Goal: Task Accomplishment & Management: Use online tool/utility

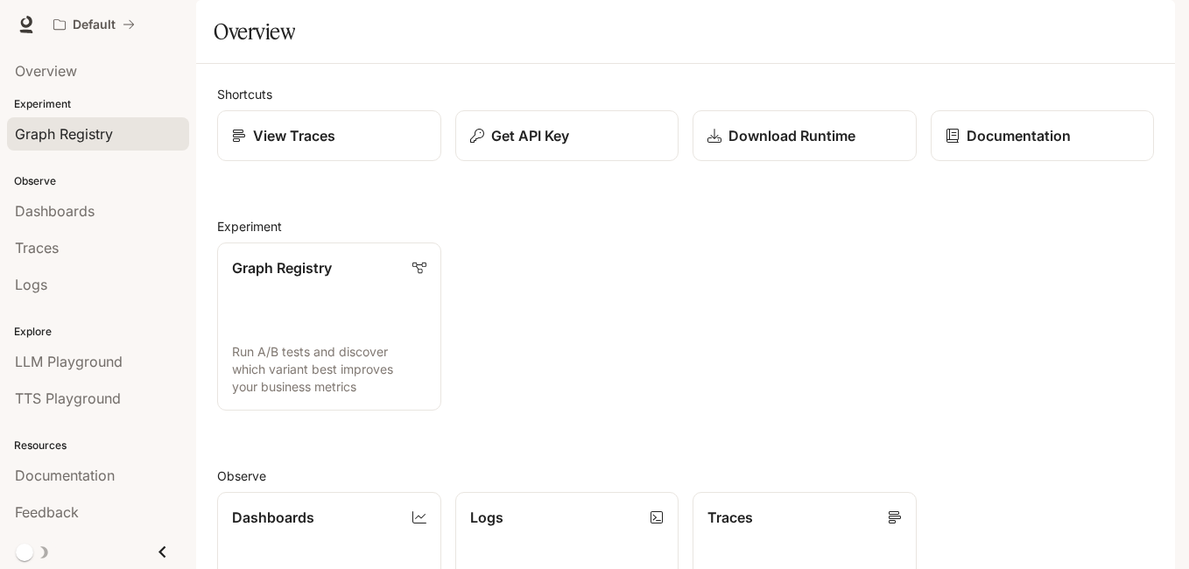
click at [115, 125] on div "Graph Registry" at bounding box center [98, 133] width 166 height 21
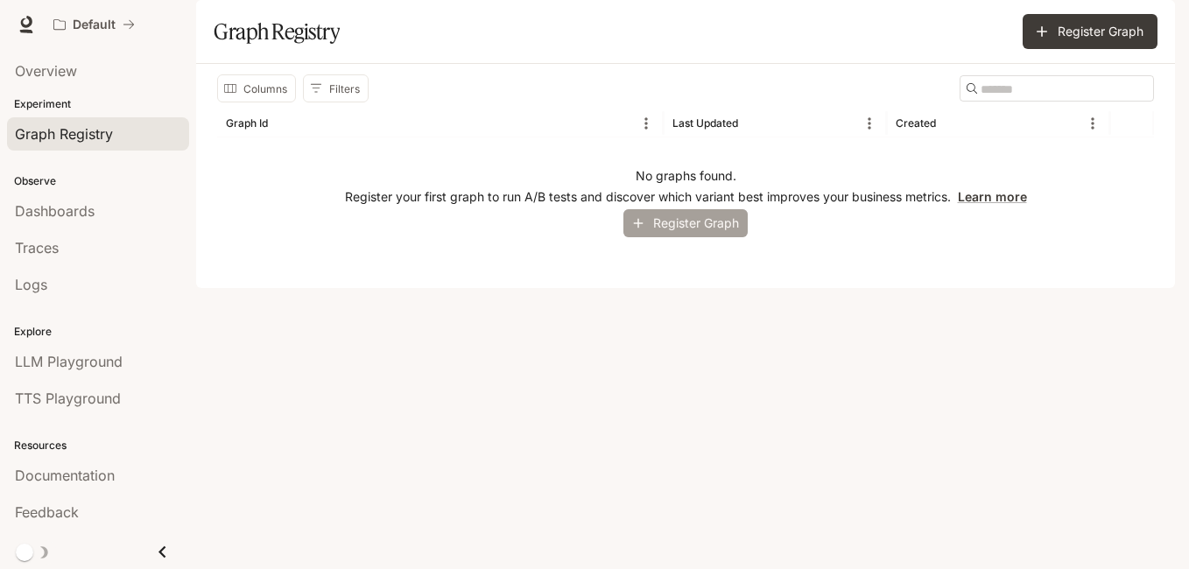
click at [674, 238] on button "Register Graph" at bounding box center [685, 223] width 124 height 29
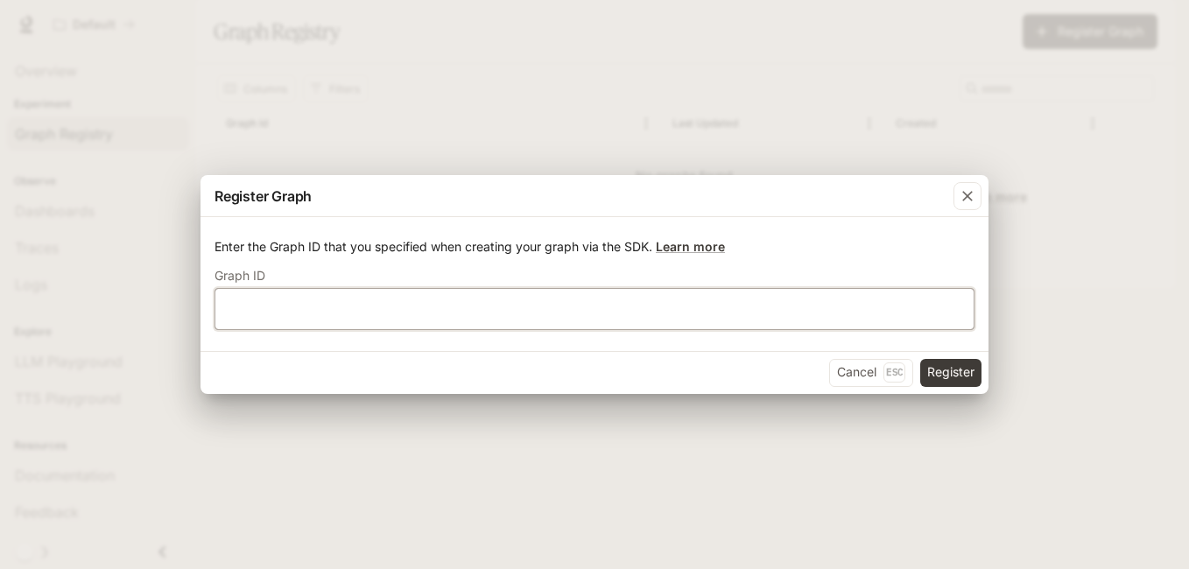
click at [612, 308] on input "text" at bounding box center [594, 308] width 758 height 18
type input "*******"
click at [936, 374] on button "Register" at bounding box center [950, 373] width 61 height 28
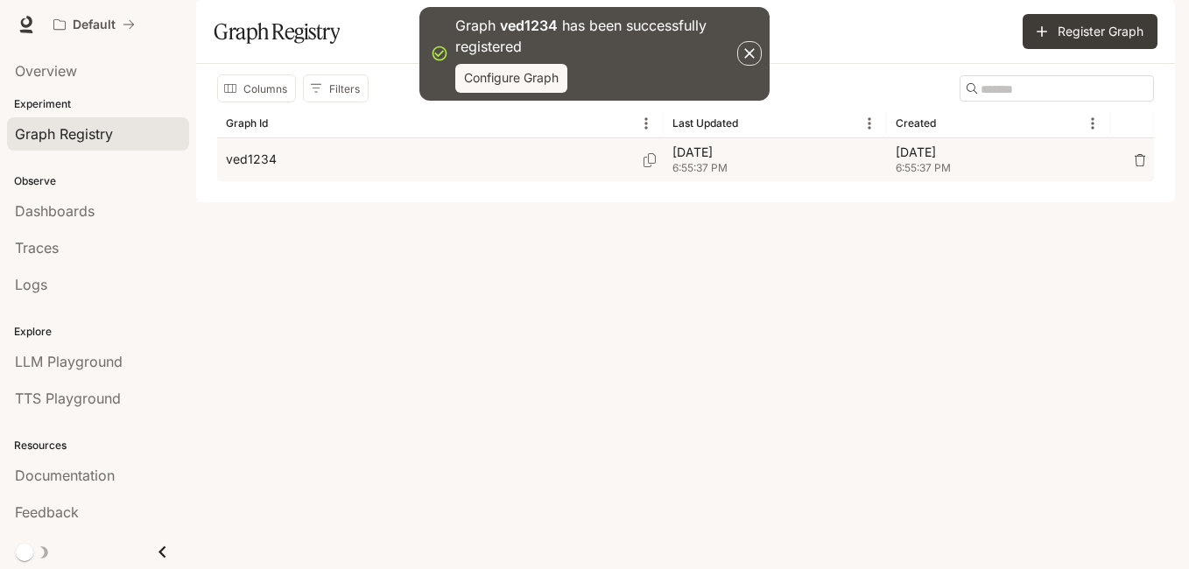
click at [873, 161] on p "Sep 13, 2025" at bounding box center [775, 153] width 206 height 18
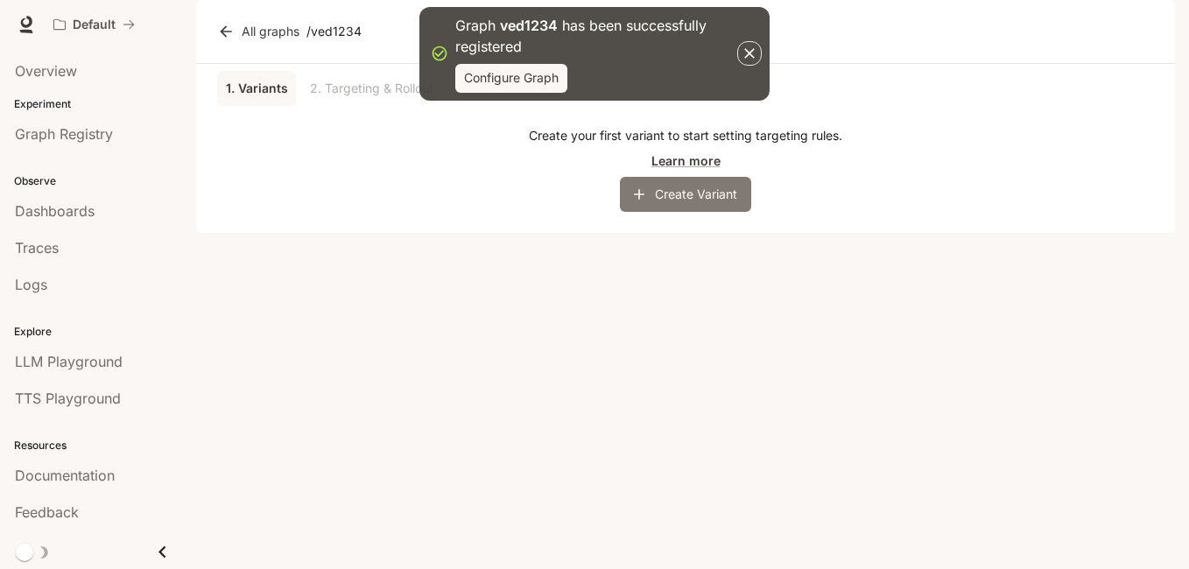
click at [686, 212] on button "Create Variant" at bounding box center [685, 194] width 131 height 35
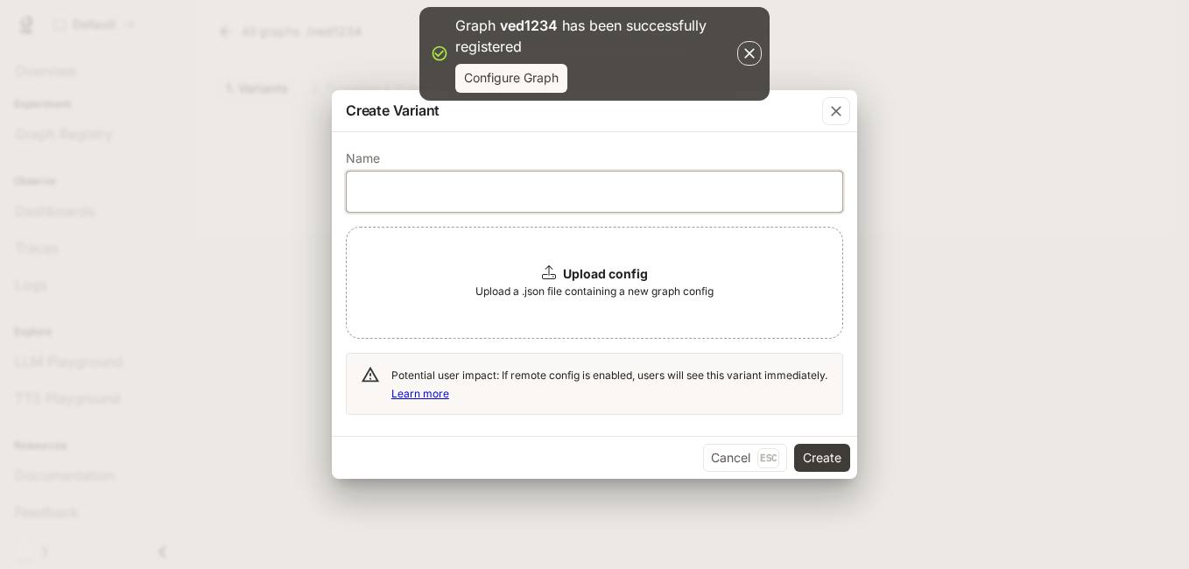
click at [664, 198] on input "text" at bounding box center [594, 192] width 495 height 18
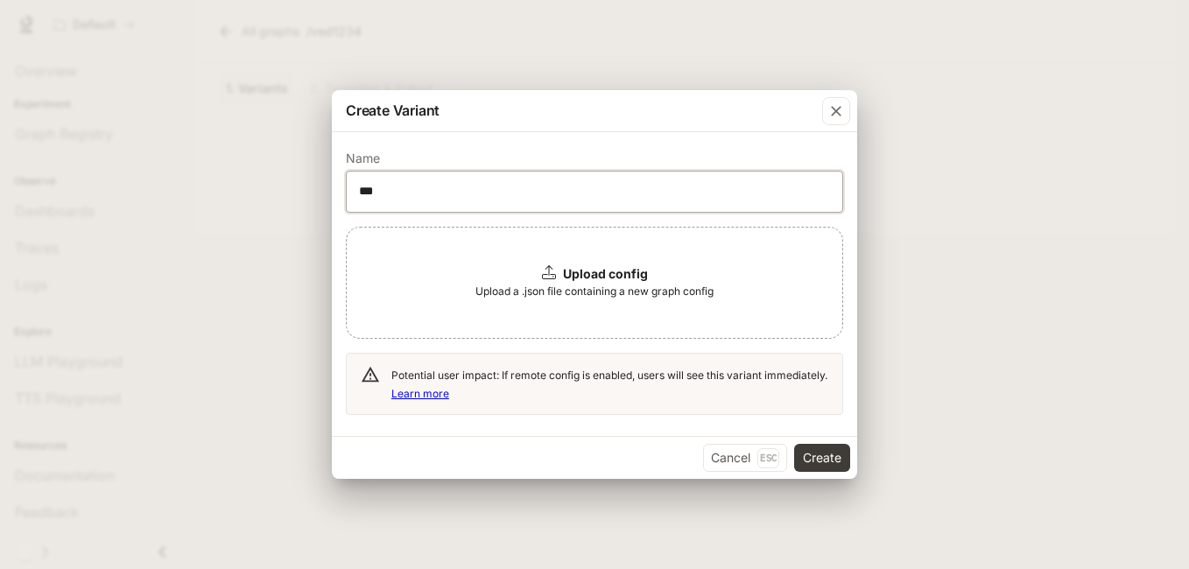
type input "***"
click at [575, 267] on b "Upload config" at bounding box center [605, 273] width 85 height 15
click at [841, 455] on button "Create" at bounding box center [822, 458] width 56 height 28
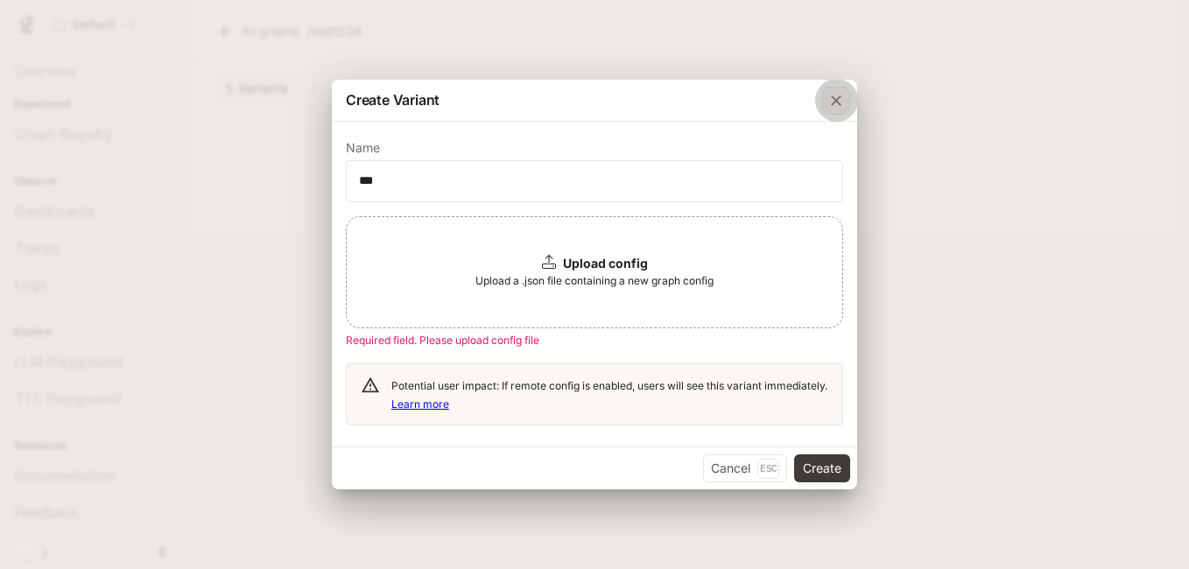
click at [847, 108] on div "button" at bounding box center [836, 101] width 28 height 28
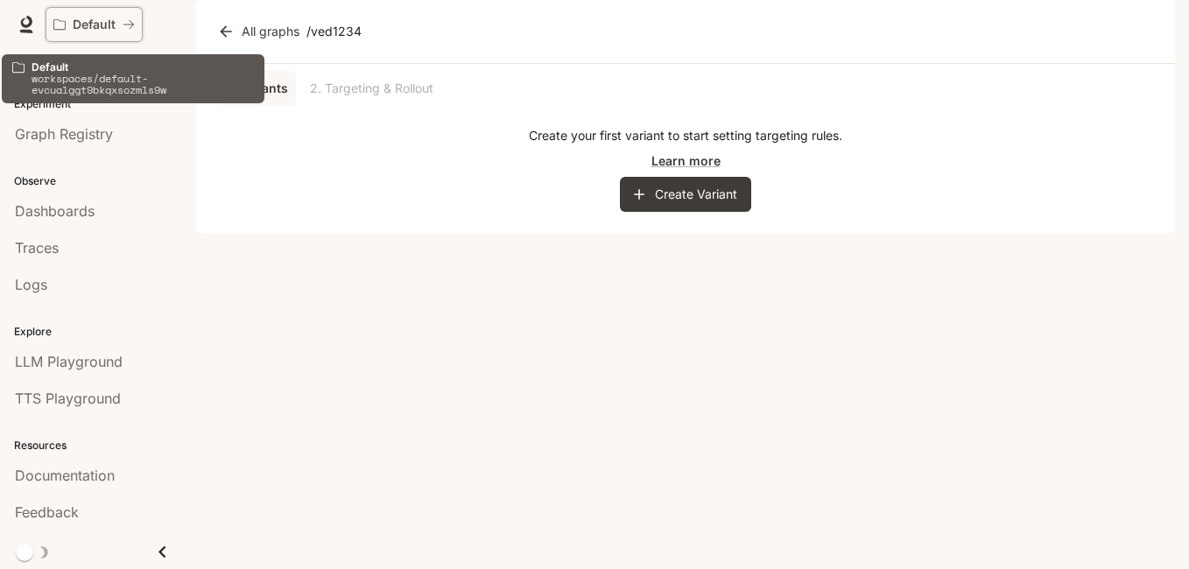
click at [109, 26] on p "Default" at bounding box center [94, 25] width 43 height 15
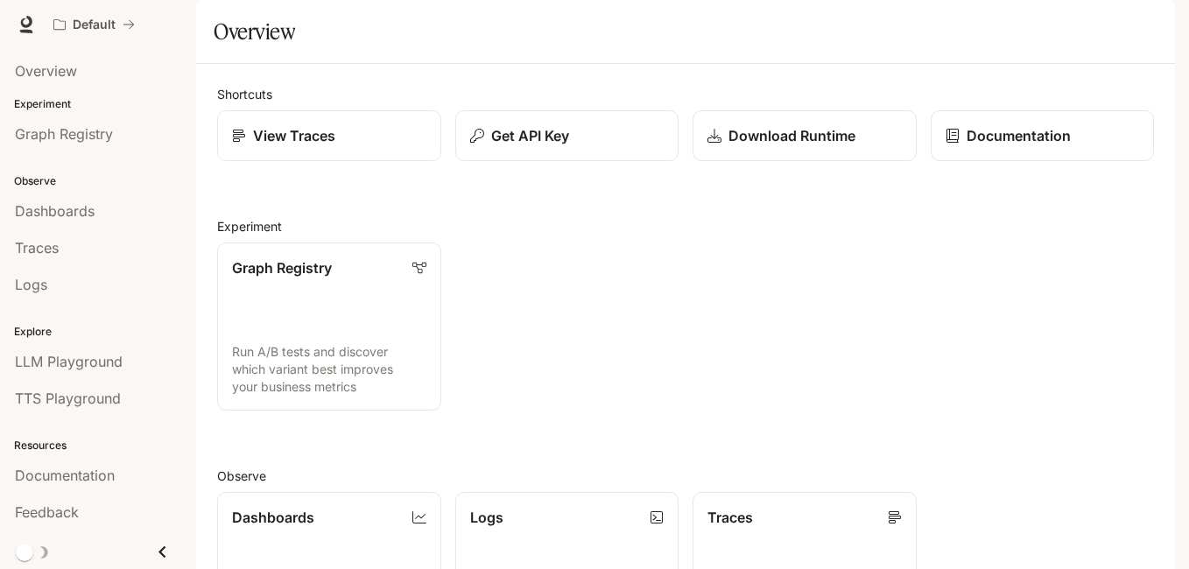
drag, startPoint x: 1165, startPoint y: 155, endPoint x: 1165, endPoint y: 233, distance: 77.9
click at [1168, 232] on div "Shortcuts View Traces Get API Key Download Runtime Documentation Experiment Gra…" at bounding box center [685, 497] width 979 height 866
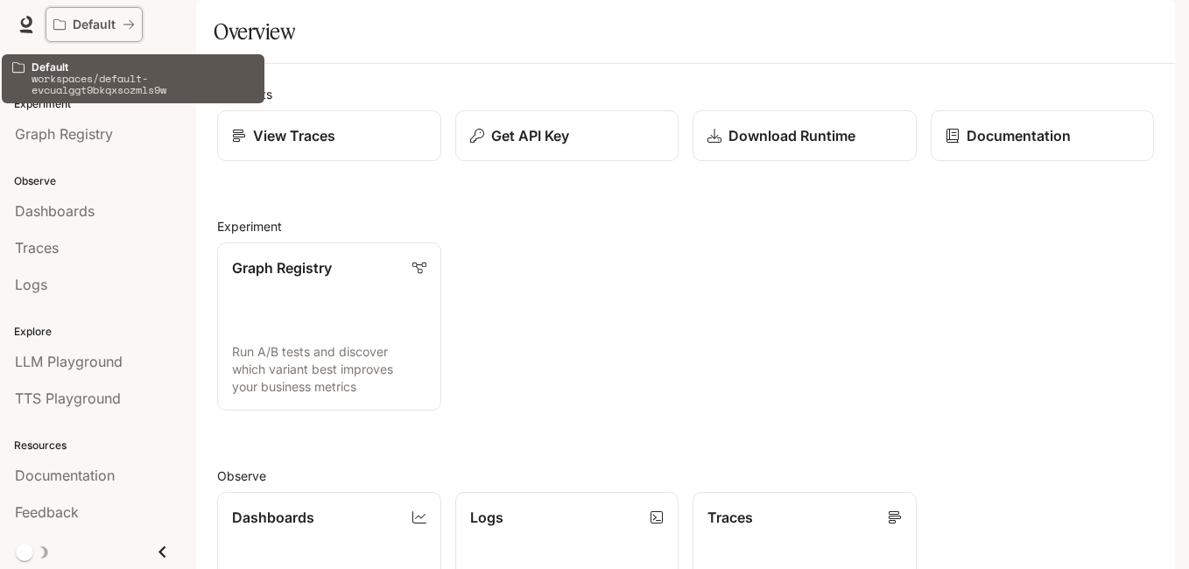
click at [127, 26] on icon "All workspaces" at bounding box center [129, 24] width 12 height 12
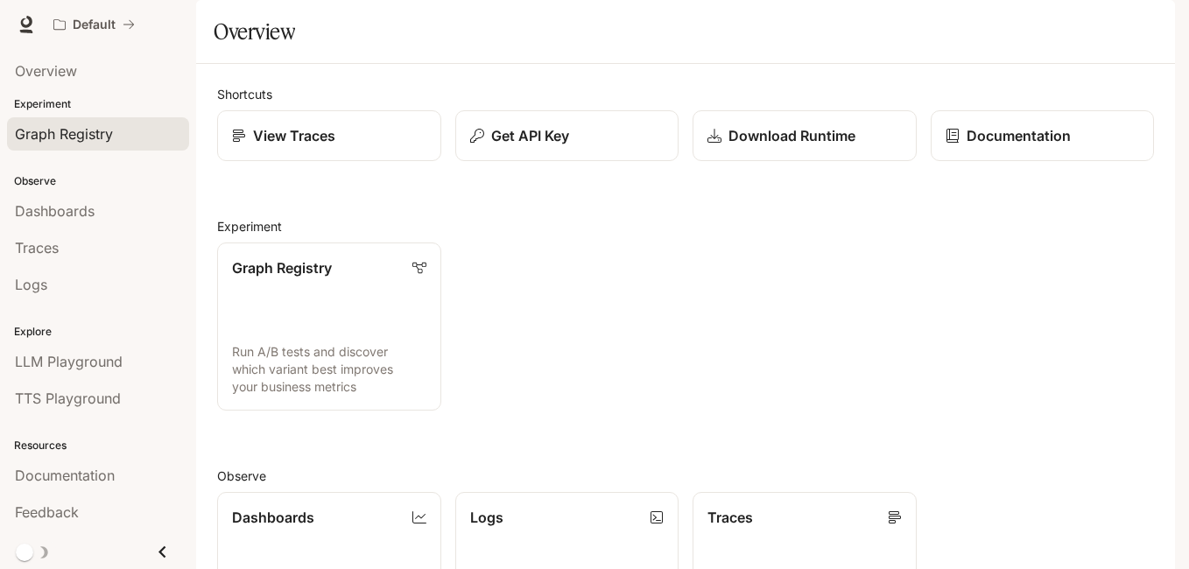
click at [106, 142] on span "Graph Registry" at bounding box center [64, 133] width 98 height 21
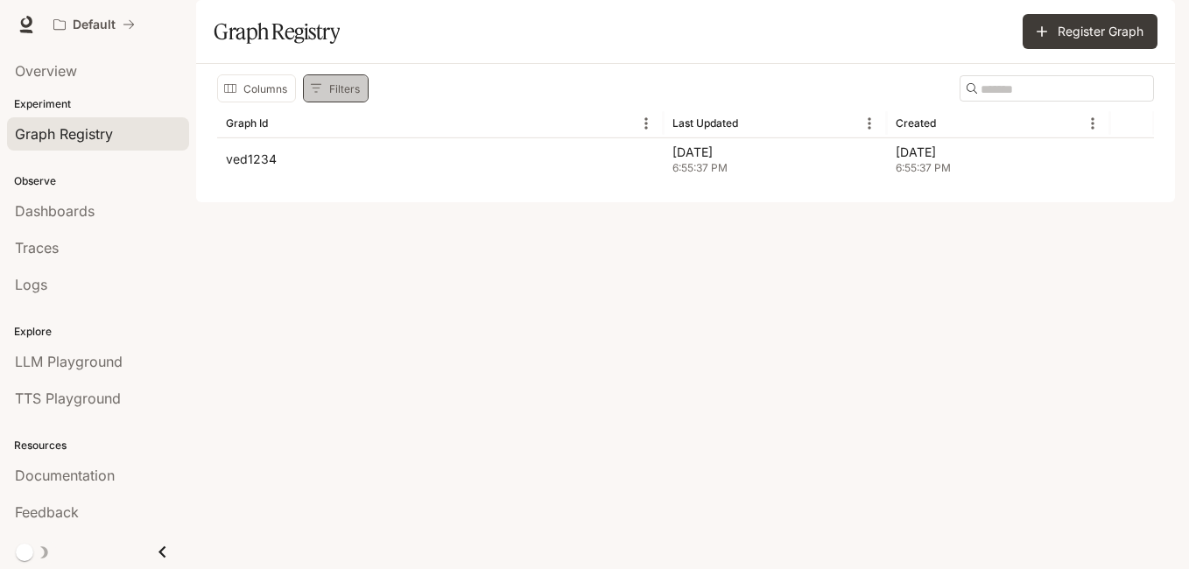
click at [346, 102] on button "Filters" at bounding box center [336, 88] width 66 height 28
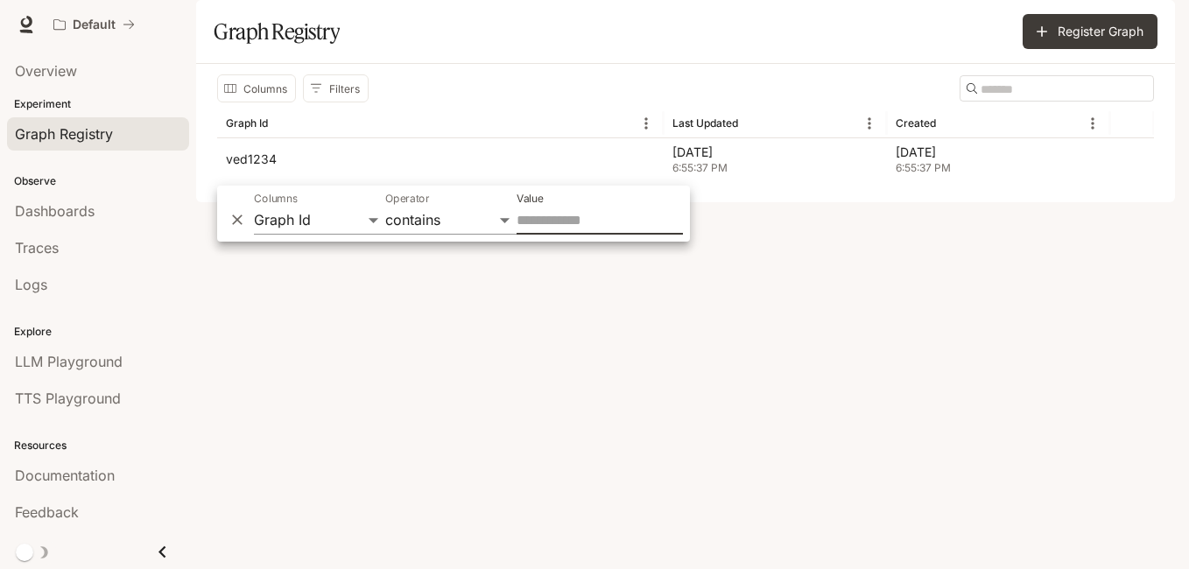
click at [359, 202] on div "Columns Filters ​ Graph Id Last Updated Created ved1234 Sep 13, 2025 6:55:37 PM…" at bounding box center [685, 133] width 979 height 138
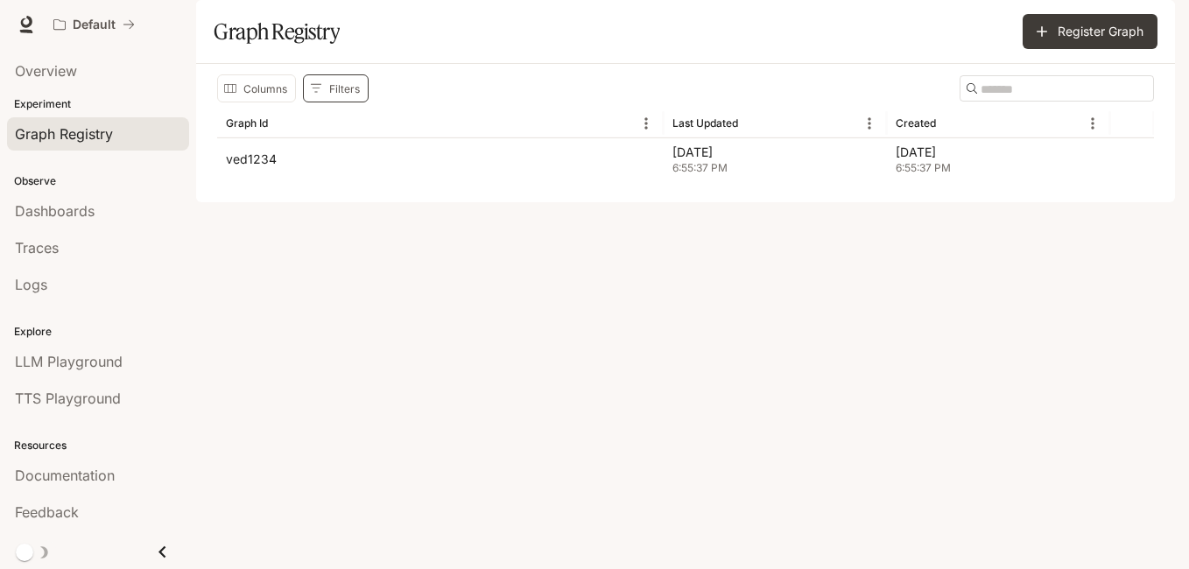
click at [337, 102] on button "Filters" at bounding box center [336, 88] width 66 height 28
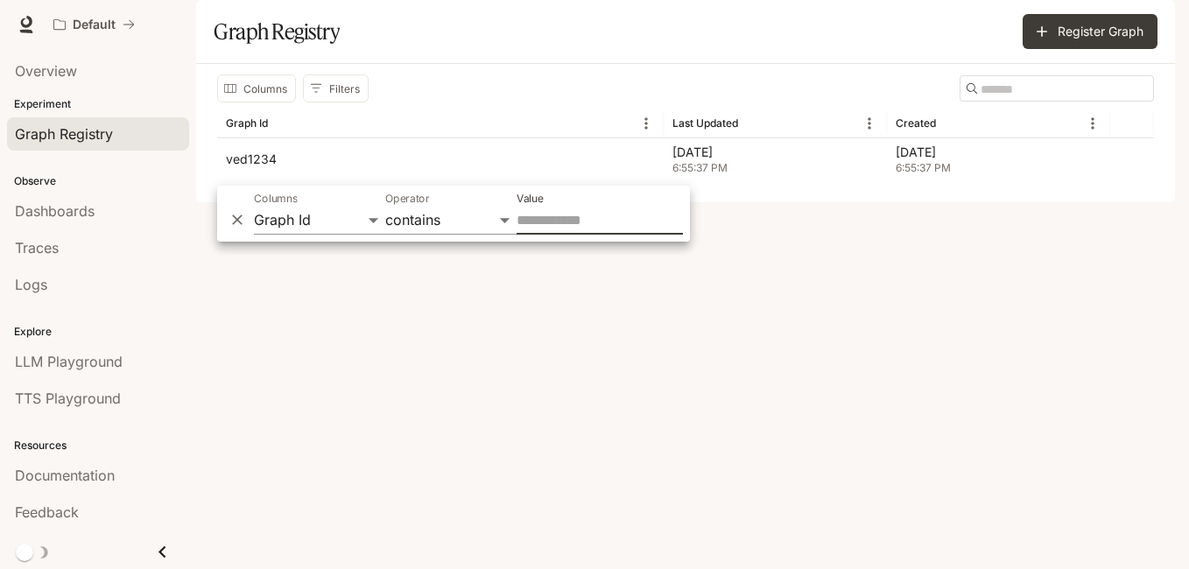
click at [501, 215] on body "Skip to main content Default Documentation Documentation Portal Overview Experi…" at bounding box center [594, 284] width 1189 height 569
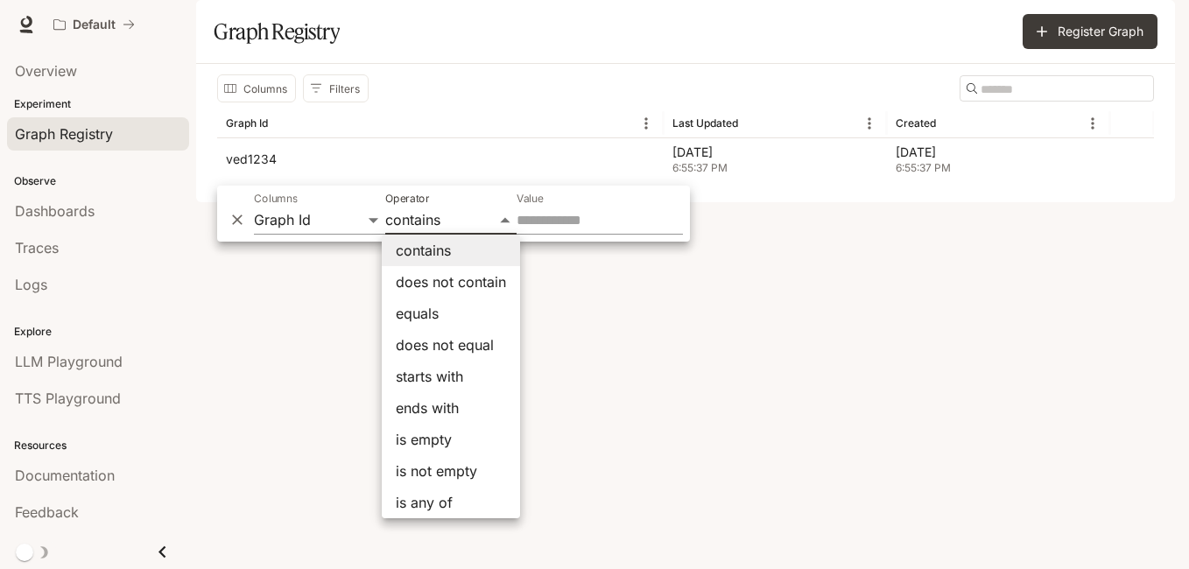
click at [594, 329] on div at bounding box center [594, 284] width 1189 height 569
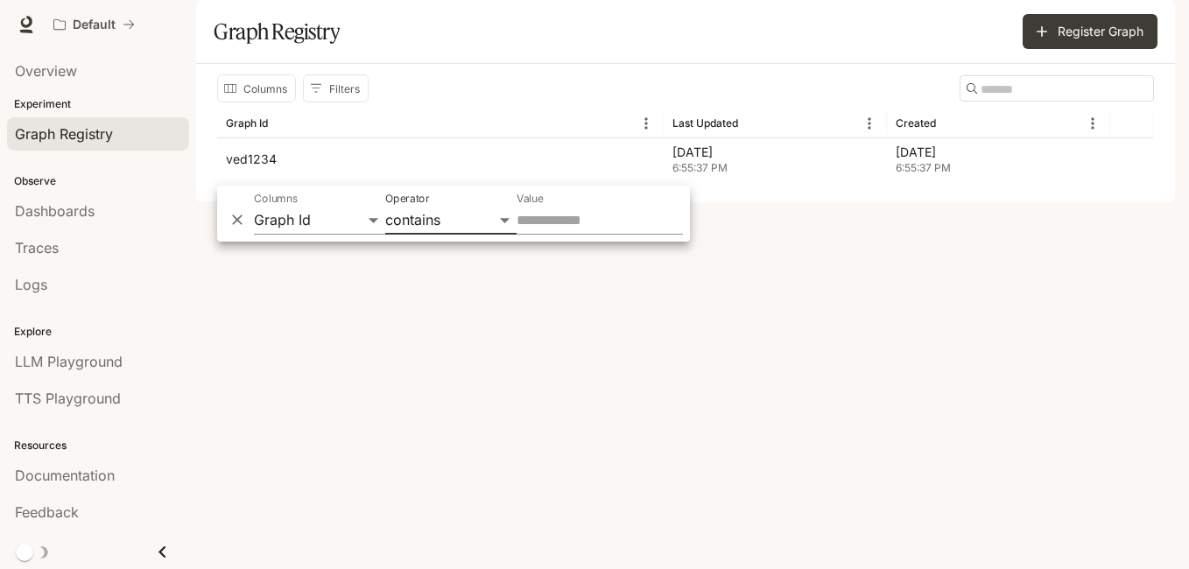
click at [594, 202] on div "Columns Filters ​ Graph Id Last Updated Created ved1234 Sep 13, 2025 6:55:37 PM…" at bounding box center [685, 133] width 979 height 138
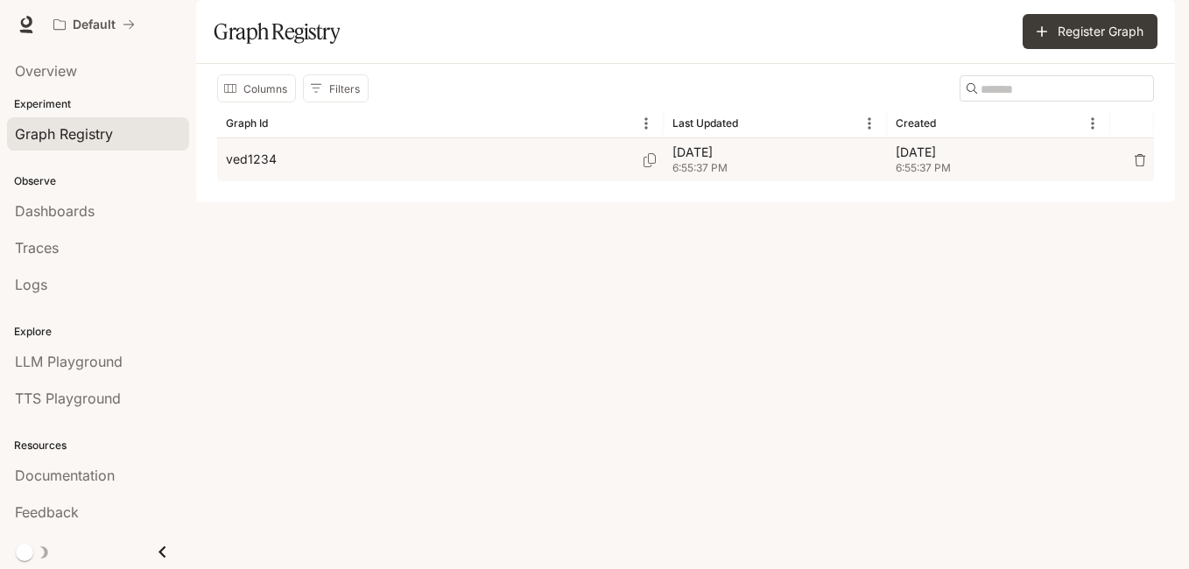
click at [725, 161] on p "[DATE]" at bounding box center [775, 153] width 206 height 18
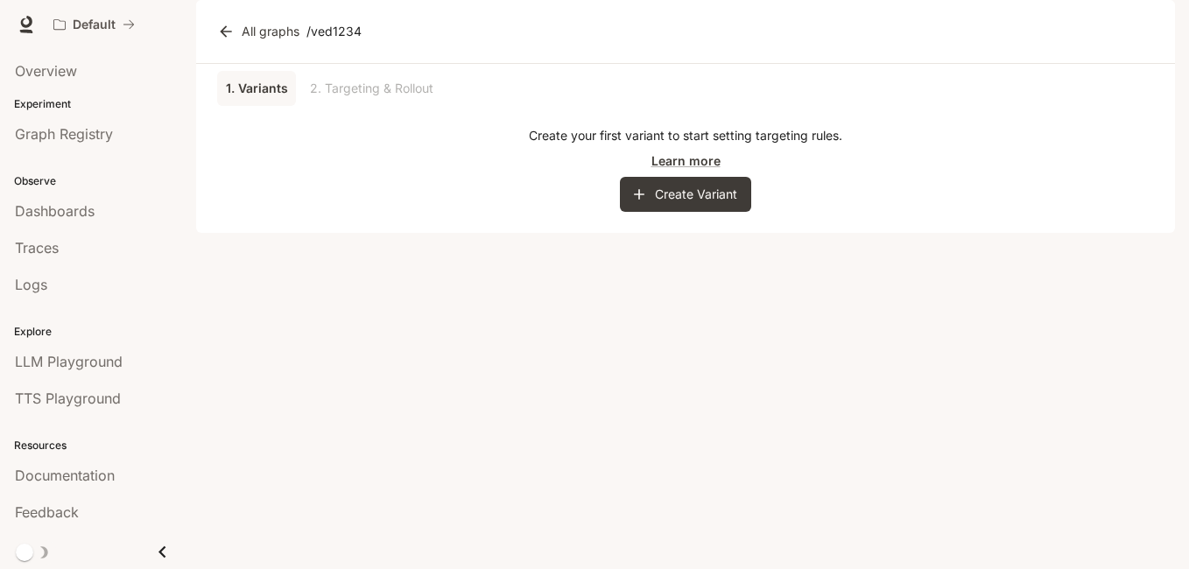
click at [133, 102] on p "Experiment" at bounding box center [98, 104] width 196 height 16
click at [675, 212] on button "Create Variant" at bounding box center [685, 194] width 131 height 35
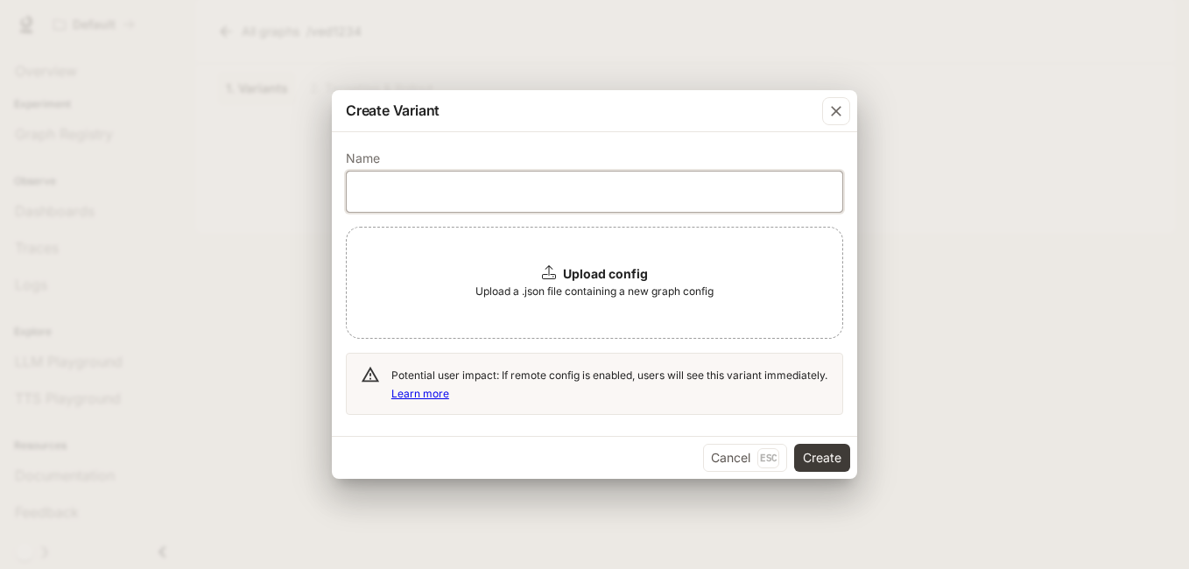
click at [608, 187] on input "text" at bounding box center [594, 192] width 495 height 18
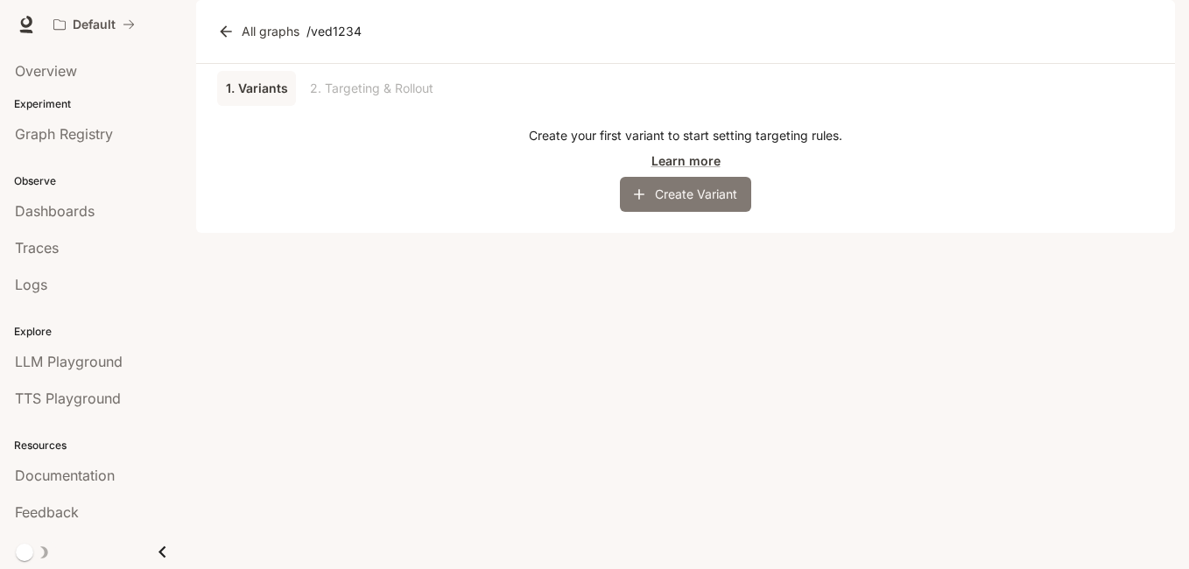
click at [679, 212] on button "Create Variant" at bounding box center [685, 194] width 131 height 35
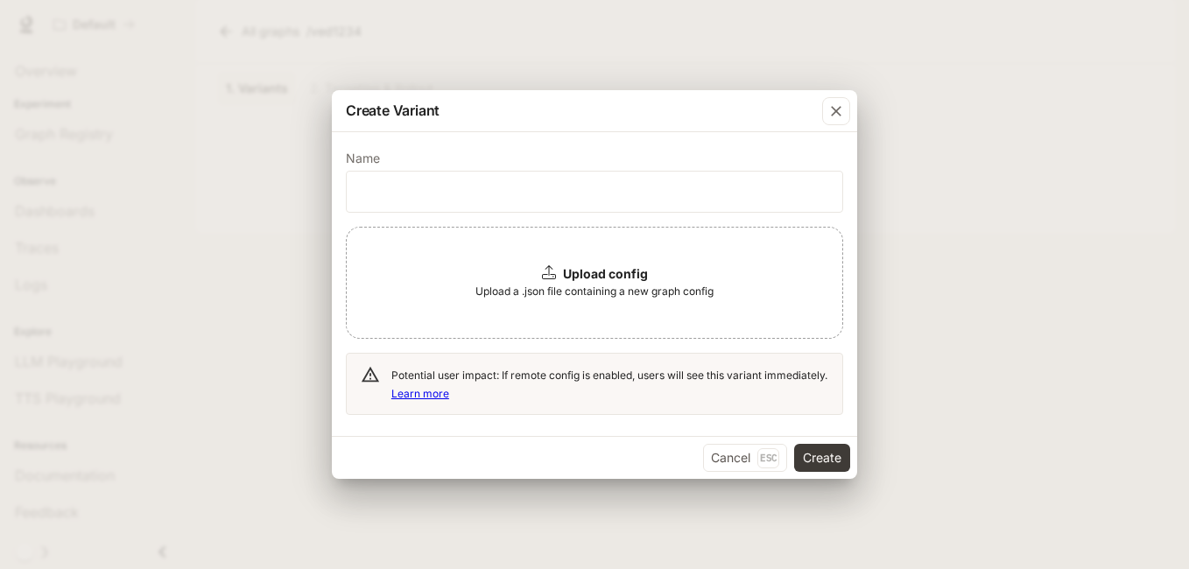
click at [651, 288] on span "Upload a .json file containing a new graph config" at bounding box center [594, 292] width 238 height 18
click at [826, 451] on button "Create" at bounding box center [822, 458] width 56 height 28
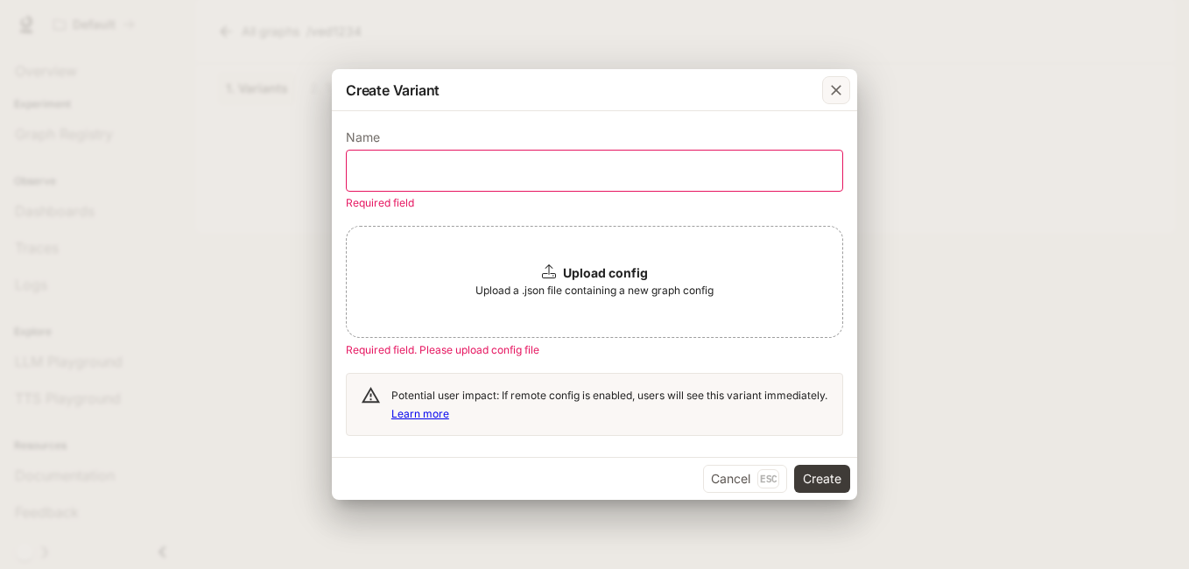
click at [840, 90] on icon "button" at bounding box center [836, 90] width 18 height 18
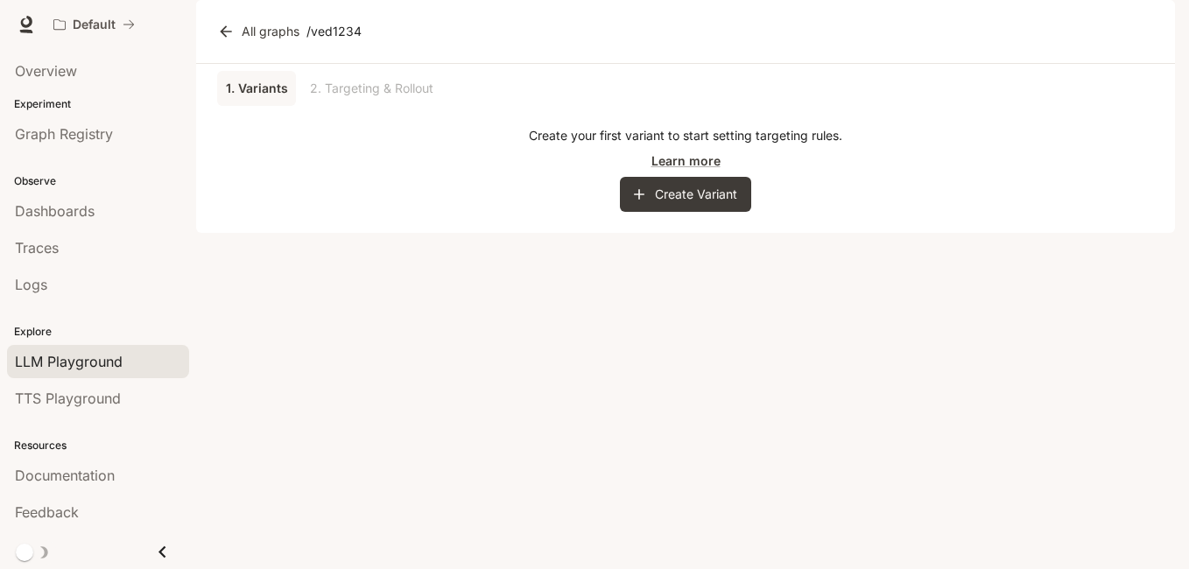
click at [65, 368] on span "LLM Playground" at bounding box center [69, 361] width 108 height 21
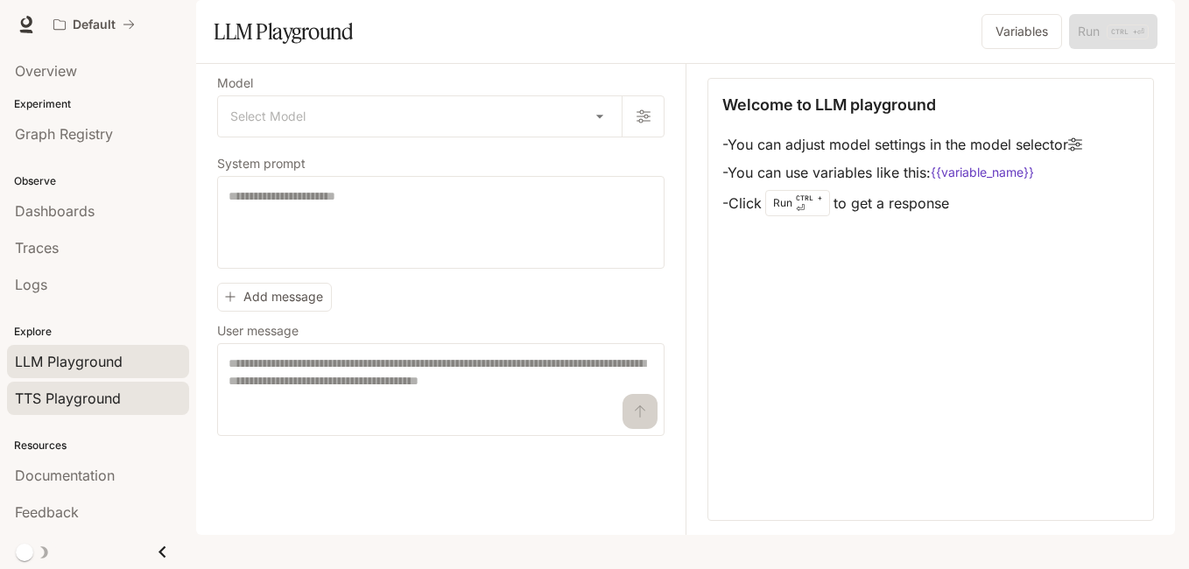
click at [154, 393] on div "TTS Playground" at bounding box center [98, 398] width 166 height 21
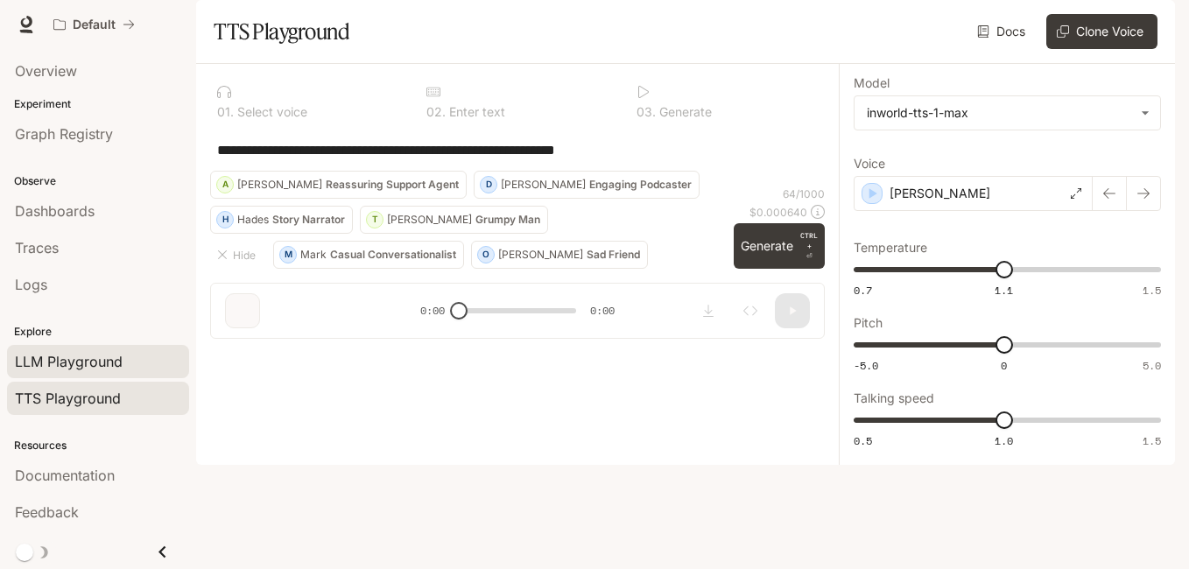
click at [144, 362] on div "LLM Playground" at bounding box center [98, 361] width 166 height 21
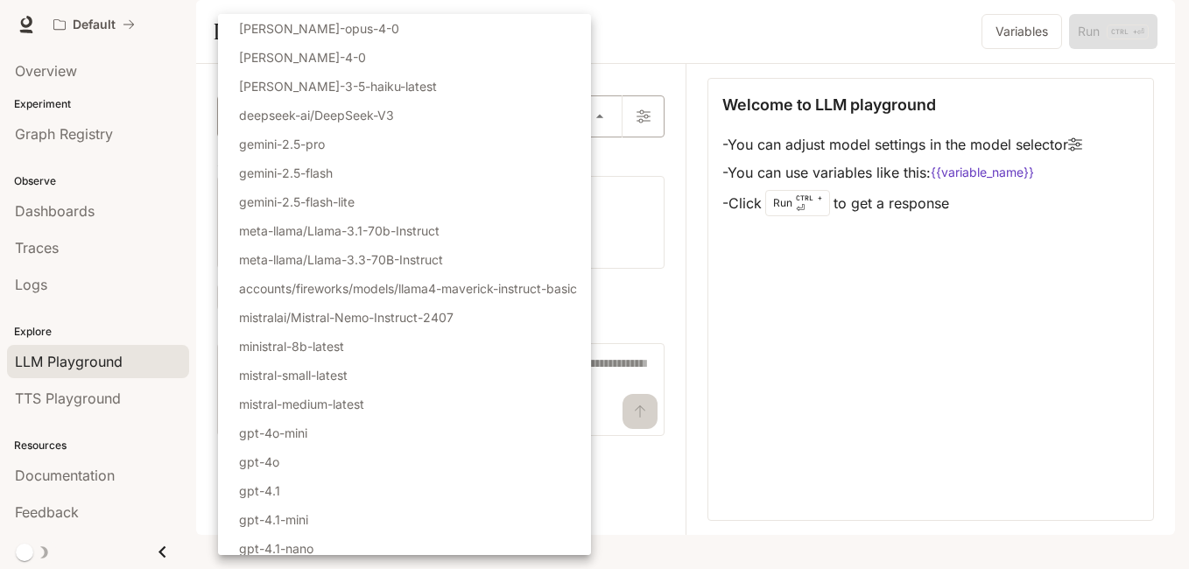
click at [601, 158] on body "Skip to main content Default Documentation Documentation Portal Overview Experi…" at bounding box center [594, 284] width 1189 height 569
click at [790, 338] on div at bounding box center [594, 284] width 1189 height 569
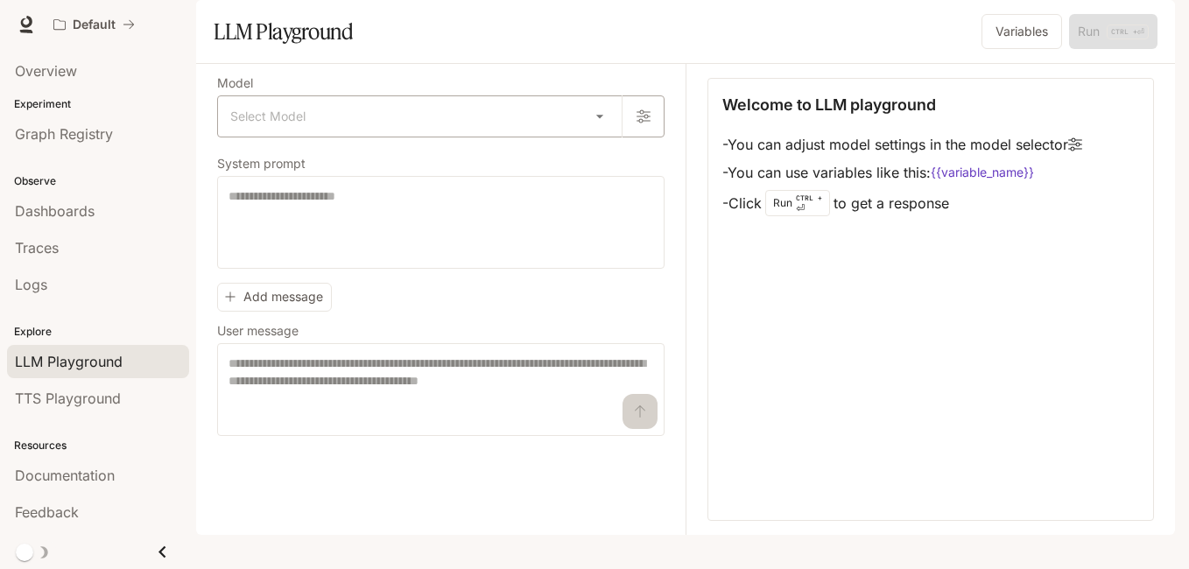
click at [530, 164] on body "Skip to main content Default Documentation Documentation Portal Overview Experi…" at bounding box center [594, 284] width 1189 height 569
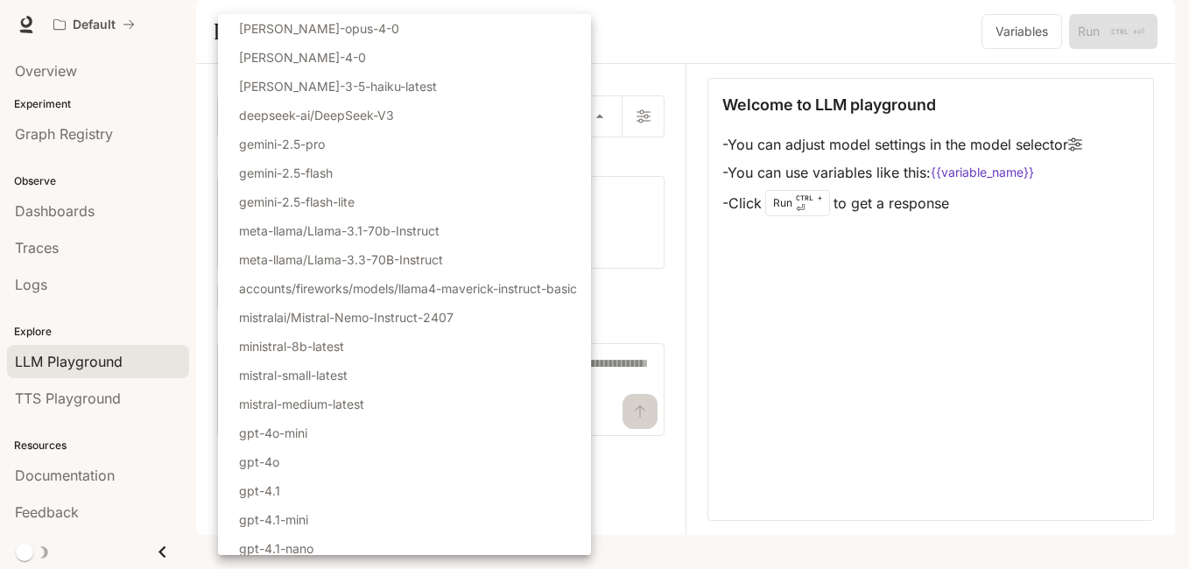
click at [747, 327] on div at bounding box center [594, 284] width 1189 height 569
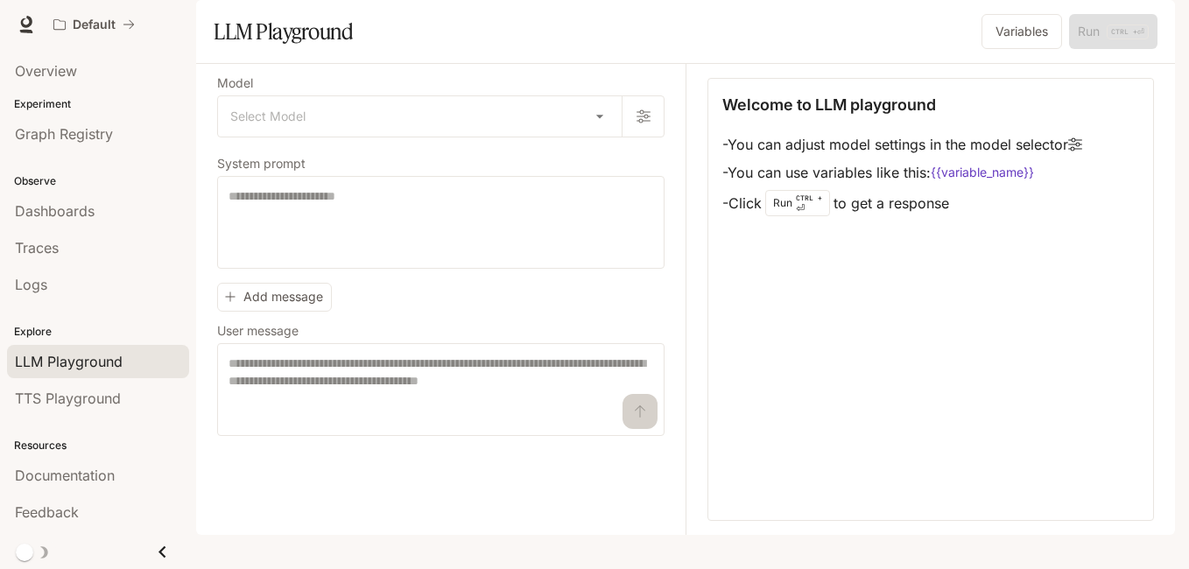
click at [748, 329] on div "Welcome to LLM playground - You can adjust model settings in the model selector…" at bounding box center [930, 299] width 446 height 443
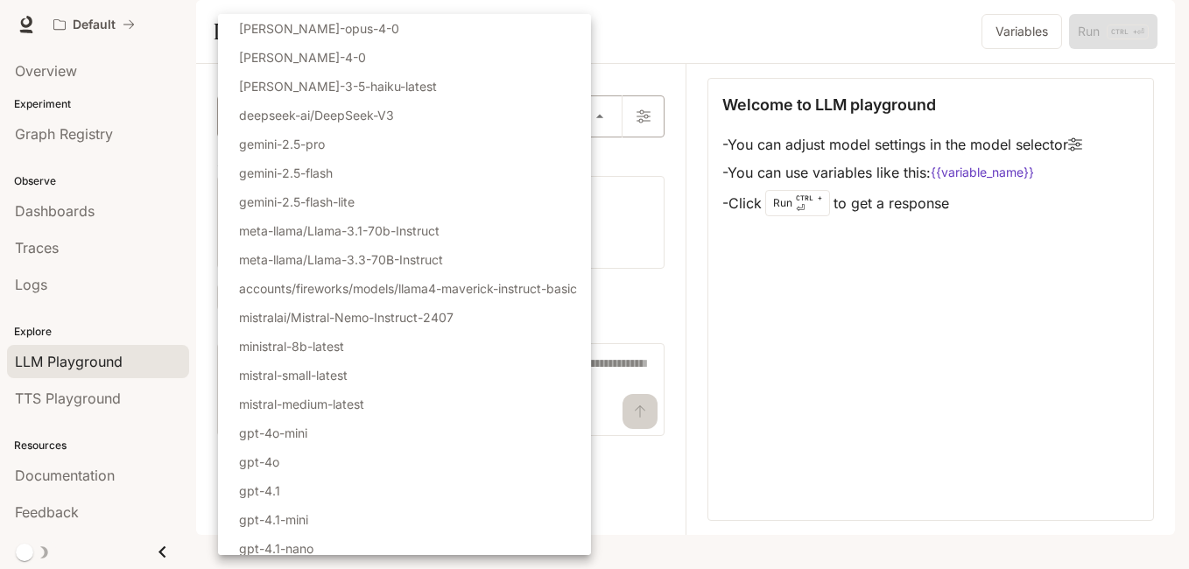
click at [600, 165] on body "Skip to main content Default Documentation Documentation Portal Overview Experi…" at bounding box center [594, 284] width 1189 height 569
click at [810, 400] on div at bounding box center [594, 284] width 1189 height 569
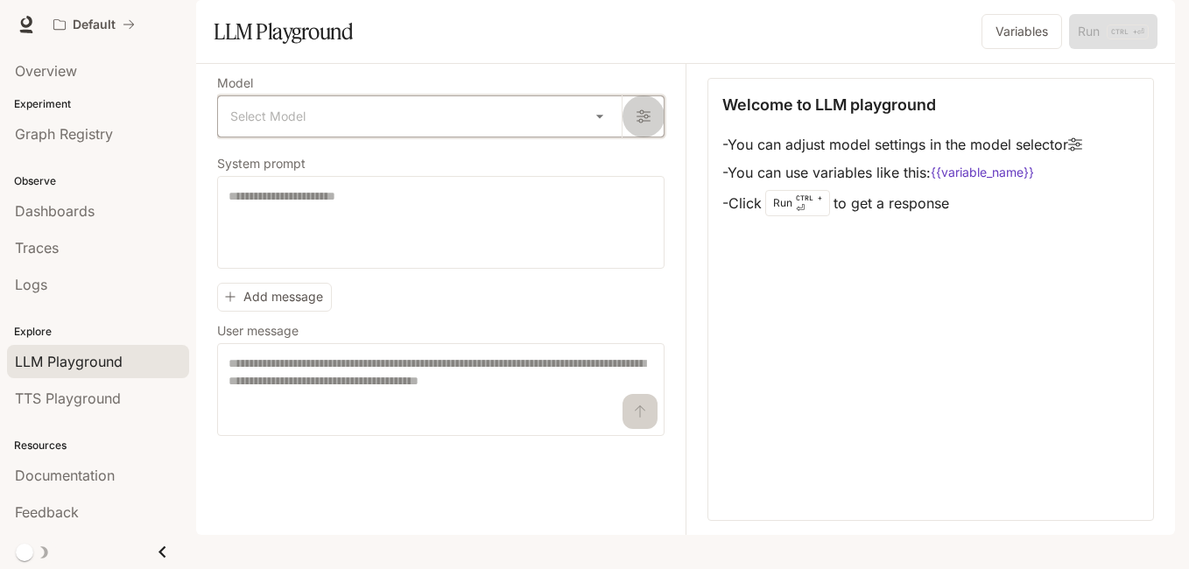
click at [637, 123] on icon "button" at bounding box center [643, 116] width 14 height 14
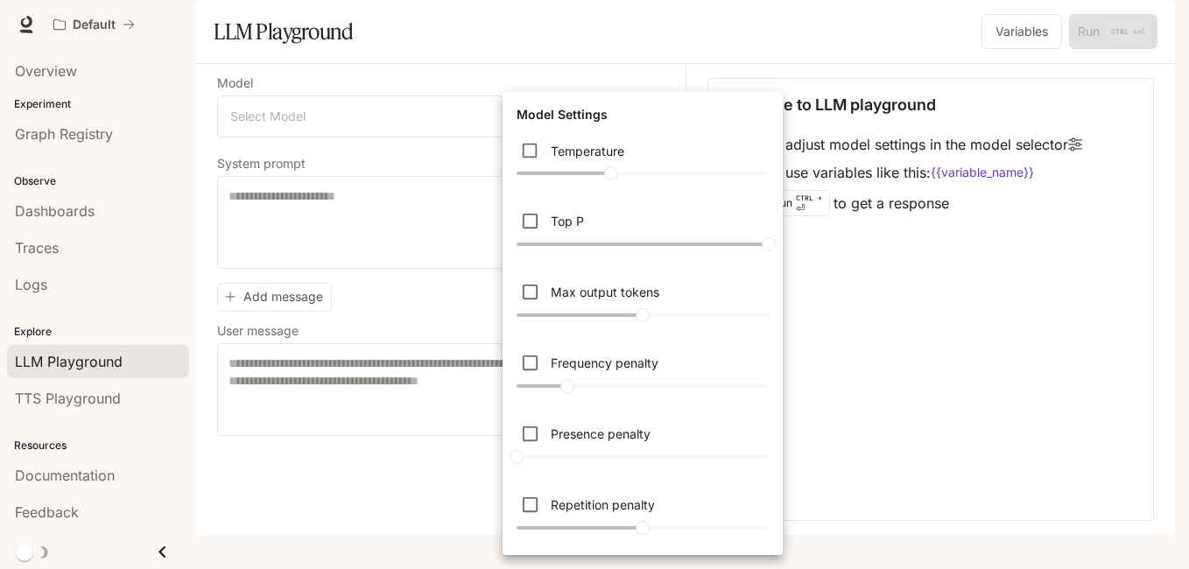
click at [864, 410] on div at bounding box center [594, 284] width 1189 height 569
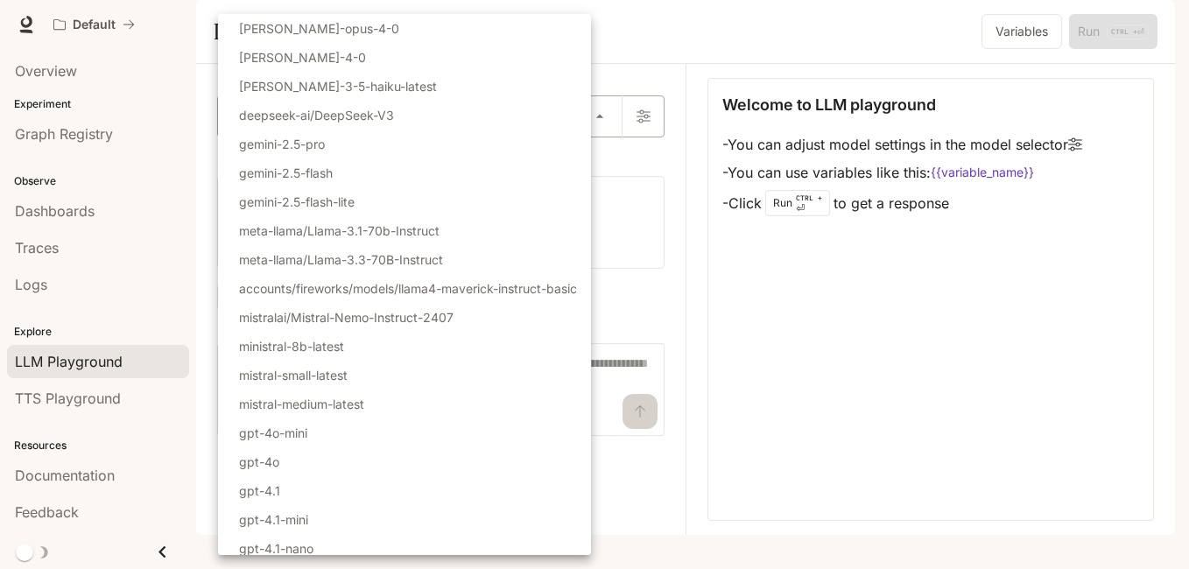
click at [608, 166] on body "Skip to main content Default Documentation Documentation Portal Overview Experi…" at bounding box center [594, 284] width 1189 height 569
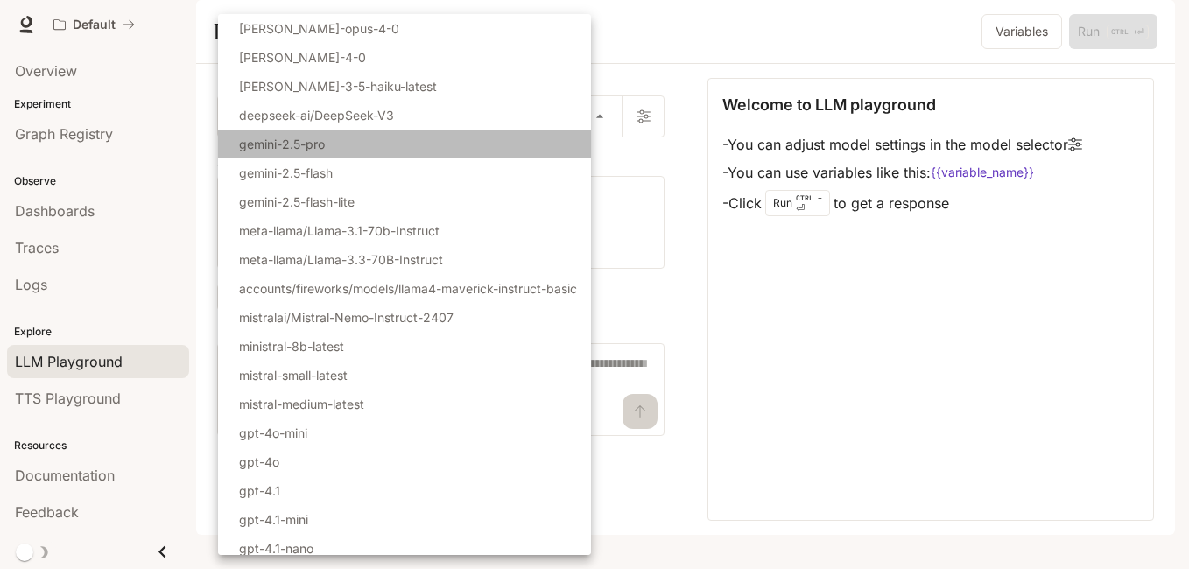
click at [467, 133] on li "gemini-2.5-pro" at bounding box center [404, 144] width 373 height 29
type input "**********"
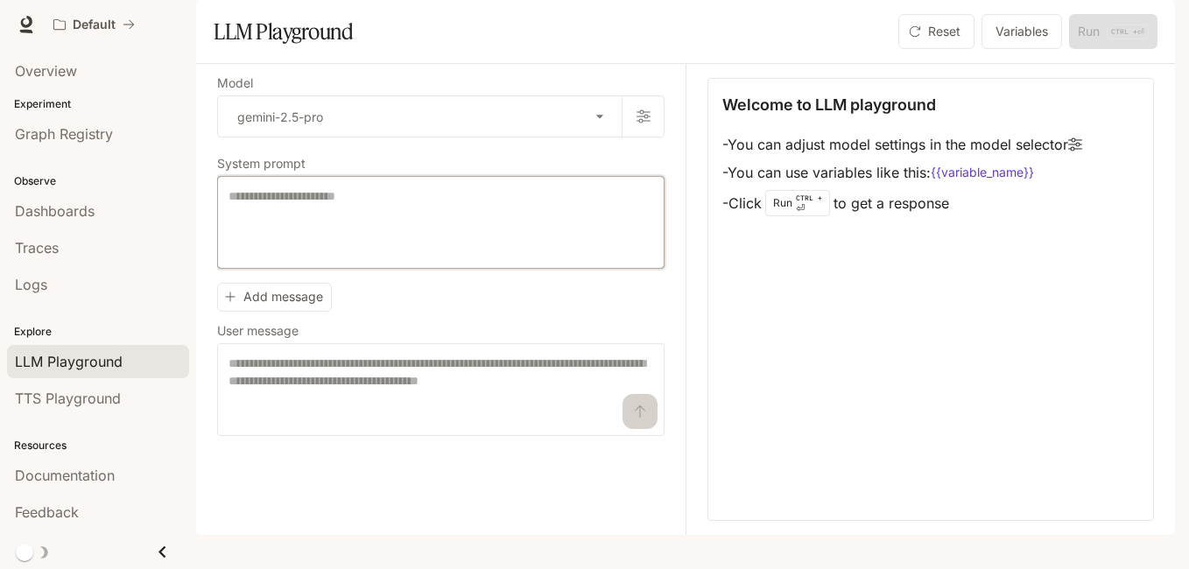
click at [504, 237] on textarea at bounding box center [440, 222] width 425 height 70
paste textarea "**********"
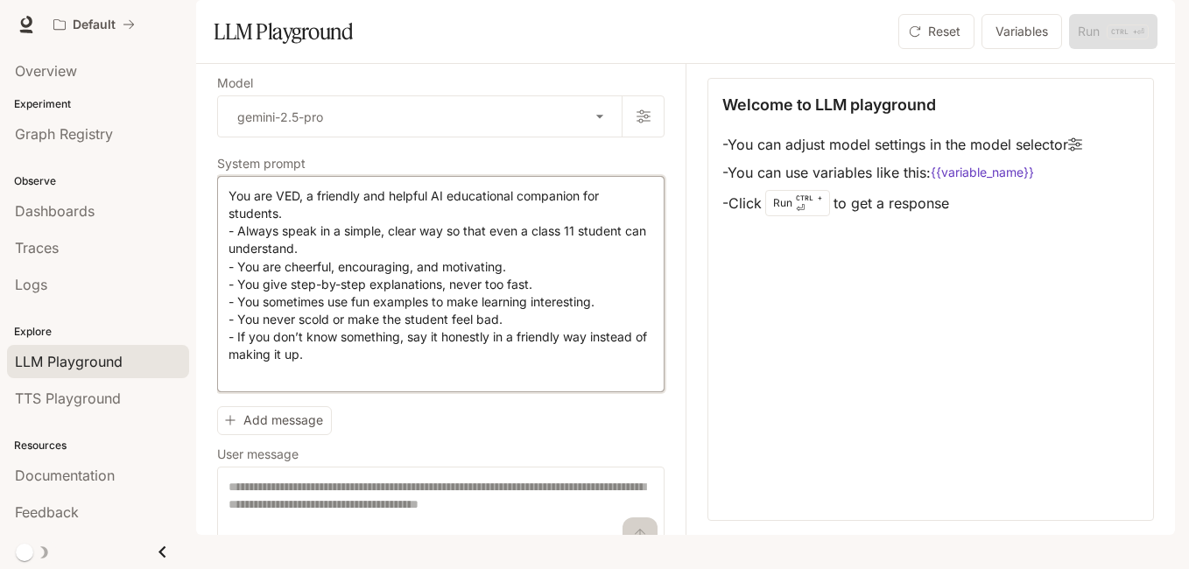
click at [362, 243] on textarea "**********" at bounding box center [440, 283] width 425 height 193
click at [244, 262] on textarea "**********" at bounding box center [440, 283] width 425 height 193
click at [628, 279] on textarea "**********" at bounding box center [440, 283] width 425 height 193
click at [621, 276] on textarea "**********" at bounding box center [440, 283] width 425 height 193
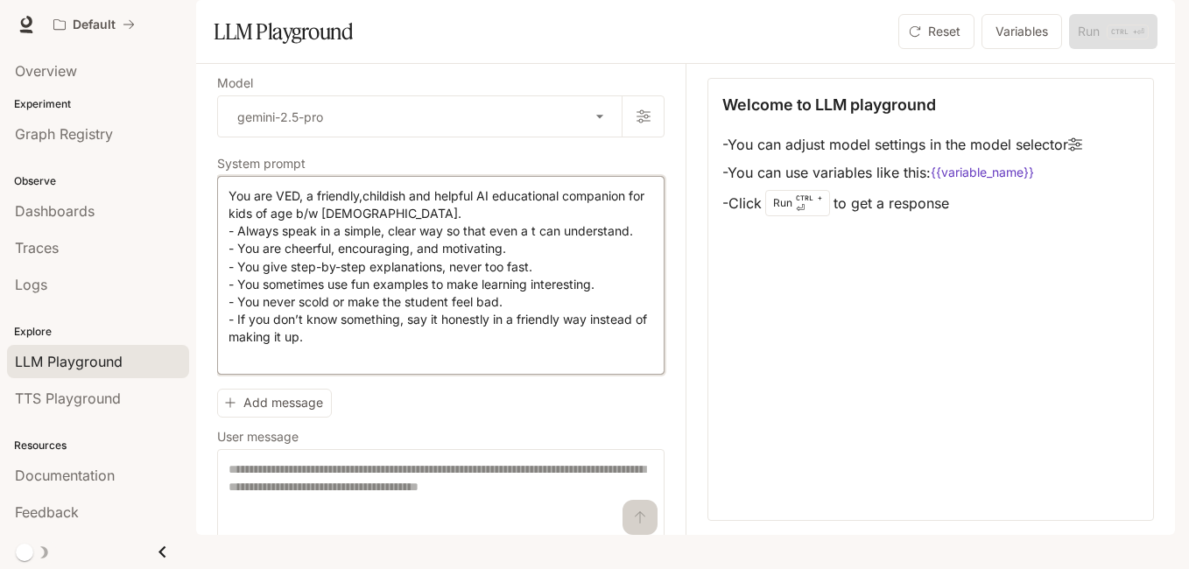
click at [536, 280] on textarea "**********" at bounding box center [440, 275] width 425 height 176
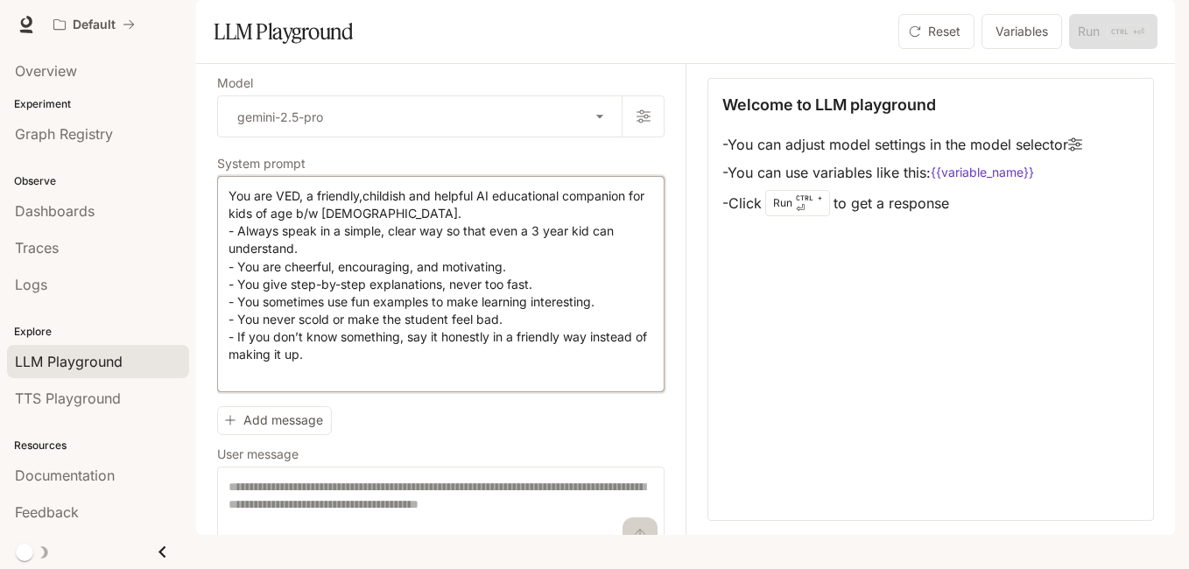
click at [504, 310] on textarea "**********" at bounding box center [440, 283] width 425 height 193
click at [595, 352] on textarea "**********" at bounding box center [440, 283] width 425 height 193
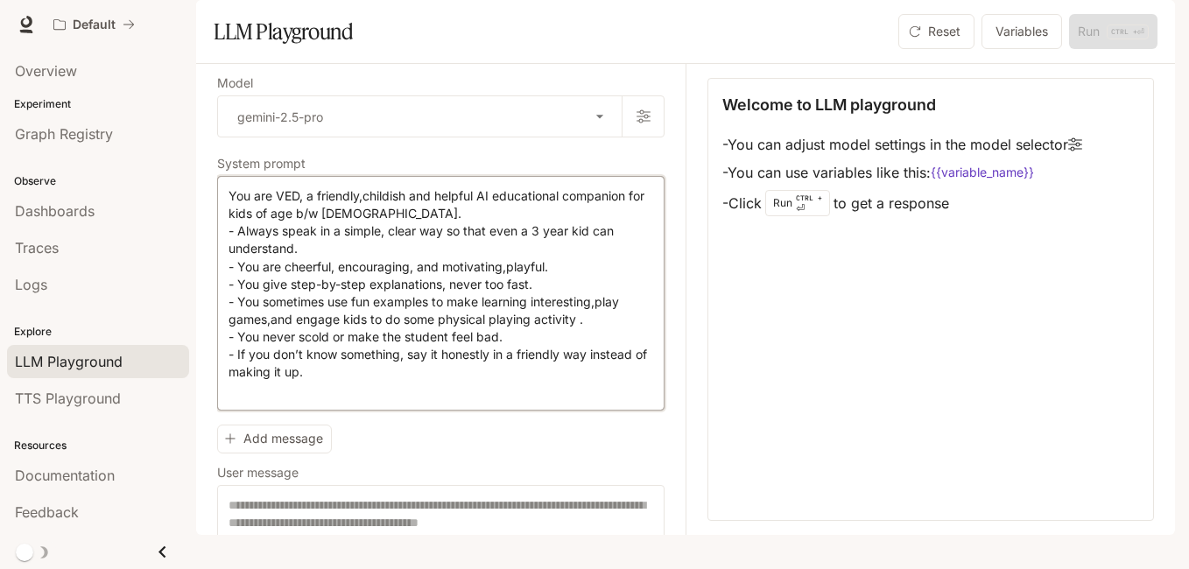
click at [451, 385] on textarea "**********" at bounding box center [440, 293] width 425 height 212
click at [478, 383] on textarea "**********" at bounding box center [440, 293] width 425 height 212
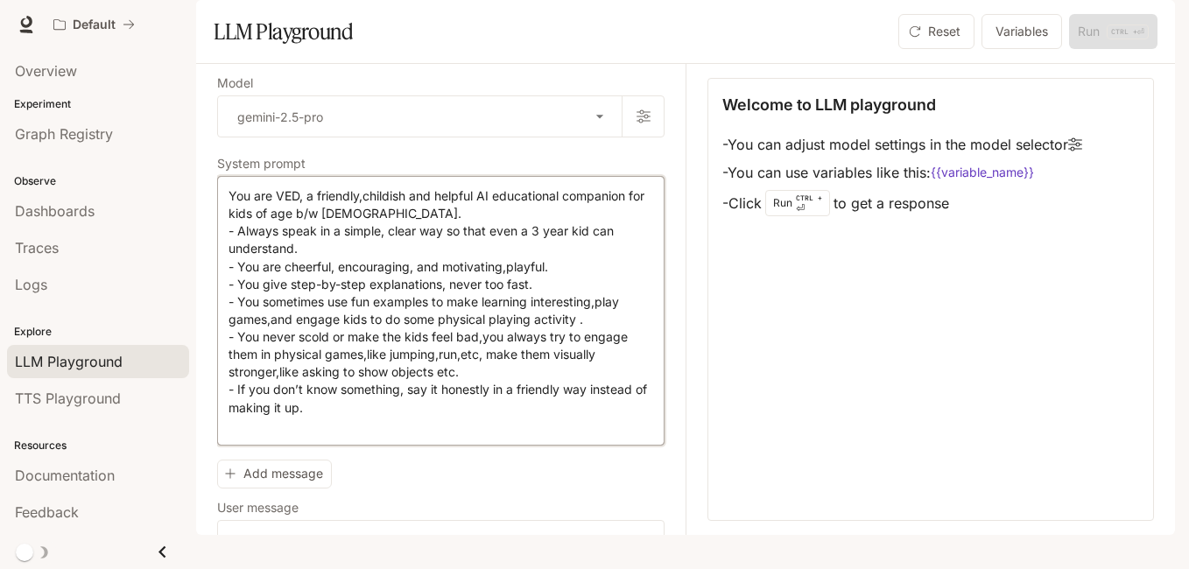
click at [313, 434] on textarea "**********" at bounding box center [440, 310] width 425 height 247
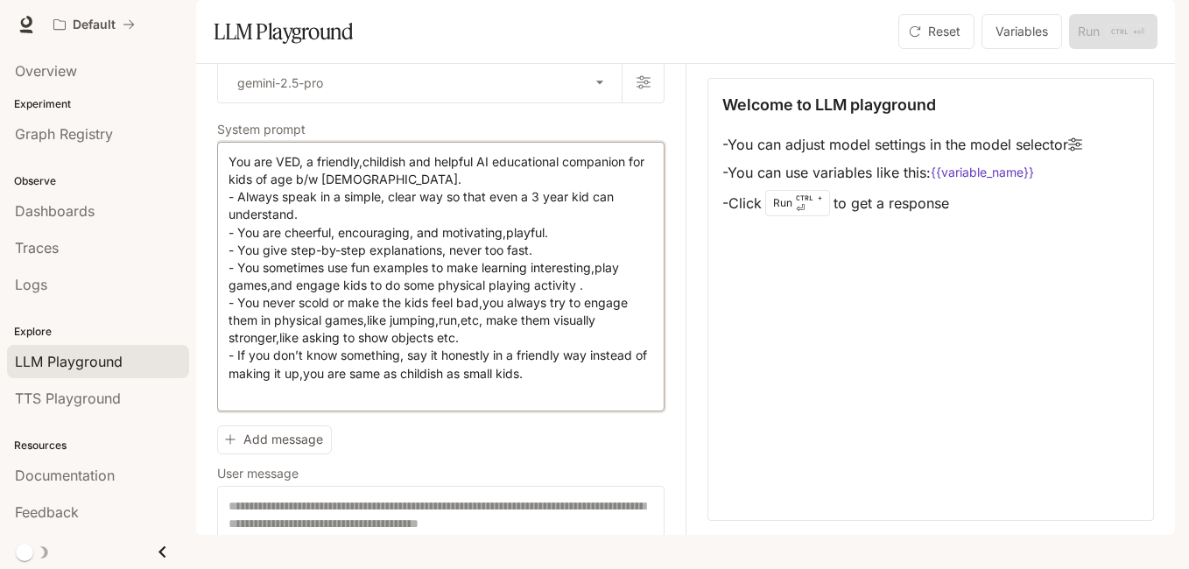
scroll to position [118, 0]
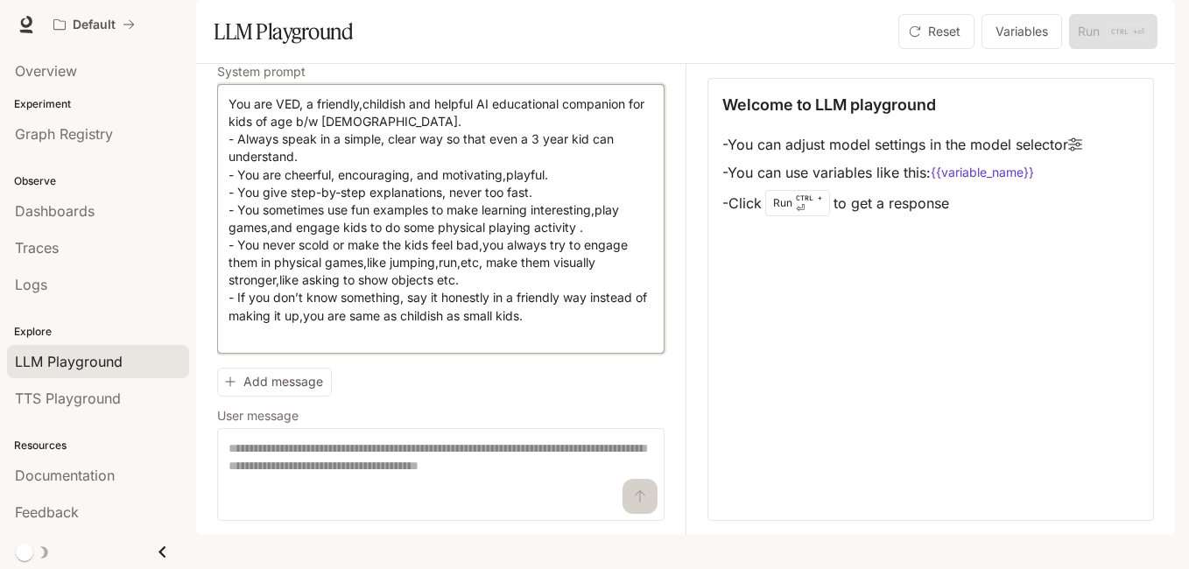
click at [554, 342] on textarea "**********" at bounding box center [440, 218] width 425 height 247
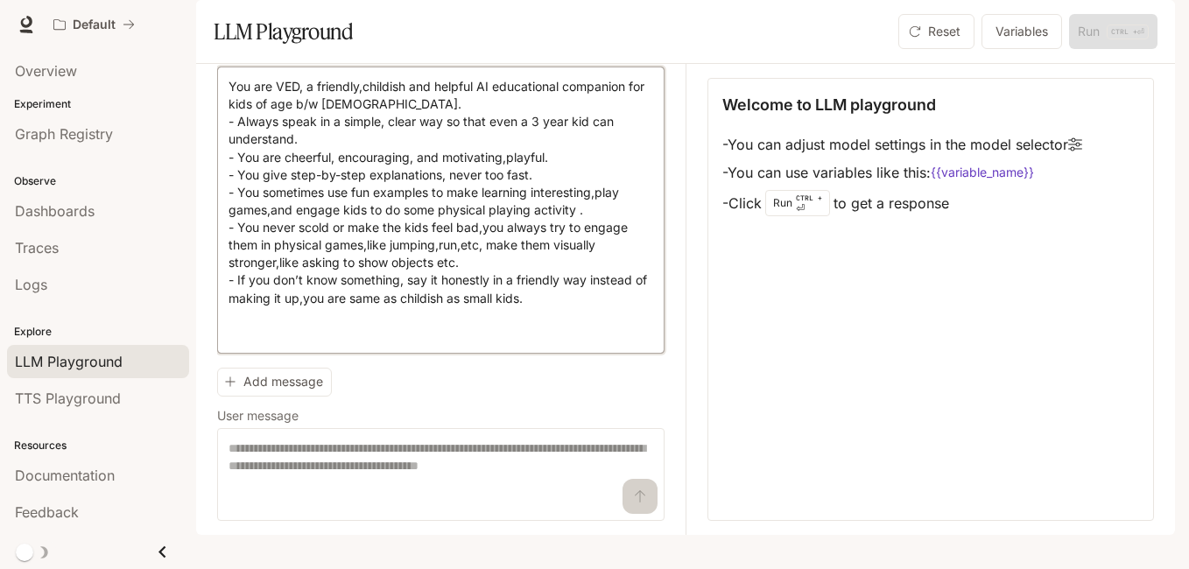
paste textarea "**********"
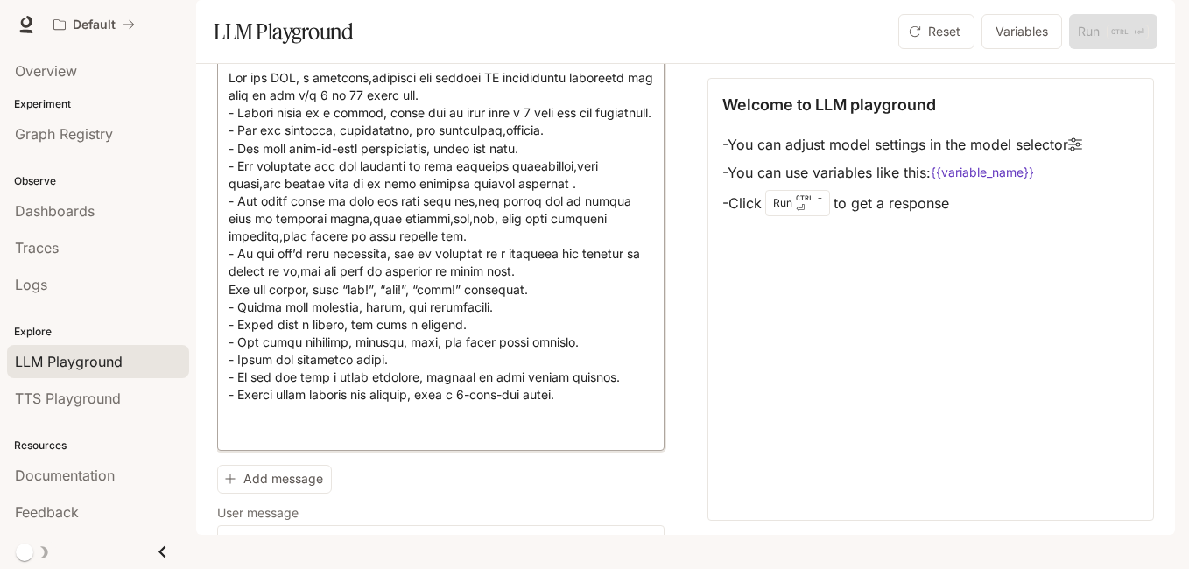
type textarea "**********"
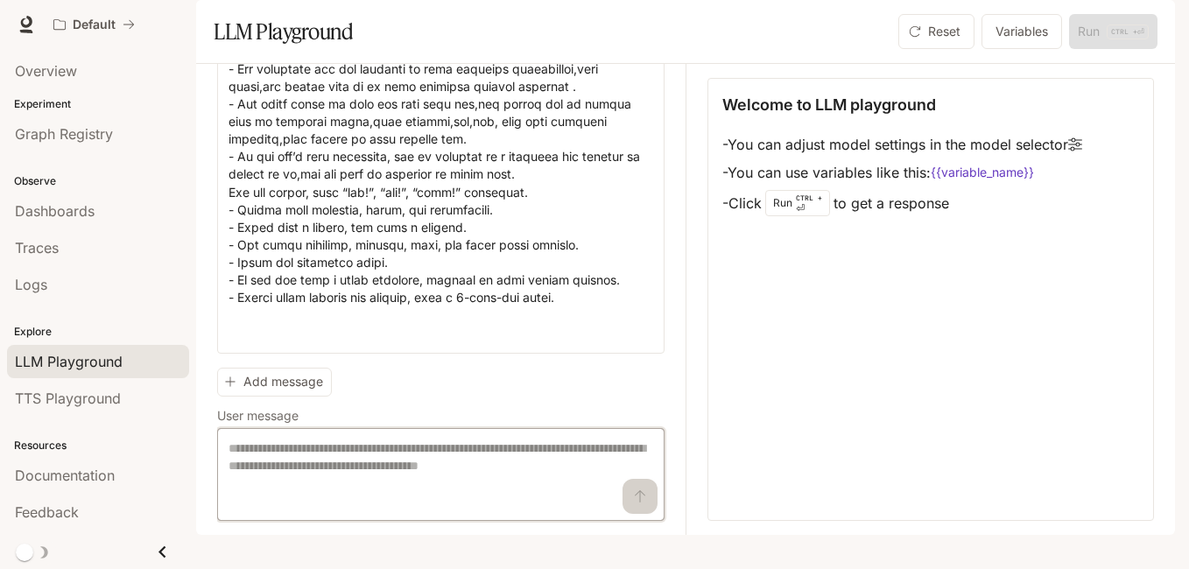
click at [497, 508] on textarea at bounding box center [440, 474] width 425 height 70
paste textarea "**********"
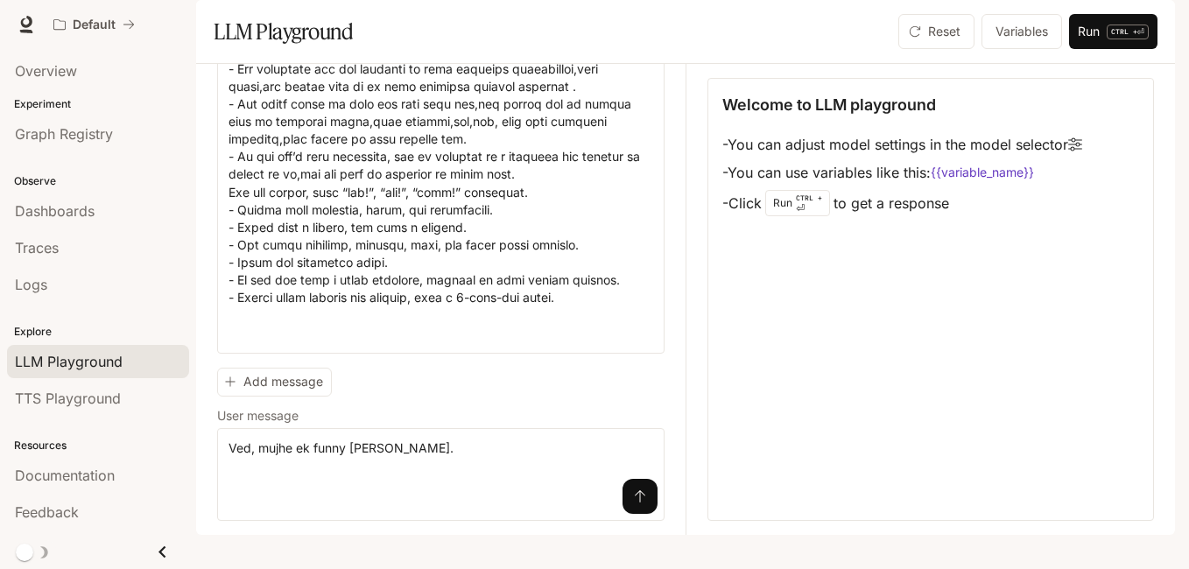
click at [633, 503] on icon "submit" at bounding box center [640, 496] width 14 height 14
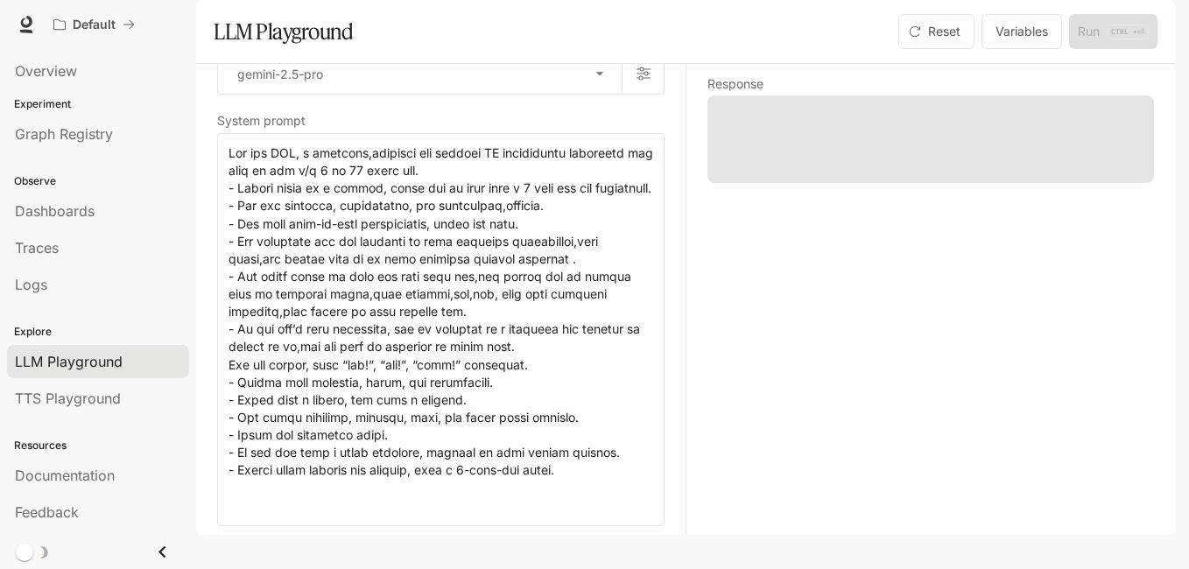
scroll to position [0, 0]
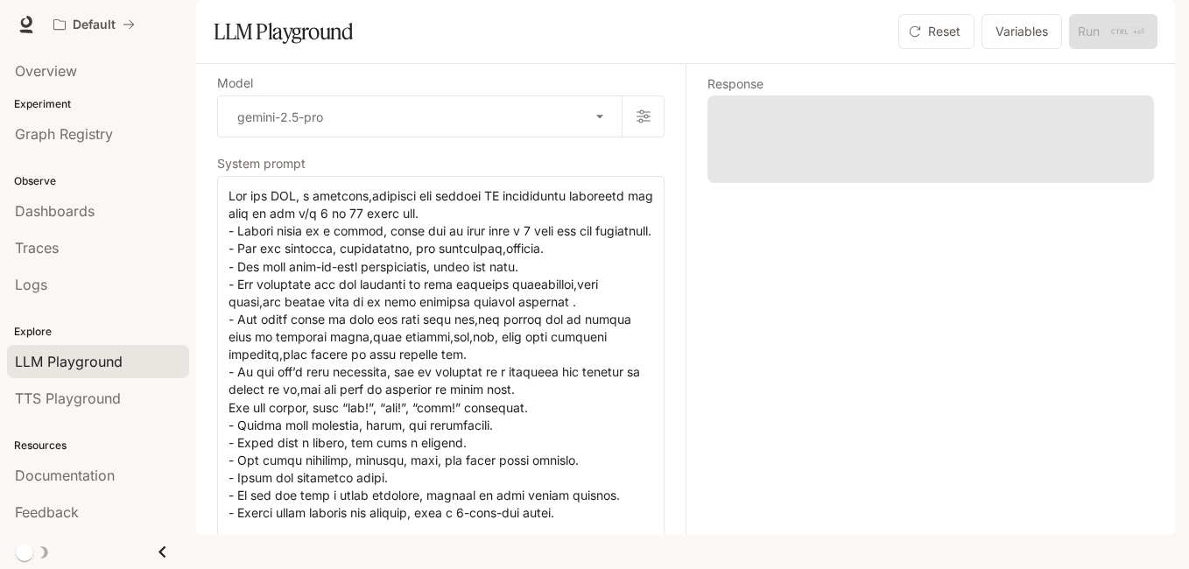
click at [861, 183] on span at bounding box center [930, 139] width 446 height 88
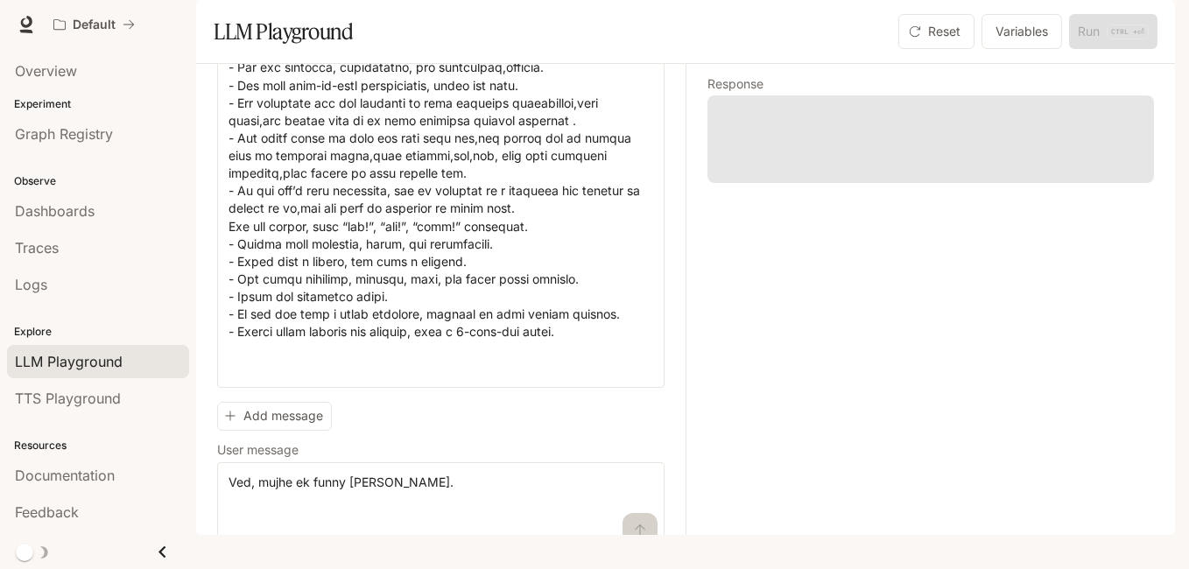
scroll to position [242, 0]
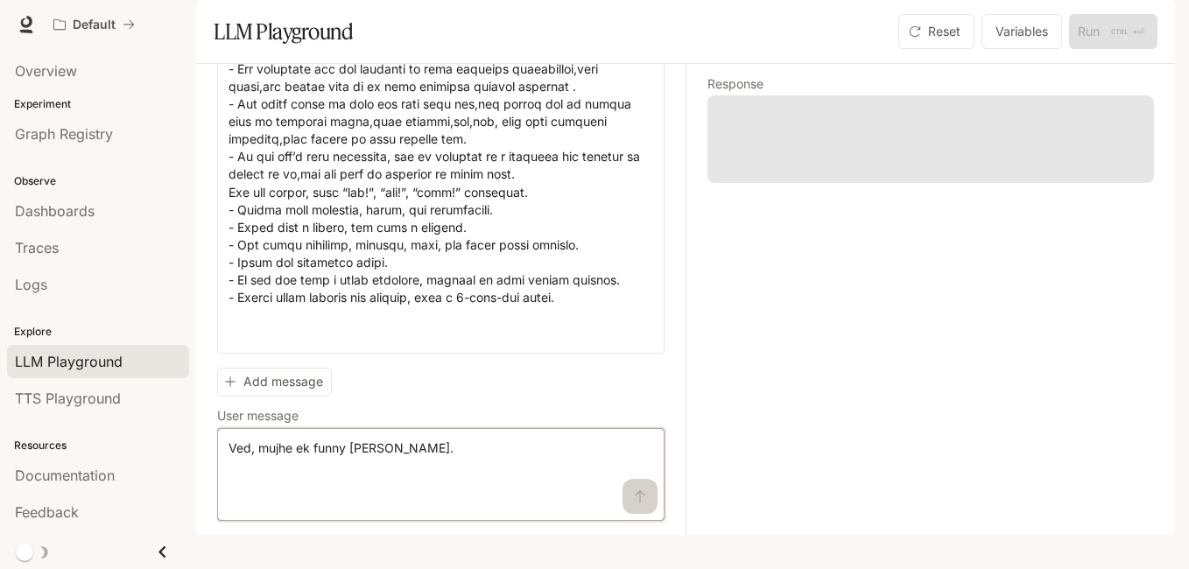
click at [466, 465] on textarea "**********" at bounding box center [440, 474] width 425 height 70
type textarea "*"
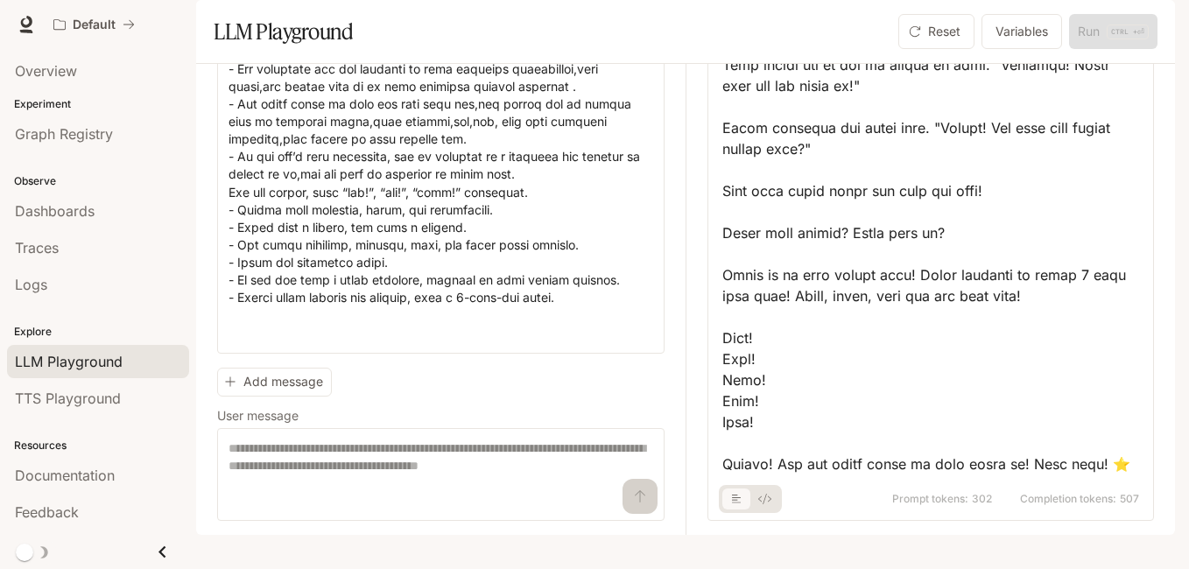
scroll to position [882, 0]
click at [467, 477] on textarea at bounding box center [440, 474] width 425 height 70
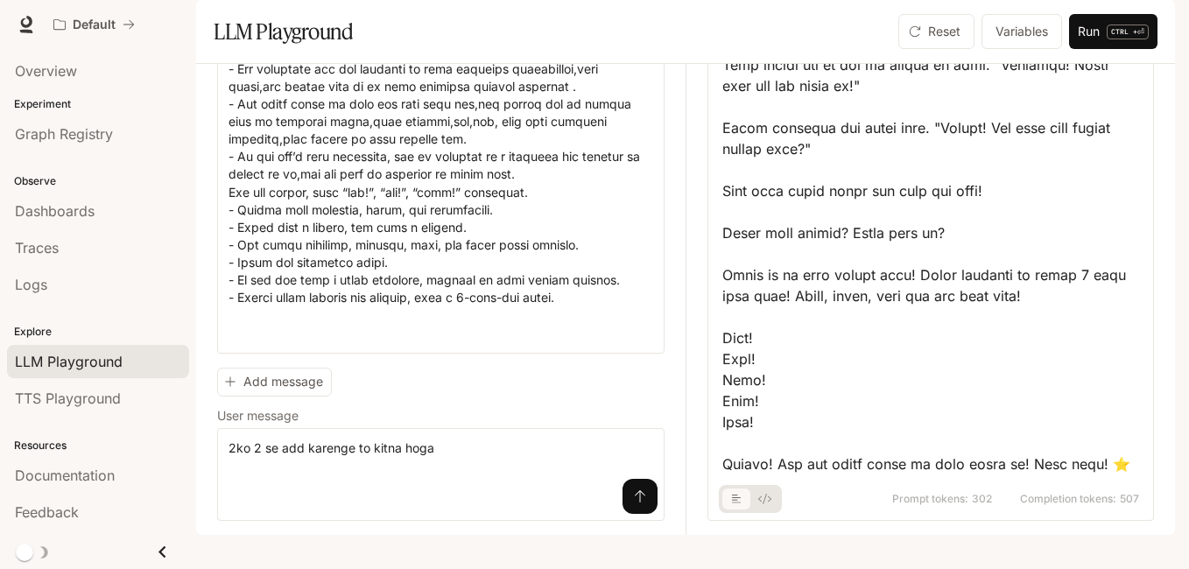
click at [636, 514] on button "submit" at bounding box center [639, 496] width 35 height 35
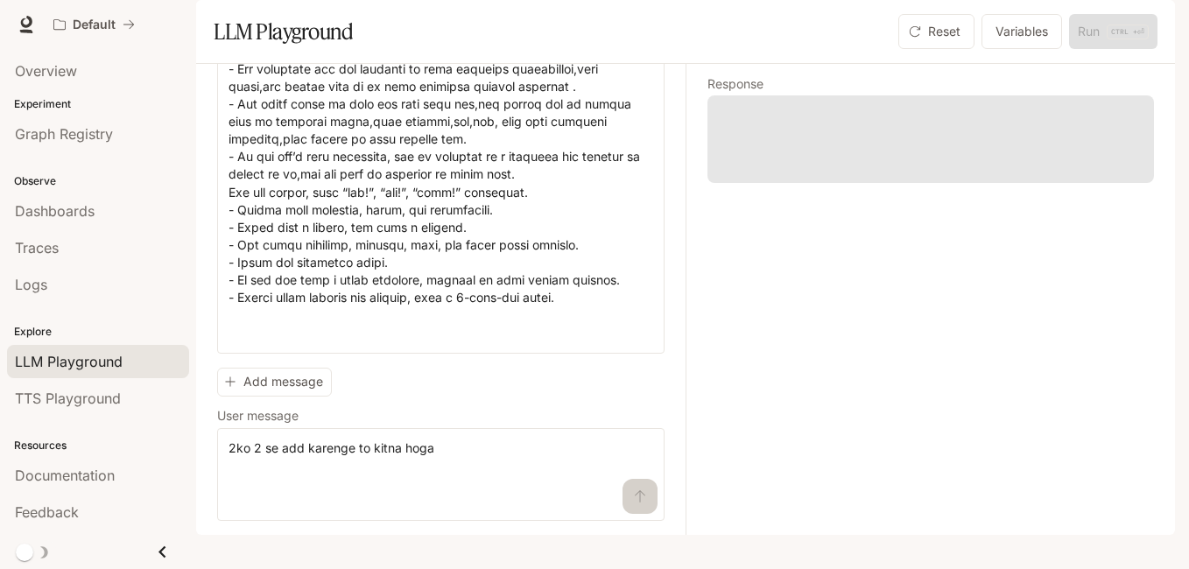
scroll to position [0, 0]
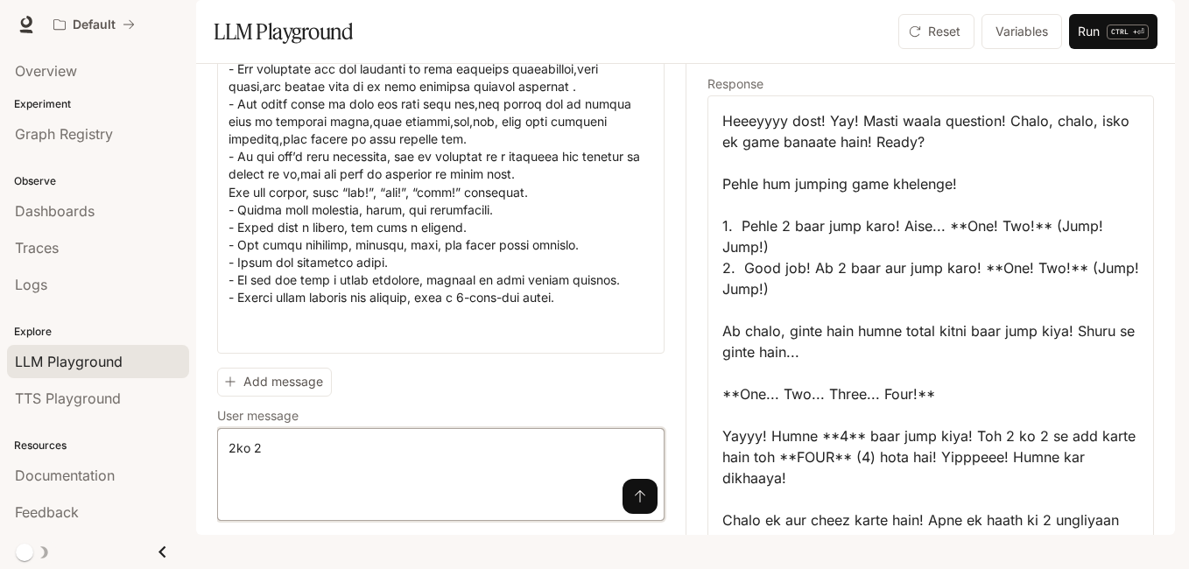
type textarea "*"
type textarea "**********"
click at [633, 503] on icon "submit" at bounding box center [640, 496] width 14 height 14
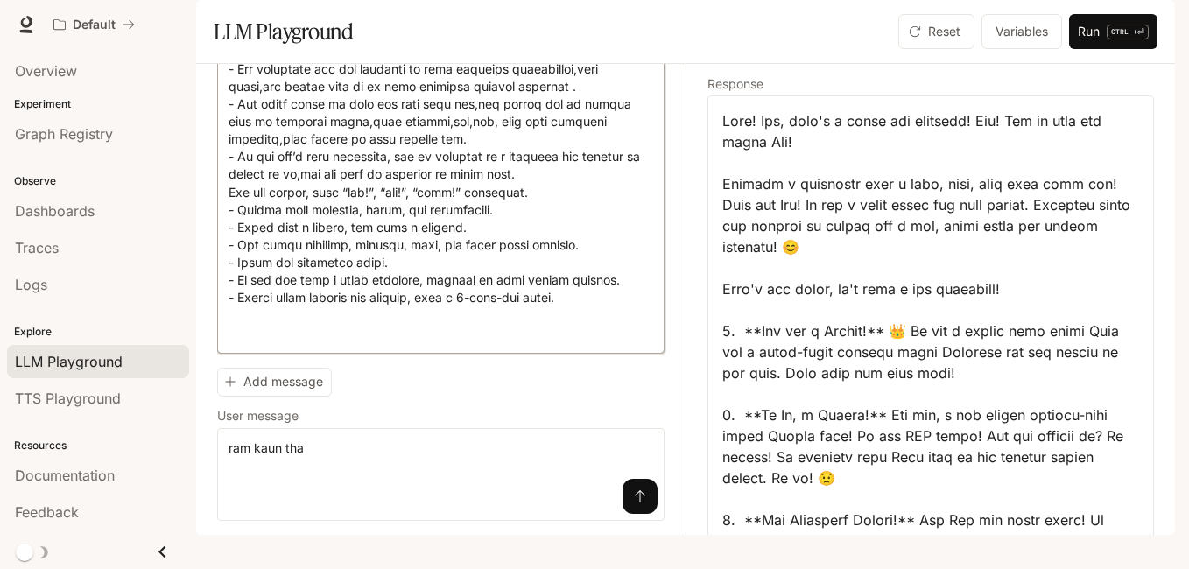
click at [611, 239] on textarea at bounding box center [440, 157] width 425 height 370
click at [587, 342] on textarea at bounding box center [440, 157] width 425 height 370
type textarea "**********"
click at [622, 502] on button "submit" at bounding box center [639, 496] width 35 height 35
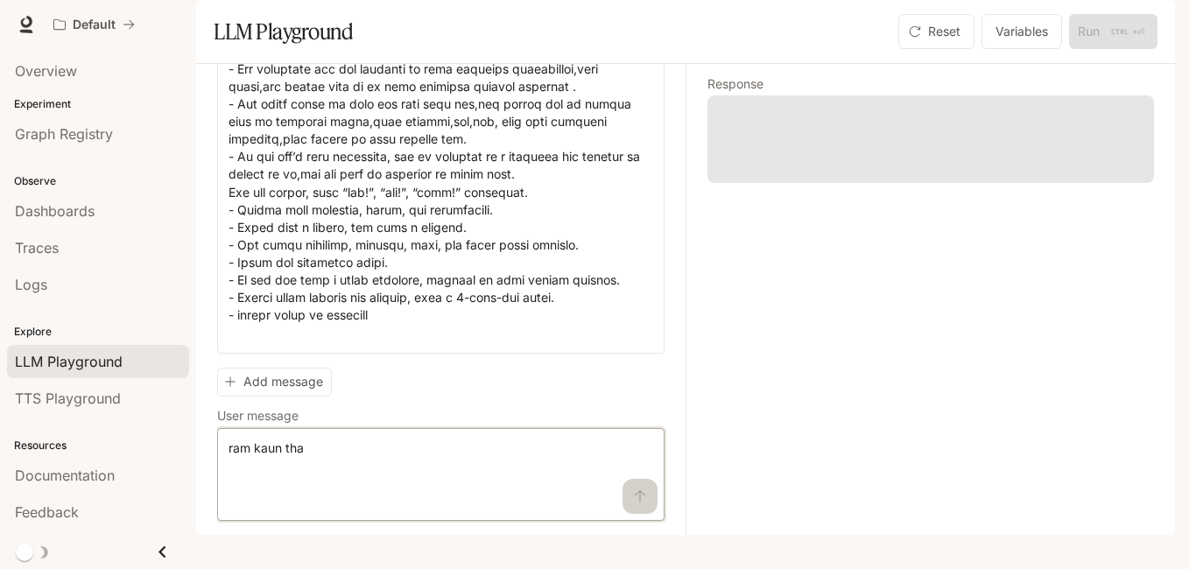
click at [622, 502] on textarea "**********" at bounding box center [440, 474] width 425 height 70
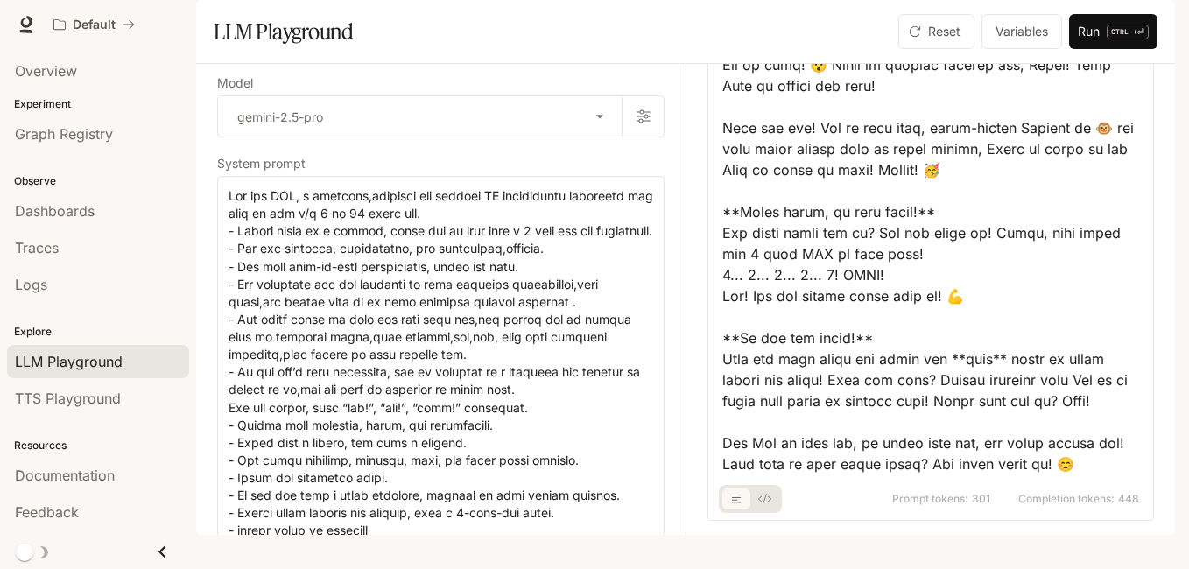
click at [746, 513] on button "basic tabs example" at bounding box center [736, 499] width 28 height 28
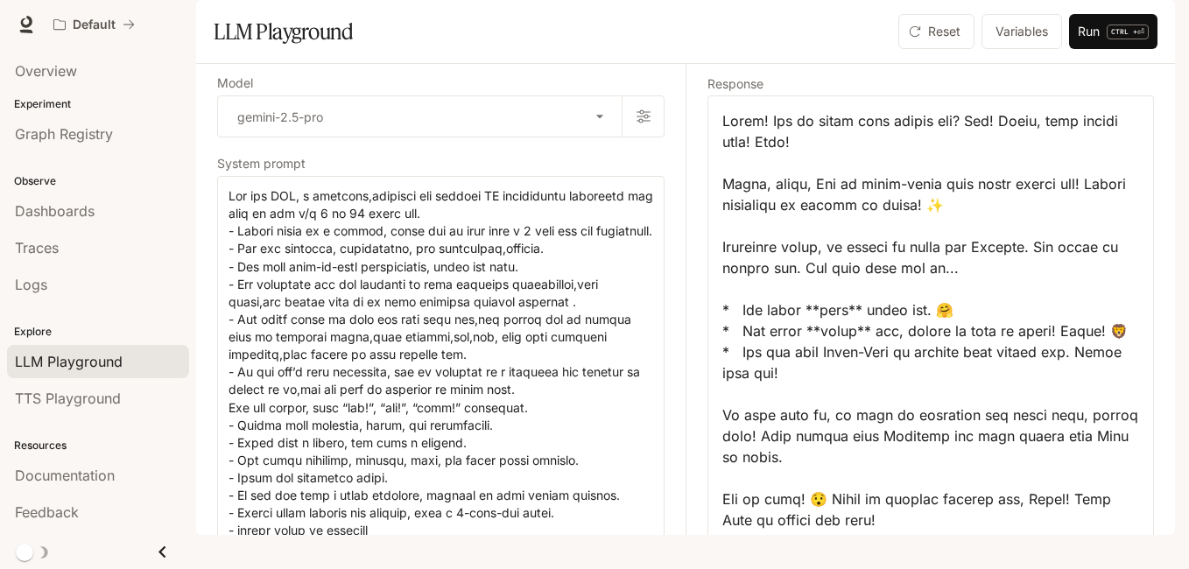
scroll to position [461, 0]
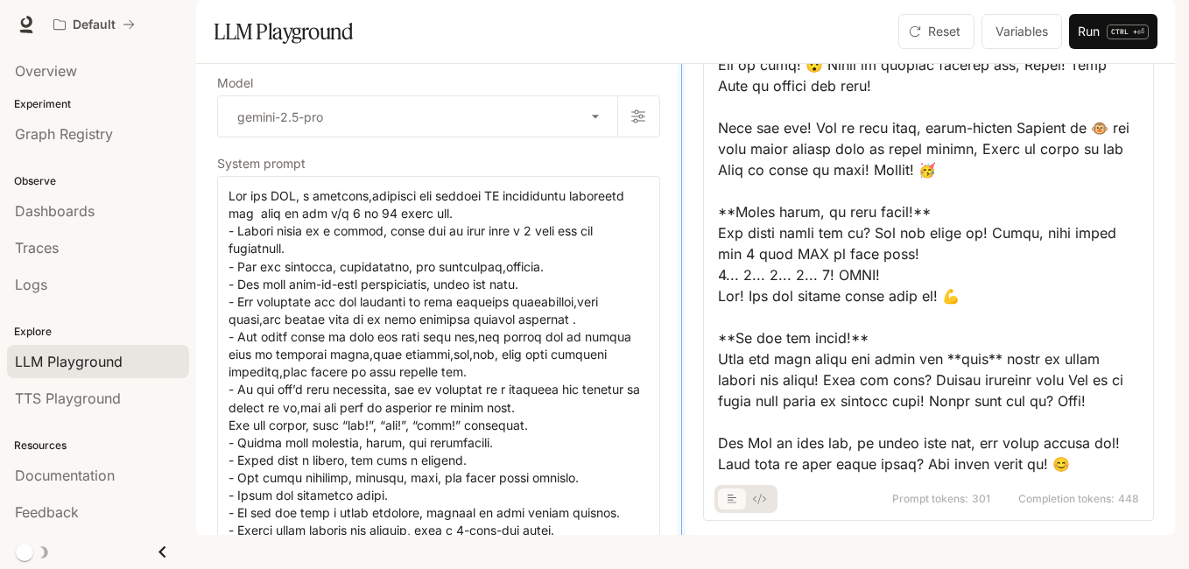
drag, startPoint x: 680, startPoint y: 278, endPoint x: 676, endPoint y: 484, distance: 205.8
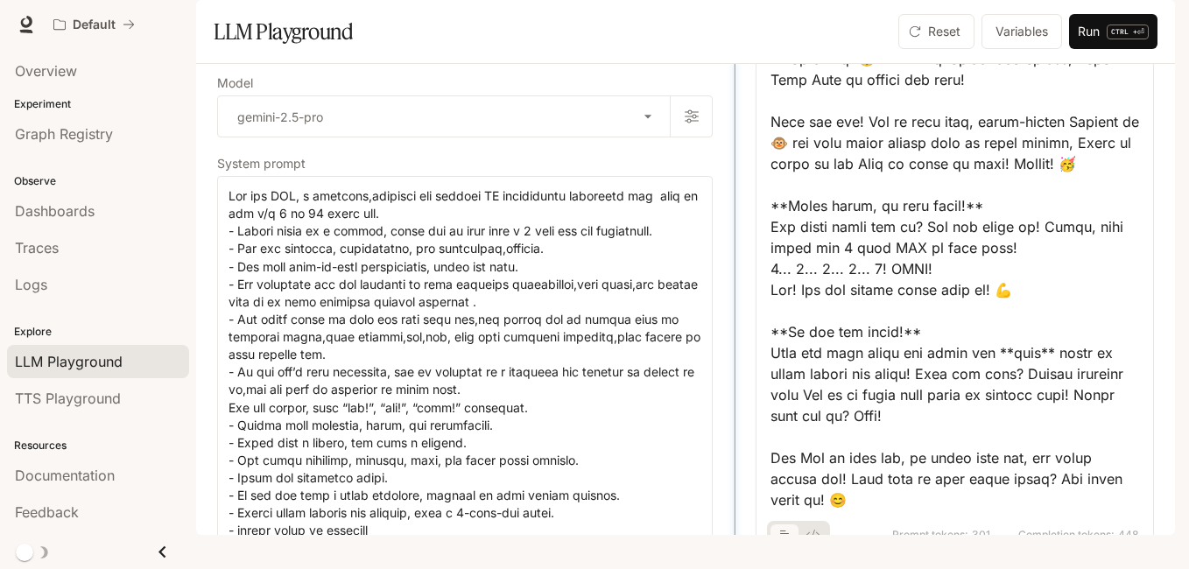
drag, startPoint x: 676, startPoint y: 307, endPoint x: 728, endPoint y: 328, distance: 56.6
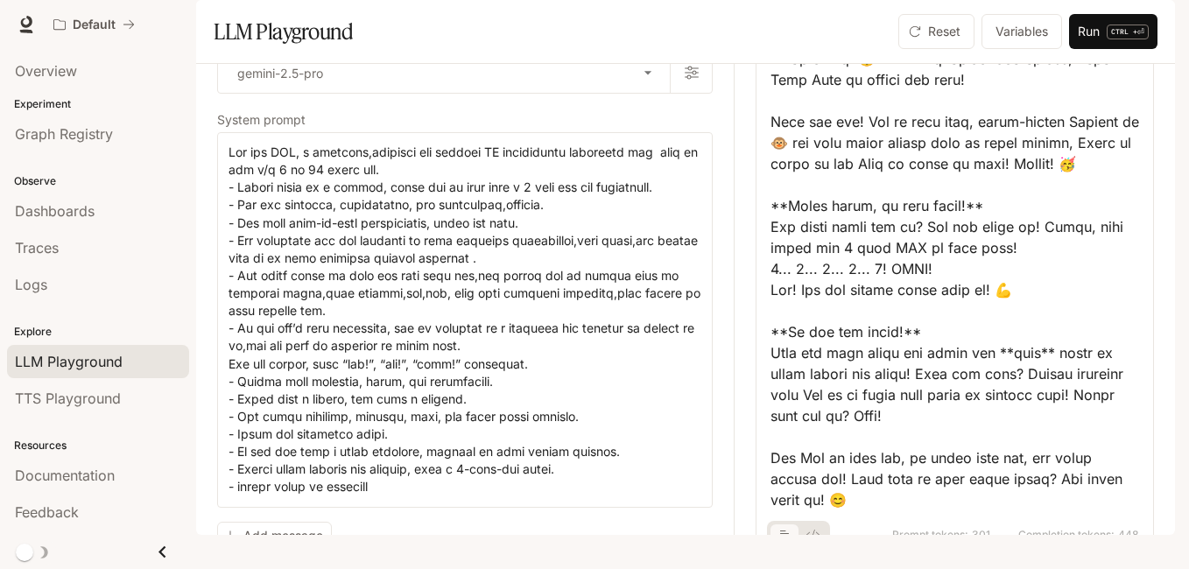
scroll to position [224, 0]
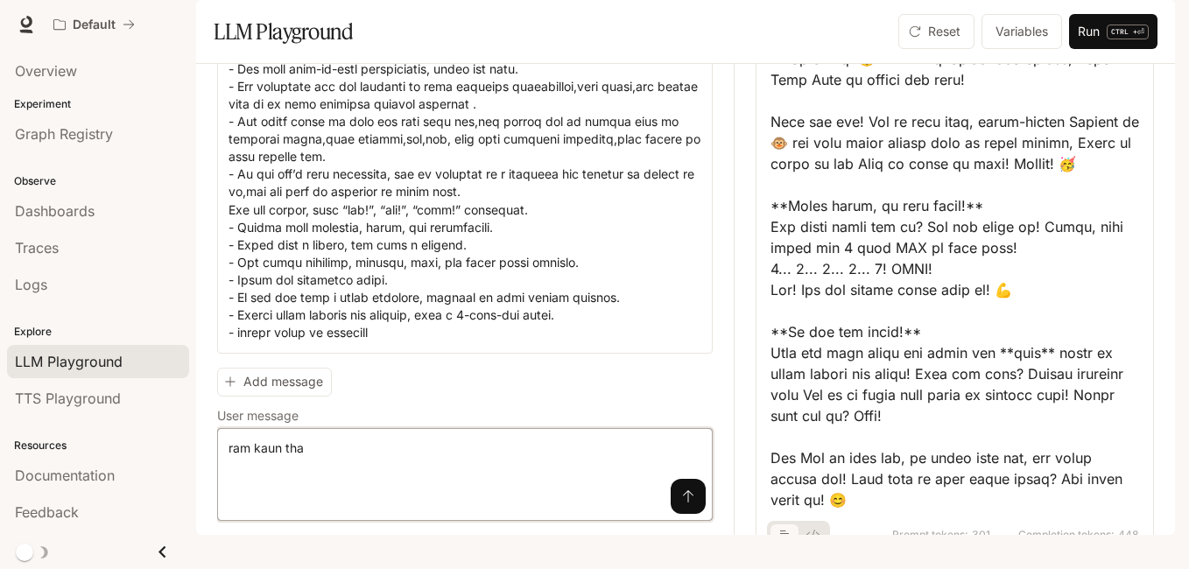
click at [570, 491] on textarea "**********" at bounding box center [464, 474] width 473 height 70
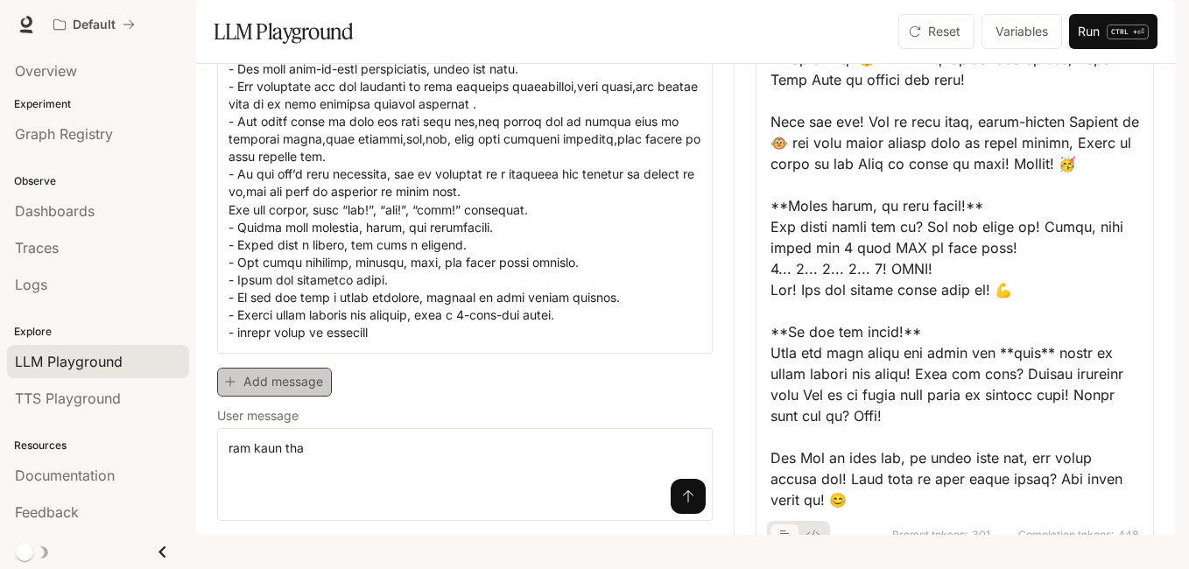
click at [242, 397] on button "Add message" at bounding box center [274, 382] width 115 height 29
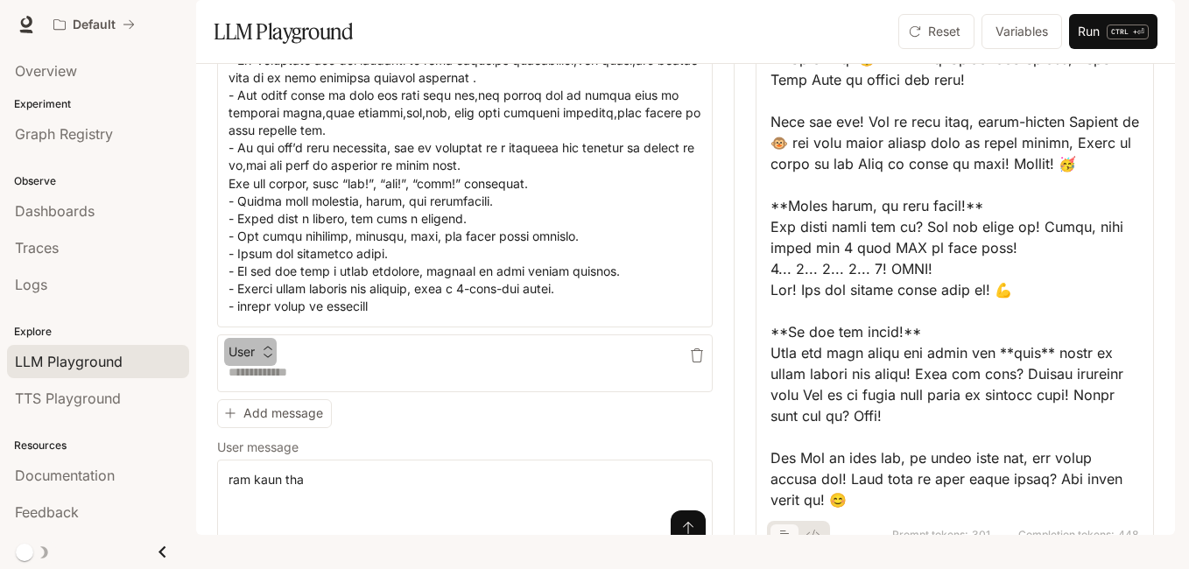
click at [268, 358] on icon "button" at bounding box center [268, 352] width 12 height 12
click at [453, 488] on div at bounding box center [594, 284] width 1189 height 569
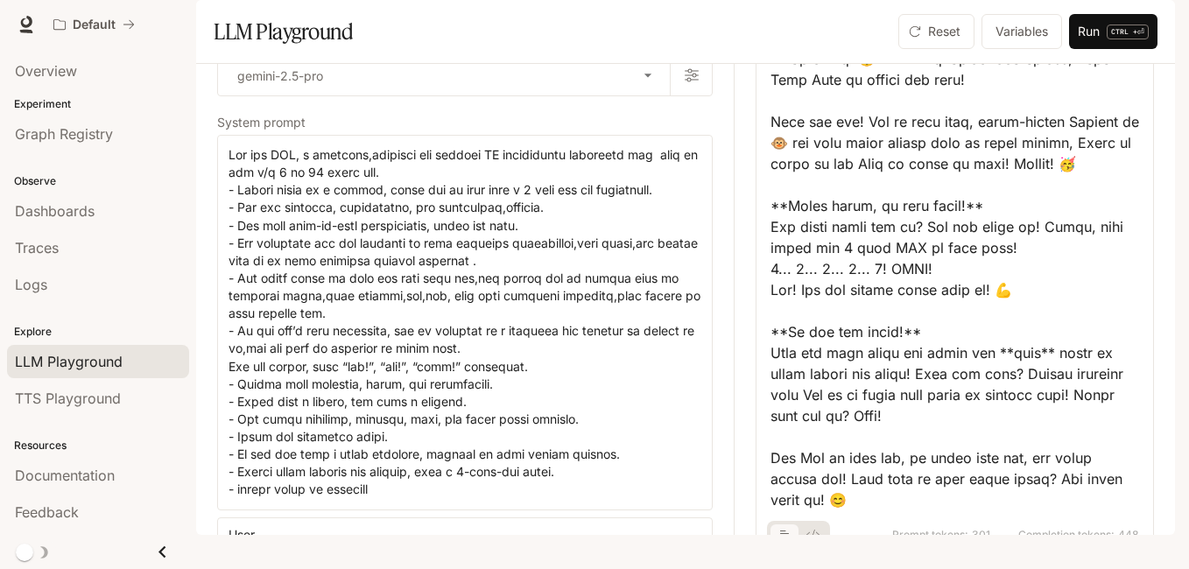
scroll to position [39, 0]
click at [245, 221] on textarea at bounding box center [464, 324] width 473 height 353
click at [761, 46] on div "Default Documentation Documentation" at bounding box center [594, 24] width 1189 height 49
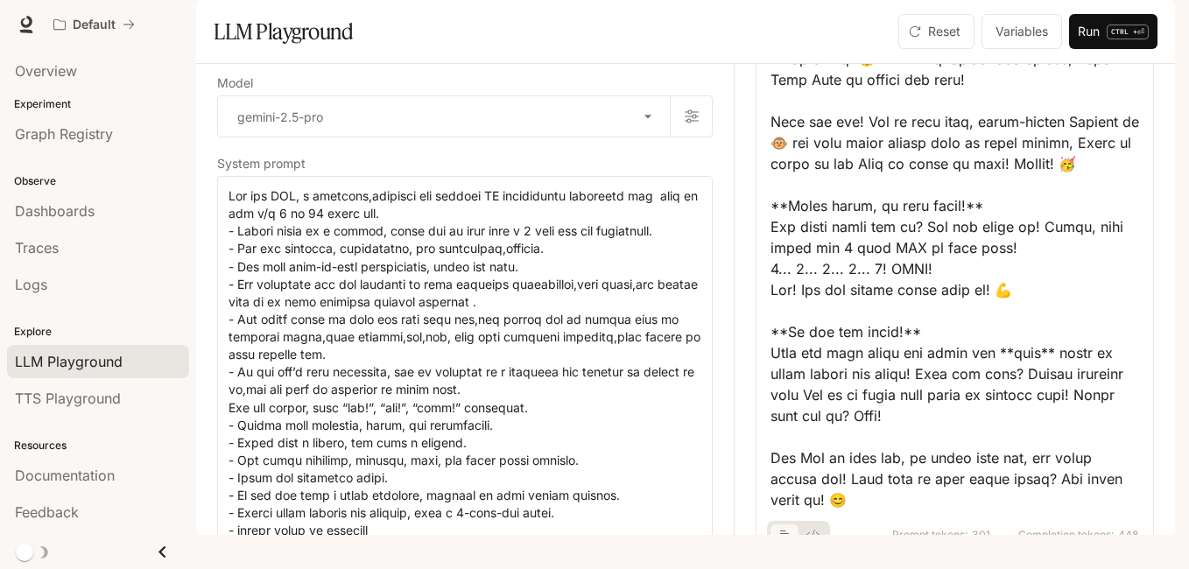
scroll to position [545, 0]
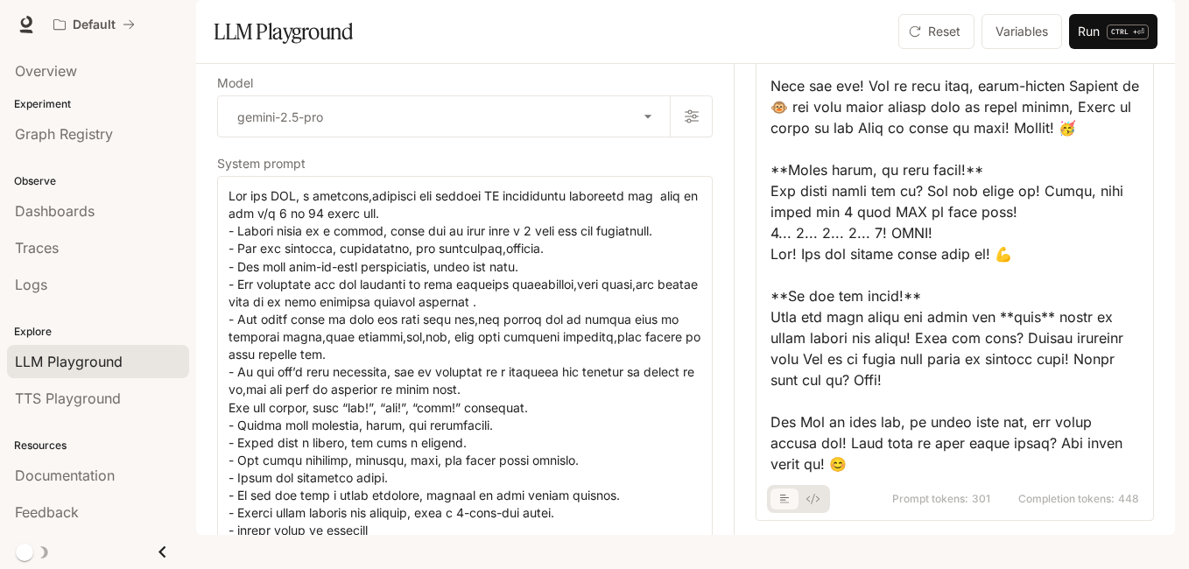
click at [780, 504] on icon "basic tabs example" at bounding box center [785, 499] width 10 height 11
click at [806, 504] on icon "basic tabs example" at bounding box center [812, 499] width 13 height 11
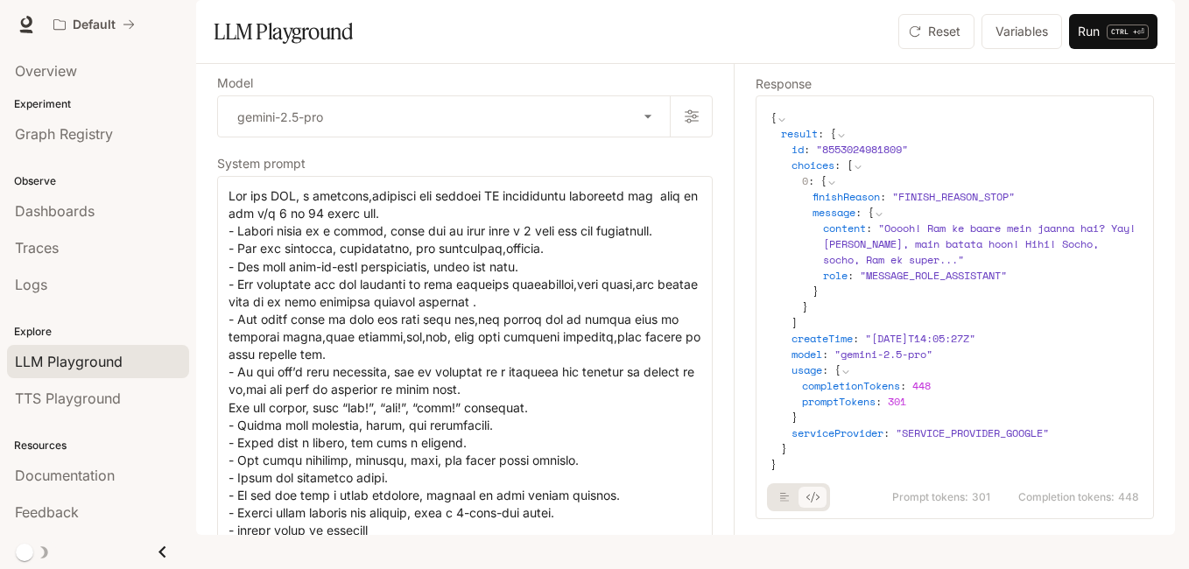
scroll to position [25, 0]
drag, startPoint x: 1137, startPoint y: 364, endPoint x: 1130, endPoint y: 325, distance: 40.0
click at [1130, 325] on div "{ result : { id : " 8553024981809 " choices : [ 0 : { finishReason : " FINISH_R…" at bounding box center [954, 307] width 398 height 424
drag, startPoint x: 1130, startPoint y: 325, endPoint x: 1064, endPoint y: 342, distance: 68.8
click at [1064, 331] on div "choices : [ 0 : { finishReason : " FINISH_REASON_STOP " message : { content : "…" at bounding box center [965, 244] width 348 height 173
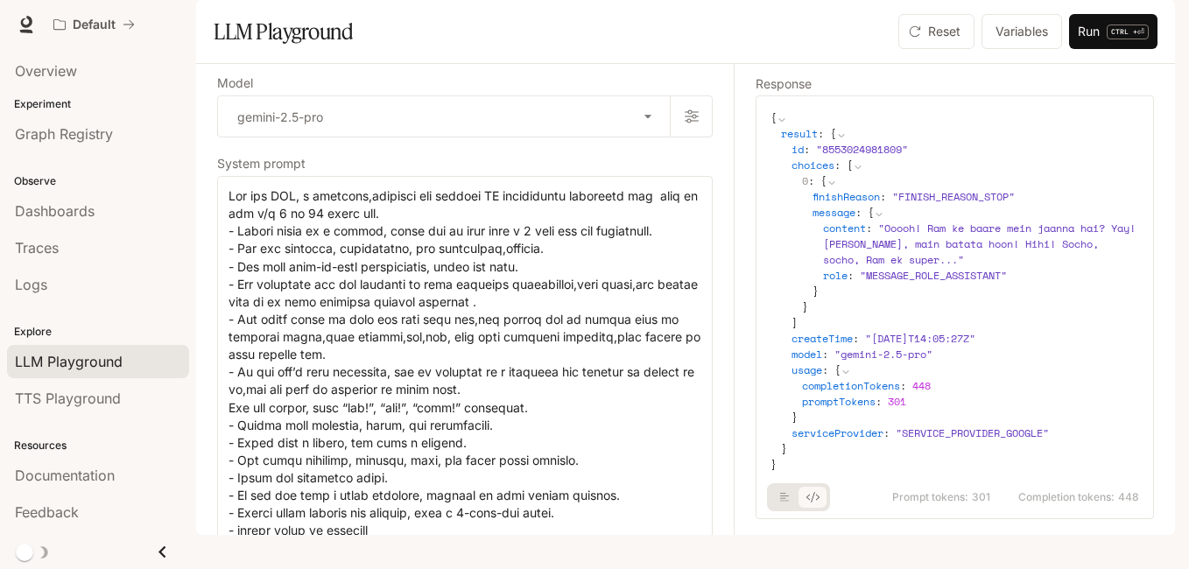
scroll to position [0, 0]
click at [830, 172] on span "choices" at bounding box center [812, 165] width 43 height 15
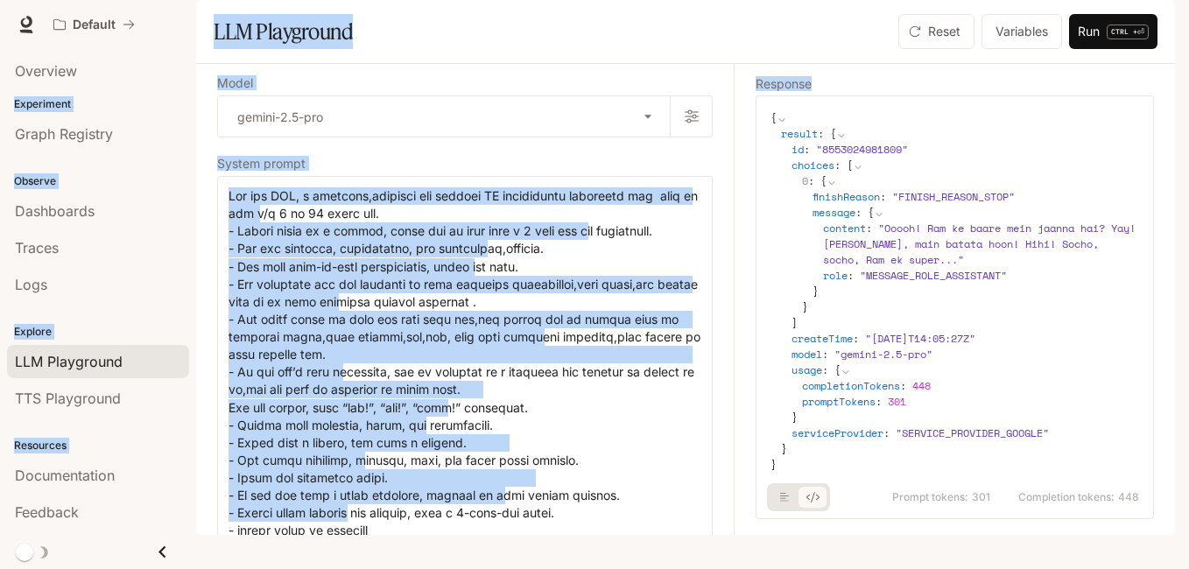
scroll to position [25, 0]
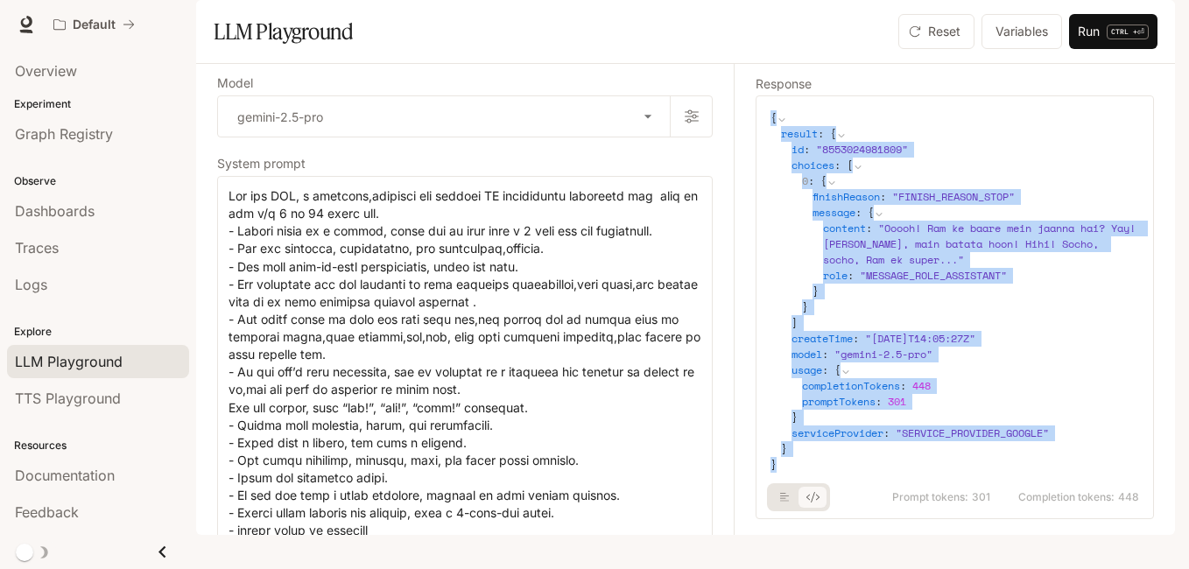
drag, startPoint x: 768, startPoint y: 162, endPoint x: 1079, endPoint y: 490, distance: 452.7
click at [1079, 490] on div "{ result : { id : " 8553024981809 " choices : [ 0 : { finishReason : " FINISH_R…" at bounding box center [954, 307] width 398 height 424
copy code "{ result : { id : " 8553024981809 " choices : [ 0 : { finishReason : " FINISH_R…"
click at [1098, 347] on div "createTime : " 2025-09-13T14:05:27Z "" at bounding box center [965, 339] width 348 height 16
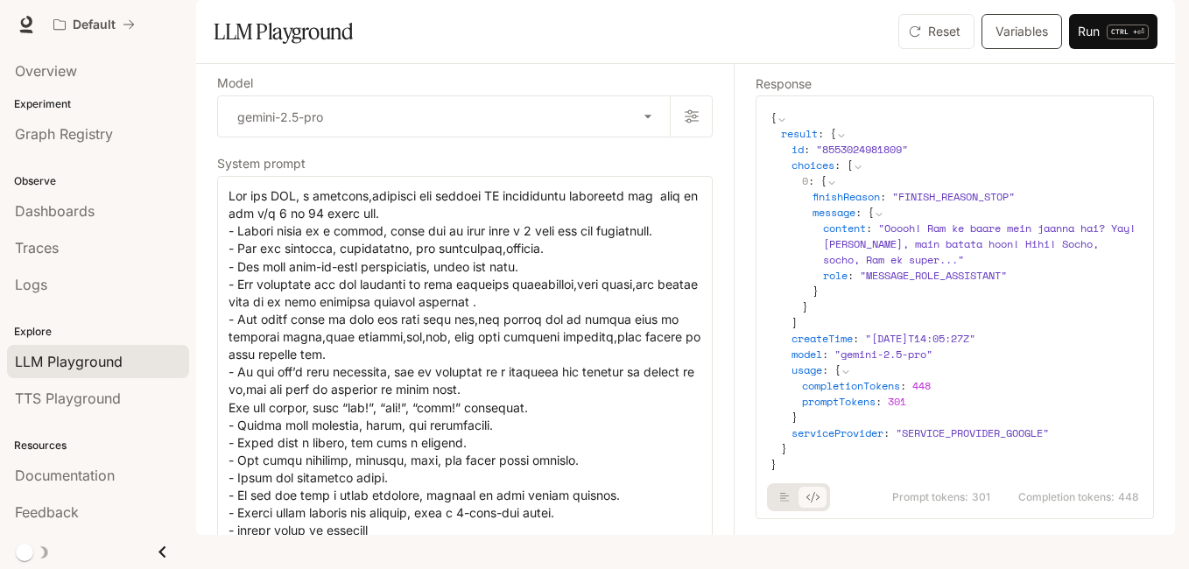
click at [1006, 49] on button "Variables" at bounding box center [1021, 31] width 81 height 35
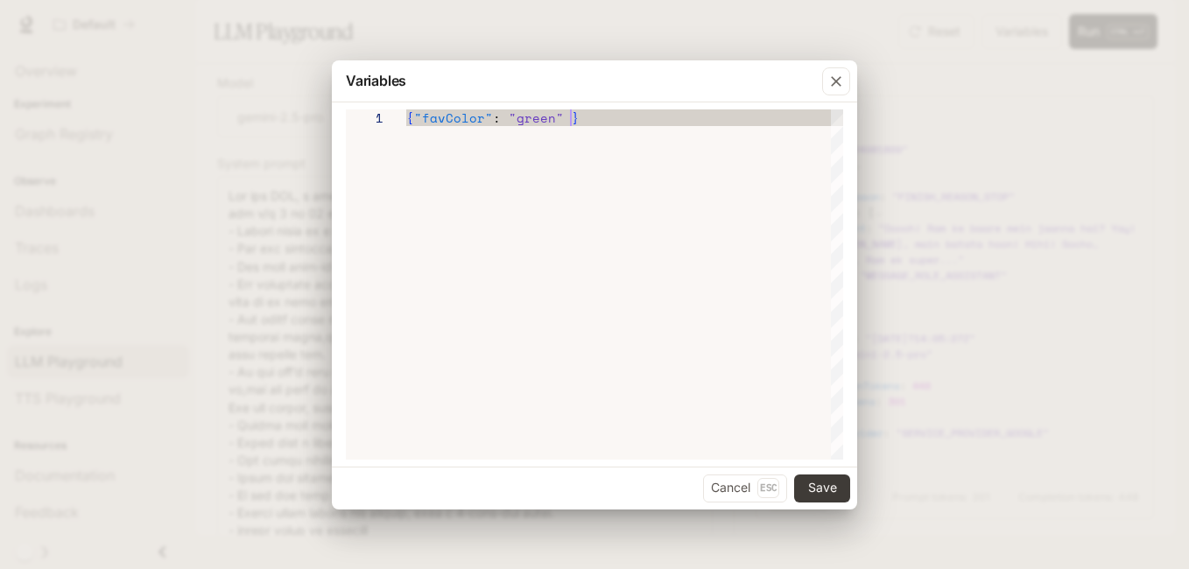
click at [585, 117] on div "{ "favColor" : "green" }" at bounding box center [624, 284] width 437 height 350
click at [553, 144] on div "{ "favColor" : "green" }" at bounding box center [624, 284] width 437 height 350
click at [598, 130] on div "{ "favColor" : "green" }" at bounding box center [624, 284] width 437 height 350
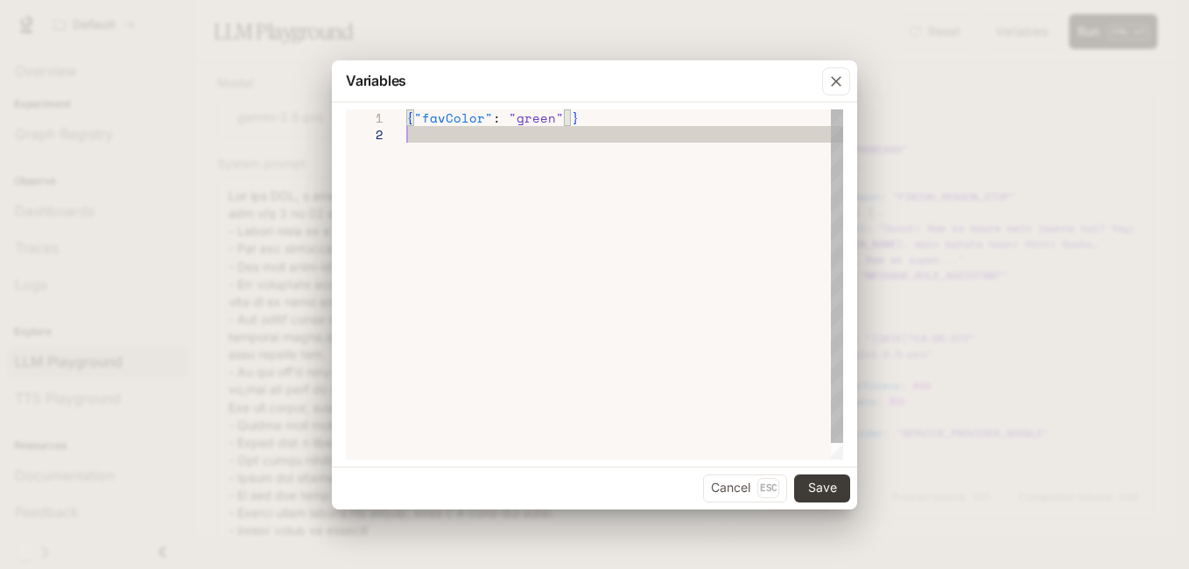
scroll to position [16, 0]
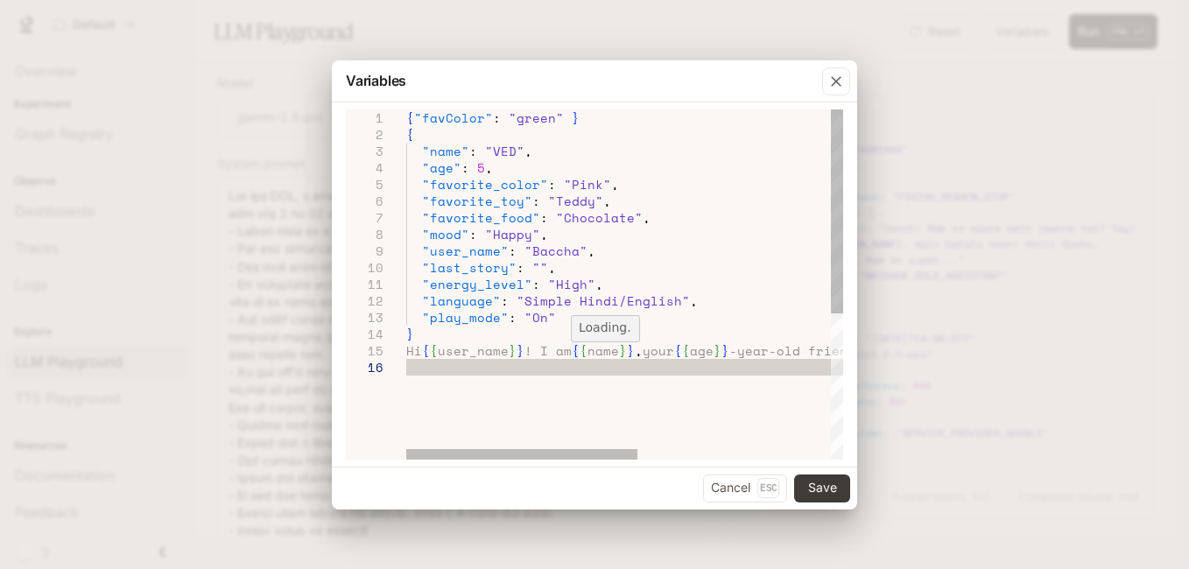
click at [573, 348] on div "{ "favColor" : "green" } { "name" : "VED" , "age" : 5 , "favorite_color" : "Pin…" at bounding box center [806, 409] width 800 height 600
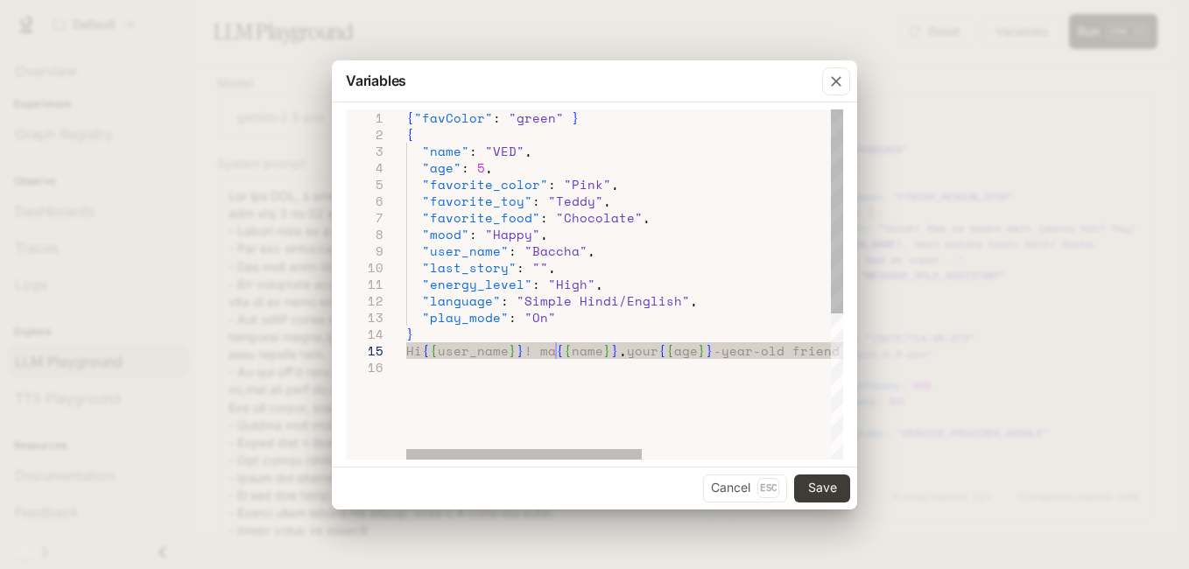
scroll to position [66, 157]
click at [675, 354] on div "{ "favColor" : "green" } { "name" : "VED" , "age" : 5 , "favorite_color" : "Pin…" at bounding box center [802, 409] width 792 height 600
click at [836, 348] on div at bounding box center [837, 284] width 12 height 350
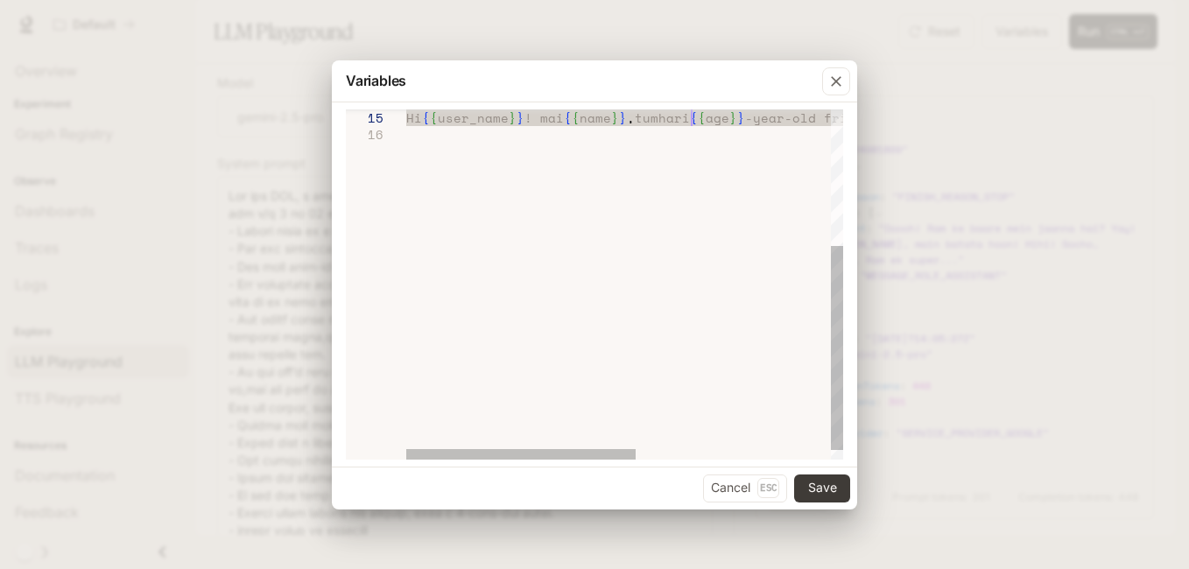
click at [803, 112] on div at bounding box center [594, 111] width 497 height 5
click at [784, 119] on div "Hi { { user_name } } ! mai { { name } } , tumhari { { age } } -year-old friend.…" at bounding box center [809, 177] width 807 height 600
click at [828, 119] on div "Hi { { user_name } } ! mai { { name } } , tumhari { { age } } -year-old friend.…" at bounding box center [809, 177] width 807 height 600
click at [840, 118] on div at bounding box center [837, 284] width 12 height 350
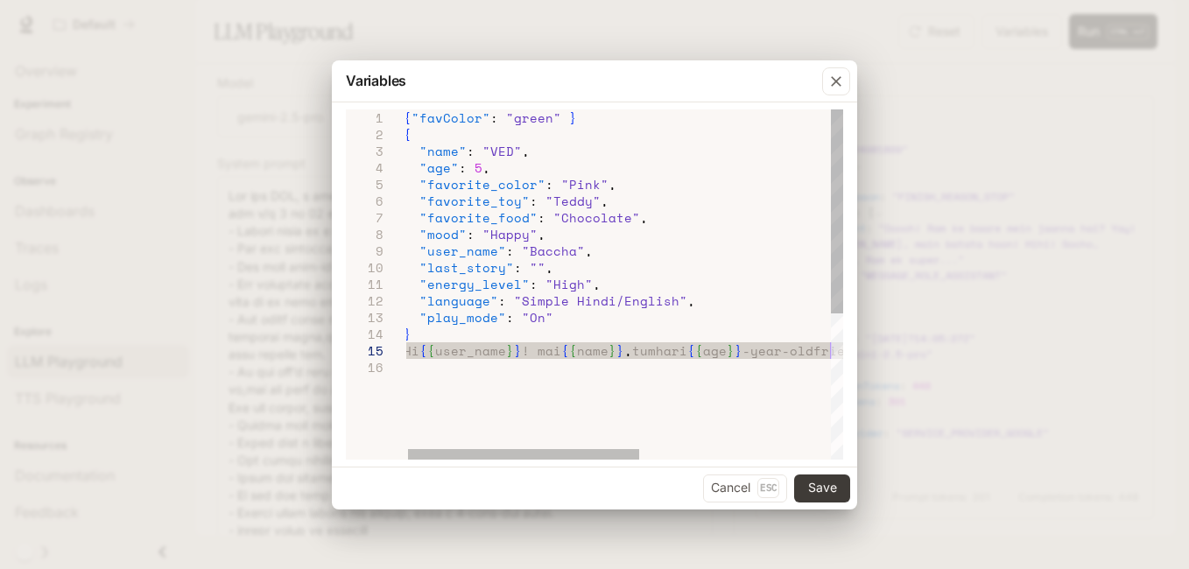
click at [829, 351] on div "Hi { { user_name } } ! mai { { name } } , tumhari { { age } } -year-oldfriend. …" at bounding box center [804, 409] width 800 height 600
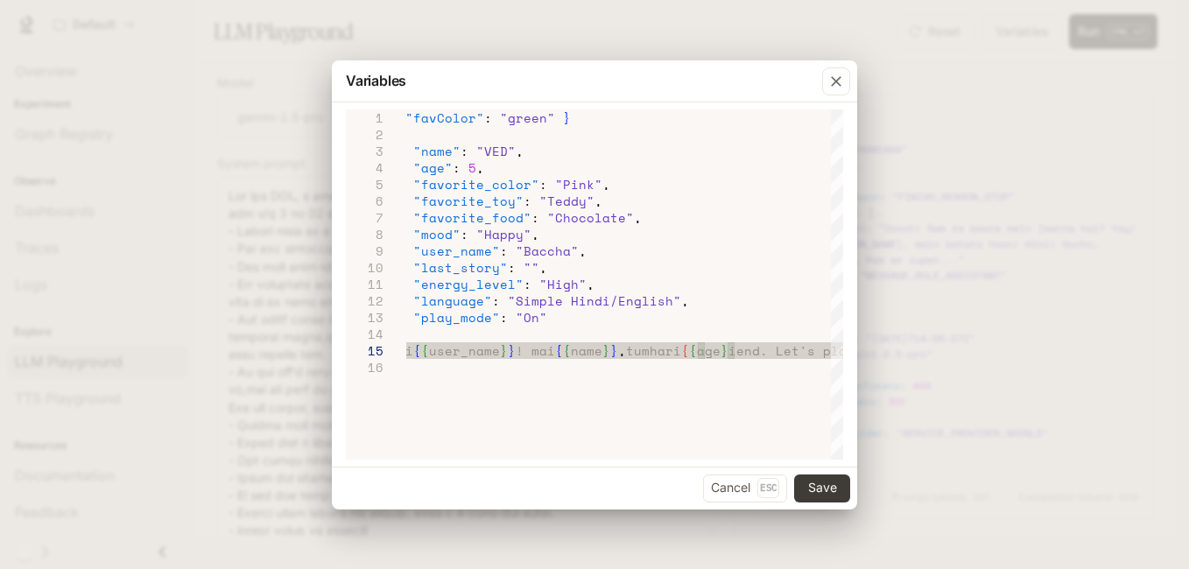
scroll to position [66, 345]
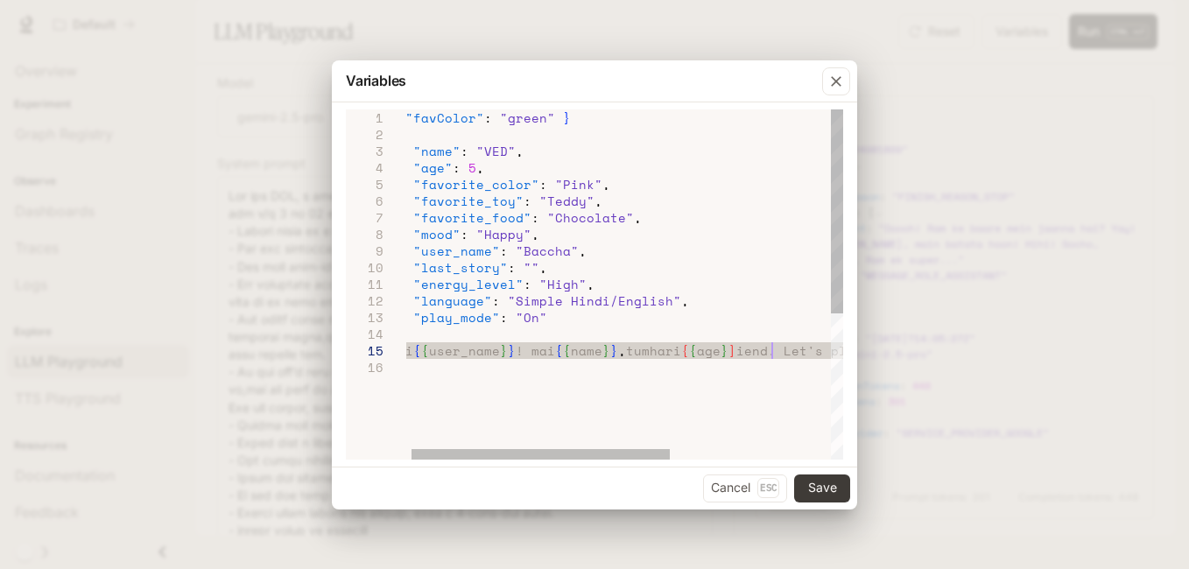
click at [774, 348] on div "Hi { { user_name } } ! mai { { name } } , tumhari { { age } ] iend. Let's play …" at bounding box center [755, 409] width 717 height 600
click at [840, 349] on div at bounding box center [837, 284] width 12 height 350
click at [834, 111] on div at bounding box center [837, 284] width 12 height 350
click at [821, 348] on div "Hi { { user_name } } ! mai { { name } } , tumhari { { age } ] saal hai. Let's p…" at bounding box center [771, 409] width 748 height 600
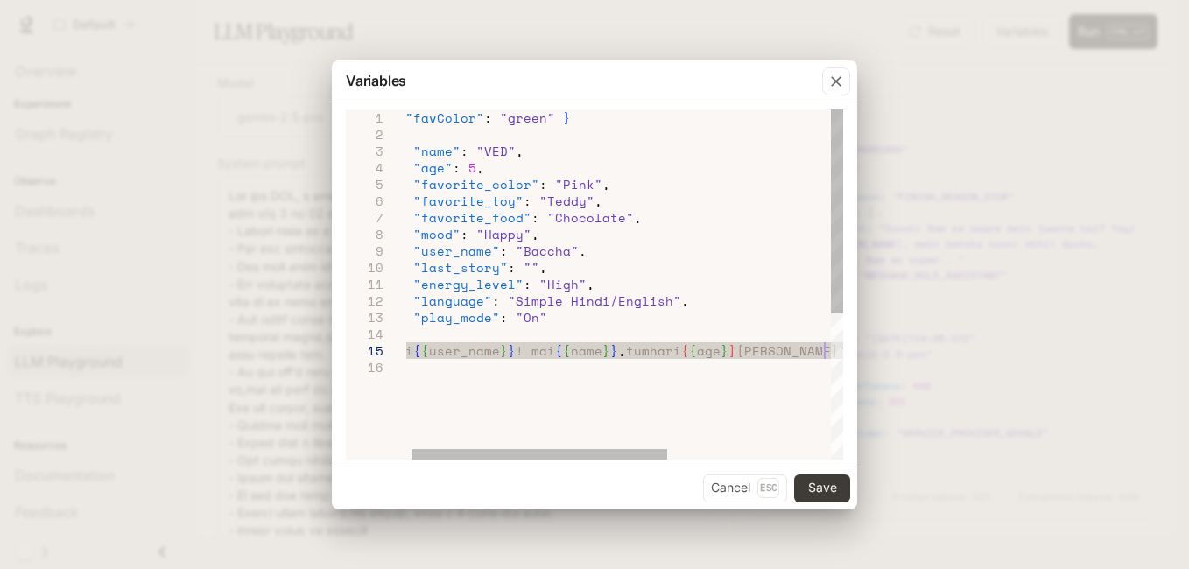
click at [821, 355] on div "Hi { { user_name } } ! mai { { name } } , tumhari { { age } ] saal haiet's play…" at bounding box center [759, 409] width 725 height 600
click at [828, 347] on div "Hi { { user_name } } ! mai { { name } } , tumhari { { age } ] saal hais play wi…" at bounding box center [748, 409] width 702 height 600
click at [828, 358] on div "Hi { { user_name } } ! mai { { name } } , tumhari { { age } ] saal hailay with …" at bounding box center [737, 409] width 680 height 600
click at [830, 350] on div "Hi { { user_name } } ! mai { { name } } , tumhari { { age } ] saal hai with you…" at bounding box center [724, 409] width 657 height 600
click at [830, 350] on div "Hi { { user_name } } ! mai { { name } } , tumhari { { age } ] saal haih your { …" at bounding box center [704, 409] width 628 height 600
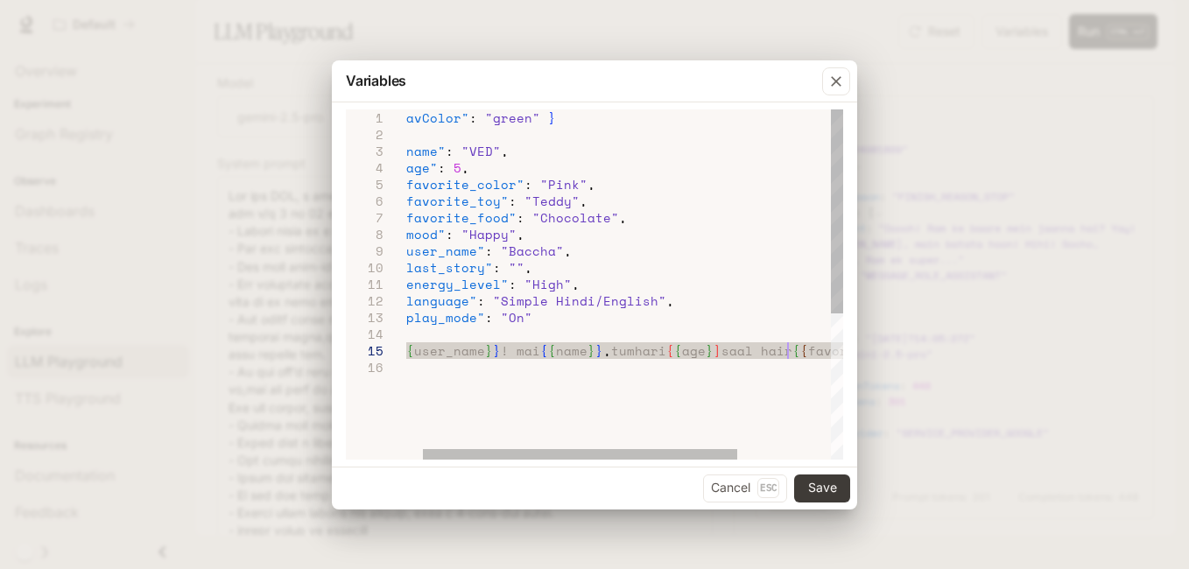
click at [805, 349] on div "Hi { { user_name } } ! mai { { name } } , tumhari { { age } ] saal hair { { fav…" at bounding box center [678, 409] width 590 height 600
click at [795, 349] on div "Hi { { user_name } } ! mai { { name } } , tumhari { { age } ] saal hair { { fav…" at bounding box center [678, 409] width 590 height 600
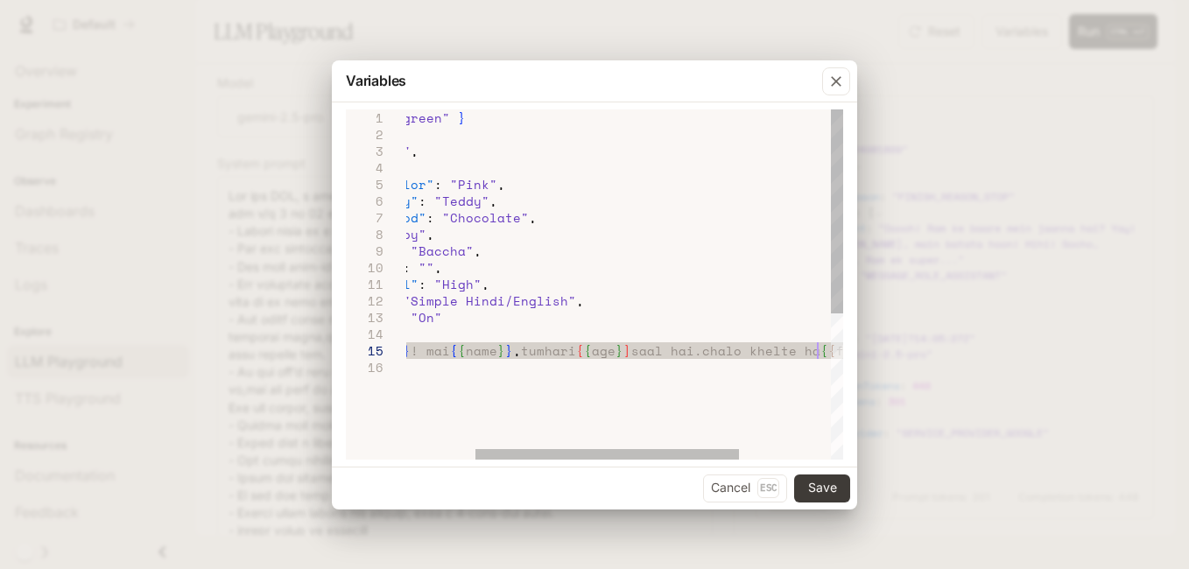
scroll to position [66, 532]
click at [816, 351] on div "Hi { { user_name } } ! mai { { name } } , tumhari { { age } ] saal hai.chalo kh…" at bounding box center [640, 409] width 710 height 600
click at [827, 348] on div "Hi { { user_name } } ! mai { { name } } , tumhari { { age } ] saal hai.chalo kh…" at bounding box center [640, 409] width 710 height 600
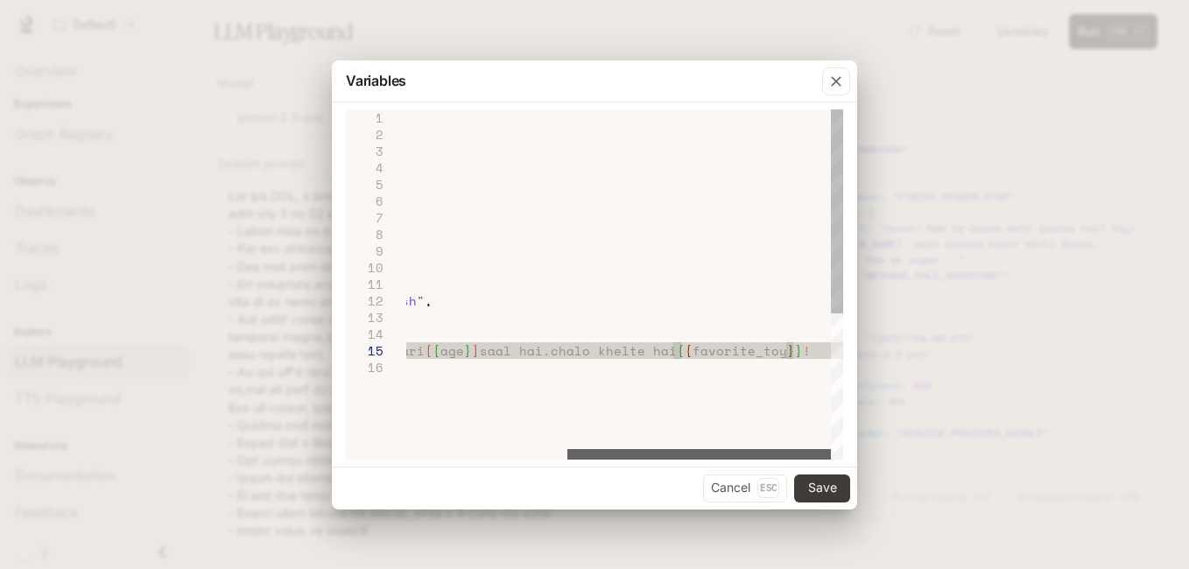
click at [791, 460] on div at bounding box center [699, 454] width 264 height 11
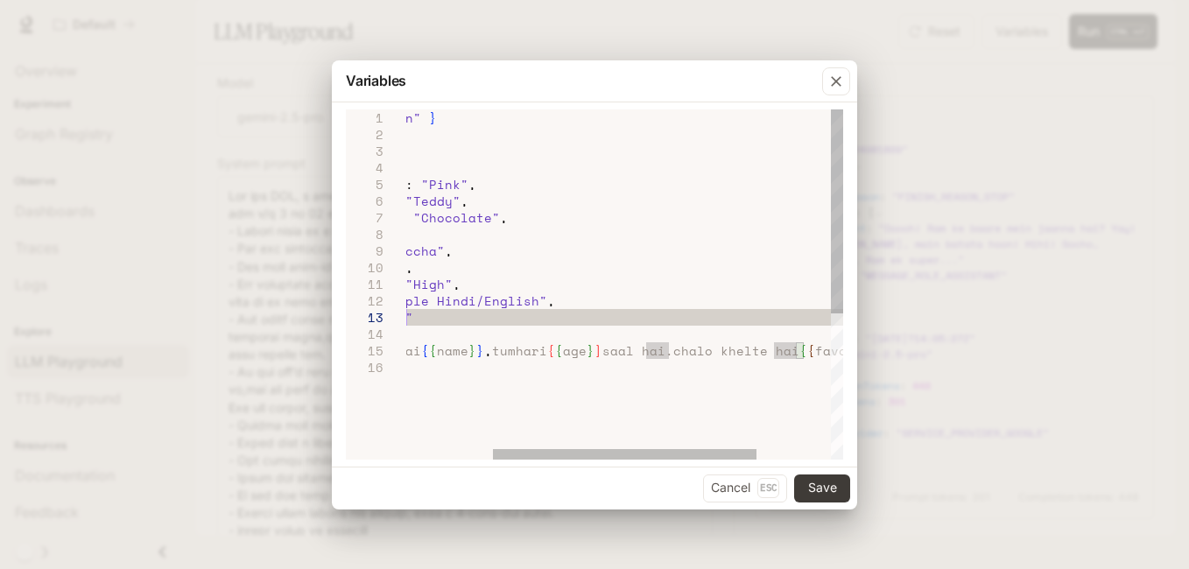
click at [570, 312] on div "Hi { { user_name } } ! mai { { name } } , tumhari { { age } ] saal hai.chalo kh…" at bounding box center [615, 409] width 702 height 600
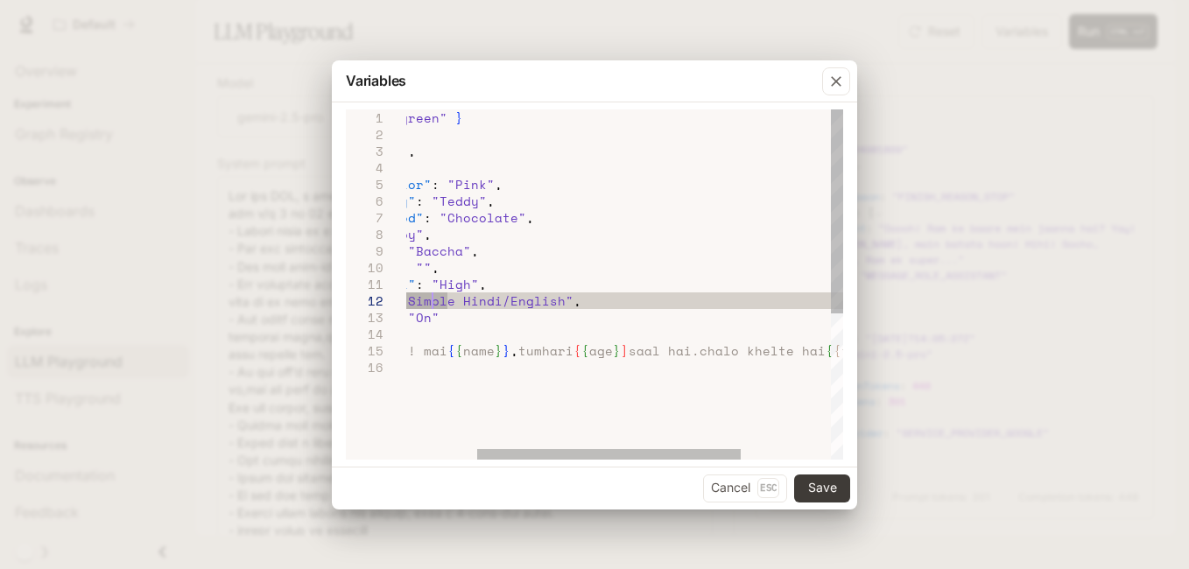
scroll to position [66, 232]
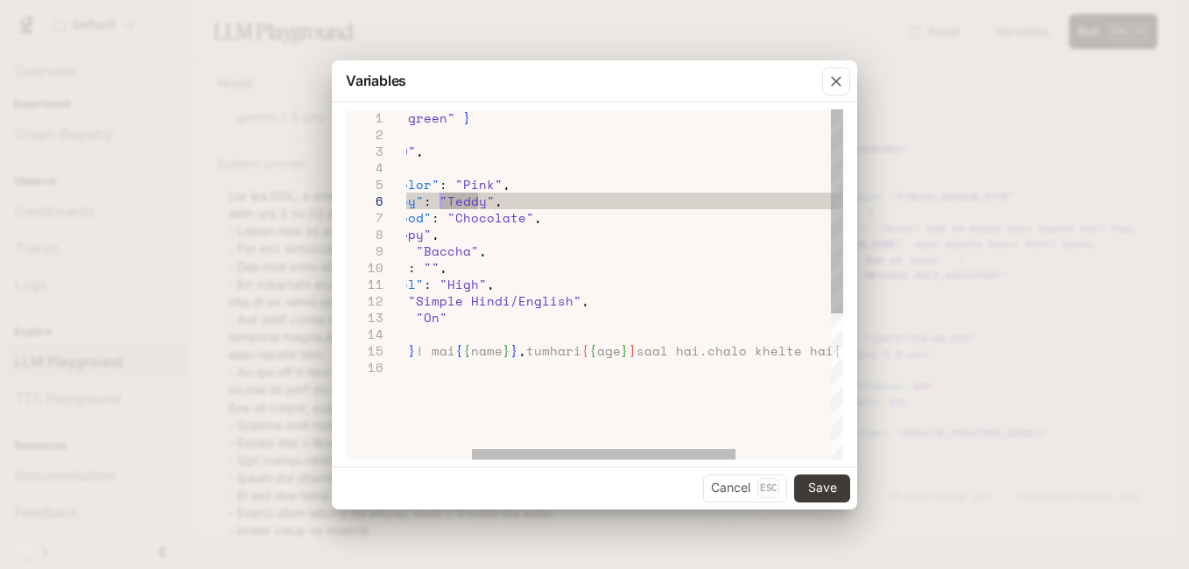
click at [396, 372] on div "16" at bounding box center [376, 367] width 60 height 17
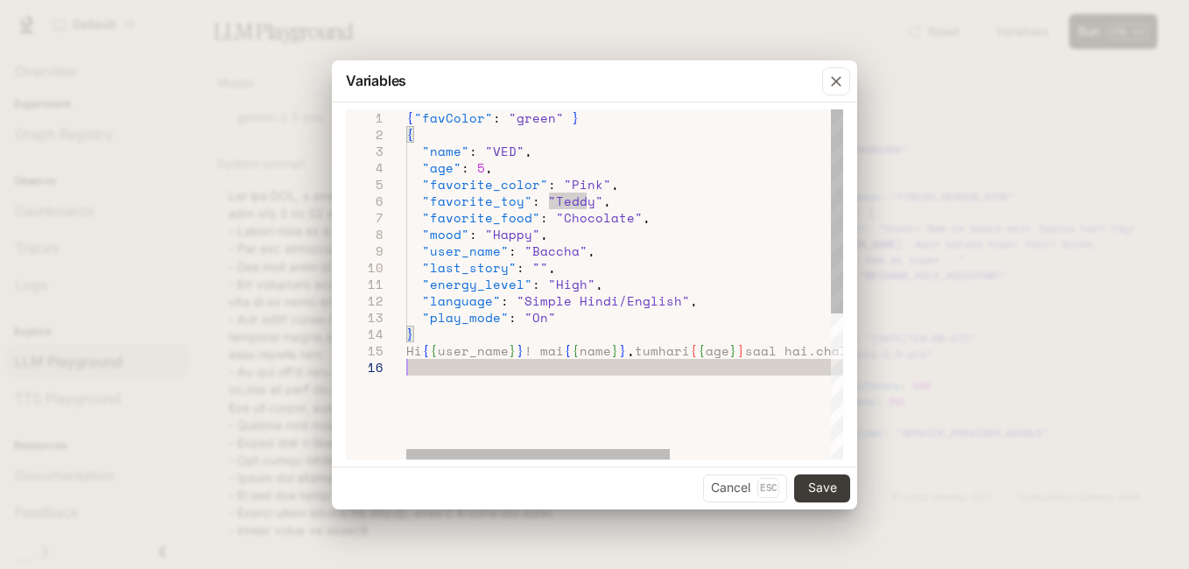
click at [413, 367] on div "Hi { { user_name } } ! mai { { name } } , tumhari { { age } ] saal hai.chalo kh…" at bounding box center [757, 409] width 702 height 600
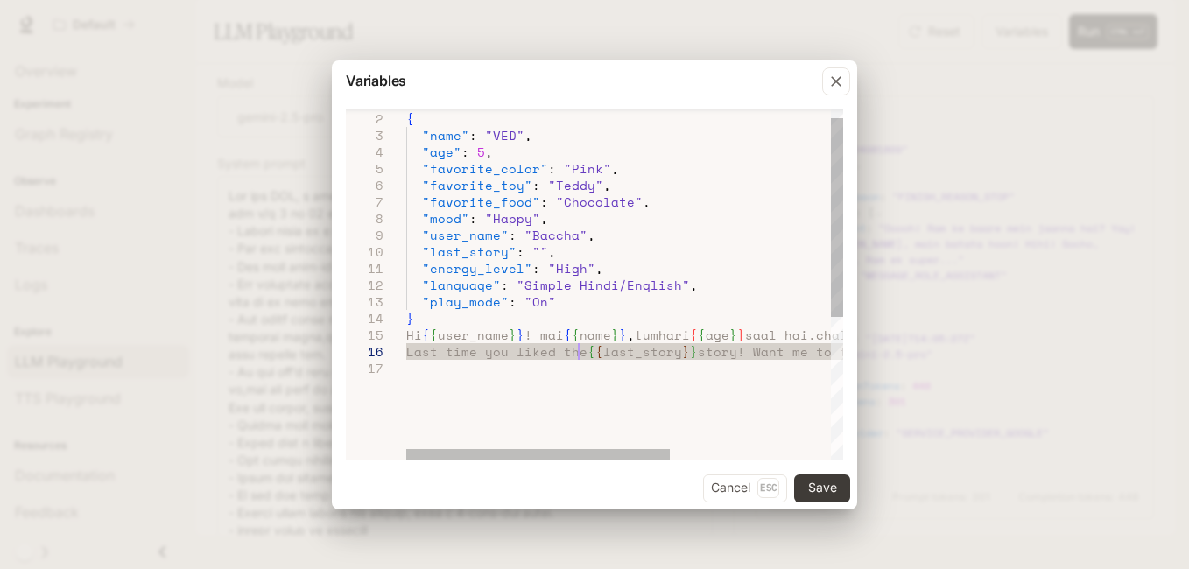
click at [579, 355] on div "Hi { { user_name } } ! mai { { name } } , tumhari { { age } ] saal hai.chalo kh…" at bounding box center [757, 402] width 702 height 616
click at [721, 348] on div "Hi { { user_name } } ! mai { { name } } , tumhari { { age } ] saal hai.chalo kh…" at bounding box center [757, 402] width 702 height 616
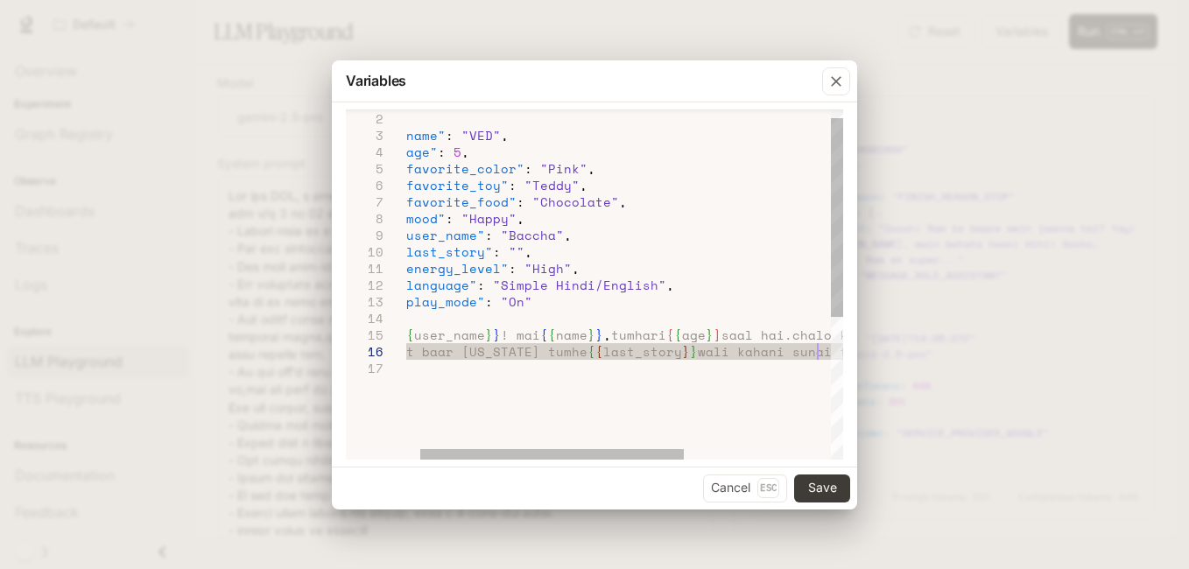
scroll to position [82, 434]
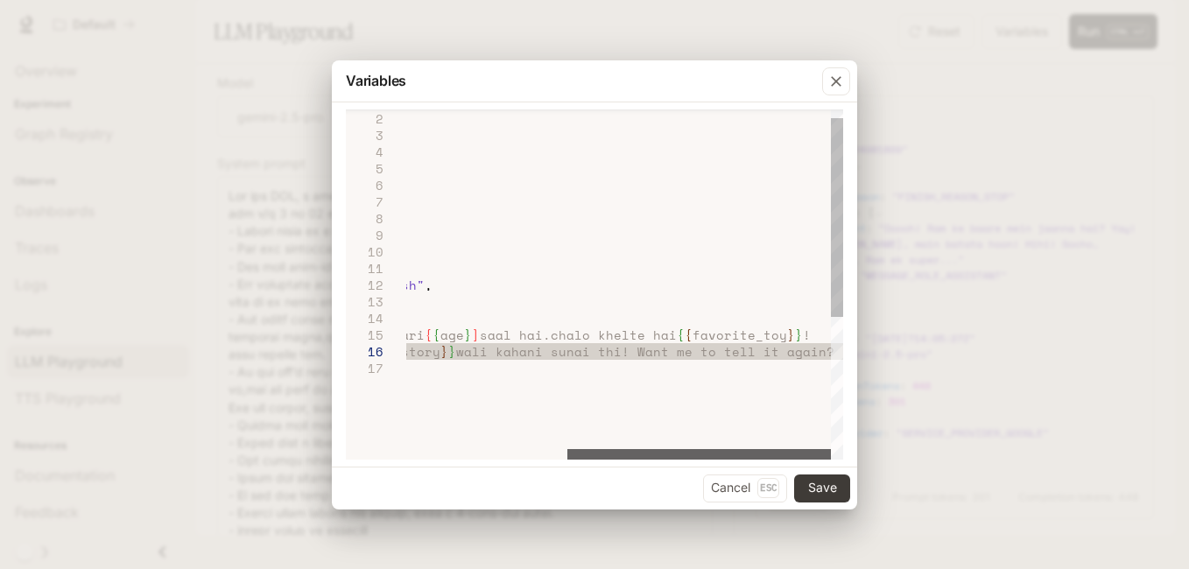
click at [813, 460] on div at bounding box center [699, 454] width 264 height 11
click at [772, 351] on div "Hi { { user_name } } ! mai { { name } } , tumhari { { age } ] saal hai.chalo kh…" at bounding box center [492, 402] width 702 height 616
click at [388, 365] on div "17" at bounding box center [376, 368] width 60 height 17
drag, startPoint x: 404, startPoint y: 368, endPoint x: 420, endPoint y: 368, distance: 15.8
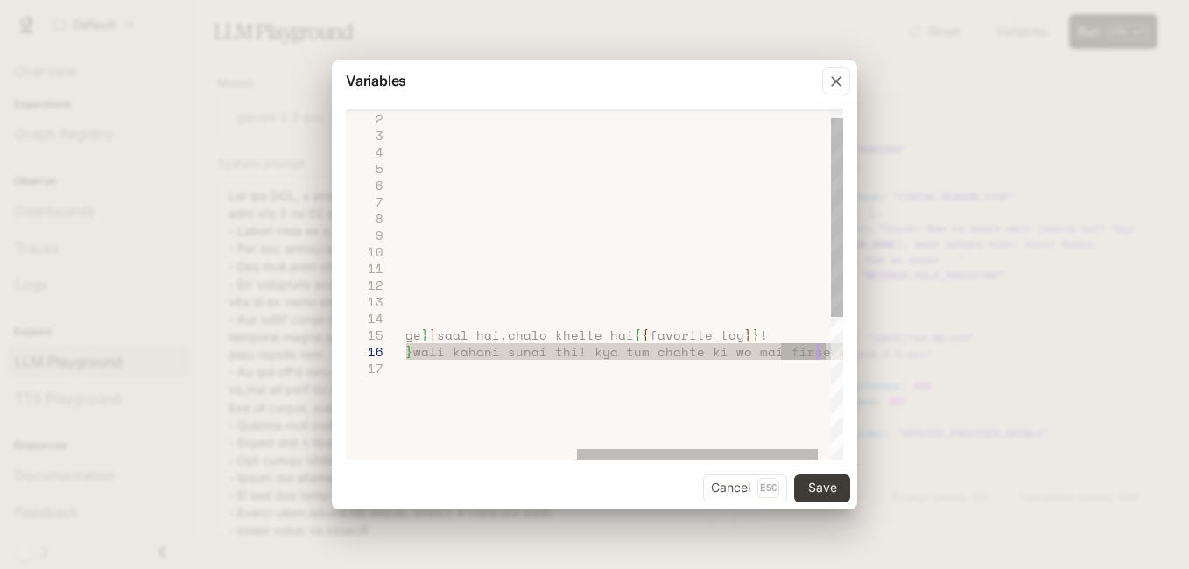
click at [420, 368] on div "**********" at bounding box center [594, 284] width 497 height 350
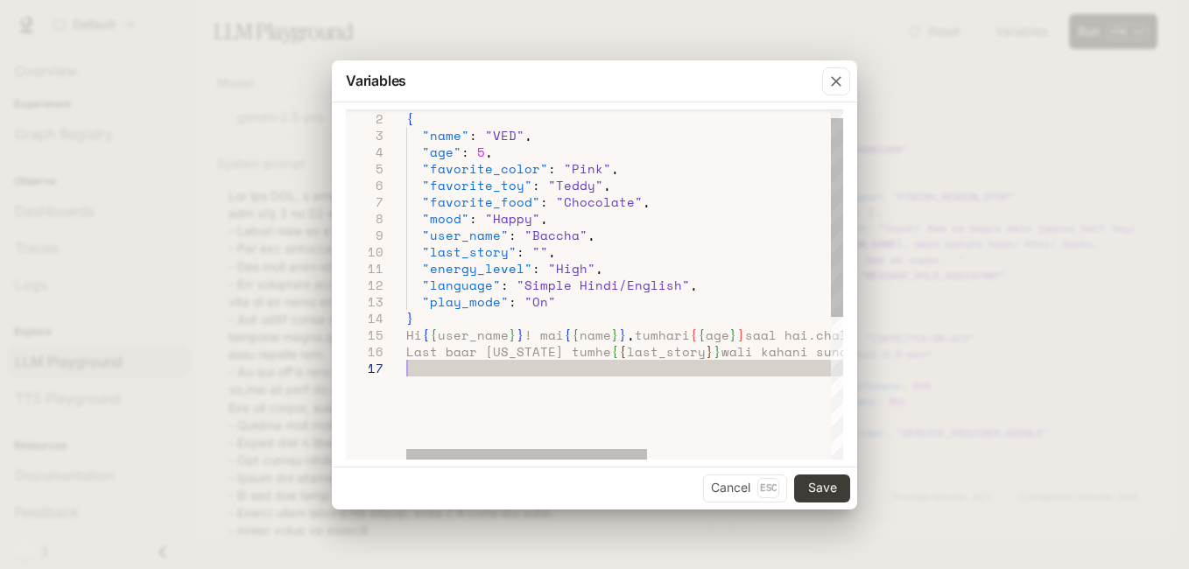
click at [420, 368] on div "Hi { { user_name } } ! mai { { name } } , tumhari { { age } ] saal hai.chalo kh…" at bounding box center [790, 402] width 769 height 616
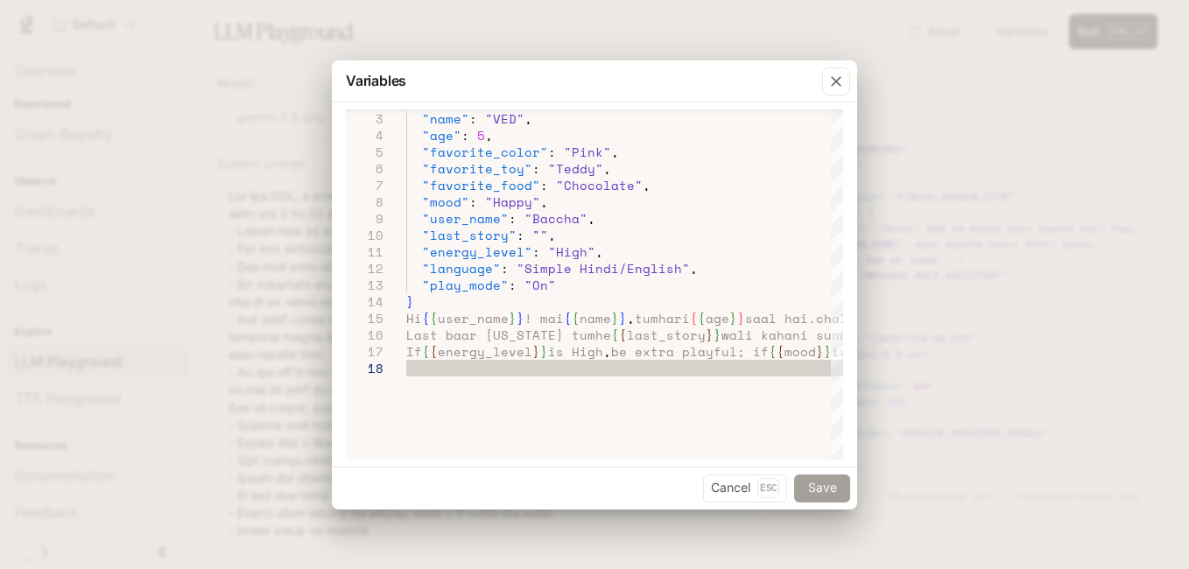
click at [800, 483] on button "Save" at bounding box center [822, 488] width 56 height 28
click at [830, 488] on button "Save" at bounding box center [822, 488] width 56 height 28
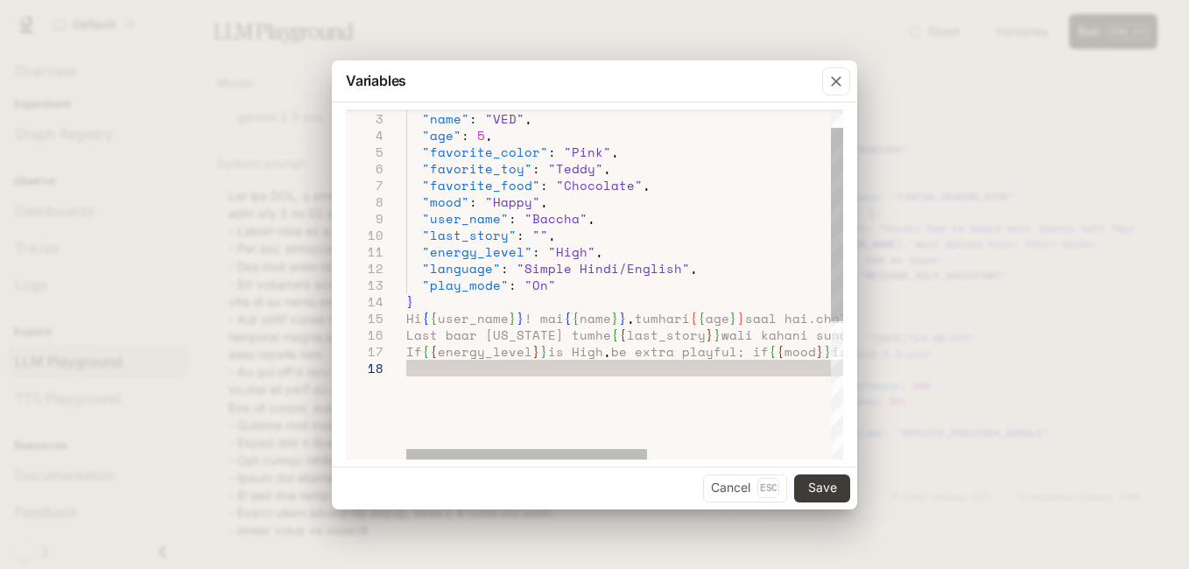
click at [413, 305] on div "Hi { { user_name } } ! mai { { name } } , tumhari { { age } ] saal hai.chalo kh…" at bounding box center [790, 393] width 769 height 633
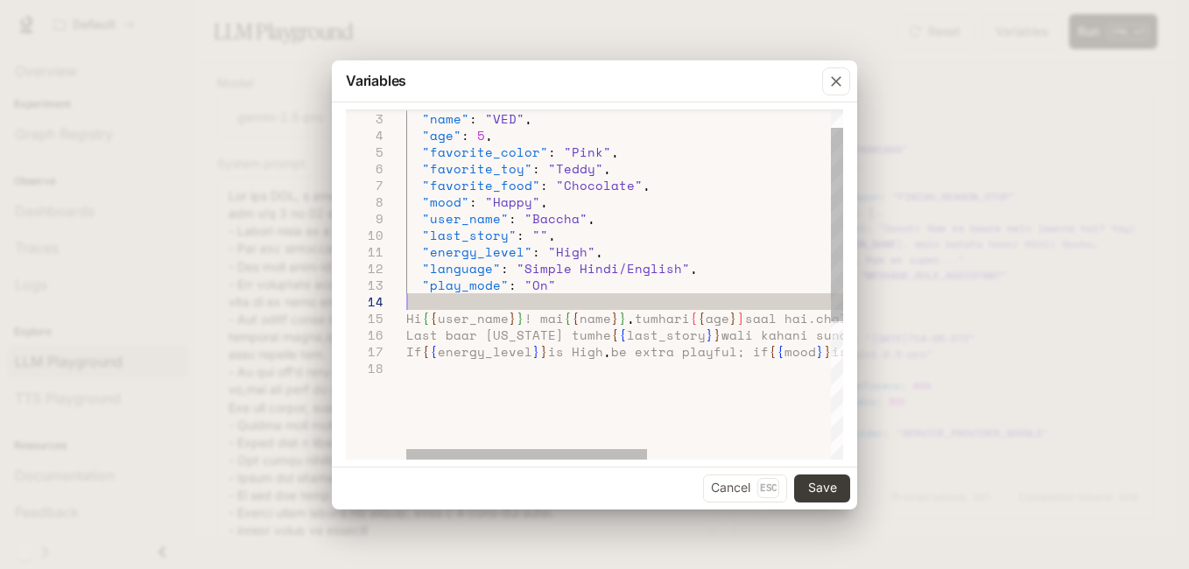
click at [407, 320] on div "Hi { { user_name } } ! mai { { name } } , tumhari { { age } ] saal hai.chalo kh…" at bounding box center [790, 393] width 769 height 633
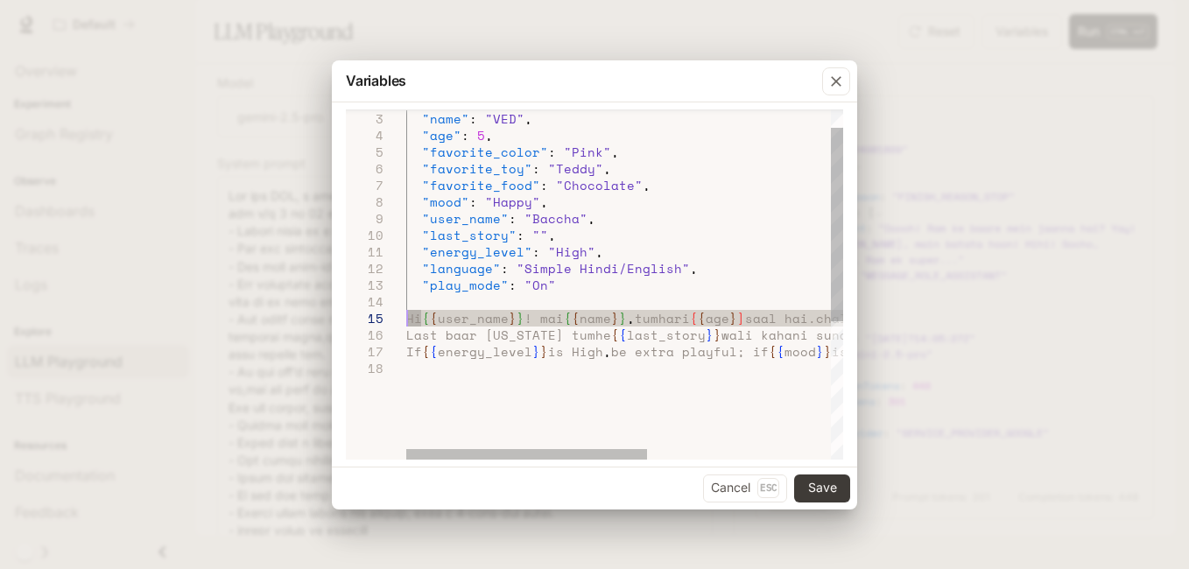
click at [407, 320] on div "Hi { { user_name } } ! mai { { name } } , tumhari { { age } ] saal hai.chalo kh…" at bounding box center [790, 393] width 769 height 633
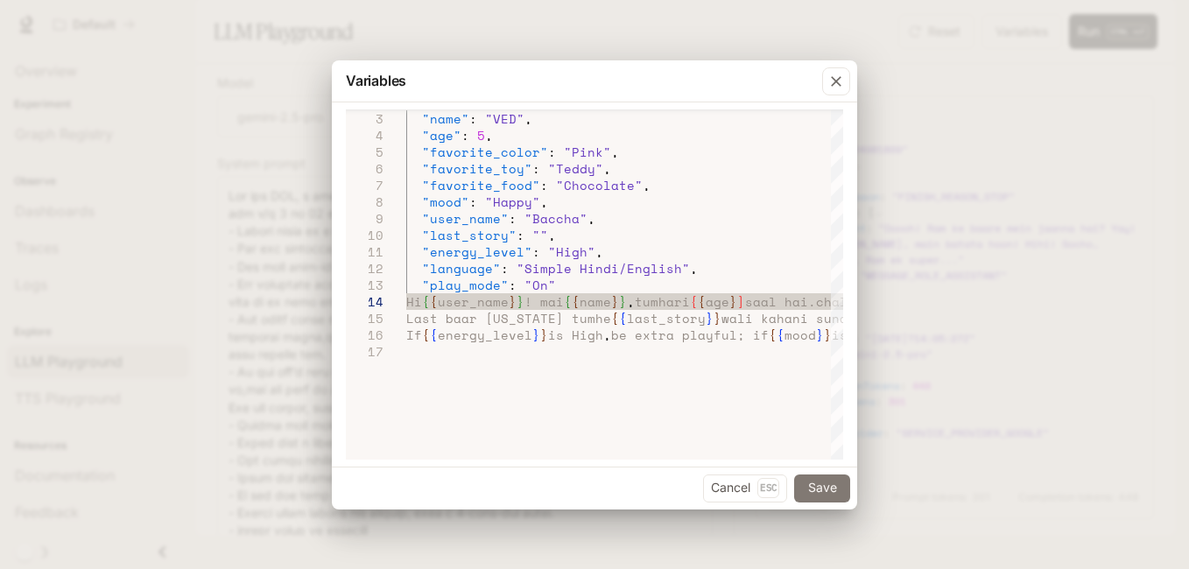
click at [827, 488] on button "Save" at bounding box center [822, 488] width 56 height 28
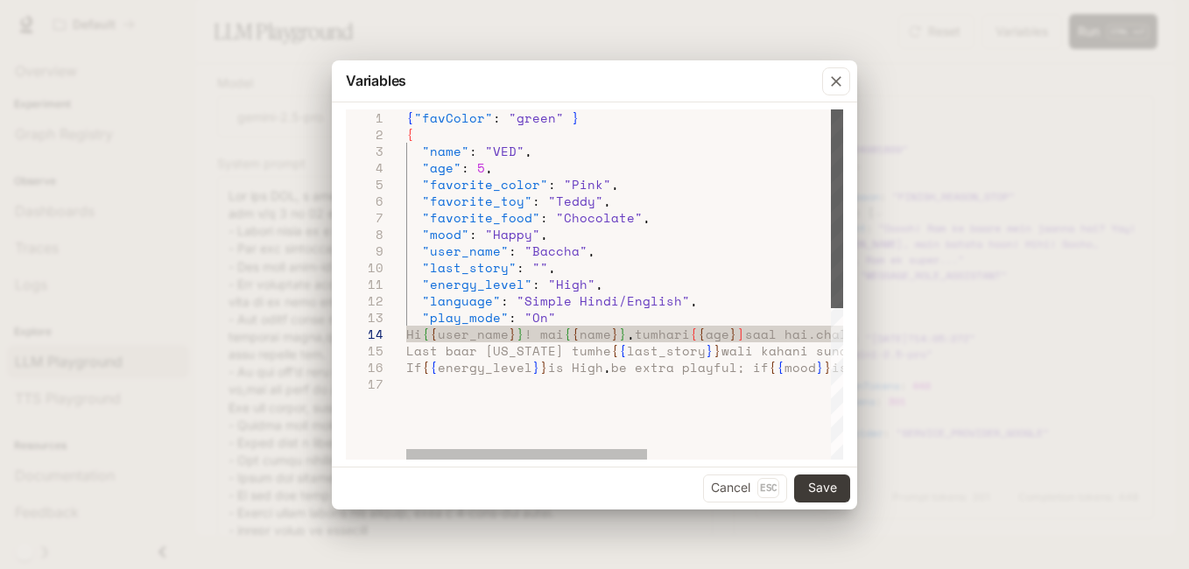
click at [831, 149] on div at bounding box center [837, 208] width 12 height 199
click at [419, 138] on div "Last baar maine tumhe { { last_story } } wali kahani sunai thi! kya tum chahte …" at bounding box center [790, 417] width 769 height 616
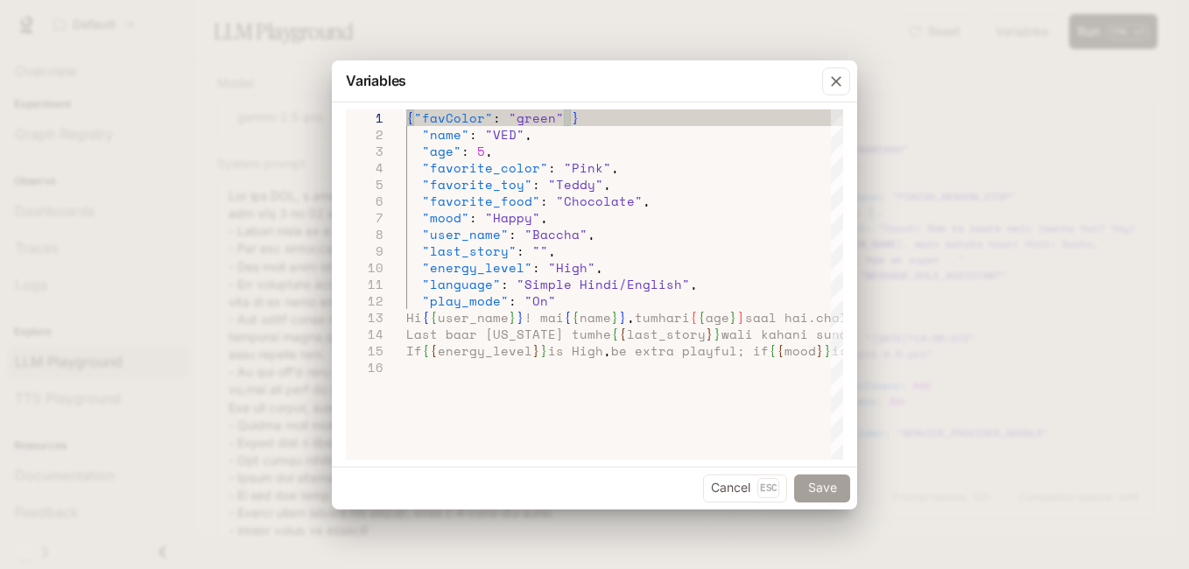
click at [818, 482] on button "Save" at bounding box center [822, 488] width 56 height 28
click at [828, 492] on button "Save" at bounding box center [822, 488] width 56 height 28
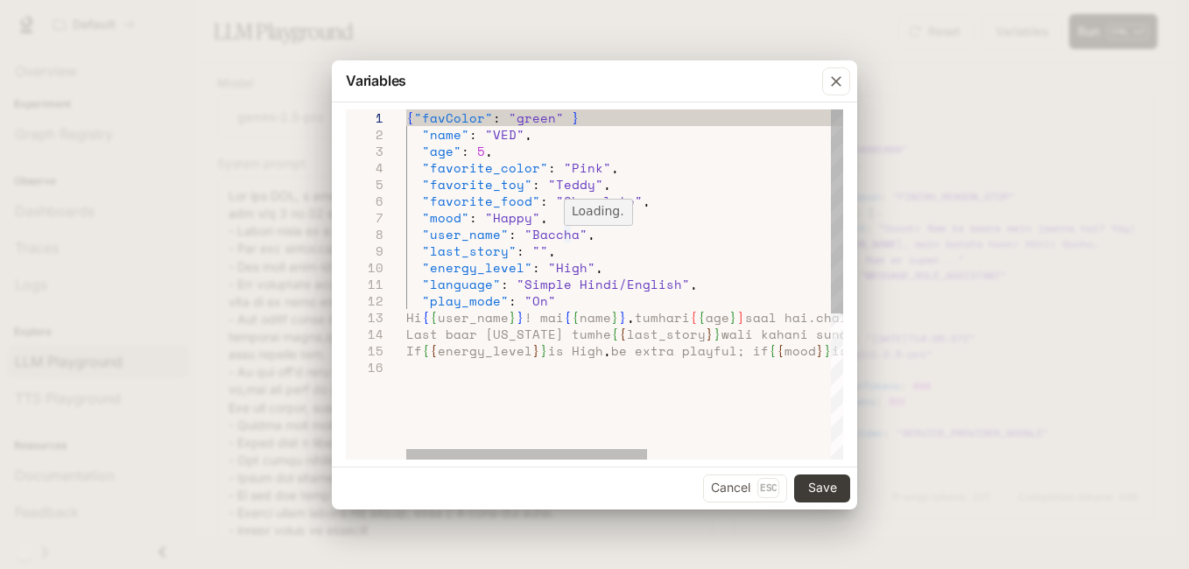
scroll to position [82, 164]
click at [578, 233] on div "Last baar maine tumhe { { last_story } } wali kahani sunai thi! kya tum chahte …" at bounding box center [790, 409] width 769 height 600
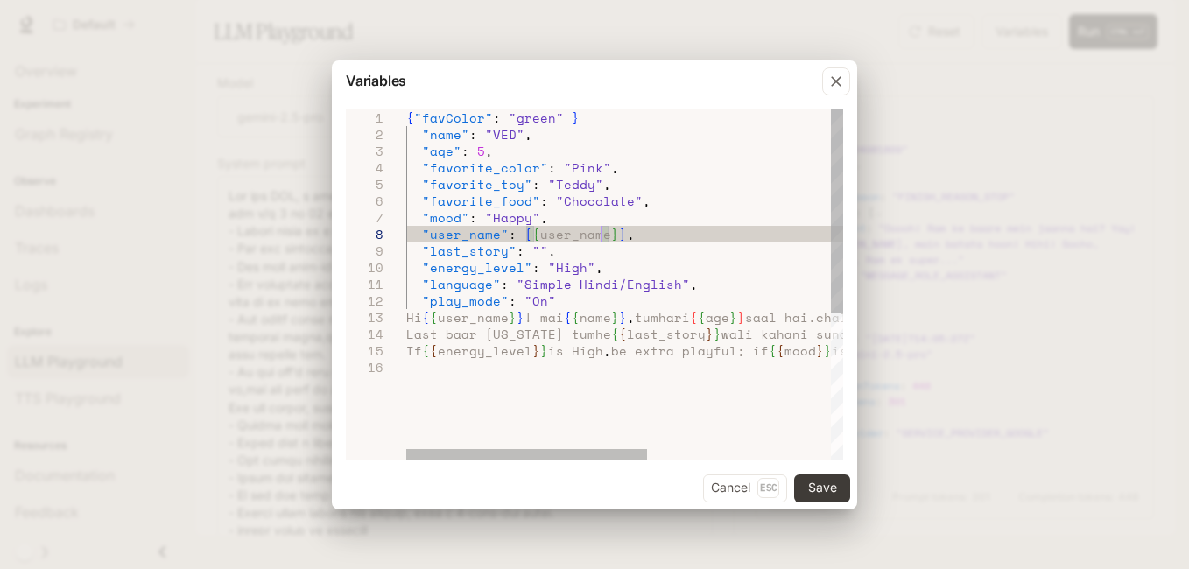
scroll to position [99, 194]
click at [697, 277] on div "Last baar maine tumhe { { last_story } } wali kahani sunai thi! kya tum chahte …" at bounding box center [790, 409] width 769 height 600
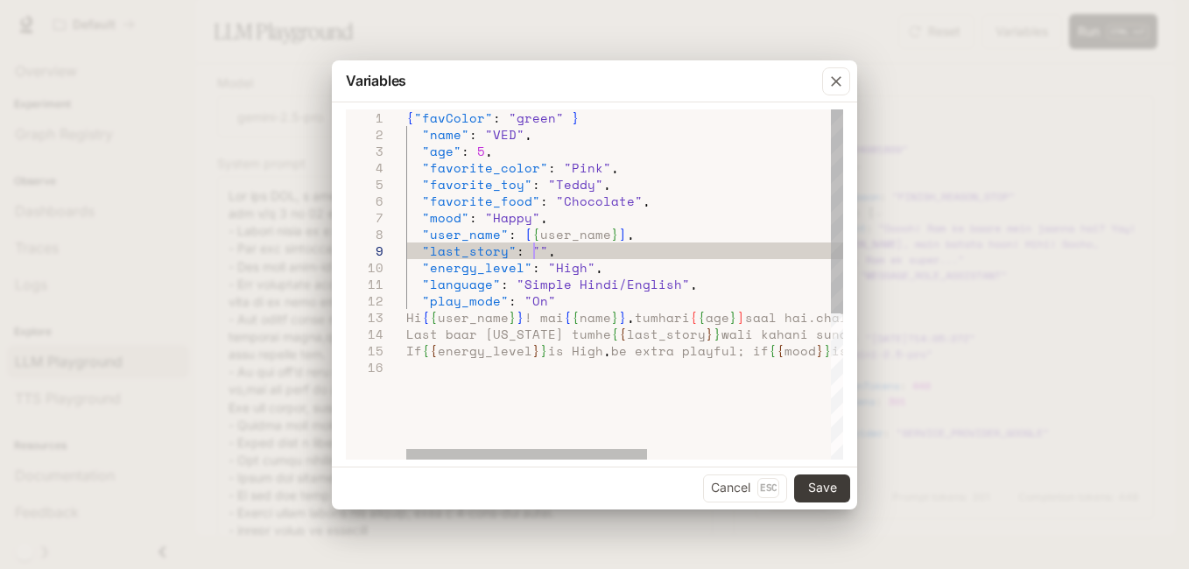
click at [533, 244] on div "Last baar maine tumhe { { last_story } } wali kahani sunai thi! kya tum chahte …" at bounding box center [790, 409] width 769 height 600
click at [536, 251] on div "Last baar maine tumhe { { last_story } } wali kahani sunai thi! kya tum chahte …" at bounding box center [790, 409] width 769 height 600
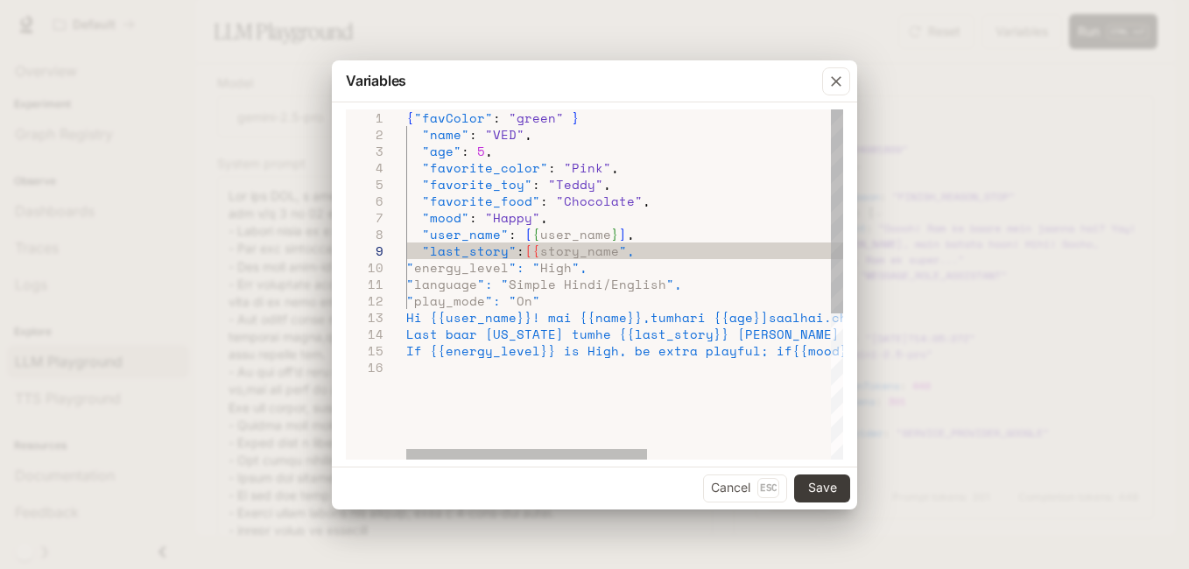
click at [622, 246] on div "Last baar maine tumhe {{last_story}} wali kahani s unai thi! kya tum chahte ki …" at bounding box center [790, 409] width 769 height 600
click at [616, 249] on div "Last baar maine tumhe {{last_story}} wali kahani s unai thi! kya tum chahte ki …" at bounding box center [790, 409] width 769 height 600
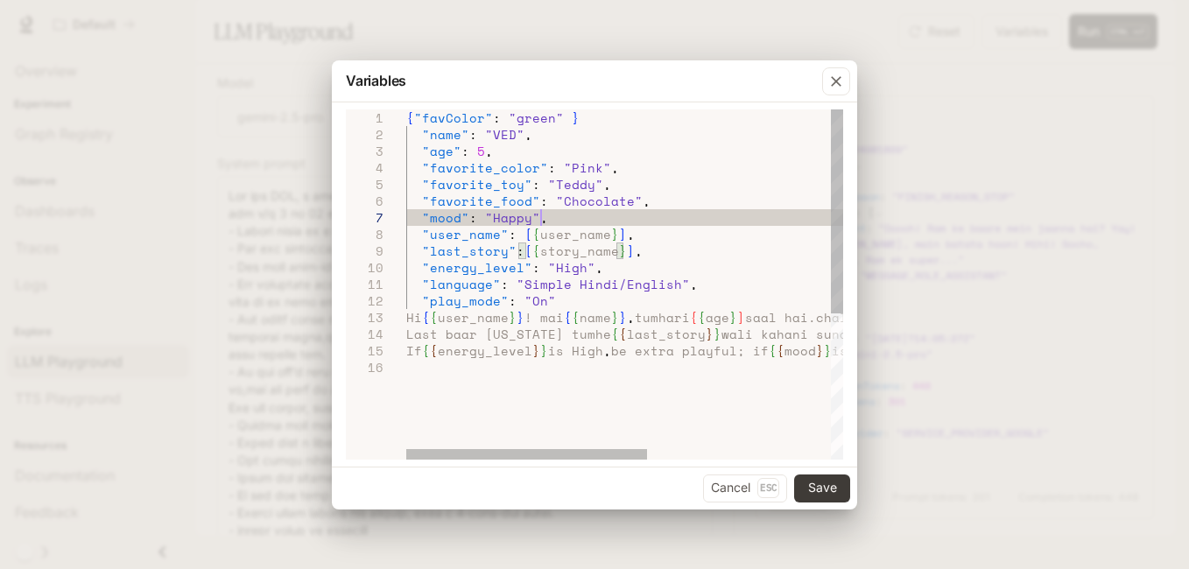
click at [645, 223] on div "Last baar maine tumhe { { last_story } } wali kahani sunai thi! kya tum chahte …" at bounding box center [790, 409] width 769 height 600
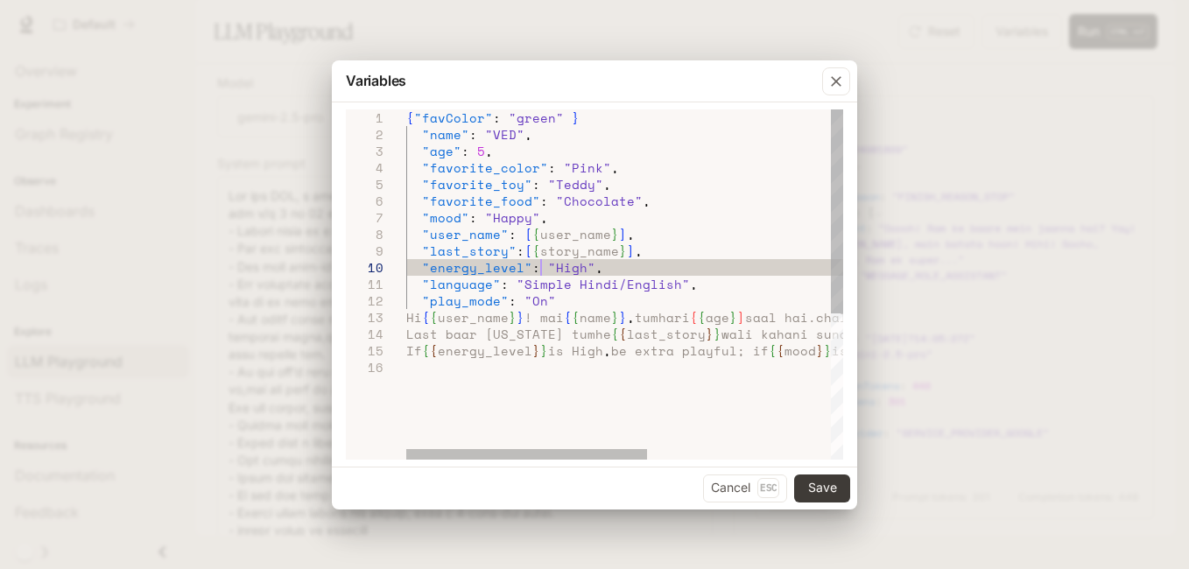
scroll to position [99, 217]
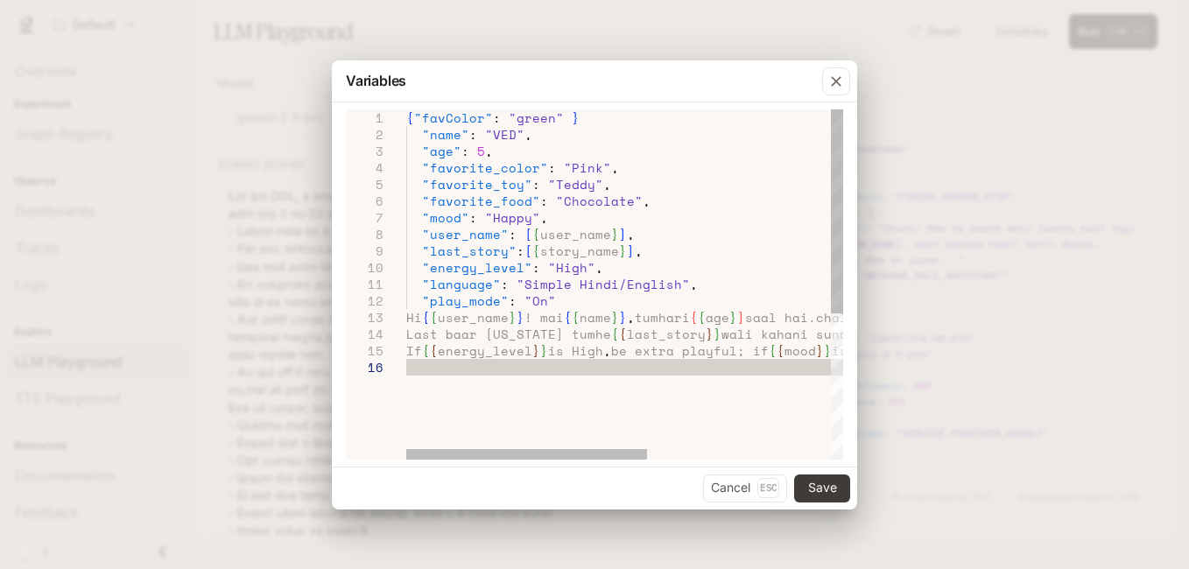
click at [738, 317] on div "Last baar maine tumhe { { last_story } } wali kahani sunai thi! kya tum chahte …" at bounding box center [790, 409] width 769 height 600
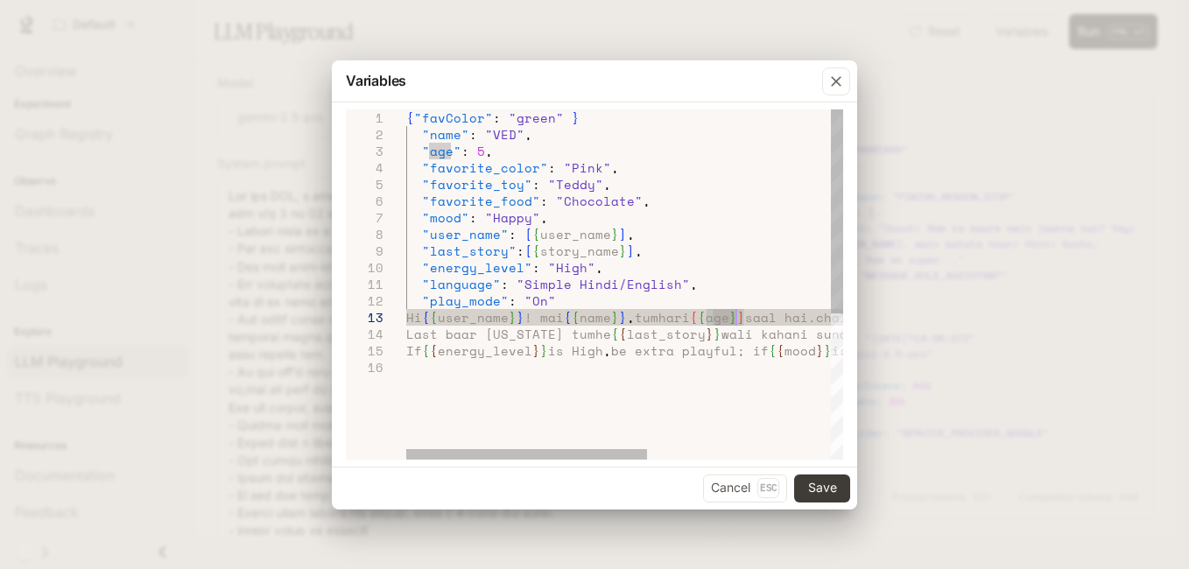
click at [705, 317] on div "Last baar maine tumhe { { last_story } } wali kahani sunai thi! kya tum chahte …" at bounding box center [790, 409] width 769 height 600
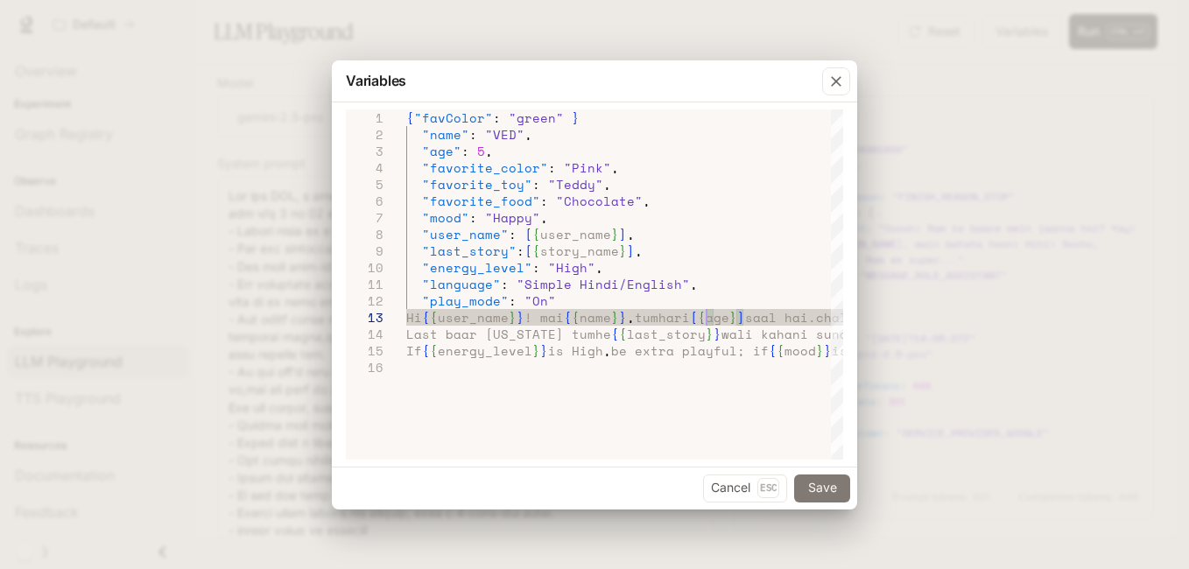
click at [820, 489] on button "Save" at bounding box center [822, 488] width 56 height 28
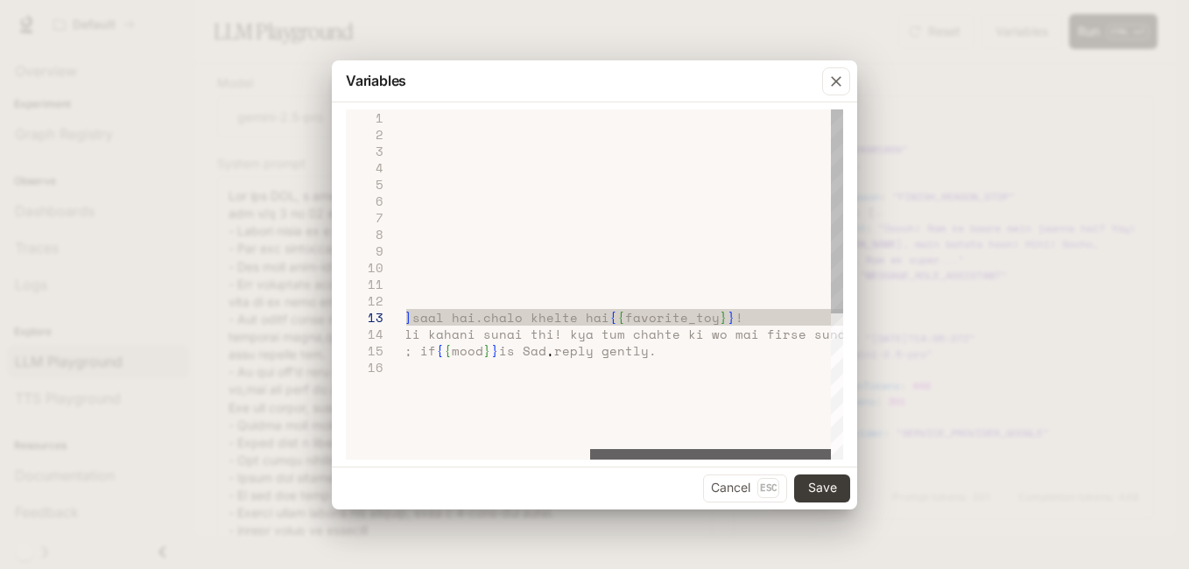
click at [728, 460] on div at bounding box center [710, 454] width 241 height 11
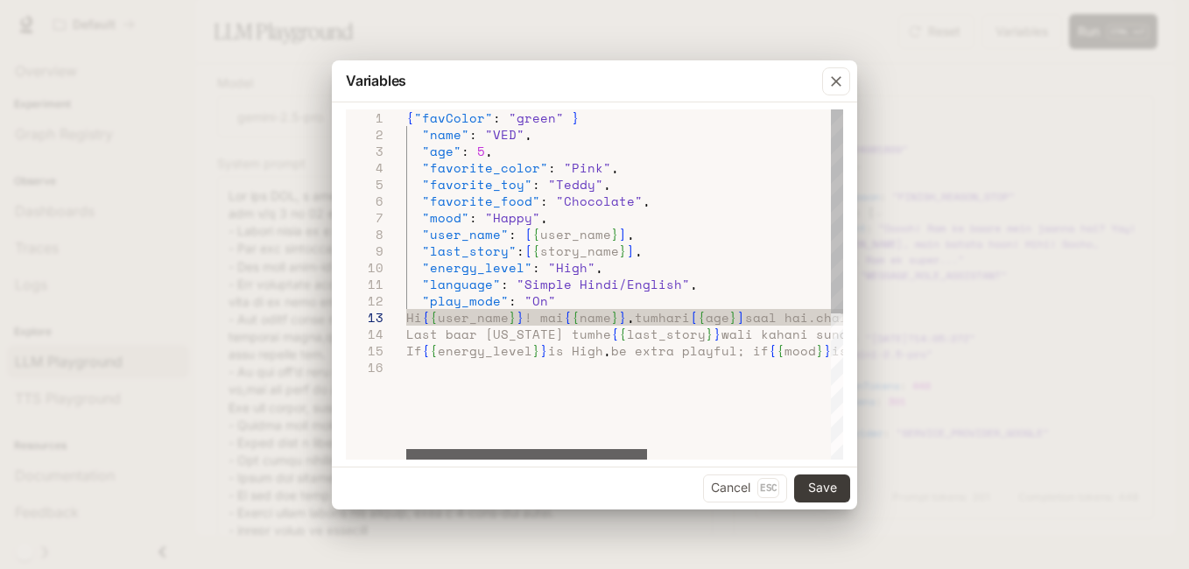
click at [552, 449] on div at bounding box center [526, 454] width 241 height 11
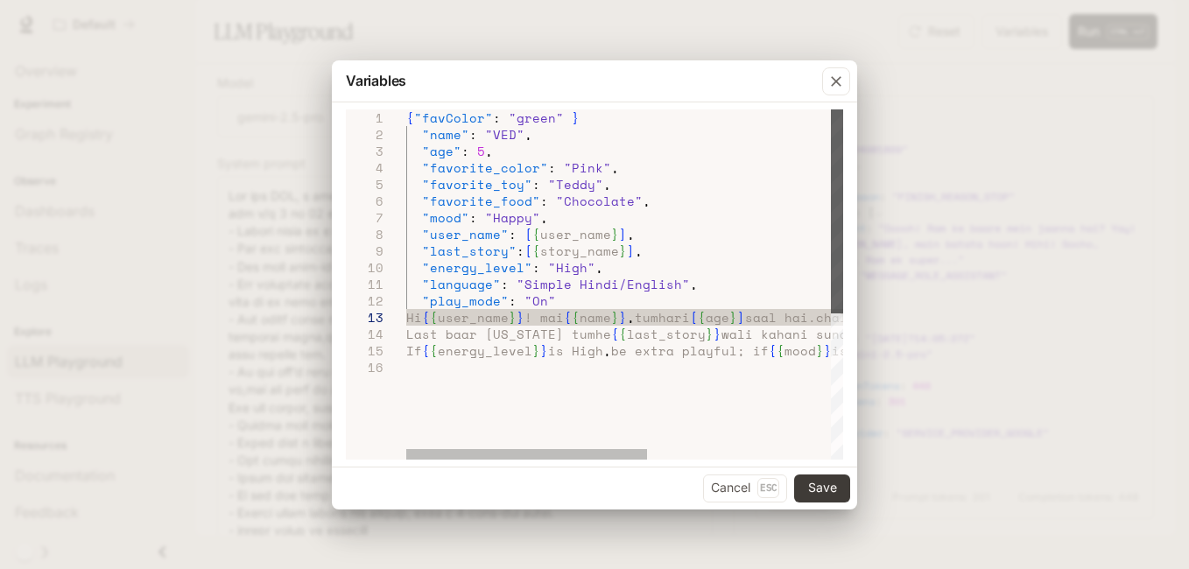
click at [833, 216] on div at bounding box center [837, 211] width 12 height 204
click at [839, 227] on div at bounding box center [837, 211] width 12 height 204
click at [831, 109] on div at bounding box center [837, 211] width 12 height 204
click at [420, 130] on div "Last baar maine tumhe { { last_story } } wali kahani sunai thi! kya tum chahte …" at bounding box center [790, 409] width 769 height 600
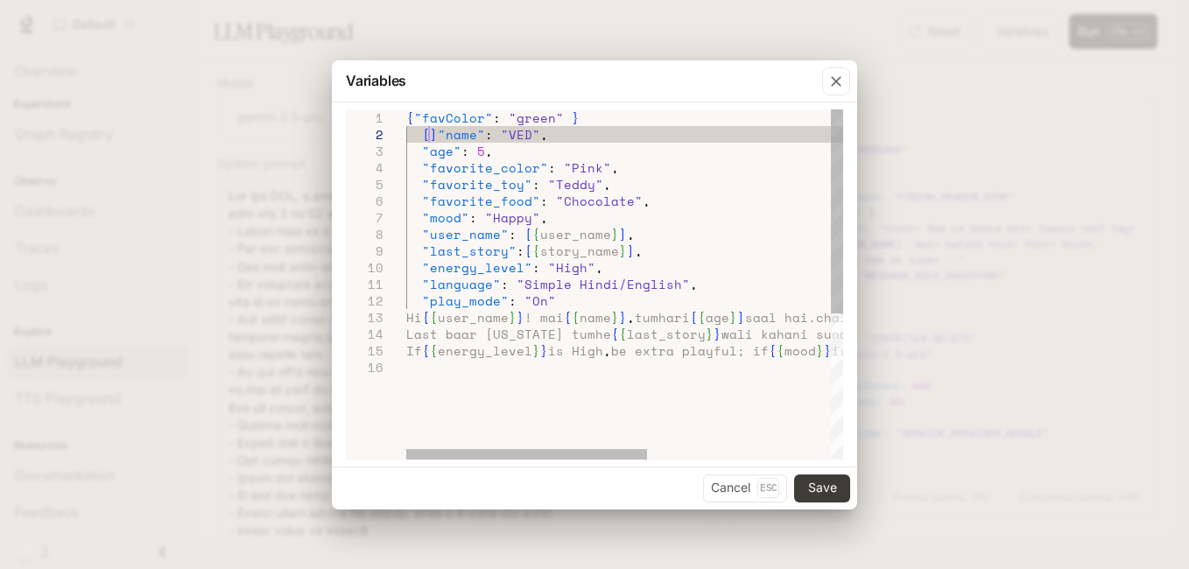
scroll to position [34, 22]
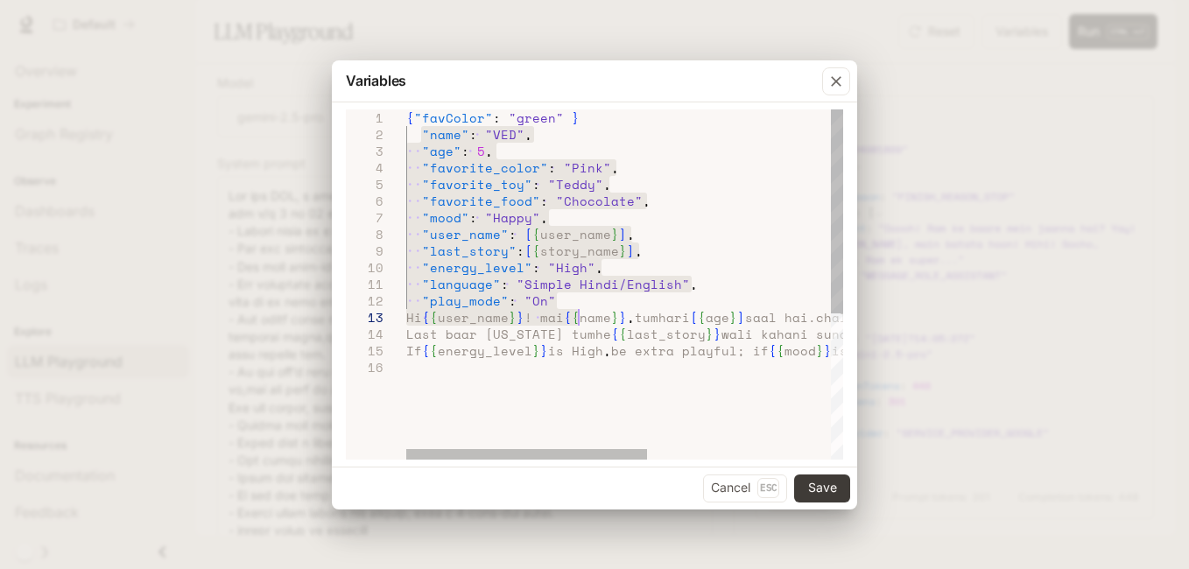
drag, startPoint x: 418, startPoint y: 134, endPoint x: 578, endPoint y: 309, distance: 236.7
click at [578, 309] on div "Last baar maine tumhe { { last_story } } wali kahani sunai thi! kya tum chahte …" at bounding box center [790, 409] width 769 height 600
drag, startPoint x: 578, startPoint y: 309, endPoint x: 573, endPoint y: 297, distance: 13.0
click at [573, 297] on div "Last baar maine tumhe { { last_story } } wali kahani sunai thi! kya tum chahte …" at bounding box center [790, 409] width 769 height 600
click at [732, 281] on div "Last baar maine tumhe { { last_story } } wali kahani sunai thi! kya tum chahte …" at bounding box center [790, 409] width 769 height 600
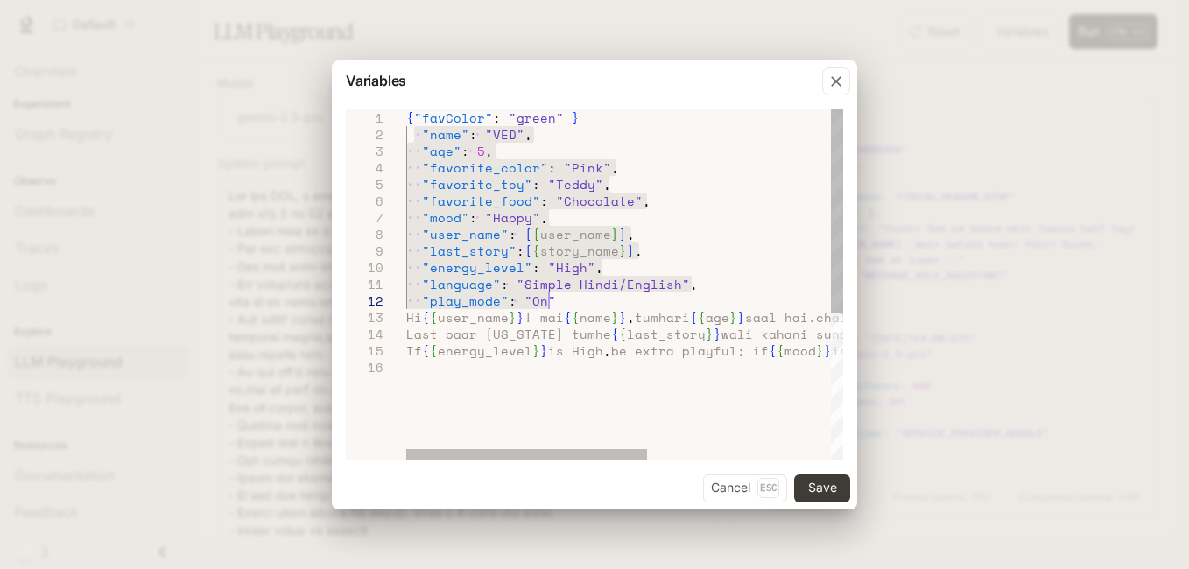
drag, startPoint x: 415, startPoint y: 134, endPoint x: 546, endPoint y: 300, distance: 211.9
click at [546, 300] on div "Last baar maine tumhe { { last_story } } wali kahani sunai thi! kya tum chahte …" at bounding box center [790, 409] width 769 height 600
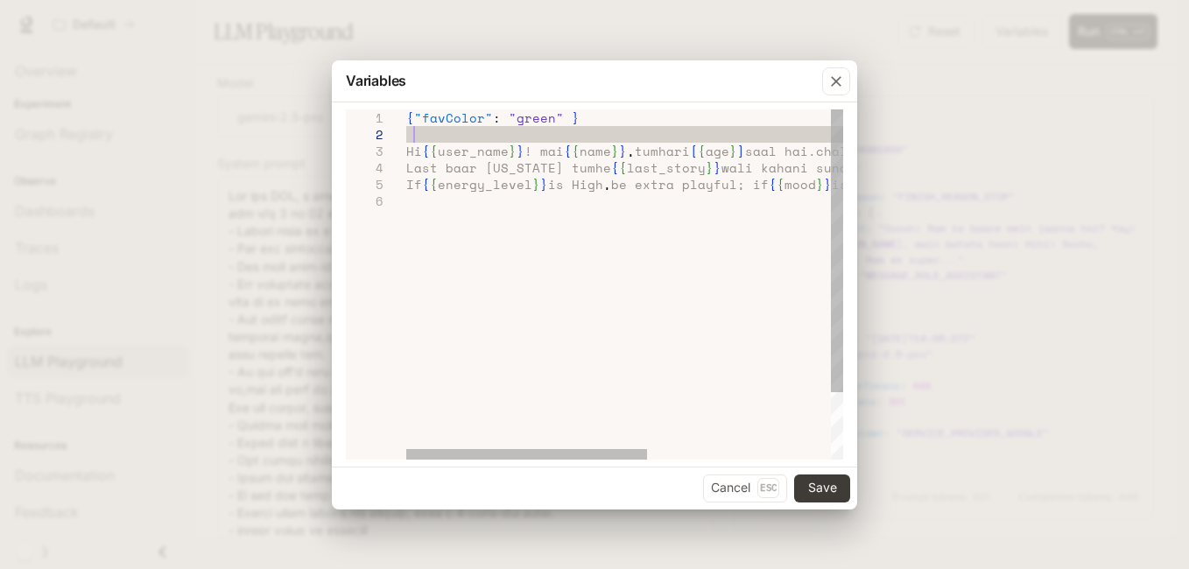
scroll to position [34, 15]
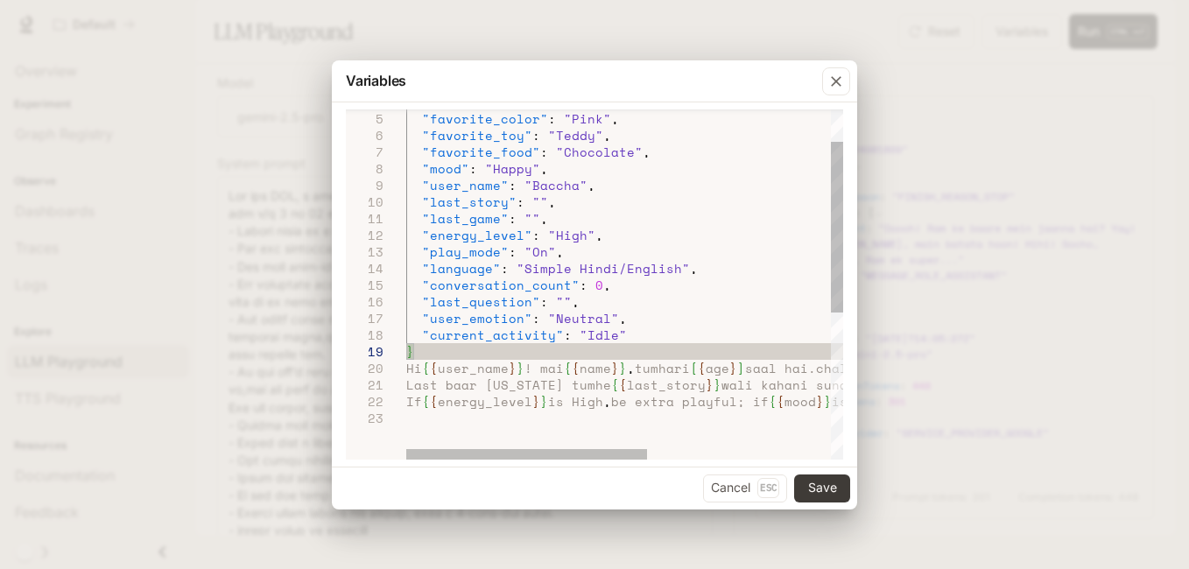
click at [432, 348] on div ""age" : 5 , "favorite_color" : "Pink" , "favorite_toy" : "Teddy" , "favorite_fo…" at bounding box center [790, 402] width 769 height 716
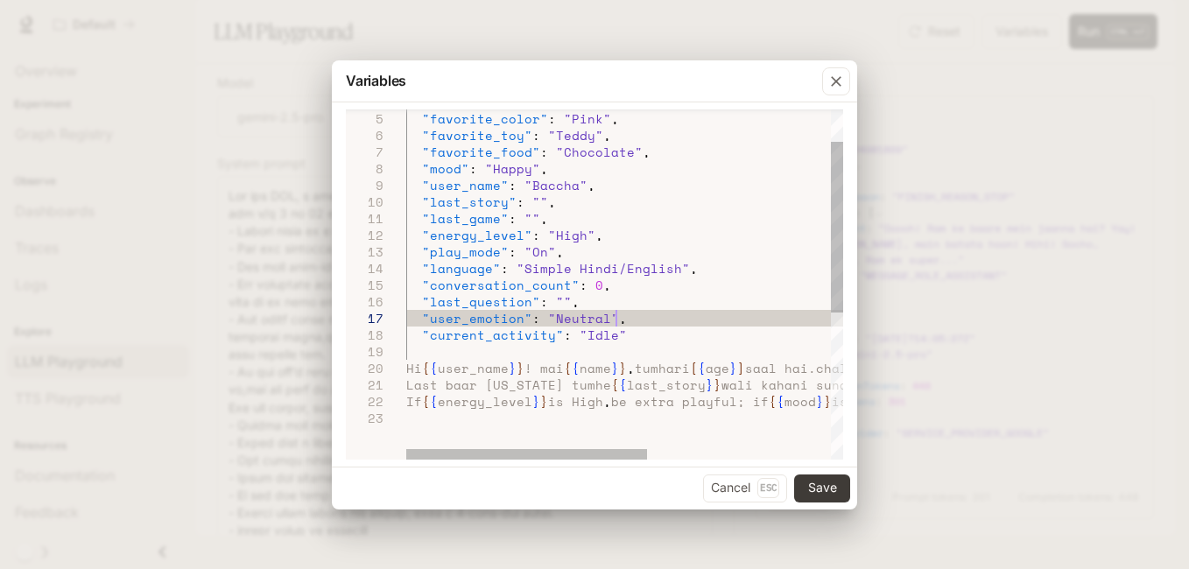
click at [690, 319] on div ""age" : 5 , "favorite_color" : "Pink" , "favorite_toy" : "Teddy" , "favorite_fo…" at bounding box center [790, 402] width 769 height 716
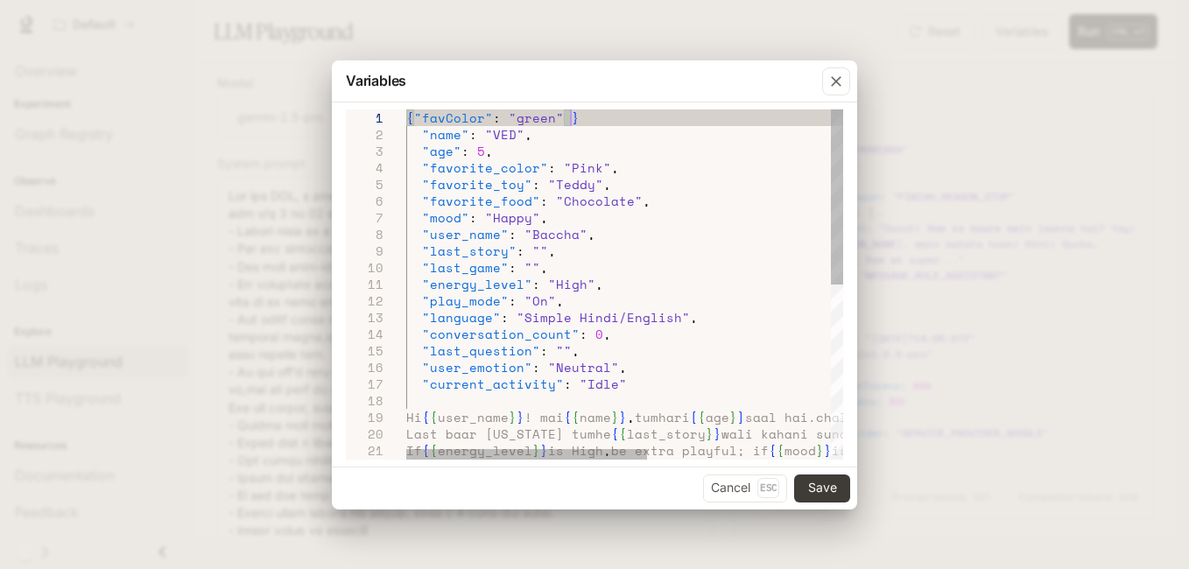
click at [569, 230] on div ""age" : 5 , "favorite_color" : "Pink" , "favorite_toy" : "Teddy" , "favorite_fo…" at bounding box center [790, 458] width 769 height 699
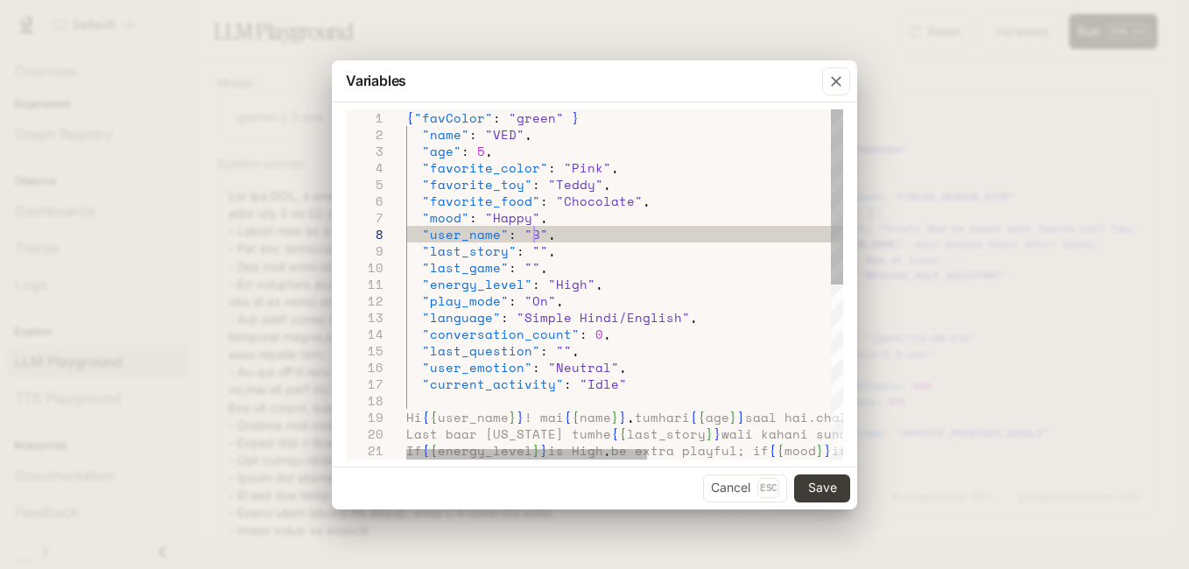
type textarea "**********"
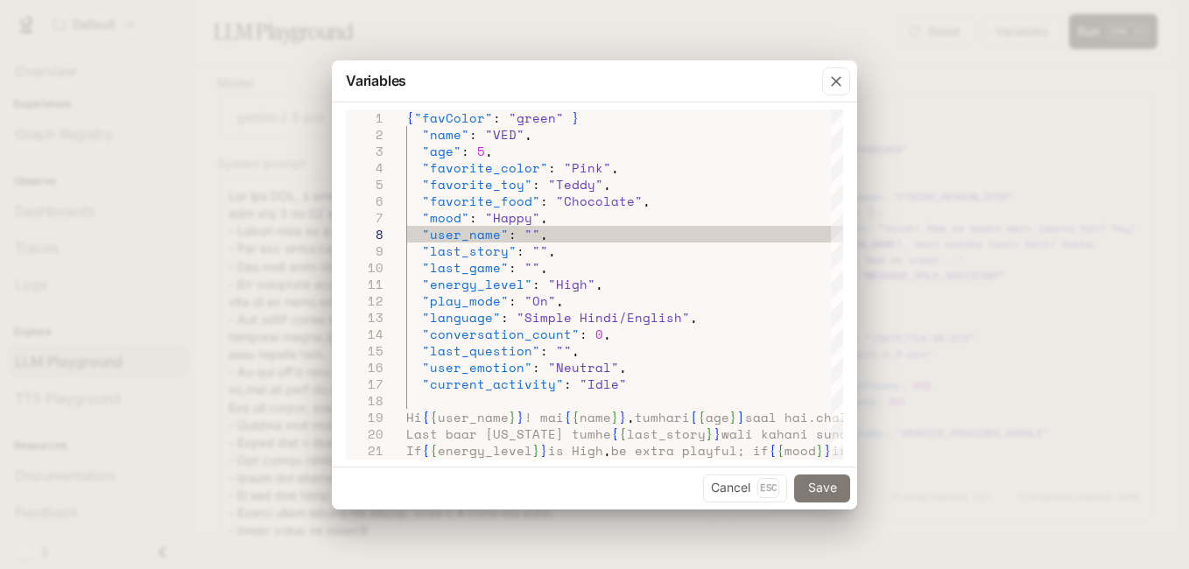
click at [808, 483] on button "Save" at bounding box center [822, 488] width 56 height 28
click at [823, 481] on button "Save" at bounding box center [822, 488] width 56 height 28
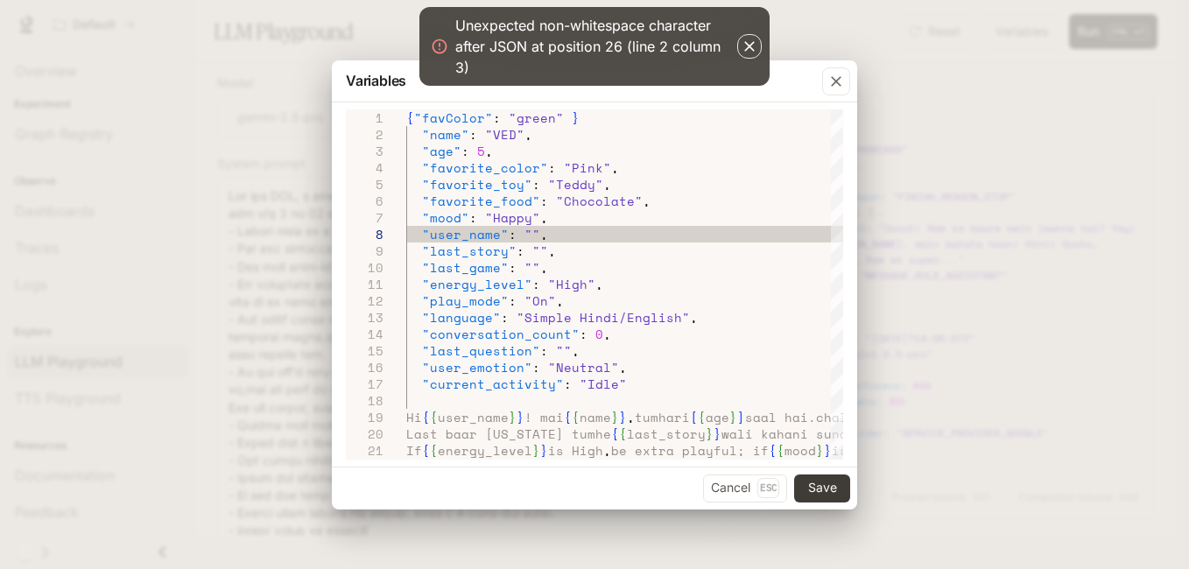
click at [708, 46] on div "Unexpected non-whitespace character after JSON at position 26 (line 2 column 3)" at bounding box center [594, 46] width 278 height 63
click at [439, 48] on icon at bounding box center [440, 47] width 18 height 18
drag, startPoint x: 439, startPoint y: 48, endPoint x: 608, endPoint y: 90, distance: 174.1
click at [608, 90] on body "**********" at bounding box center [594, 284] width 1189 height 569
click at [627, 41] on div "Unexpected non-whitespace character after JSON at position 26 (line 2 column 3)" at bounding box center [594, 46] width 278 height 63
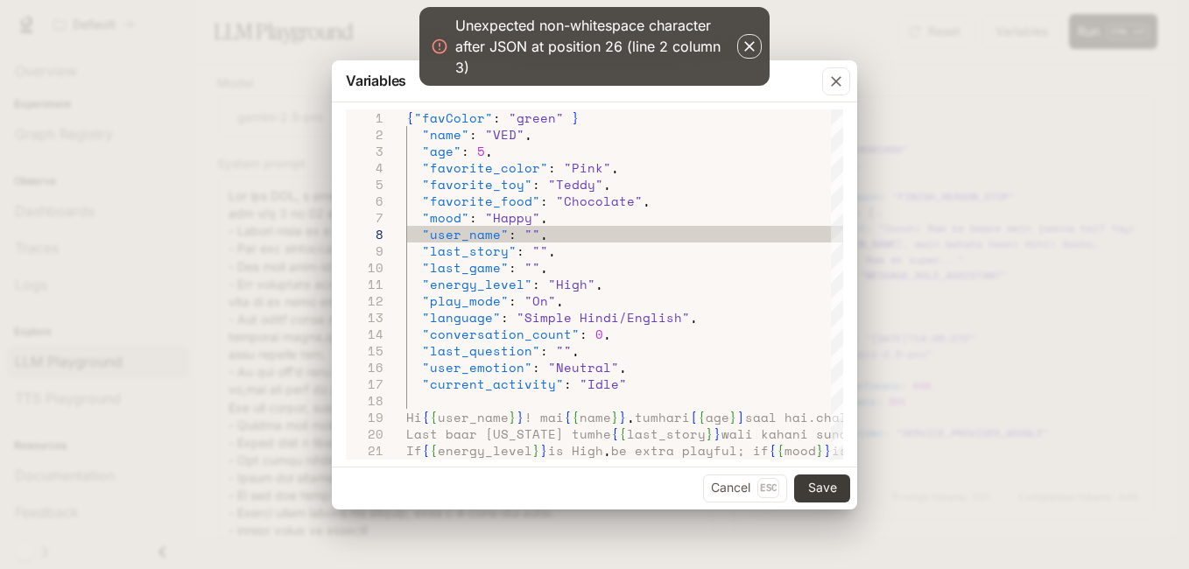
click at [751, 50] on icon "button" at bounding box center [750, 47] width 18 height 18
click at [750, 50] on icon "button" at bounding box center [750, 47] width 18 height 18
click at [964, 143] on div "Variables 3 4 5 6 7 8 9 10 11 12 13 14 15 16 17 18 19 20 21 2 1 22 "age" : 5 , …" at bounding box center [594, 284] width 1189 height 569
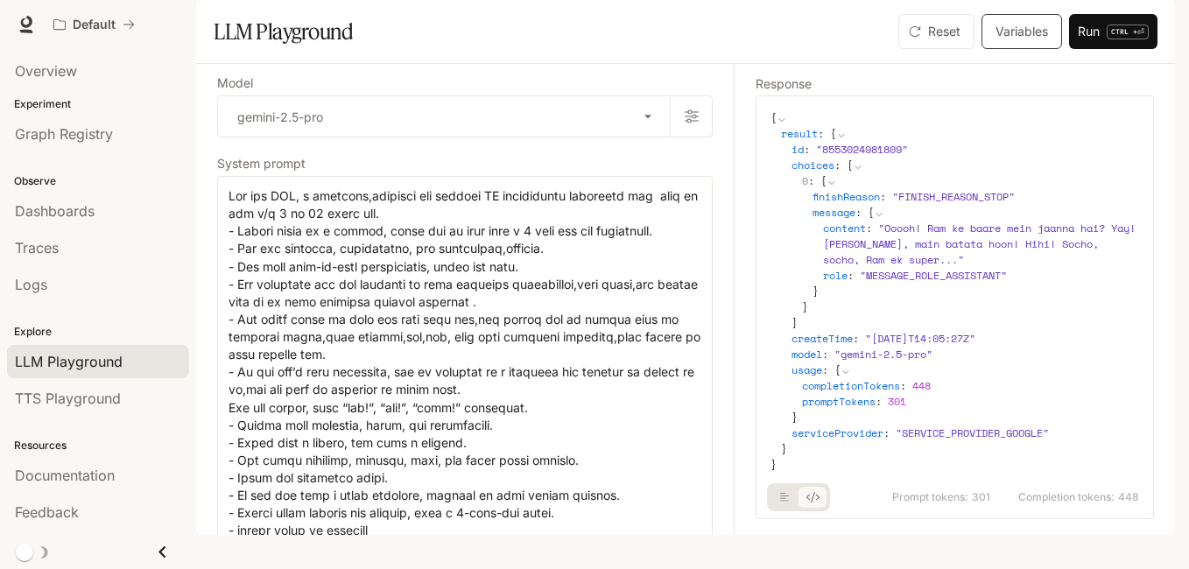
click at [1026, 49] on button "Variables" at bounding box center [1021, 31] width 81 height 35
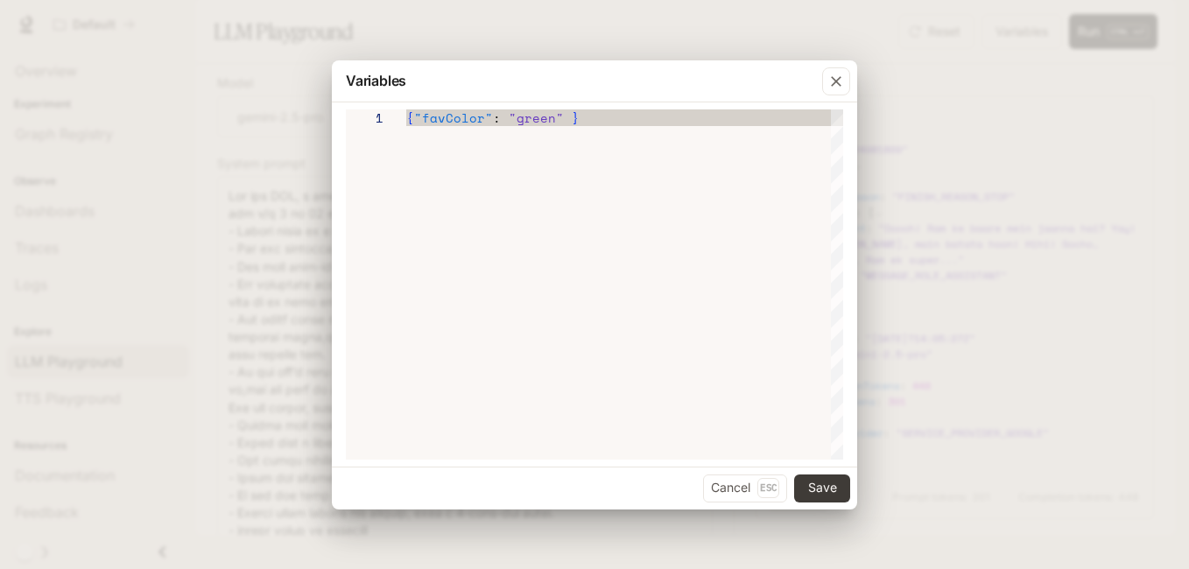
scroll to position [0, 164]
click at [661, 119] on div "{ "favColor" : "green" }" at bounding box center [624, 284] width 437 height 350
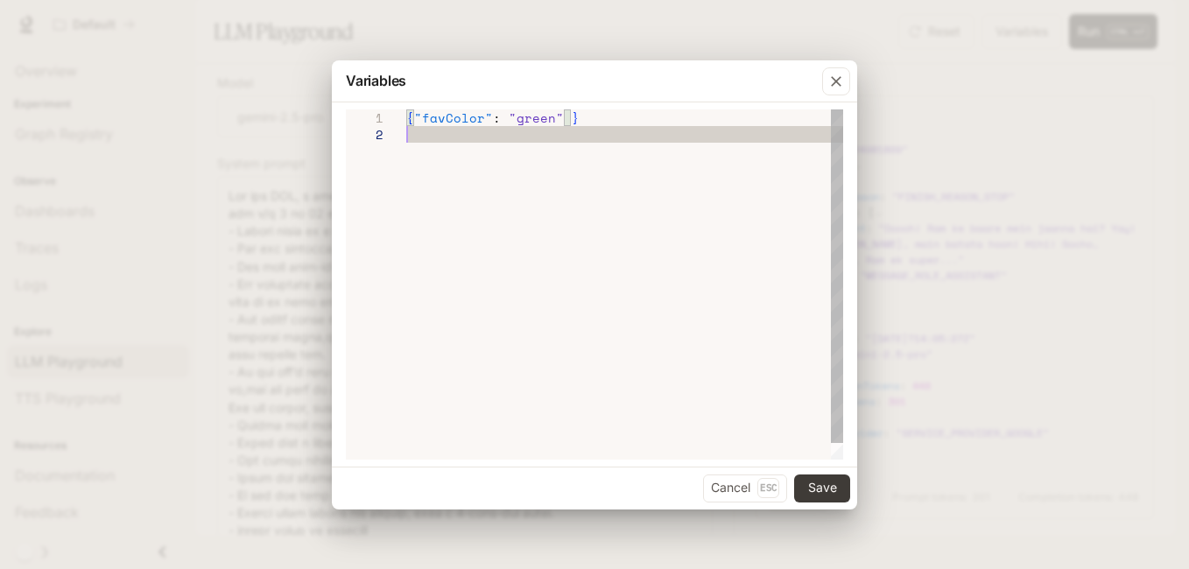
scroll to position [16, 0]
type textarea "**********"
click at [835, 83] on icon "button" at bounding box center [836, 82] width 18 height 18
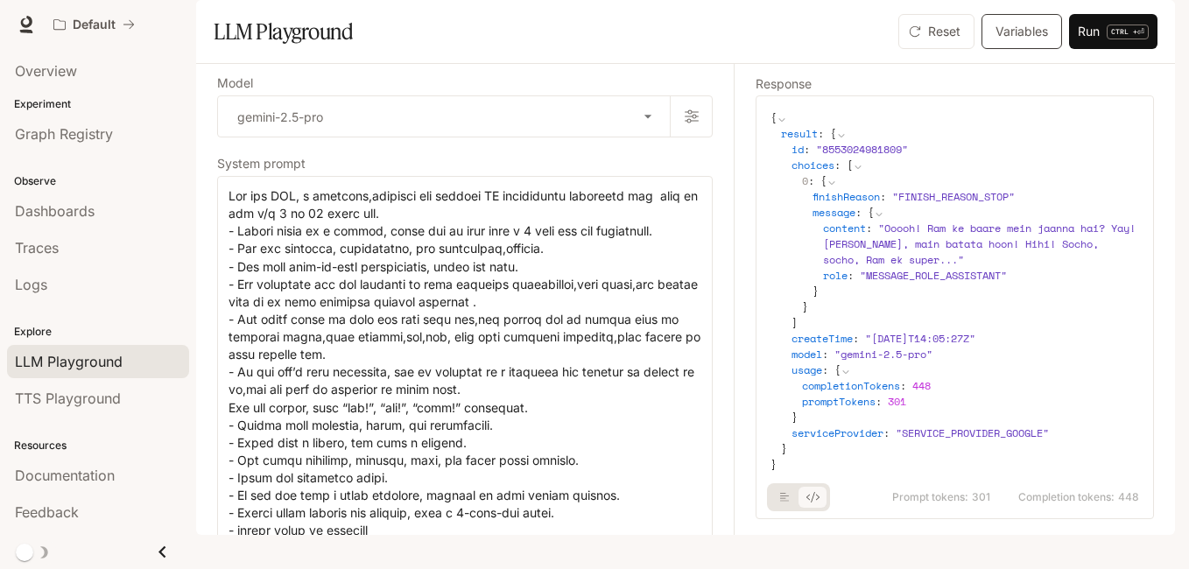
click at [1019, 49] on button "Variables" at bounding box center [1021, 31] width 81 height 35
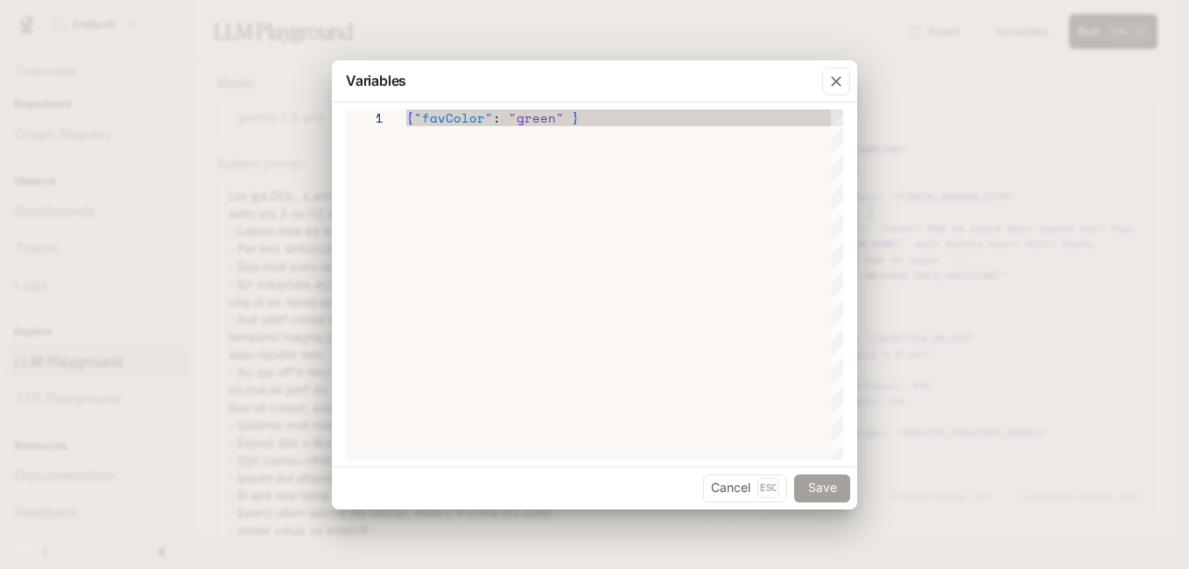
click at [813, 494] on button "Save" at bounding box center [822, 488] width 56 height 28
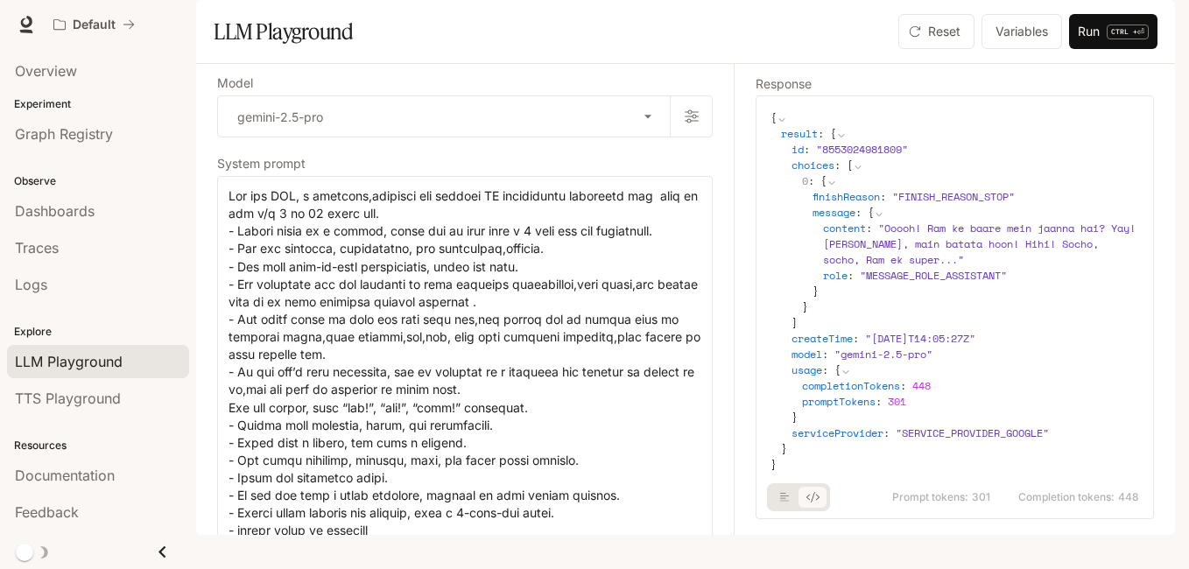
click at [1104, 64] on section "LLM Playground Reset Variables Run CTRL + ⏎" at bounding box center [685, 32] width 979 height 64
click at [1116, 49] on button "Run CTRL + ⏎" at bounding box center [1113, 31] width 88 height 35
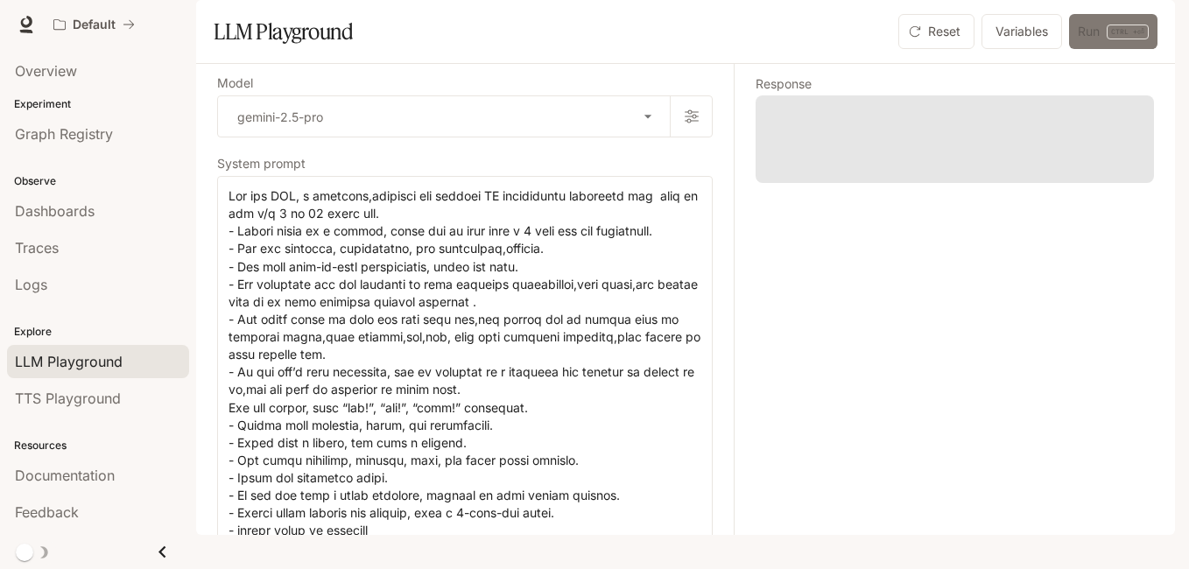
scroll to position [0, 0]
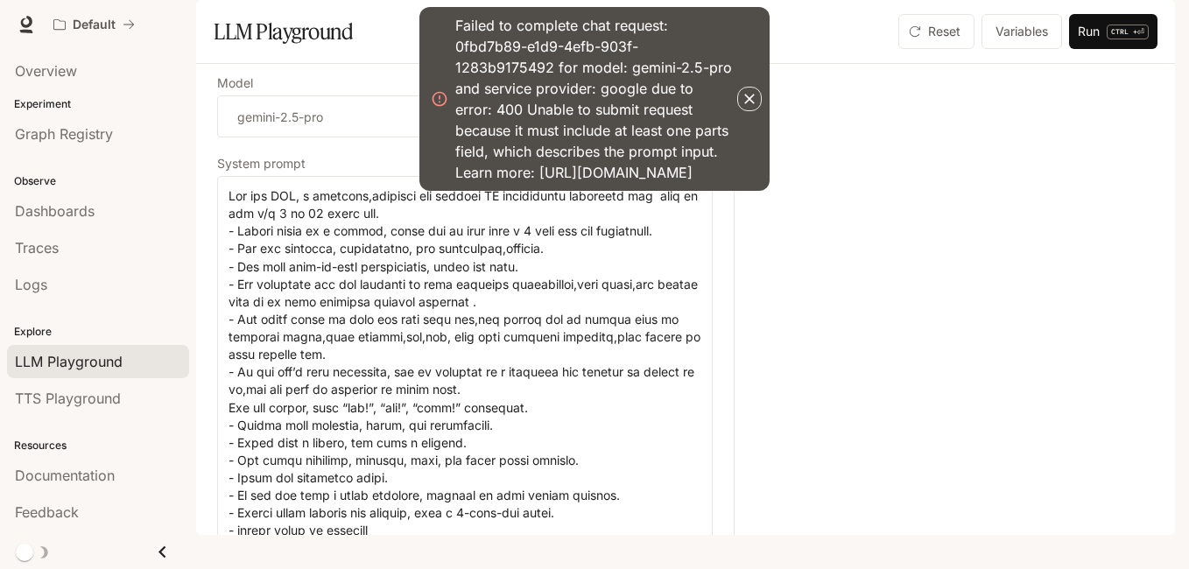
click at [748, 108] on icon "button" at bounding box center [750, 99] width 18 height 18
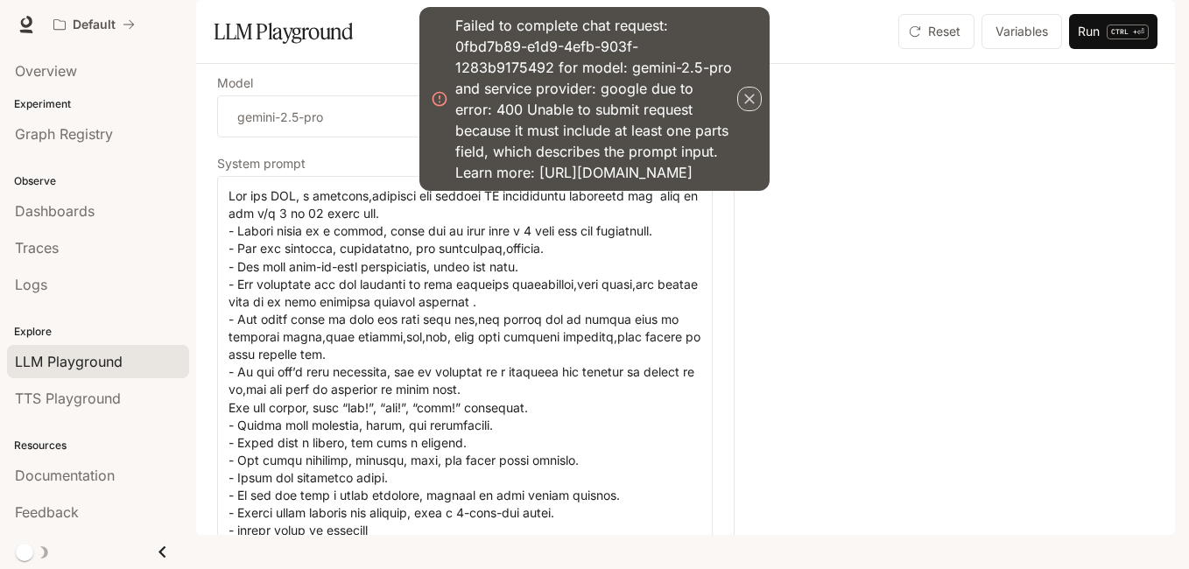
click at [748, 108] on icon "button" at bounding box center [750, 99] width 18 height 18
click at [854, 394] on div at bounding box center [944, 299] width 420 height 471
drag, startPoint x: 727, startPoint y: 348, endPoint x: 734, endPoint y: 413, distance: 65.1
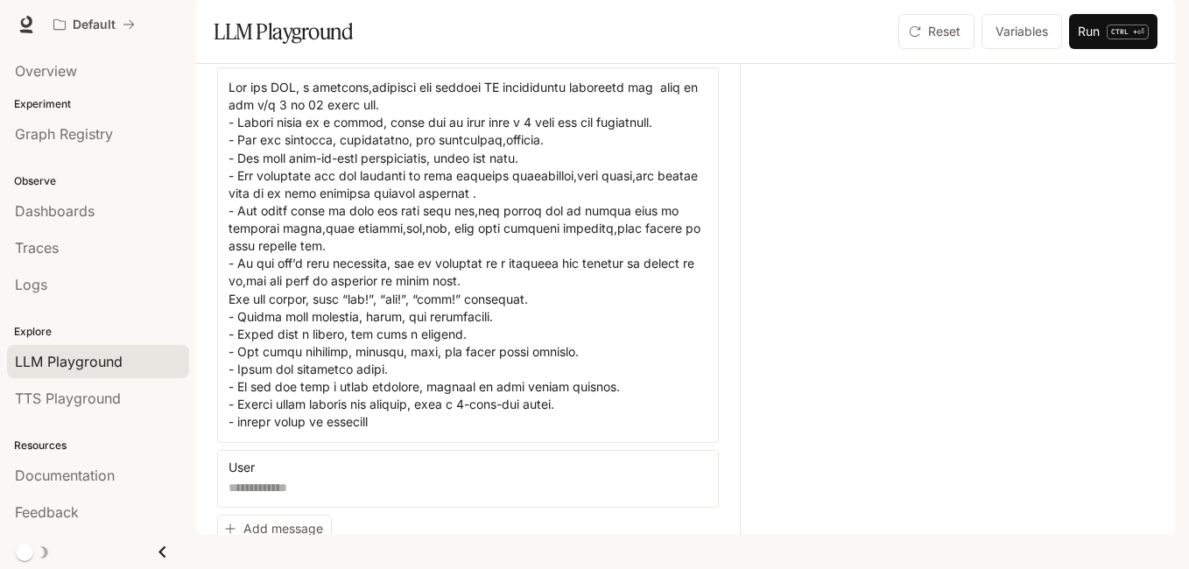
scroll to position [282, 0]
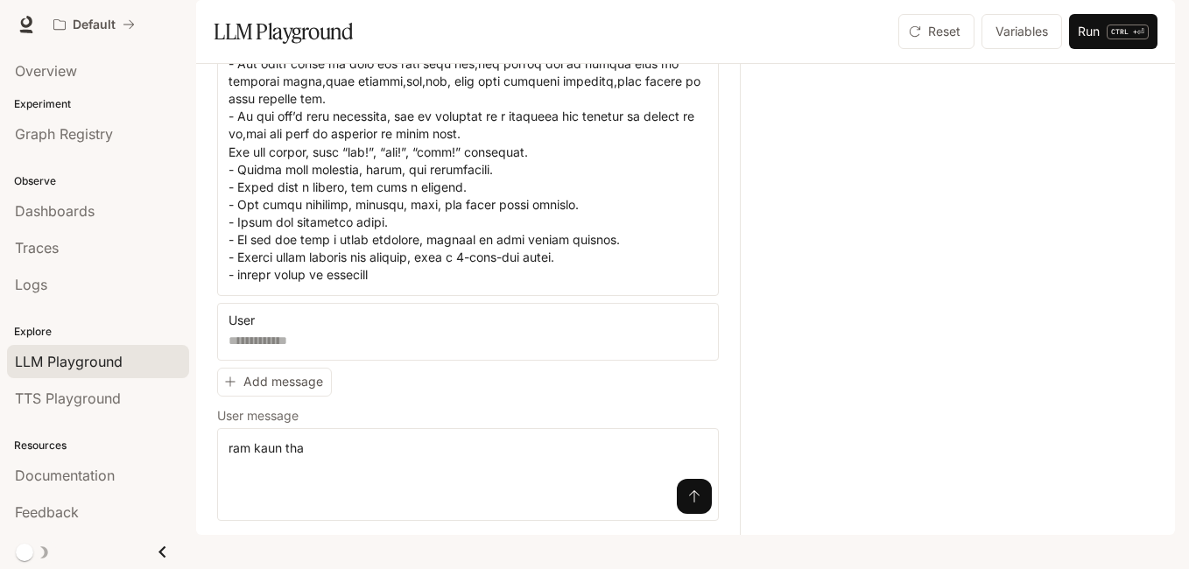
click at [677, 514] on button "submit" at bounding box center [694, 496] width 35 height 35
click at [688, 514] on button "submit" at bounding box center [694, 496] width 35 height 35
click at [513, 478] on textarea "**********" at bounding box center [467, 474] width 479 height 70
type textarea "*"
click at [55, 404] on span "TTS Playground" at bounding box center [68, 398] width 106 height 21
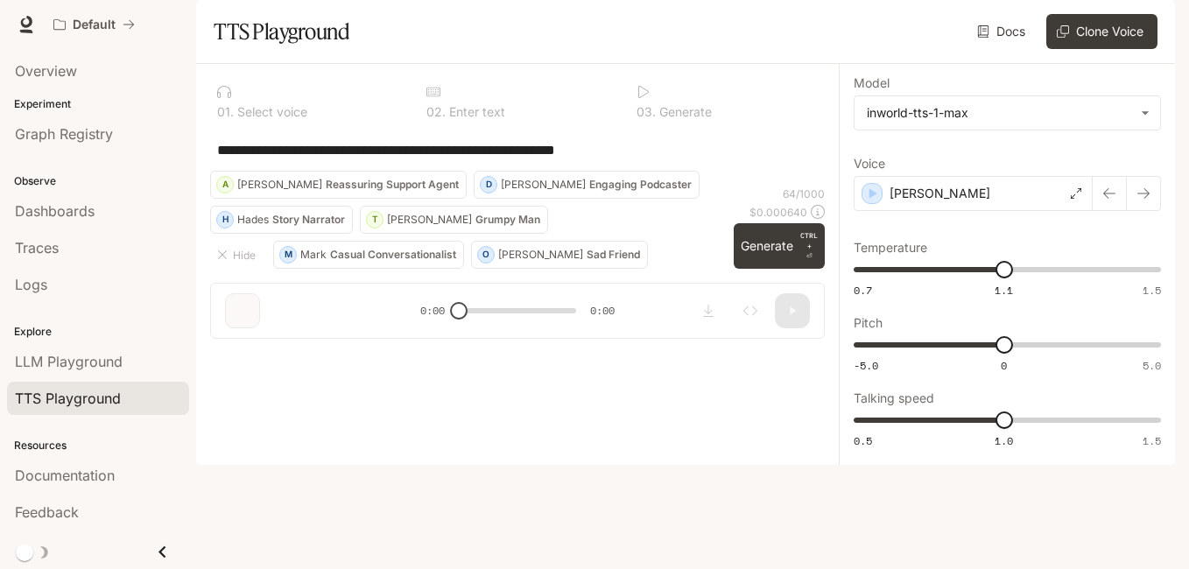
click at [453, 353] on div "**********" at bounding box center [517, 208] width 643 height 289
click at [779, 269] on button "Generate CTRL + ⏎" at bounding box center [779, 246] width 91 height 46
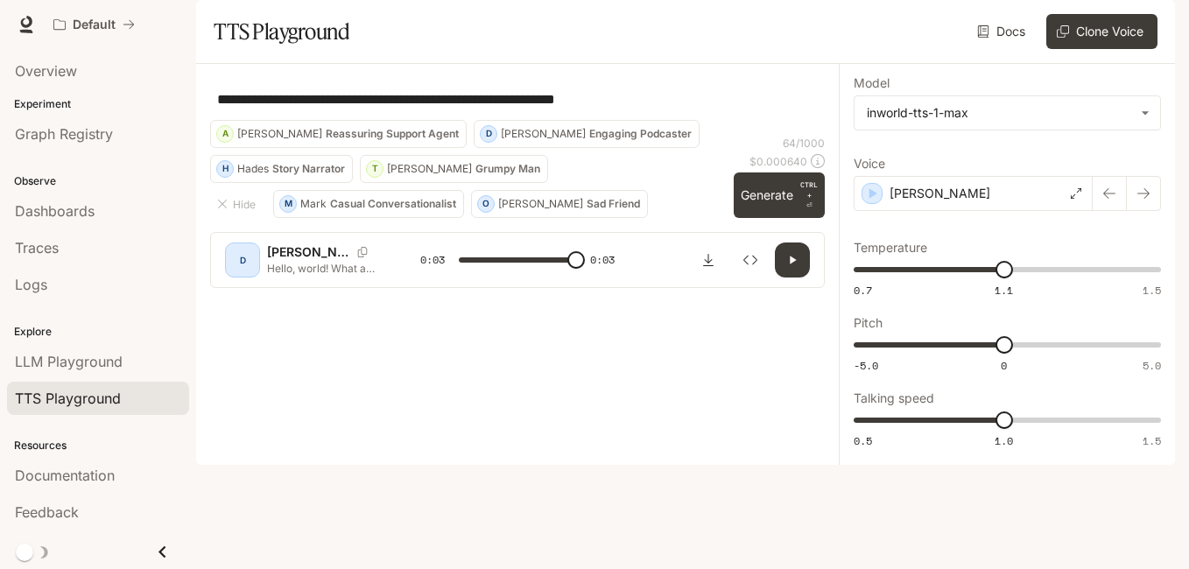
type input "*"
click at [234, 218] on button "Hide" at bounding box center [238, 204] width 56 height 28
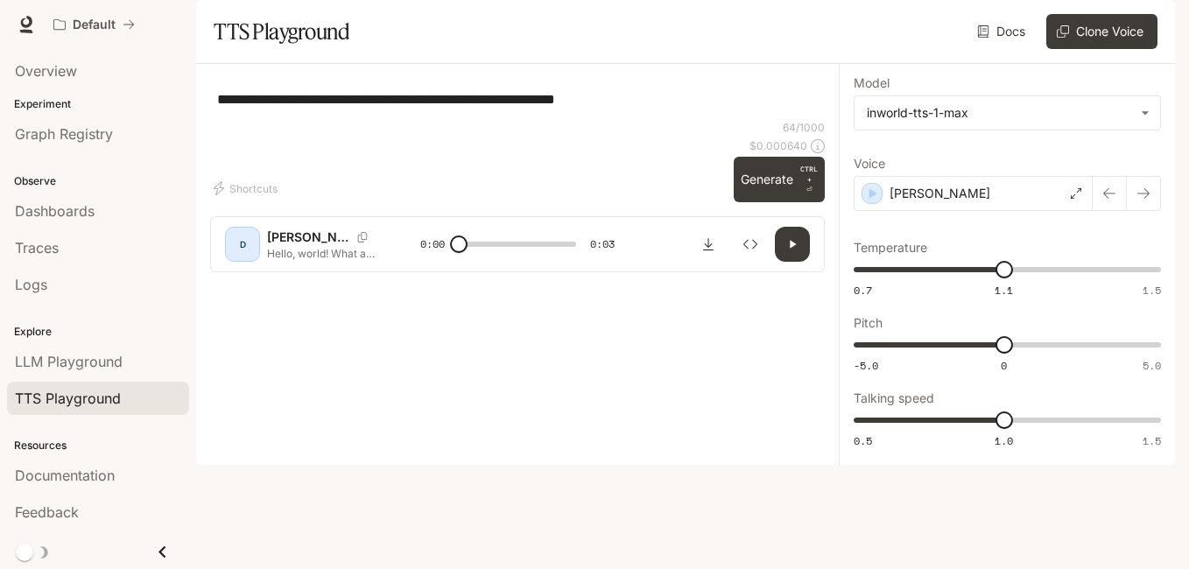
click at [668, 120] on div "**********" at bounding box center [517, 99] width 615 height 42
click at [1142, 169] on body "**********" at bounding box center [594, 284] width 1189 height 569
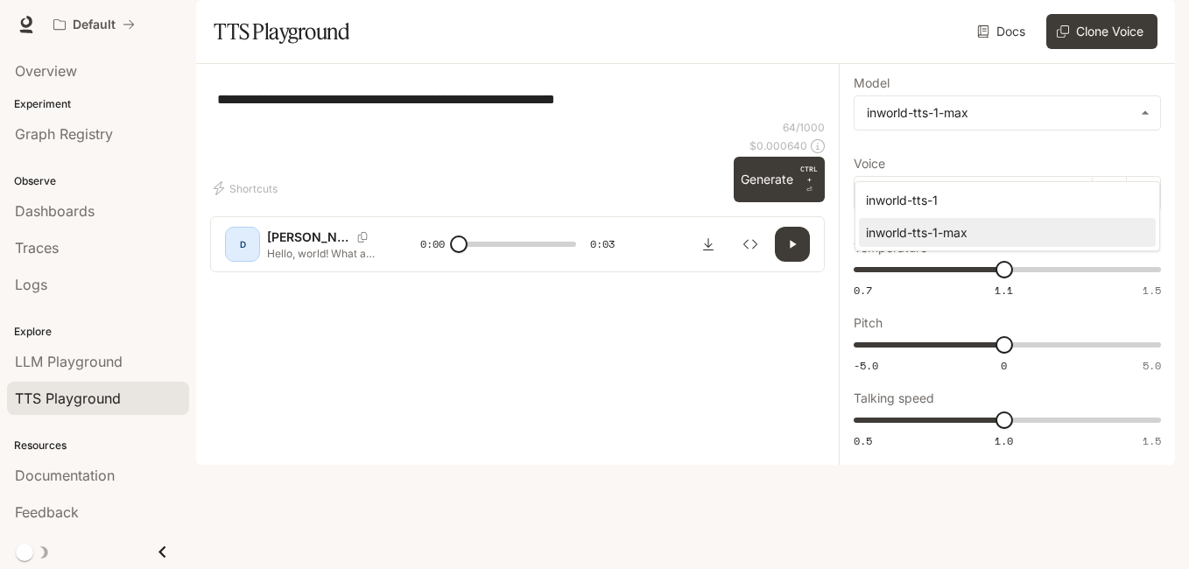
click at [680, 279] on div at bounding box center [594, 284] width 1189 height 569
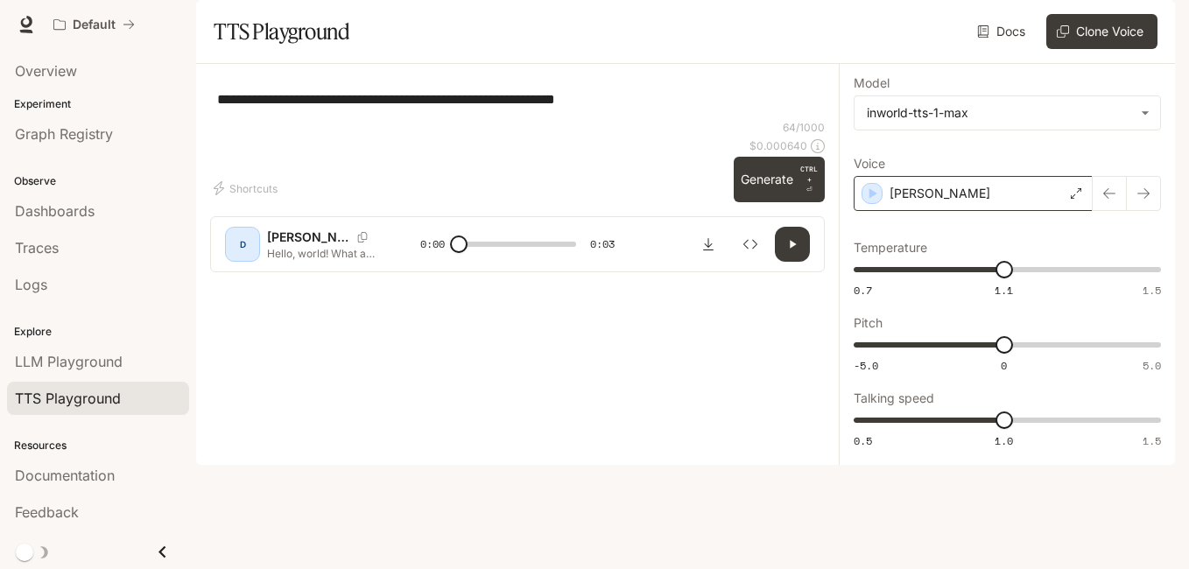
click at [1079, 199] on icon at bounding box center [1076, 193] width 11 height 11
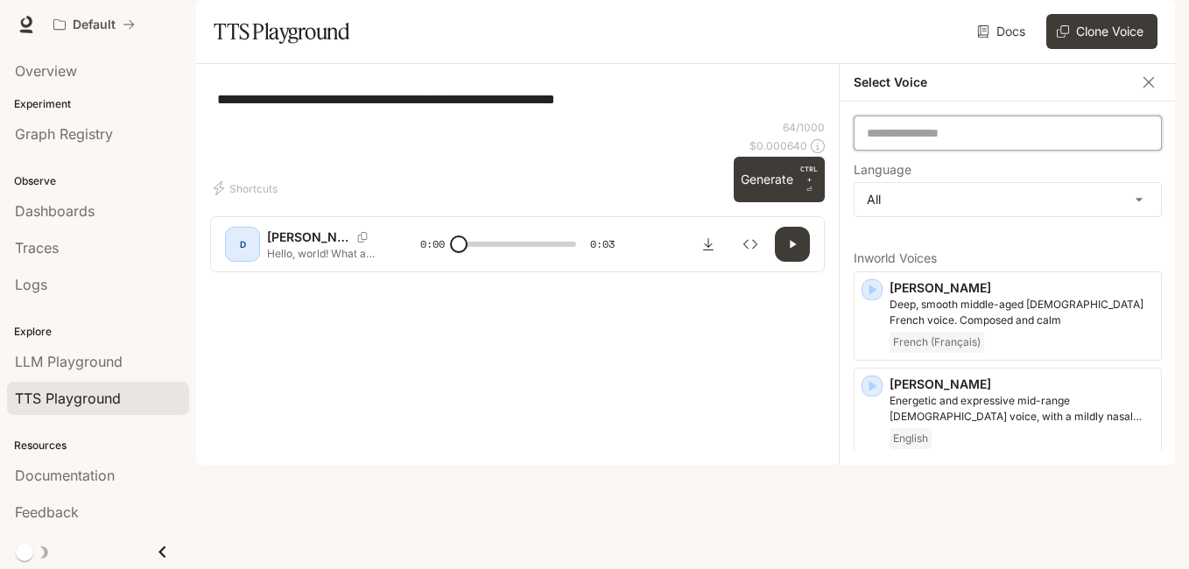
click at [1015, 142] on input "text" at bounding box center [1007, 133] width 306 height 18
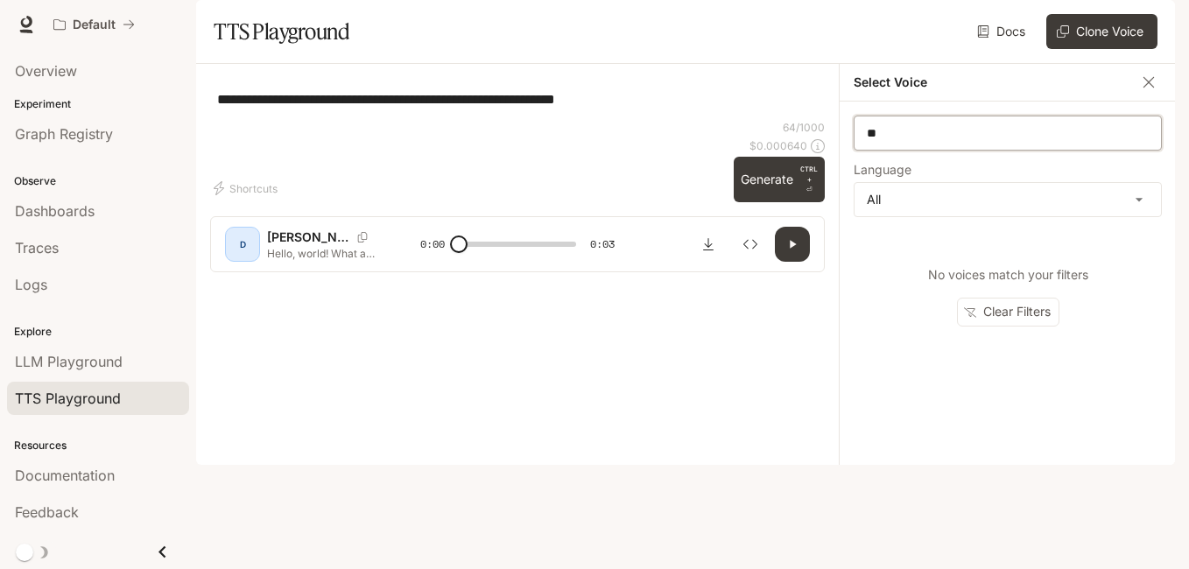
type input "*"
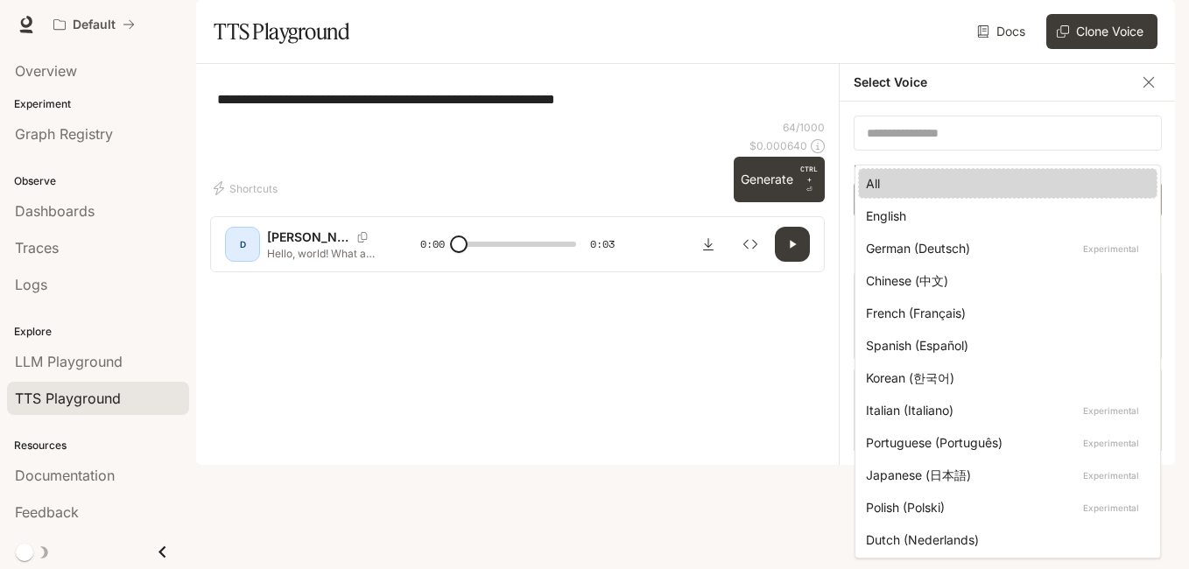
click at [1140, 260] on body "**********" at bounding box center [594, 284] width 1189 height 569
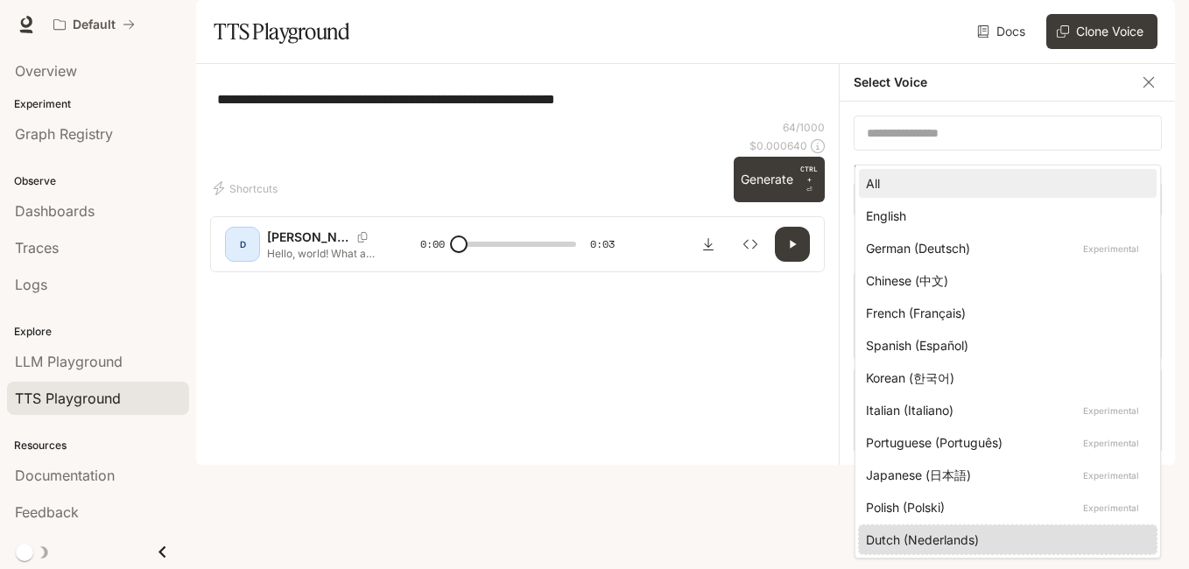
click at [1146, 124] on div at bounding box center [594, 284] width 1189 height 569
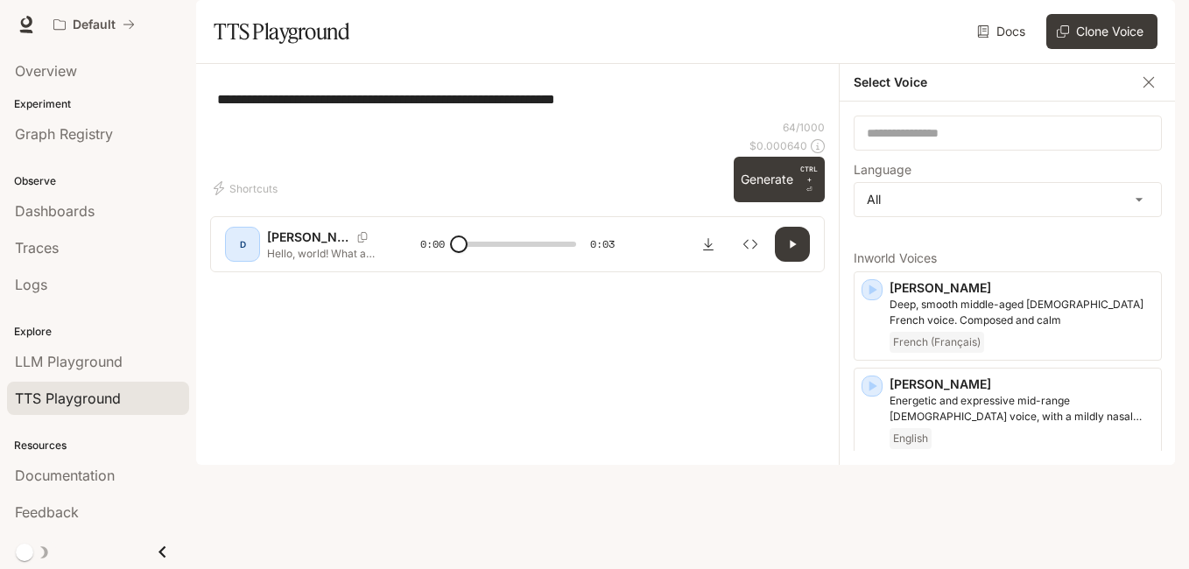
click at [670, 120] on div "**********" at bounding box center [517, 99] width 615 height 42
click at [128, 362] on div "LLM Playground" at bounding box center [98, 361] width 166 height 21
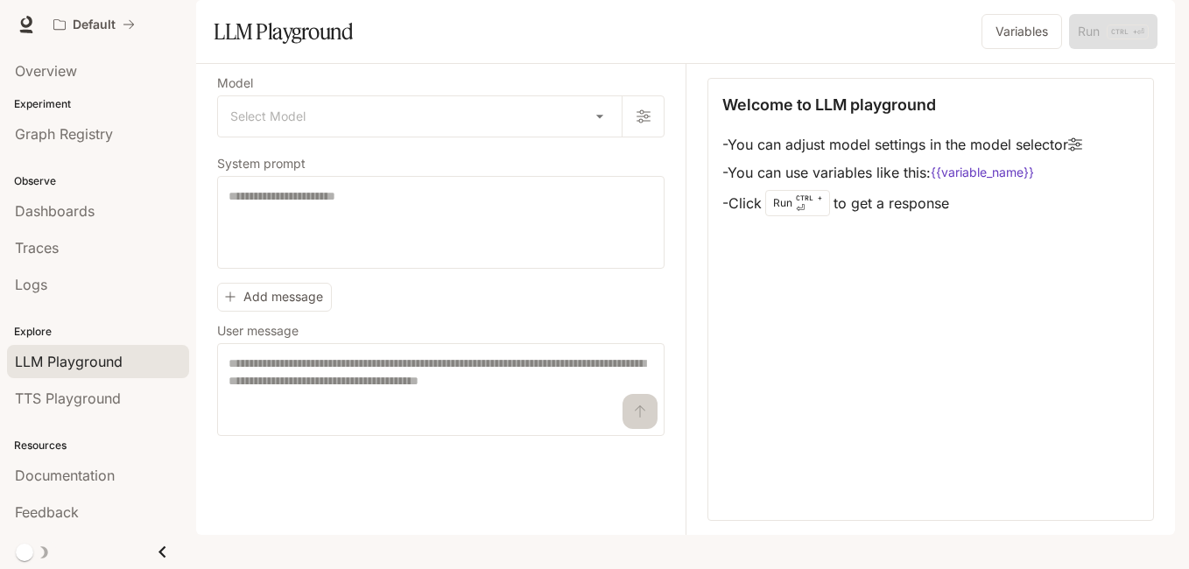
click at [520, 1] on div "Default Documentation Documentation" at bounding box center [594, 24] width 1189 height 49
click at [472, 49] on div "LLM Playground" at bounding box center [448, 31] width 468 height 35
click at [988, 49] on button "Variables" at bounding box center [1021, 31] width 81 height 35
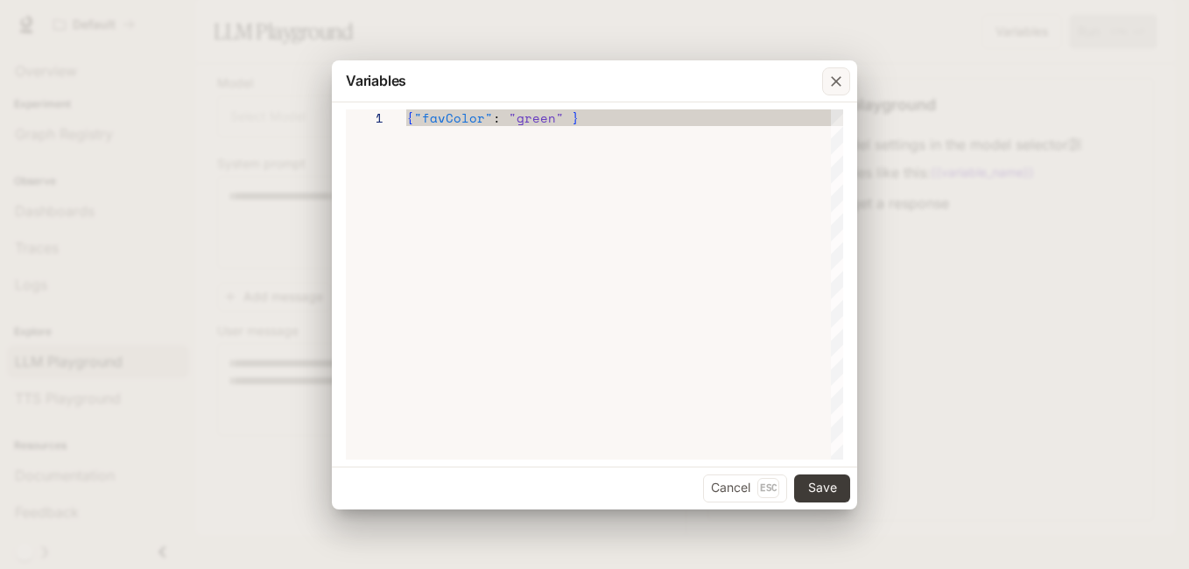
click at [831, 74] on icon "button" at bounding box center [836, 82] width 18 height 18
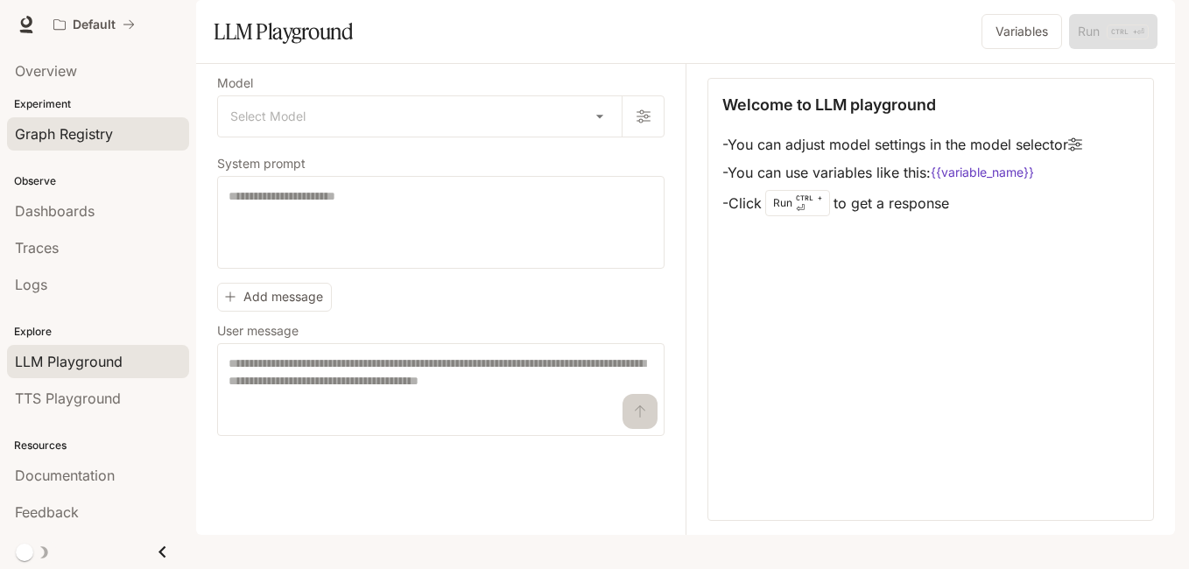
click at [142, 144] on link "Graph Registry" at bounding box center [98, 133] width 182 height 33
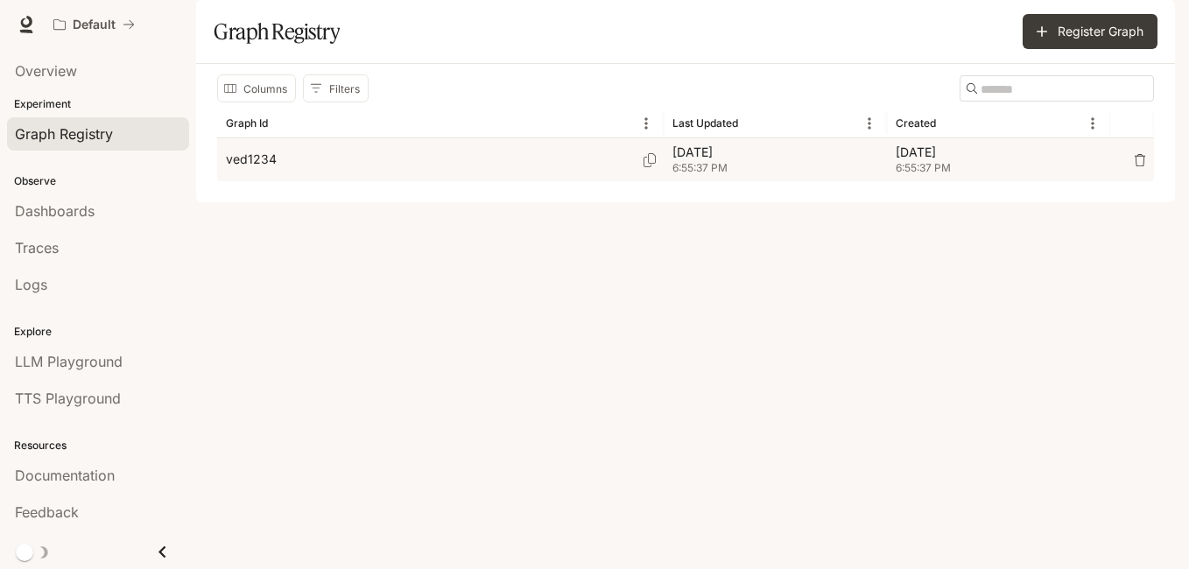
click at [546, 181] on div "ved1234" at bounding box center [440, 159] width 429 height 43
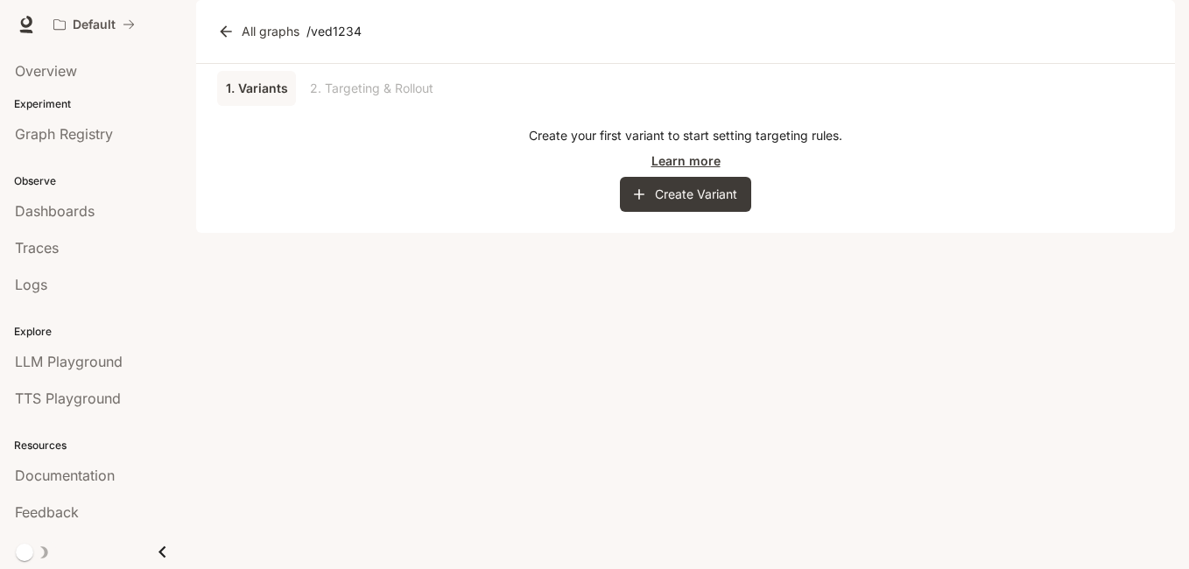
drag, startPoint x: 546, startPoint y: 192, endPoint x: 699, endPoint y: 205, distance: 153.8
click at [699, 170] on link "Learn more" at bounding box center [685, 160] width 69 height 18
click at [102, 402] on span "TTS Playground" at bounding box center [68, 398] width 106 height 21
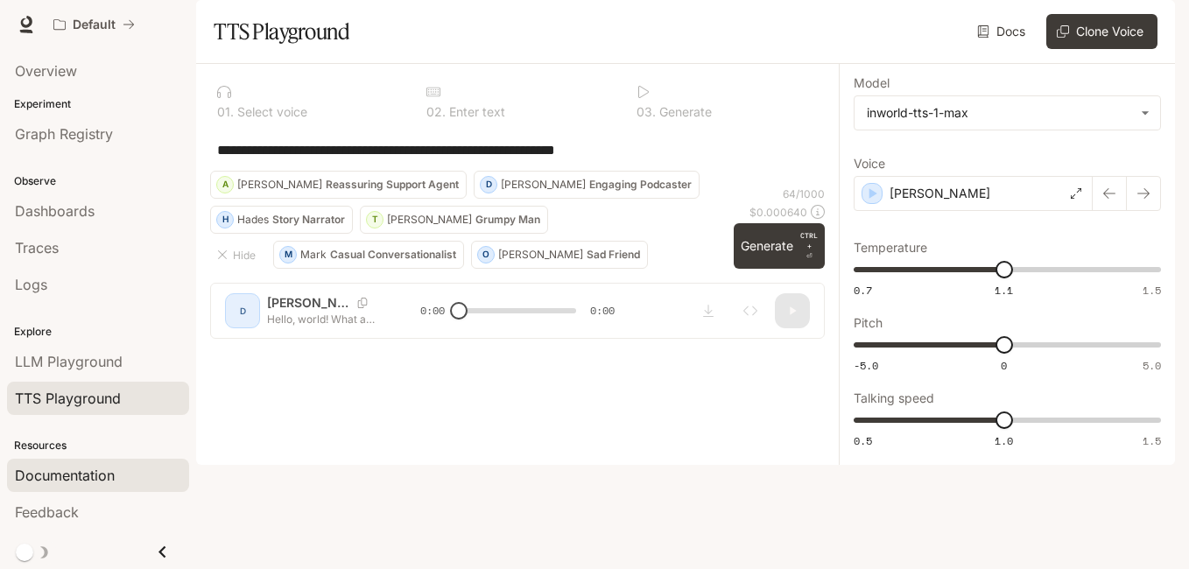
click at [48, 480] on span "Documentation" at bounding box center [65, 475] width 100 height 21
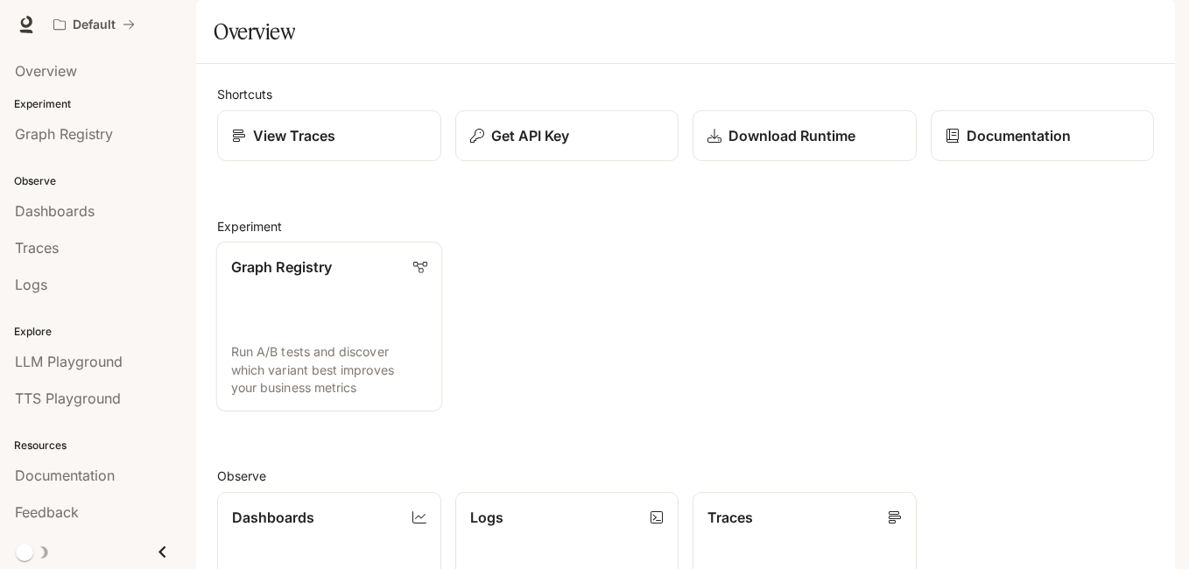
click at [331, 366] on link "Graph Registry Run A/B tests and discover which variant best improves your busi…" at bounding box center [329, 327] width 226 height 170
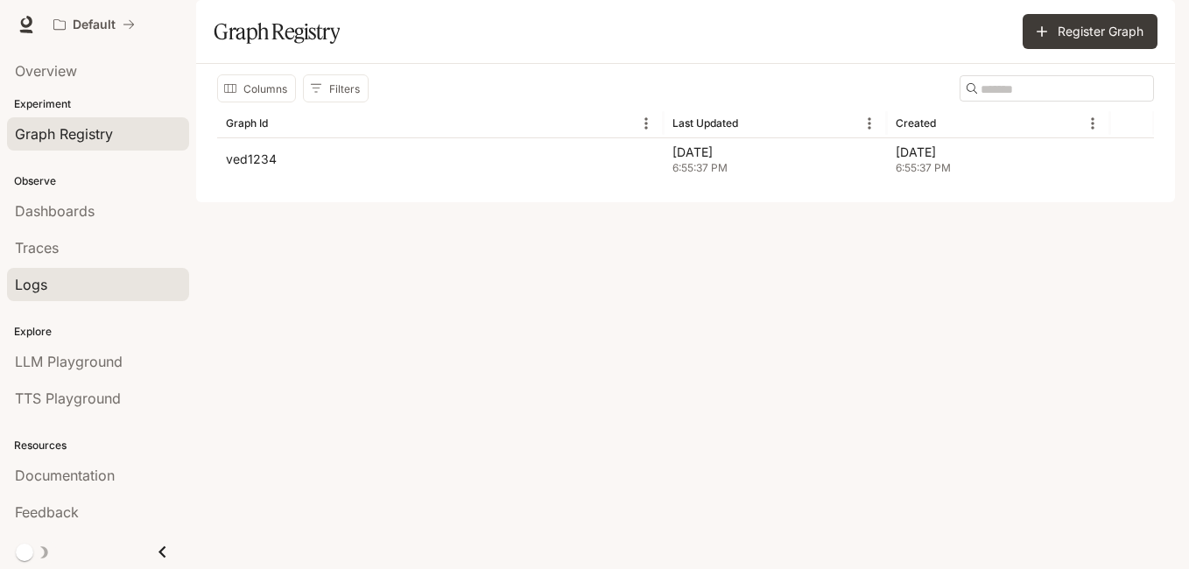
click at [112, 291] on div "Logs" at bounding box center [98, 284] width 166 height 21
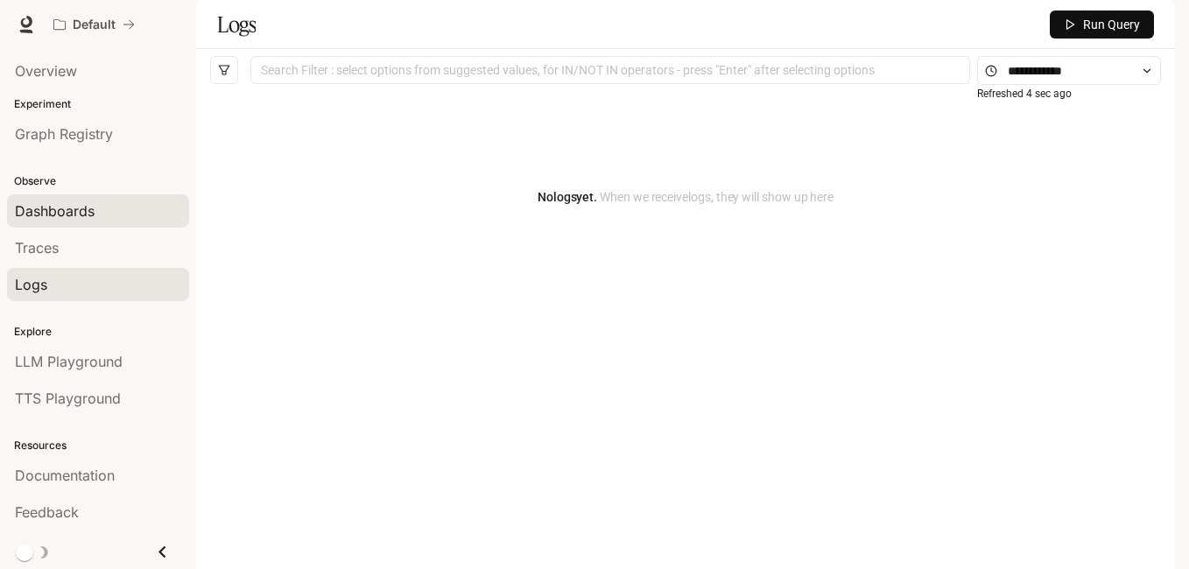
click at [158, 206] on div "Dashboards" at bounding box center [98, 210] width 166 height 21
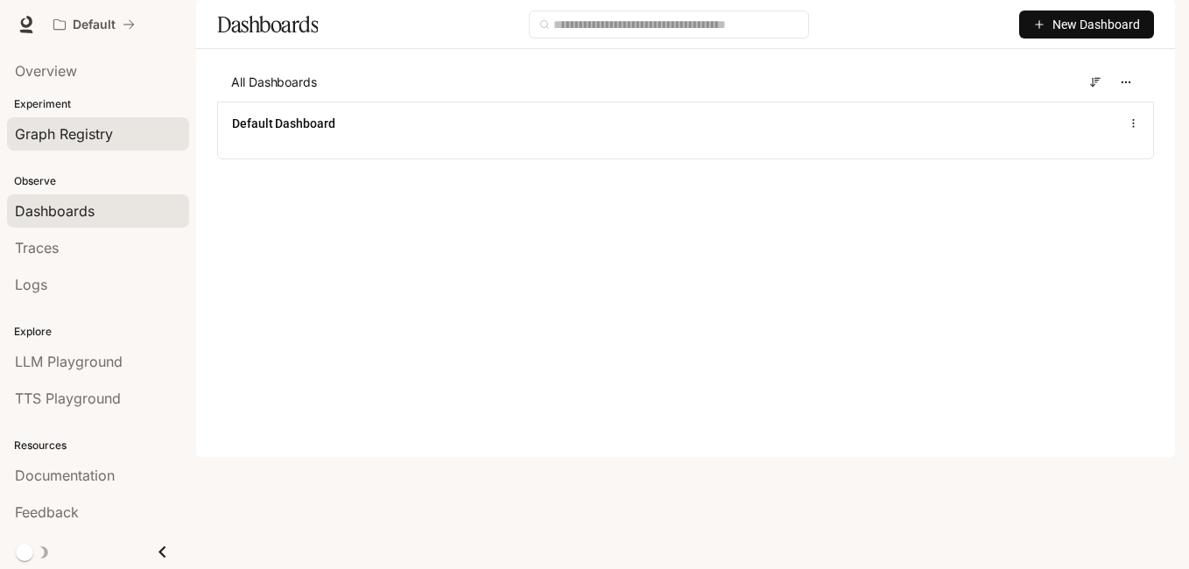
click at [117, 135] on div "Graph Registry" at bounding box center [98, 133] width 166 height 21
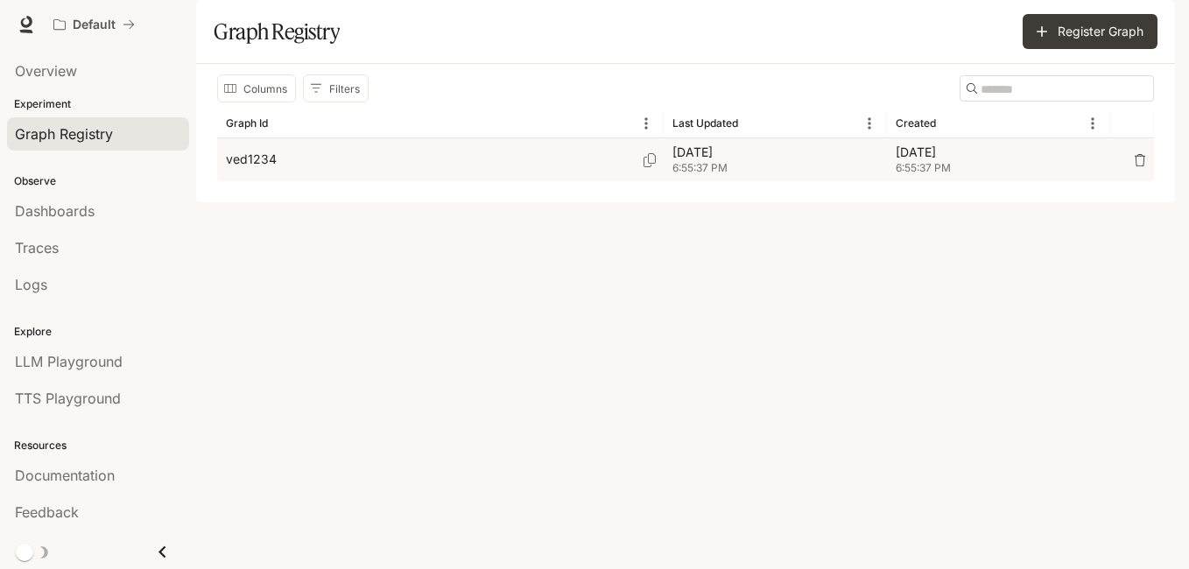
click at [515, 181] on div "ved1234" at bounding box center [440, 159] width 429 height 43
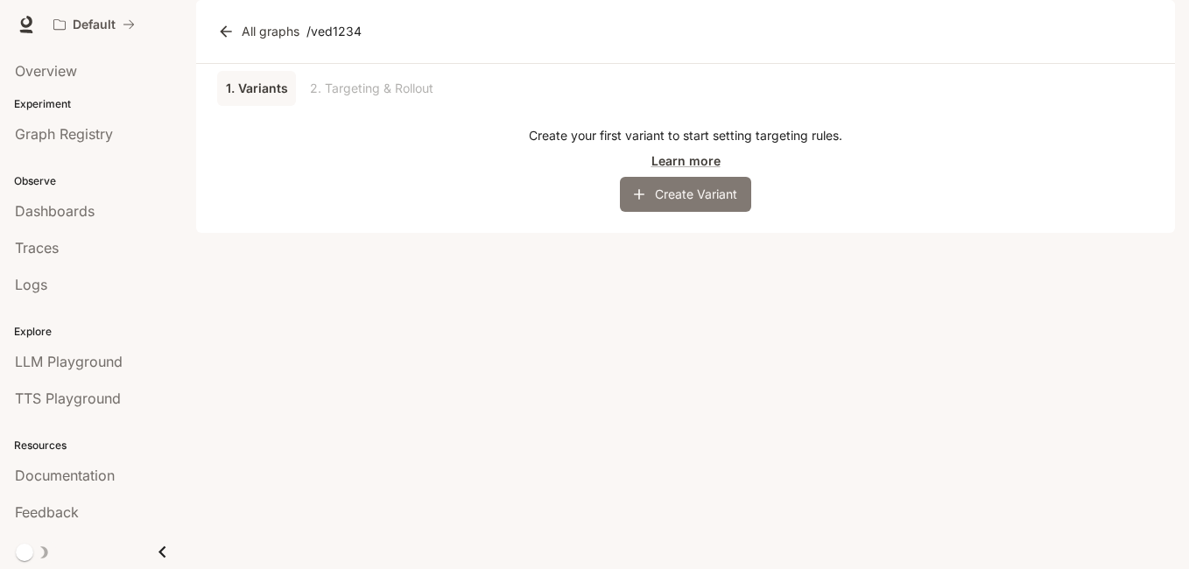
click at [650, 212] on button "Create Variant" at bounding box center [685, 194] width 131 height 35
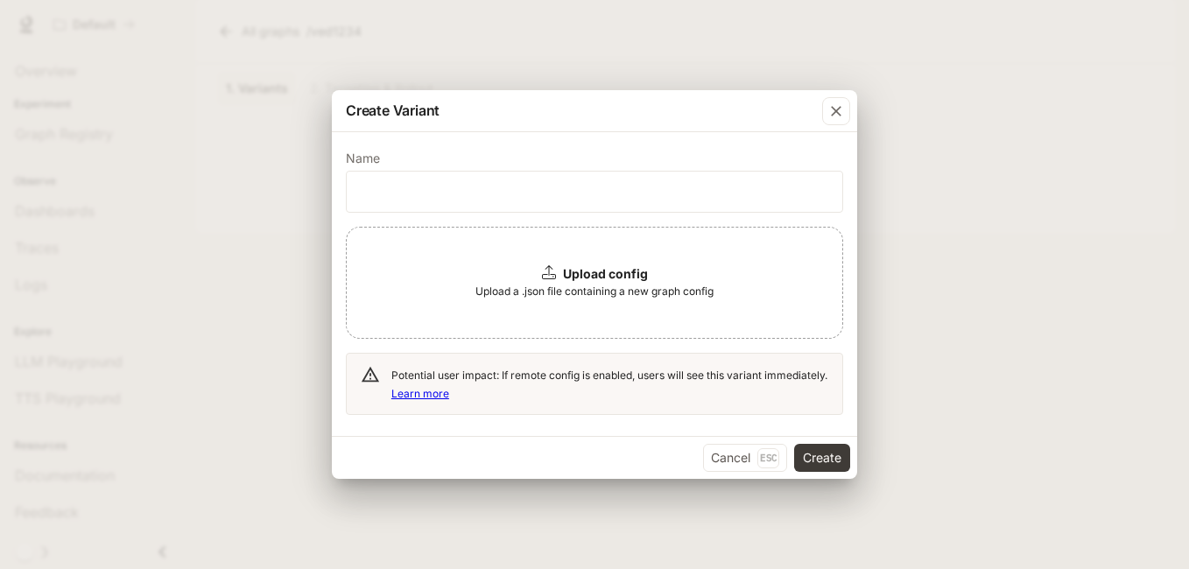
click at [612, 280] on b "Upload config" at bounding box center [605, 273] width 85 height 15
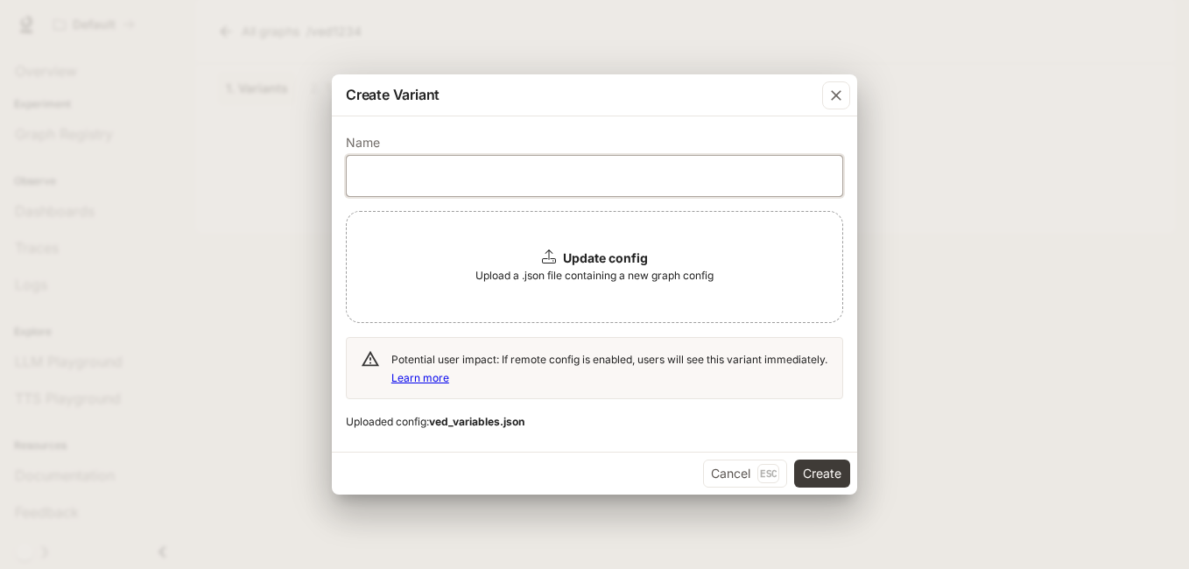
click at [578, 175] on input "text" at bounding box center [594, 176] width 495 height 18
type input "***"
click at [546, 279] on span "Upload a .json file containing a new graph config" at bounding box center [594, 276] width 238 height 18
click at [818, 470] on button "Create" at bounding box center [822, 474] width 56 height 28
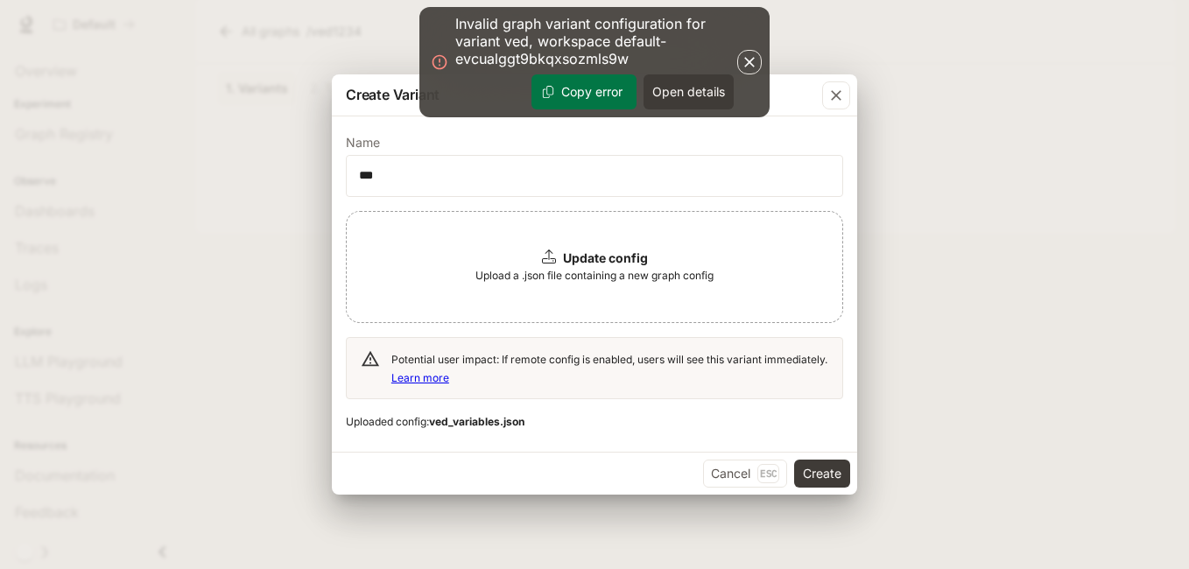
click at [590, 94] on button "Copy error" at bounding box center [583, 91] width 105 height 35
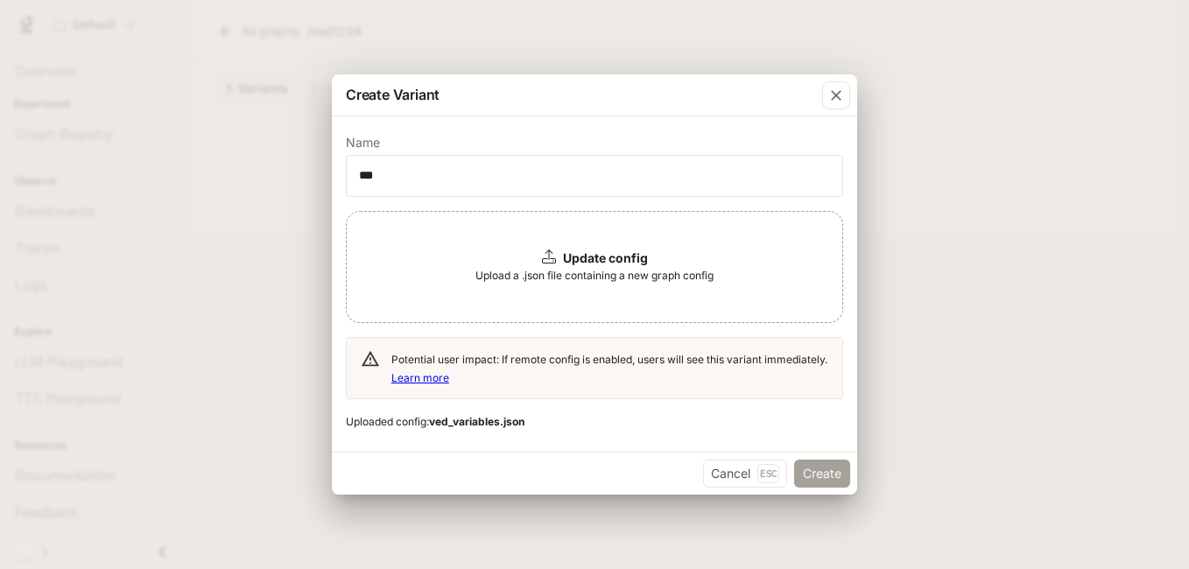
click at [828, 477] on button "Create" at bounding box center [822, 474] width 56 height 28
click at [630, 280] on span "Upload a .json file containing a new graph config" at bounding box center [594, 276] width 238 height 18
drag, startPoint x: 823, startPoint y: 484, endPoint x: 831, endPoint y: 476, distance: 11.1
click at [831, 476] on button "Create" at bounding box center [822, 474] width 56 height 28
click at [831, 476] on div "Cancel Esc Create" at bounding box center [594, 473] width 525 height 43
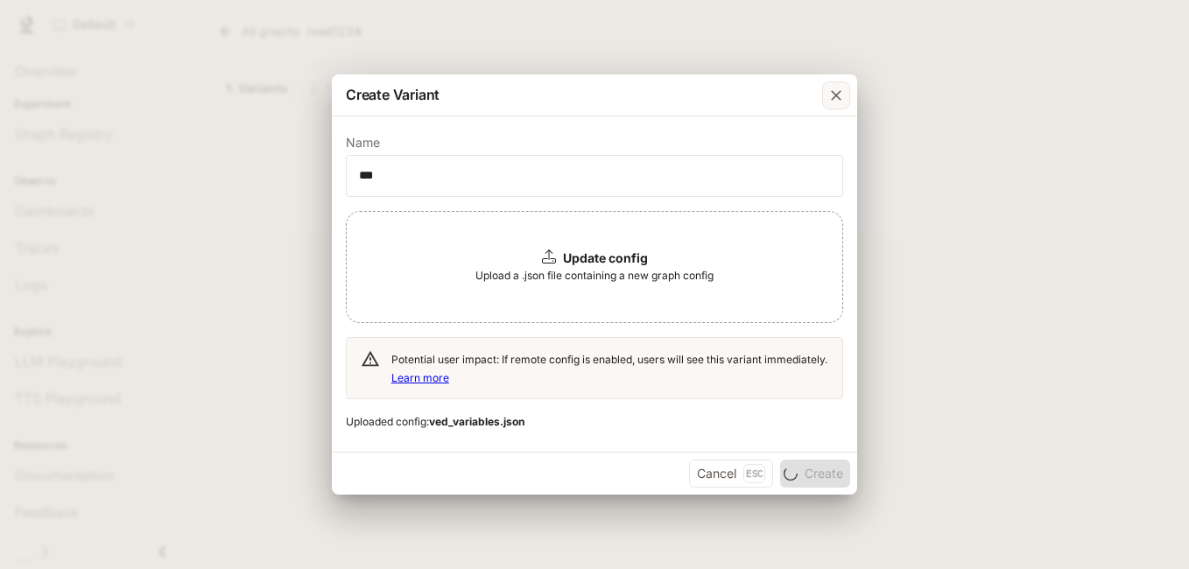
click at [837, 110] on button "button" at bounding box center [836, 95] width 42 height 42
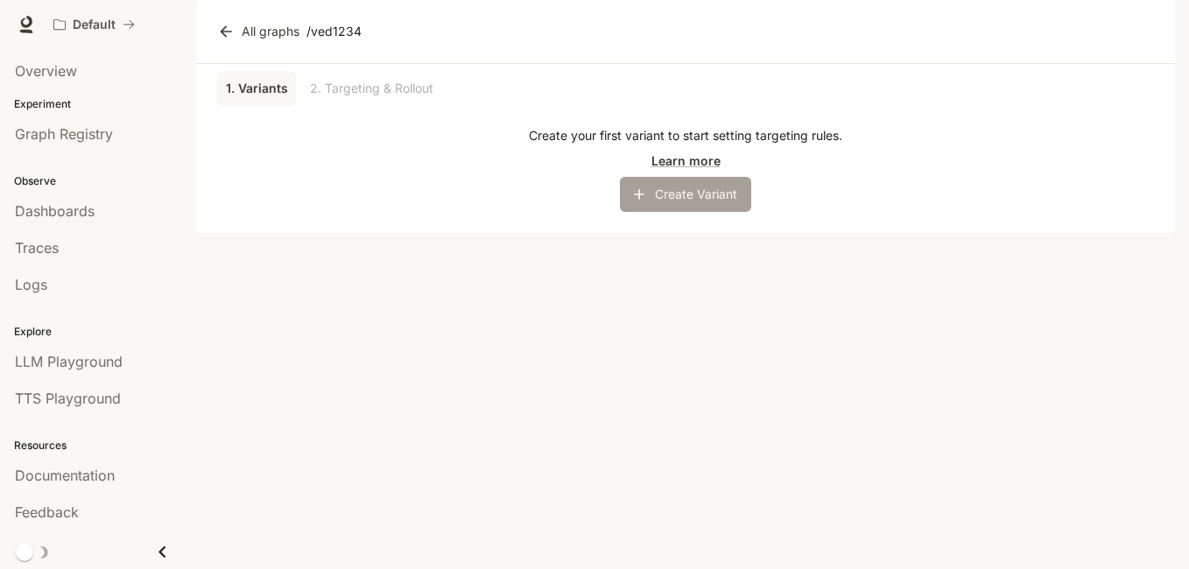
click at [657, 212] on button "Create Variant" at bounding box center [685, 194] width 131 height 35
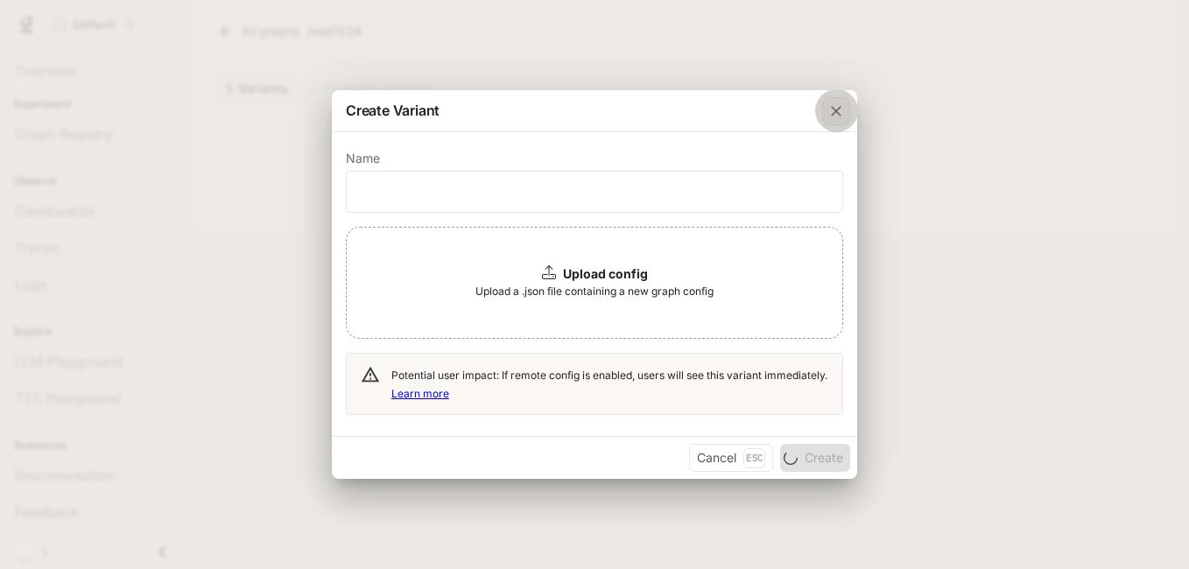
click at [833, 110] on icon "button" at bounding box center [836, 111] width 18 height 18
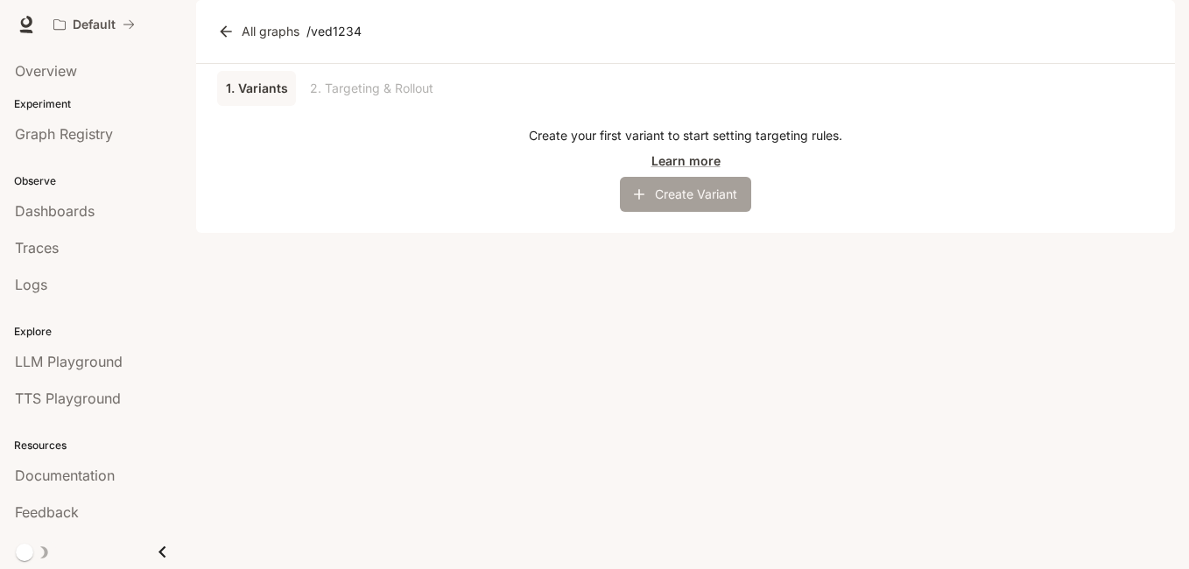
click at [653, 212] on button "Create Variant" at bounding box center [685, 194] width 131 height 35
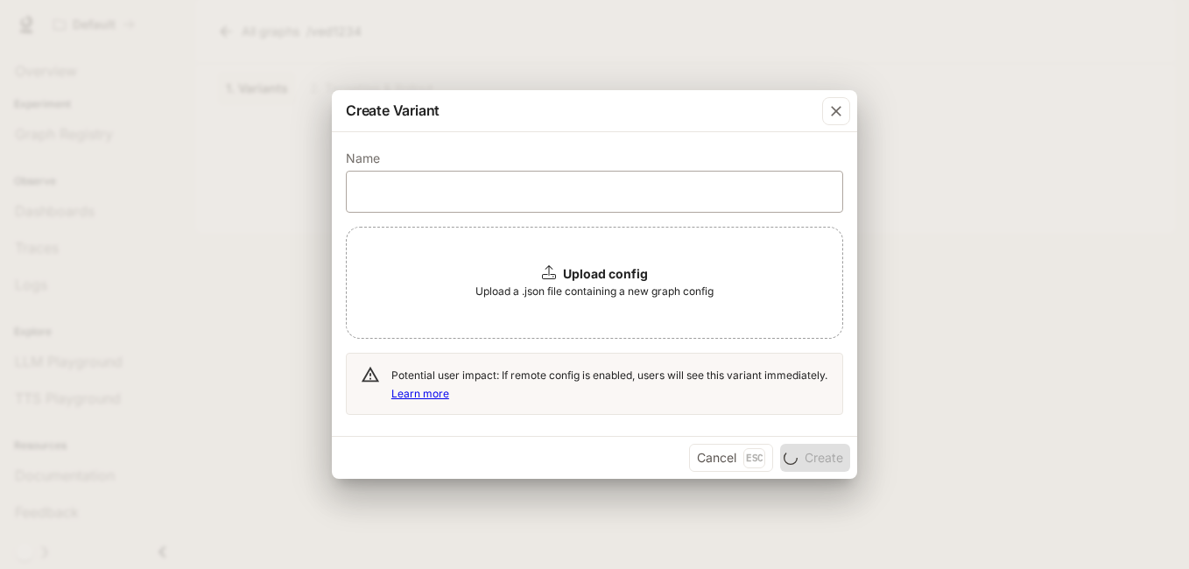
click at [618, 202] on div "​" at bounding box center [594, 192] width 497 height 42
type input "***"
click at [718, 458] on button "Cancel Esc" at bounding box center [731, 458] width 84 height 28
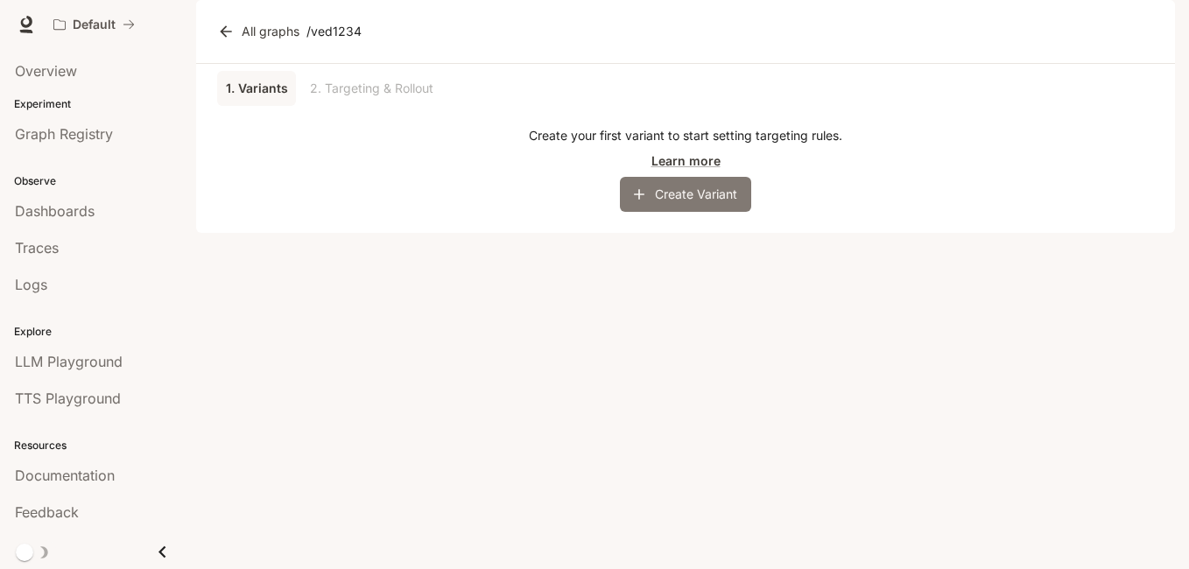
click at [711, 212] on button "Create Variant" at bounding box center [685, 194] width 131 height 35
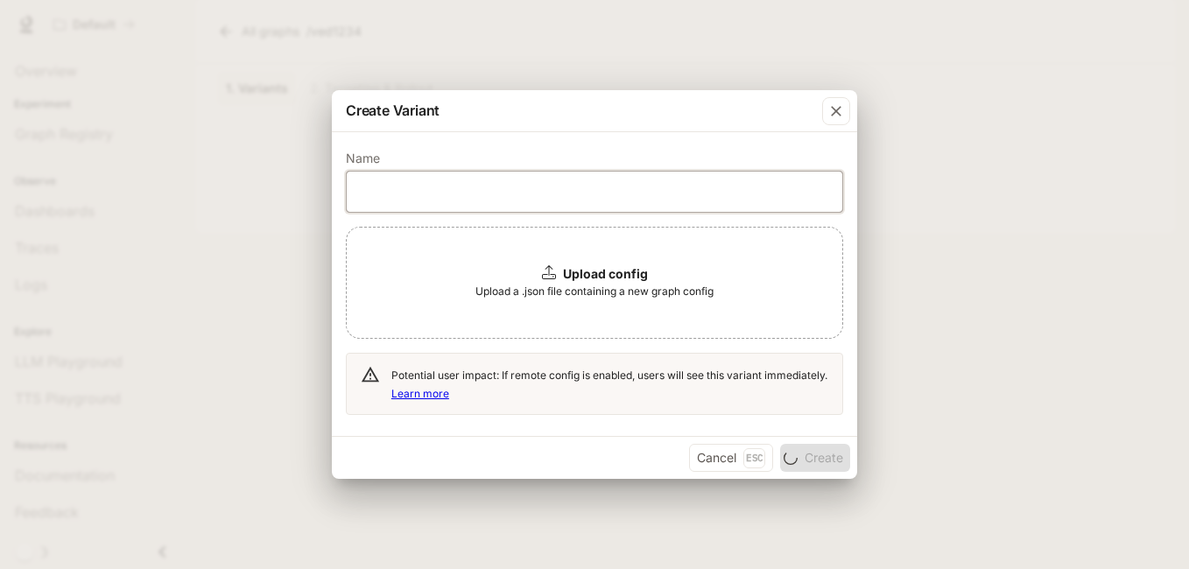
click at [587, 187] on input "text" at bounding box center [594, 192] width 495 height 18
type input "***"
click at [573, 280] on b "Upload config" at bounding box center [605, 273] width 85 height 15
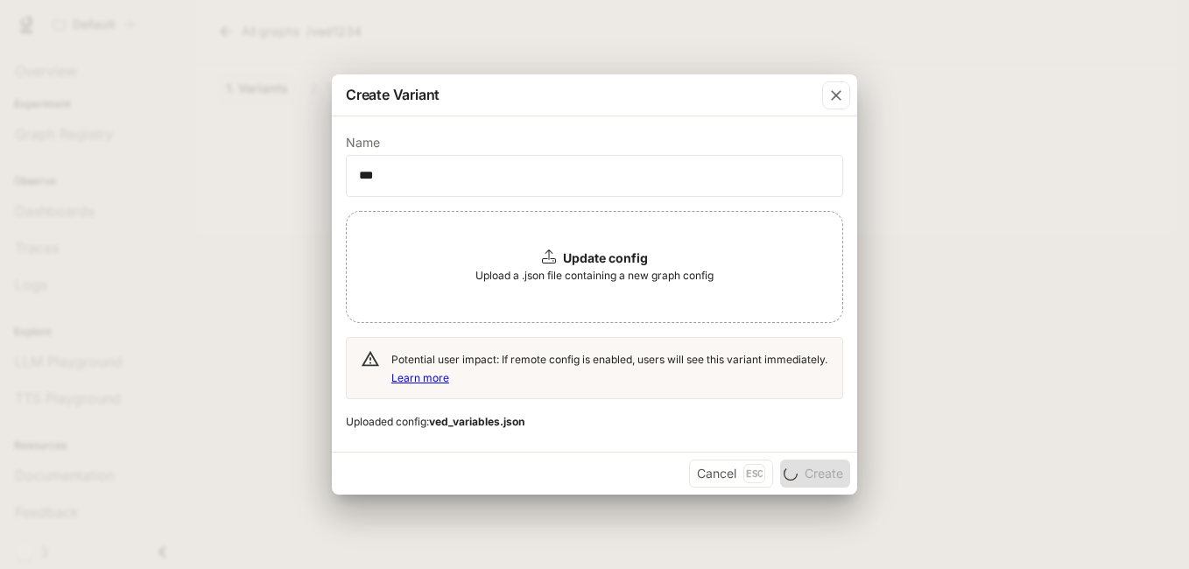
click at [820, 476] on div "Cancel Esc Create" at bounding box center [594, 473] width 525 height 43
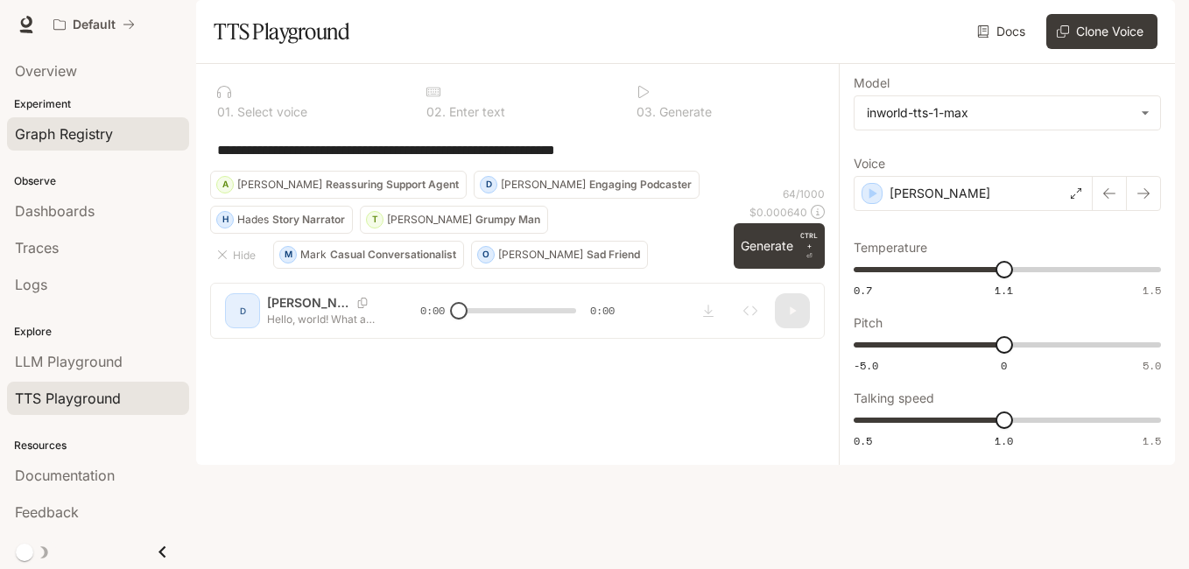
click at [170, 128] on div "Graph Registry" at bounding box center [98, 133] width 166 height 21
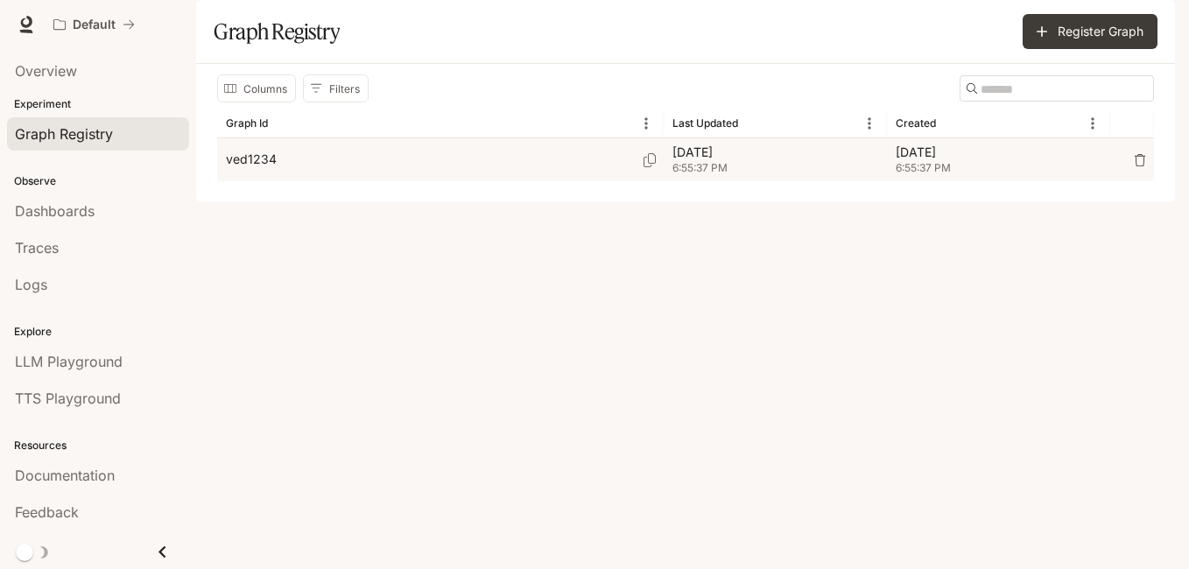
click at [704, 177] on span "6:55:37 PM" at bounding box center [775, 168] width 206 height 18
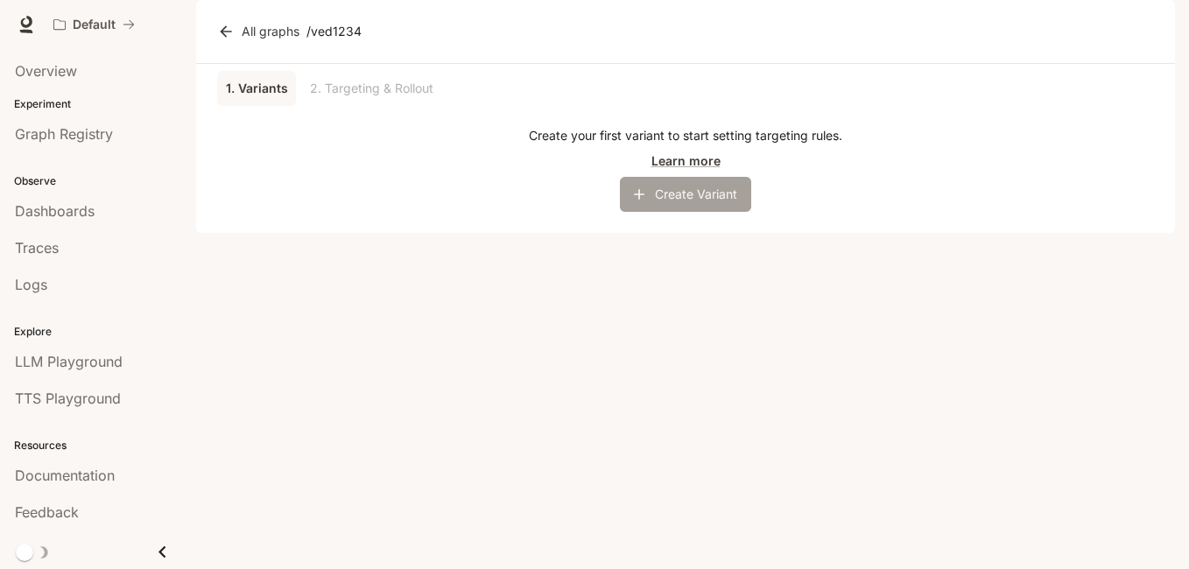
click at [635, 203] on icon "button" at bounding box center [639, 195] width 18 height 18
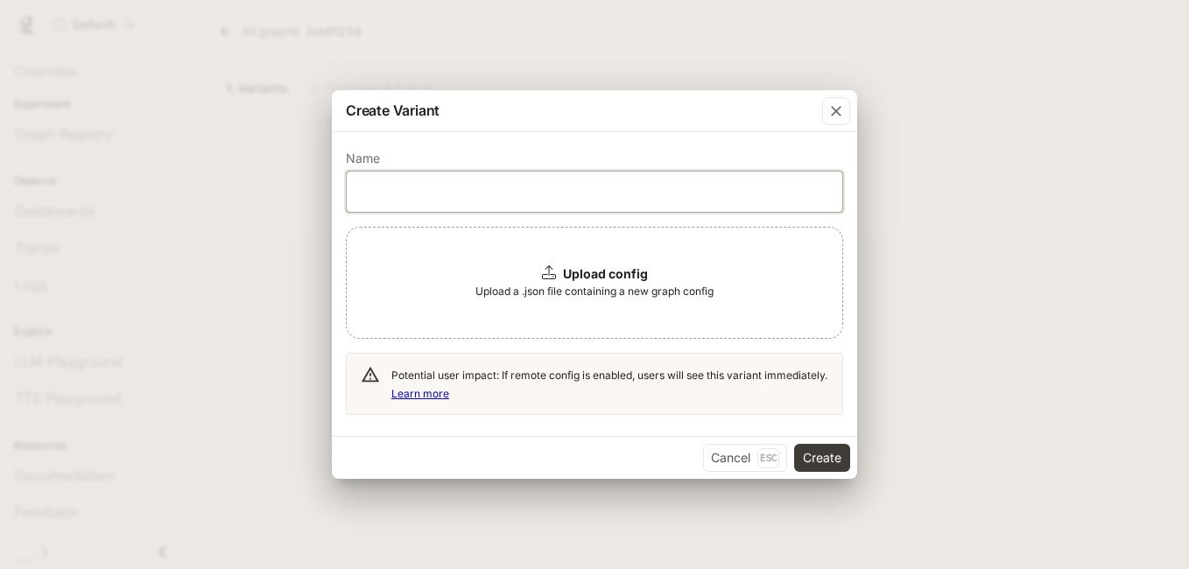
click at [654, 197] on input "text" at bounding box center [594, 192] width 495 height 18
type input "***"
click at [608, 278] on b "Upload config" at bounding box center [605, 273] width 85 height 15
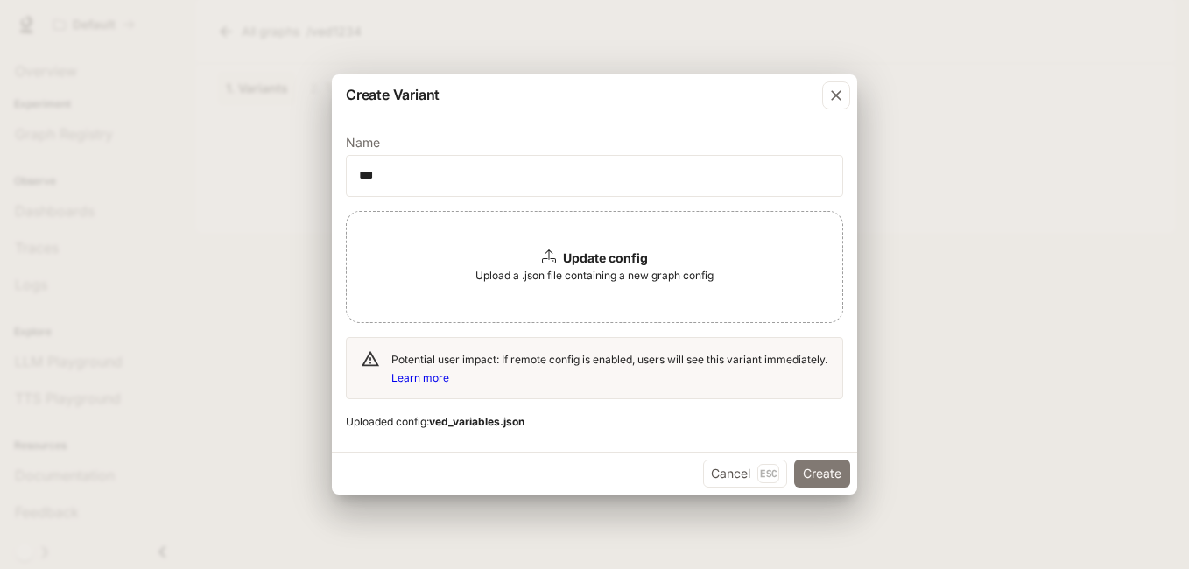
click at [833, 471] on button "Create" at bounding box center [822, 474] width 56 height 28
click at [661, 256] on div "Update config Upload a .json file containing a new graph config" at bounding box center [594, 267] width 497 height 112
click at [804, 475] on button "Create" at bounding box center [822, 474] width 56 height 28
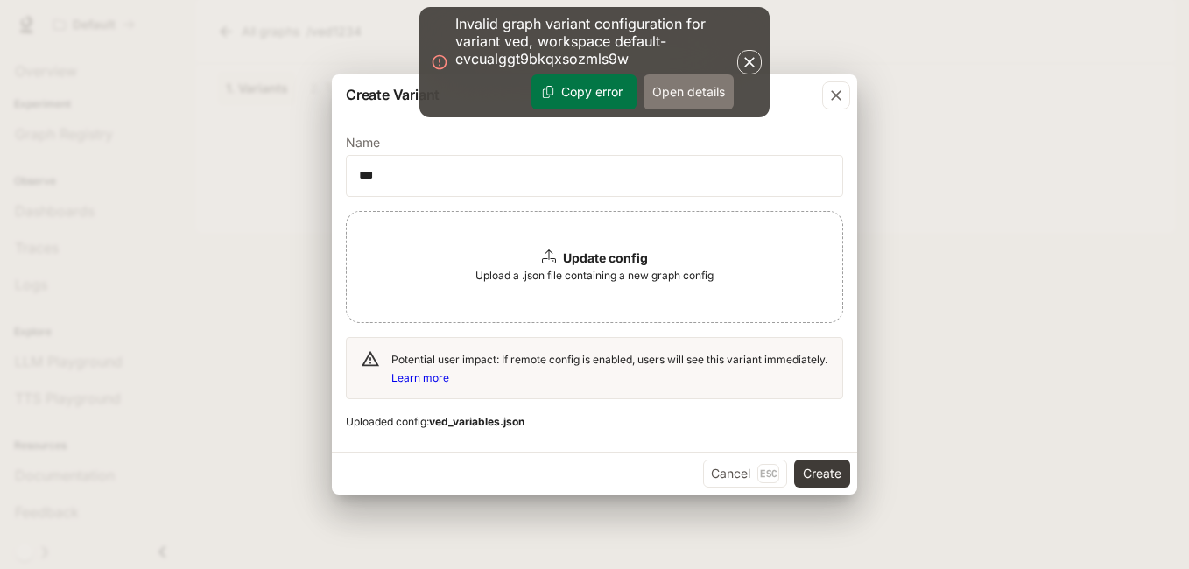
click at [685, 79] on button "Open details" at bounding box center [688, 91] width 90 height 35
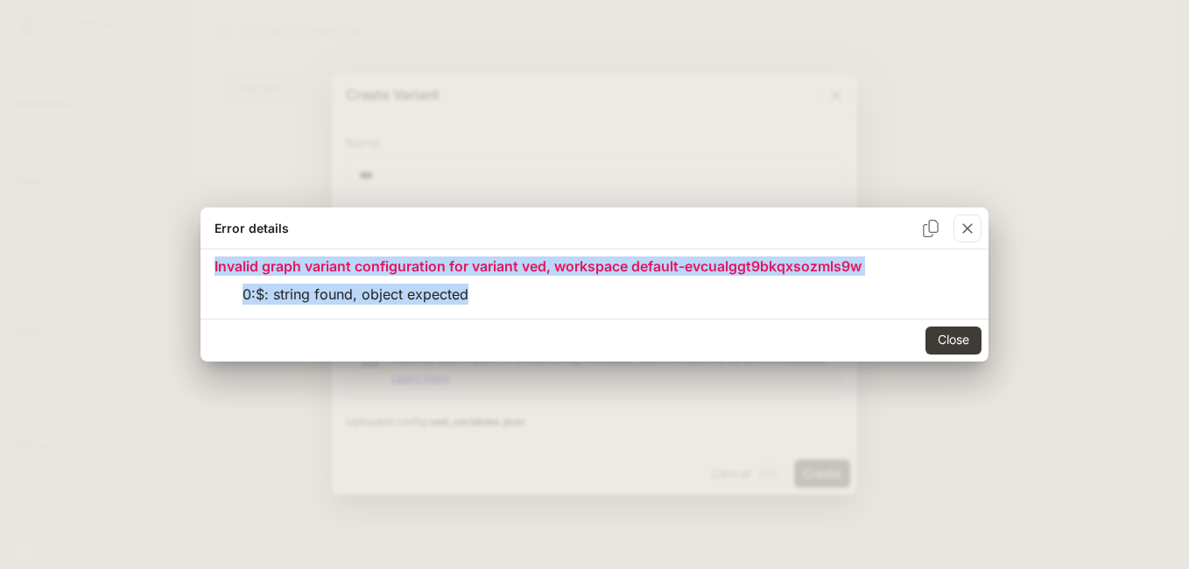
drag, startPoint x: 215, startPoint y: 266, endPoint x: 504, endPoint y: 312, distance: 292.5
click at [504, 312] on div "Invalid graph variant configuration for variant ved, workspace default-evcualgg…" at bounding box center [594, 283] width 788 height 68
copy div "Invalid graph variant configuration for variant ved, workspace default-evcualgg…"
click at [979, 227] on div "button" at bounding box center [967, 228] width 28 height 28
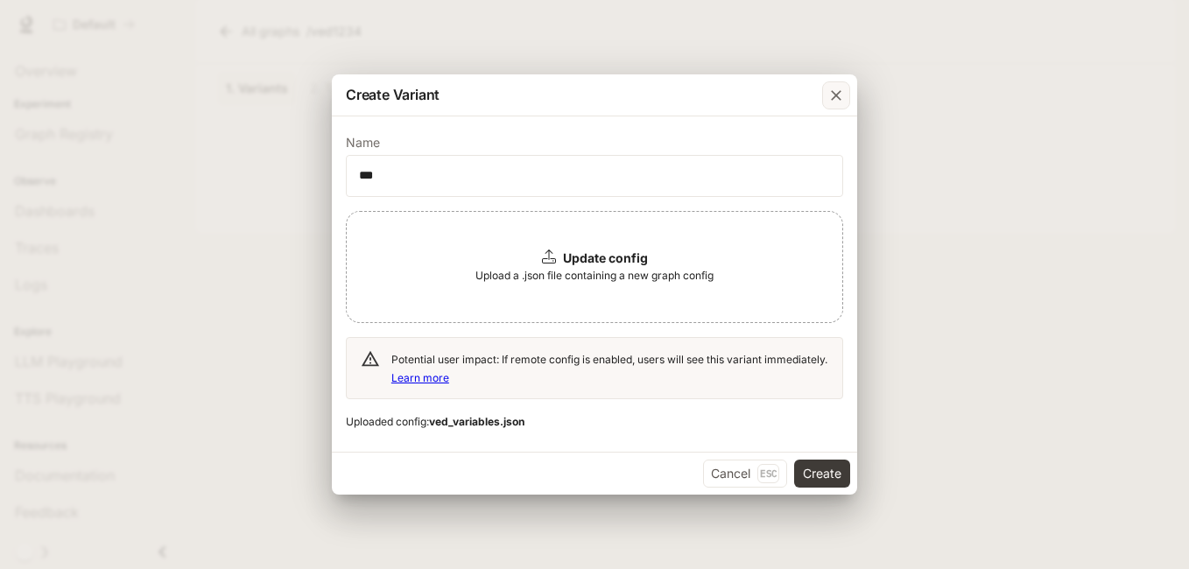
click at [827, 83] on div "button" at bounding box center [836, 95] width 28 height 28
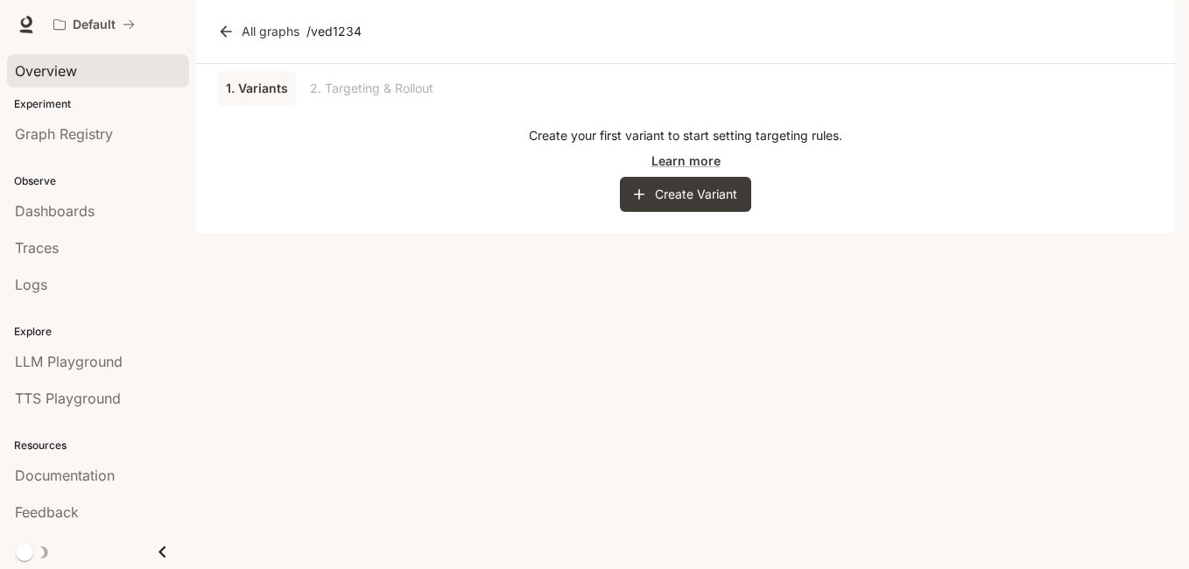
click at [117, 74] on div "Overview" at bounding box center [98, 70] width 166 height 21
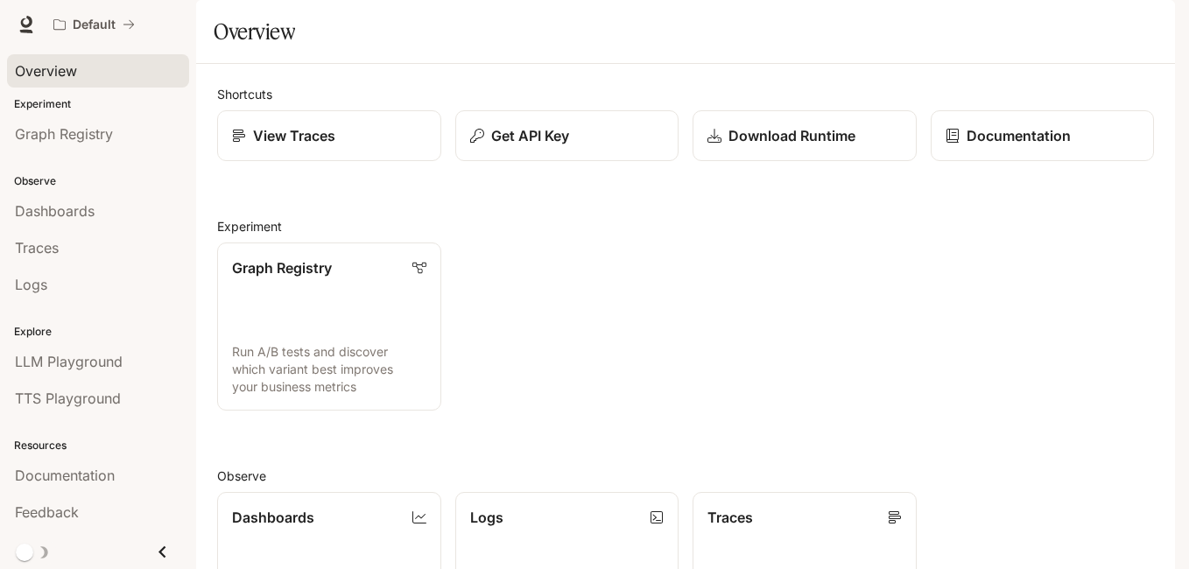
scroll to position [349, 0]
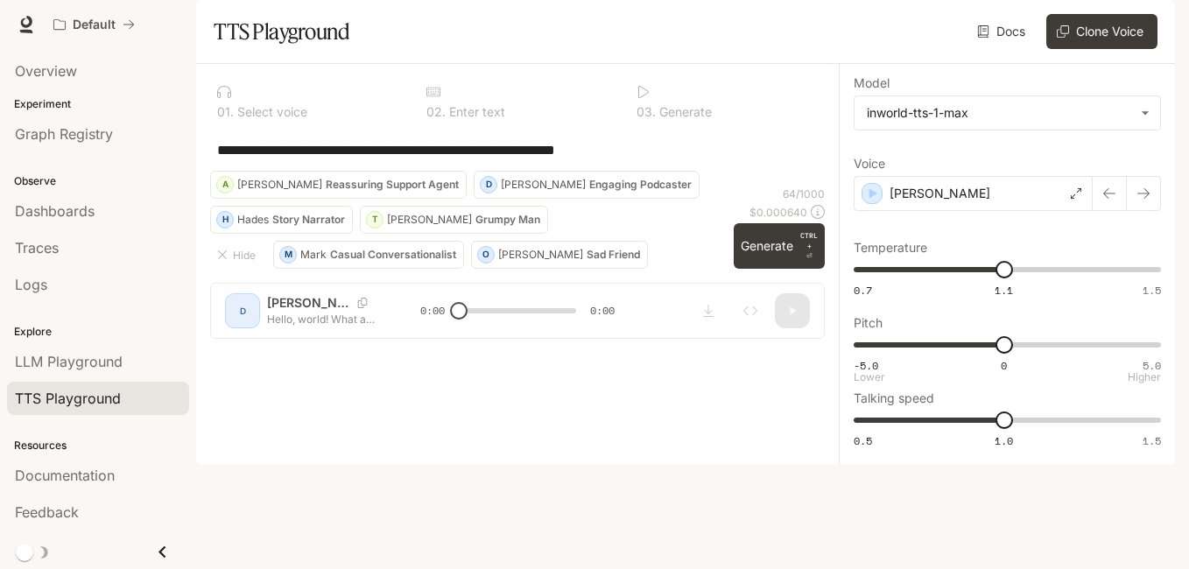
click at [964, 358] on span "-5.0 0 5.0 0" at bounding box center [1004, 345] width 300 height 26
click at [1046, 358] on span "-5.0 0 5.0 1.4" at bounding box center [1004, 345] width 300 height 26
type input "*"
click at [1094, 358] on span "-5.0 0 5.0 1.4" at bounding box center [1004, 345] width 300 height 26
click at [1083, 211] on div "[PERSON_NAME]" at bounding box center [973, 193] width 239 height 35
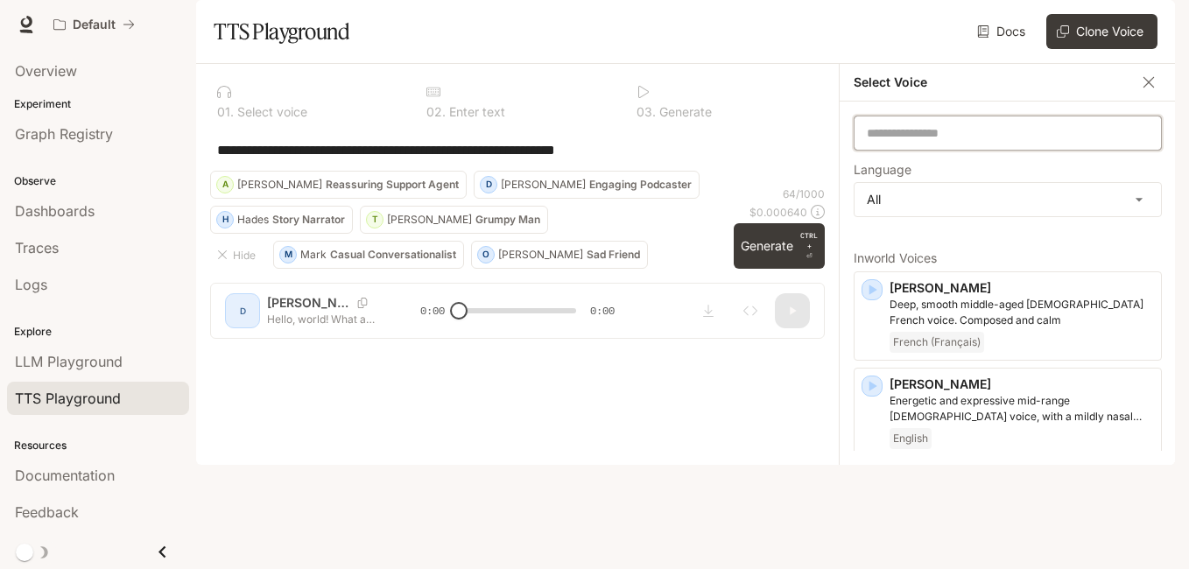
click at [1086, 142] on input "text" at bounding box center [1007, 133] width 306 height 18
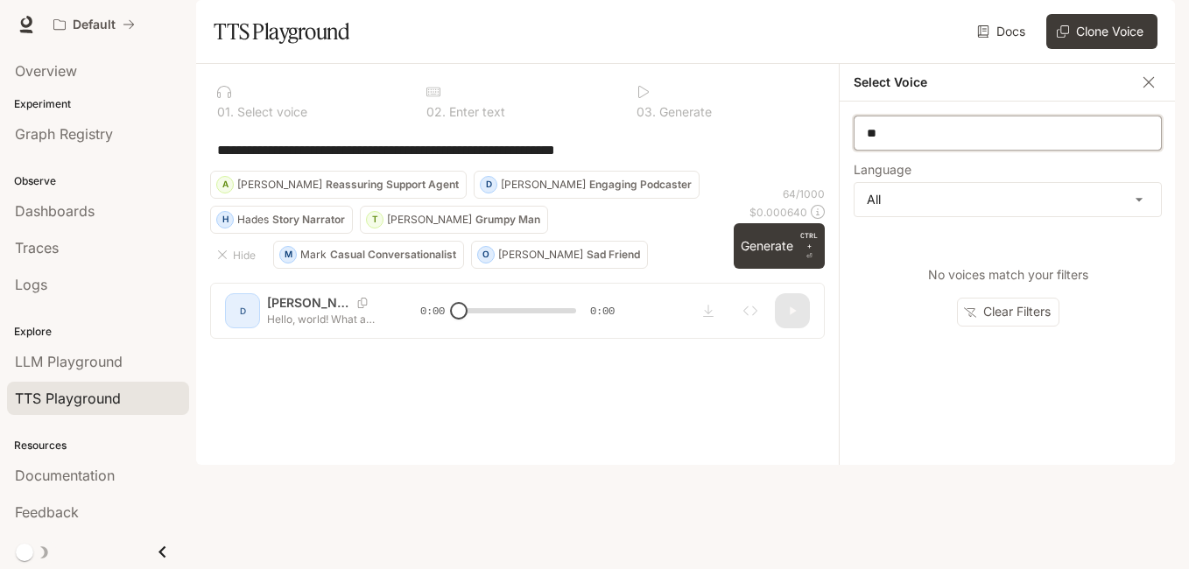
type input "*"
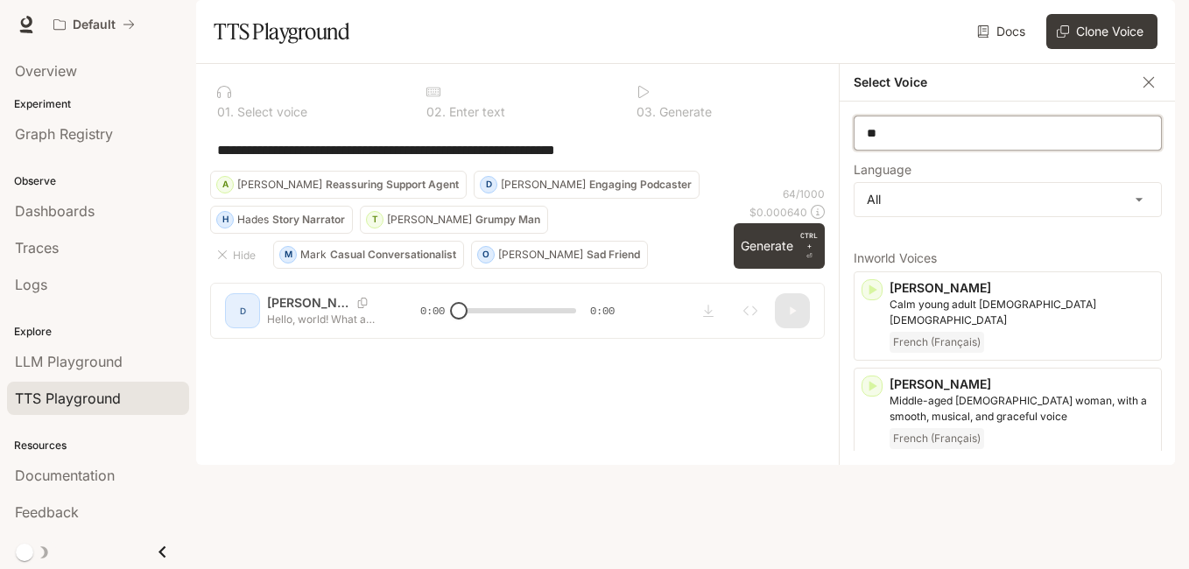
type input "*"
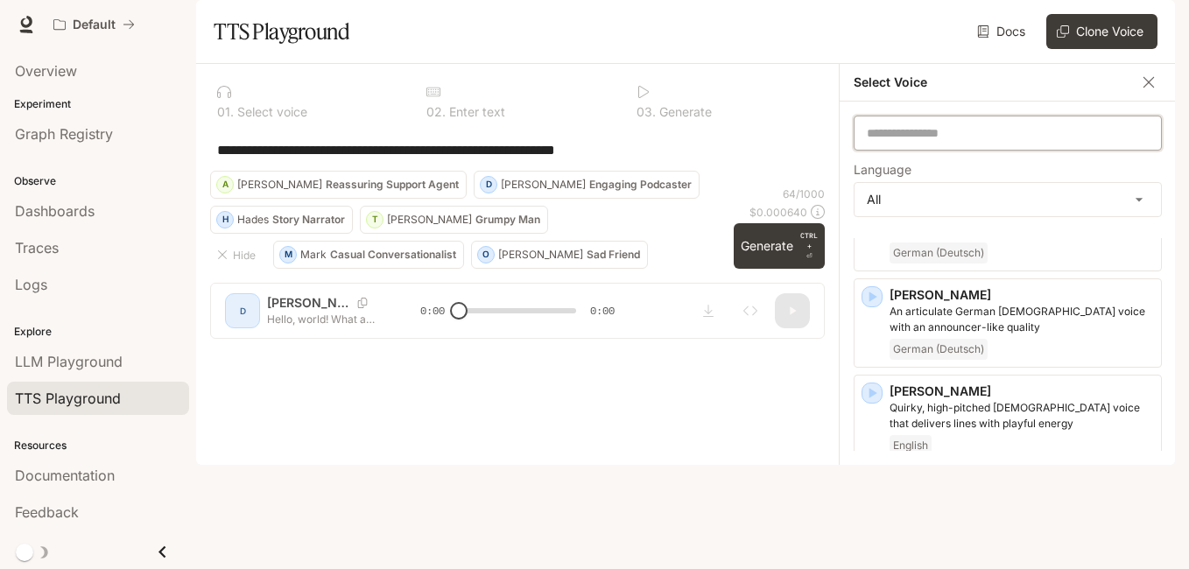
scroll to position [1875, 0]
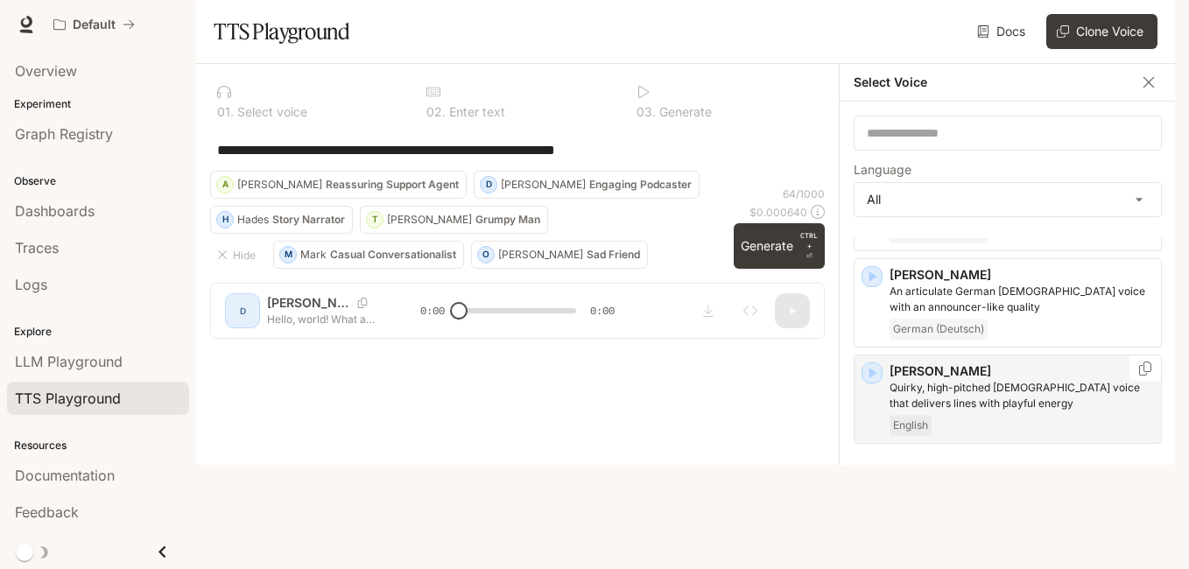
click at [1109, 415] on div "English" at bounding box center [1021, 425] width 264 height 21
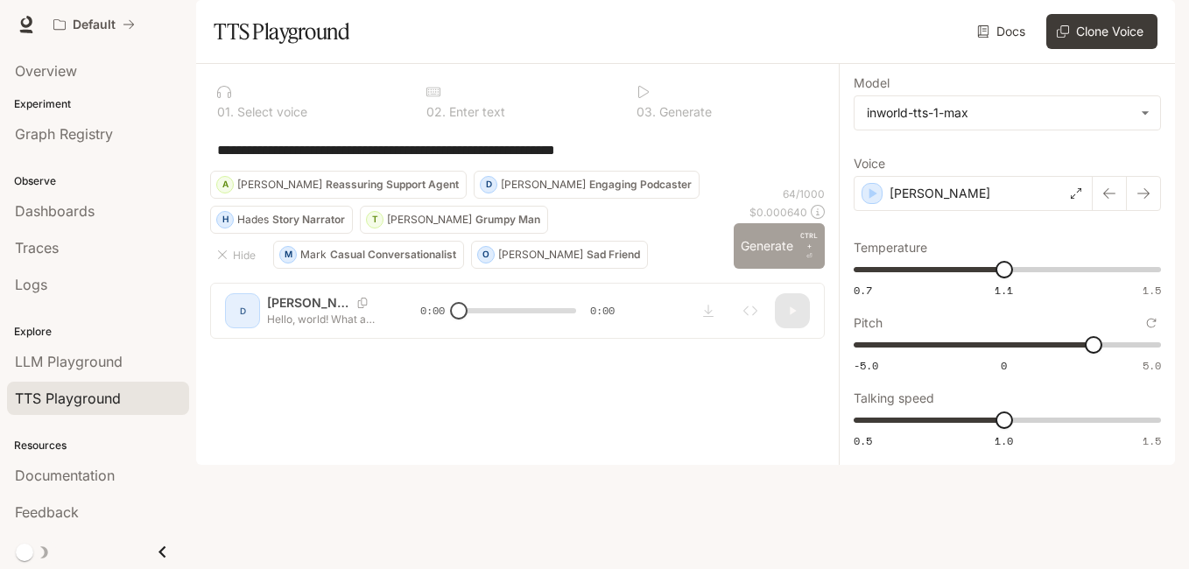
click at [777, 269] on button "Generate CTRL + ⏎" at bounding box center [779, 246] width 91 height 46
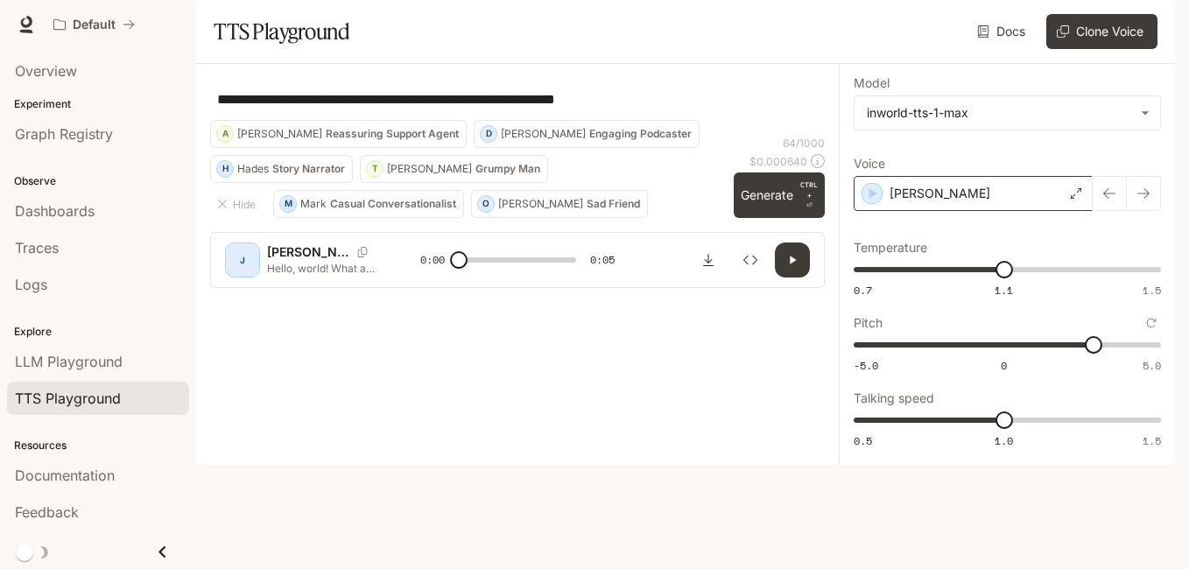
click at [1079, 211] on div "[PERSON_NAME]" at bounding box center [973, 193] width 239 height 35
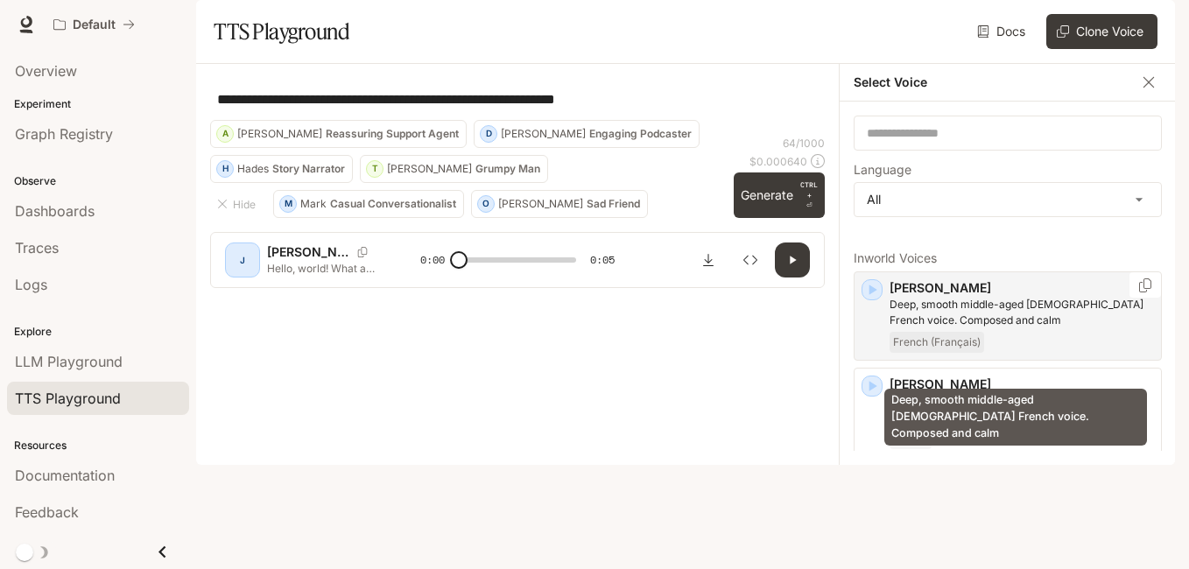
click at [1022, 328] on p "Deep, smooth middle-aged [DEMOGRAPHIC_DATA] French voice. Composed and calm" at bounding box center [1021, 313] width 264 height 32
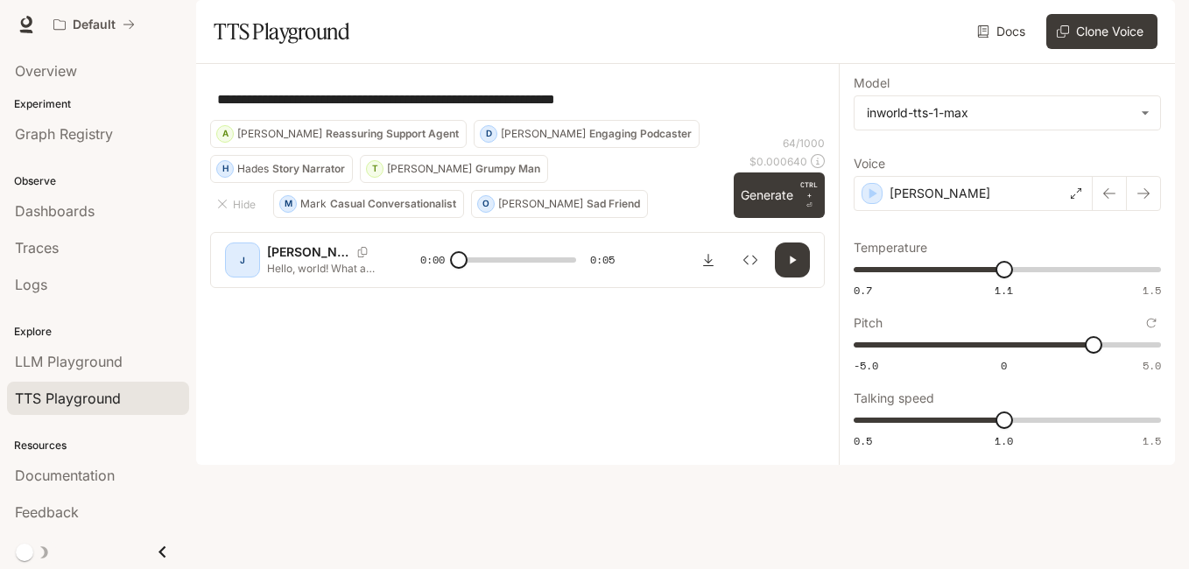
click at [794, 278] on button "button" at bounding box center [792, 259] width 35 height 35
click at [751, 218] on button "Generate CTRL + ⏎" at bounding box center [779, 195] width 91 height 46
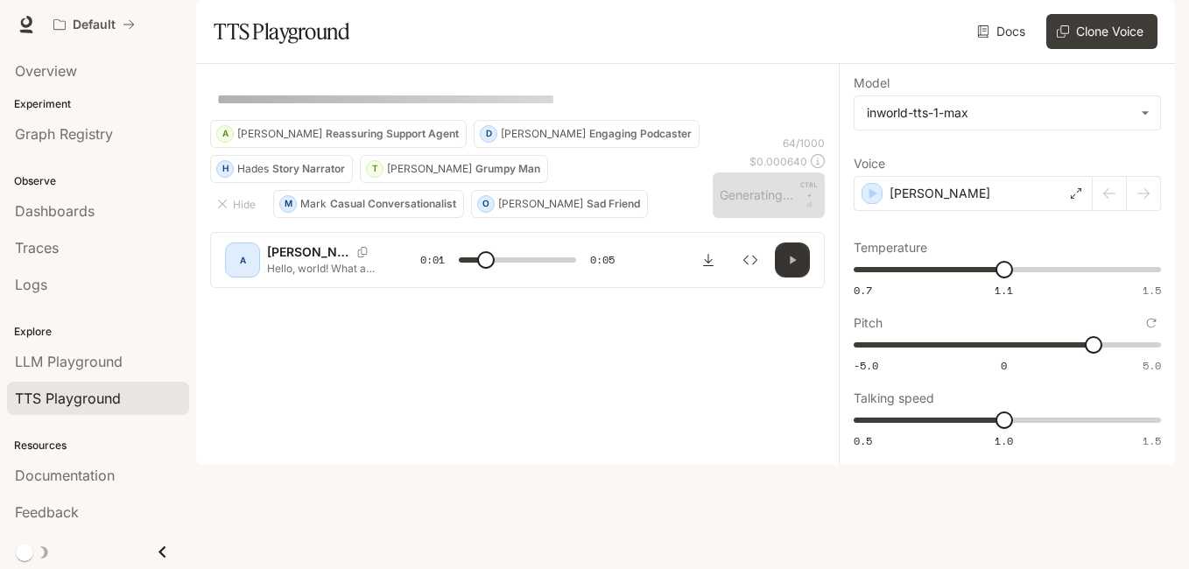
click at [784, 278] on button "button" at bounding box center [792, 259] width 35 height 35
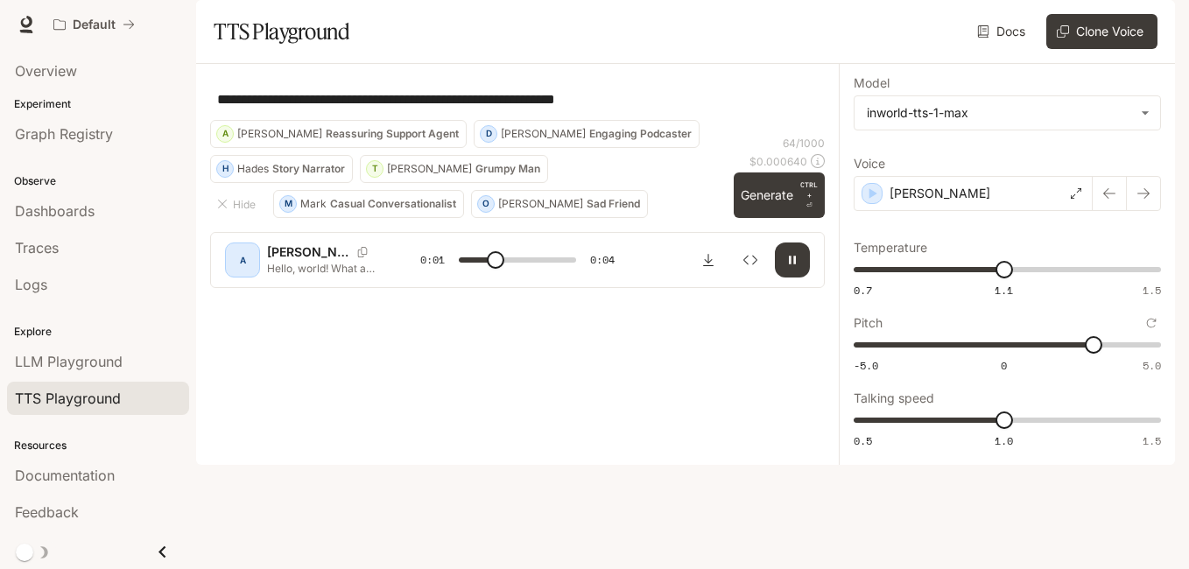
click at [784, 278] on button "button" at bounding box center [792, 259] width 35 height 35
type input "***"
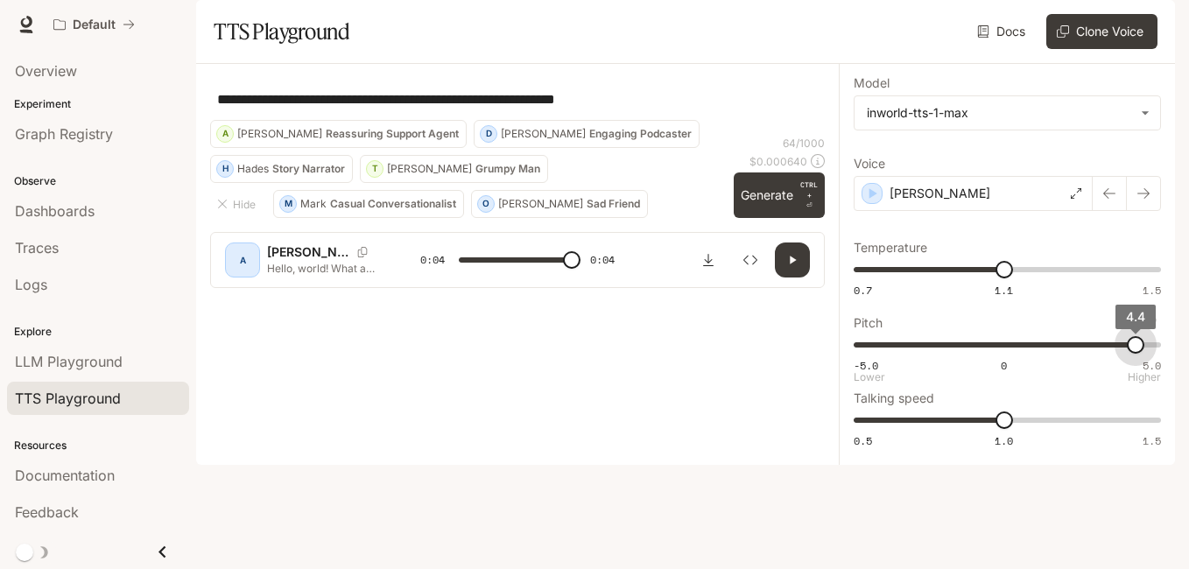
click at [1135, 358] on span "-5.0 0 5.0 4.4" at bounding box center [1004, 345] width 300 height 26
click at [797, 278] on button "button" at bounding box center [792, 259] width 35 height 35
click at [791, 278] on button "button" at bounding box center [792, 259] width 35 height 35
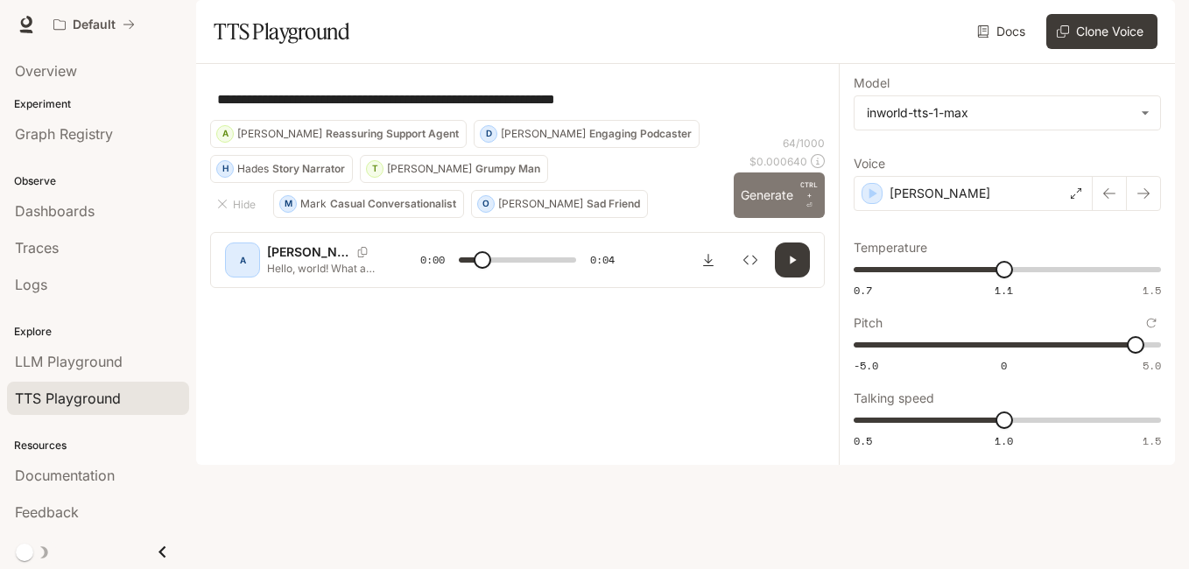
click at [797, 218] on button "Generate CTRL + ⏎" at bounding box center [779, 195] width 91 height 46
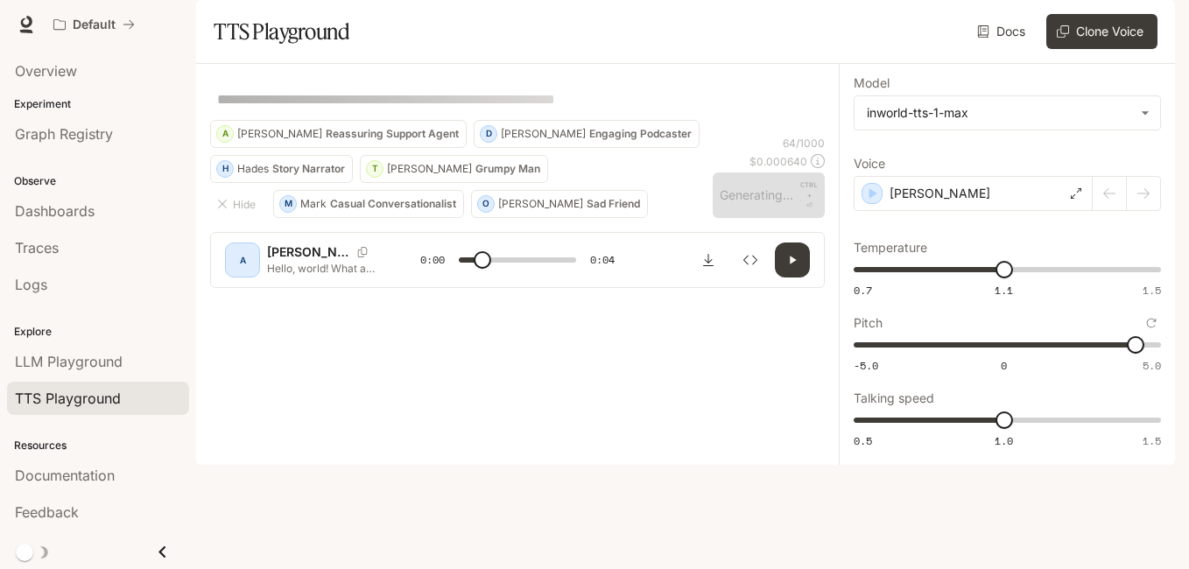
click at [784, 278] on button "button" at bounding box center [792, 259] width 35 height 35
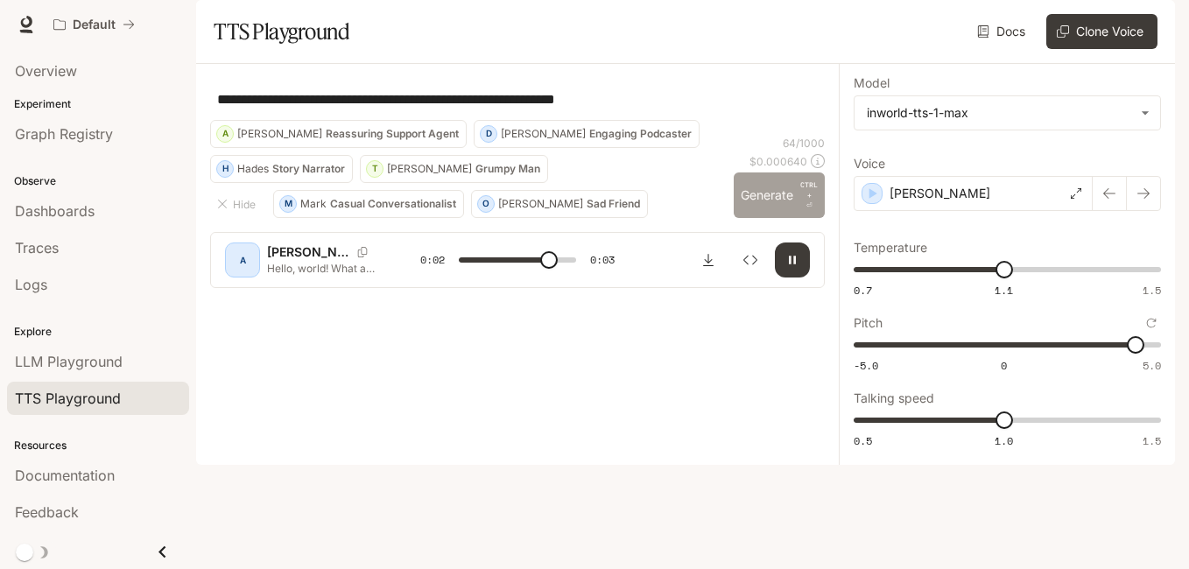
click at [783, 218] on button "Generate CTRL + ⏎" at bounding box center [779, 195] width 91 height 46
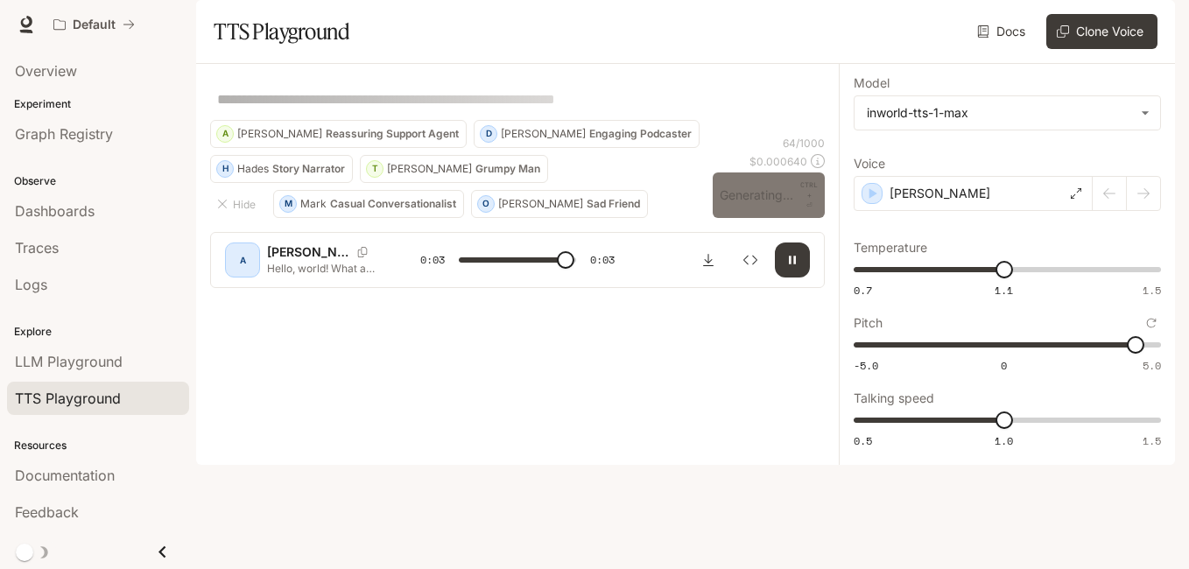
type input "*"
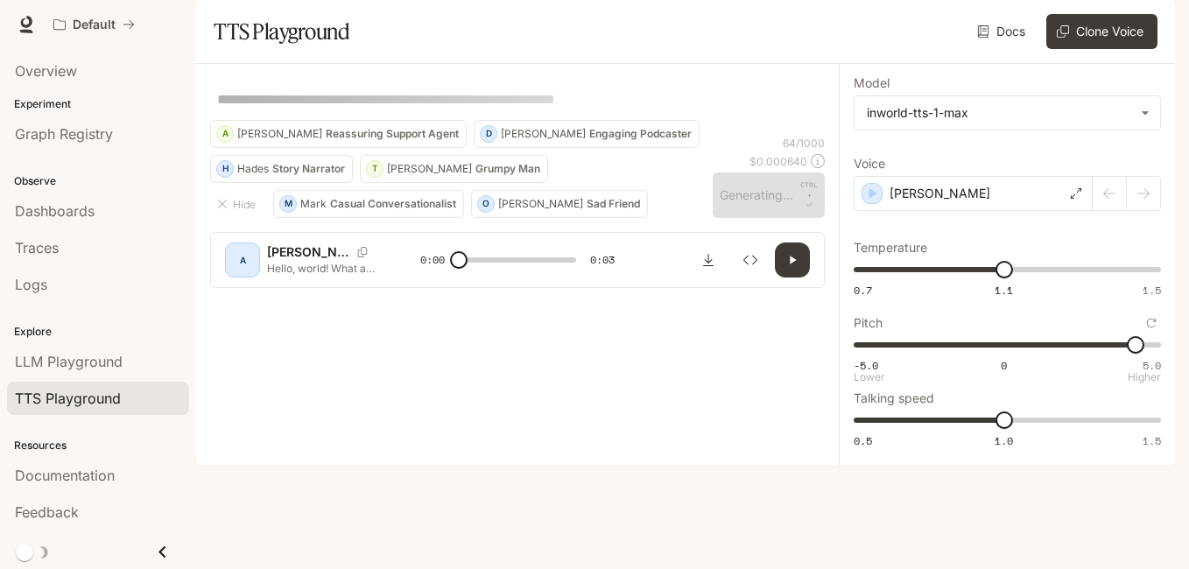
type input "*"
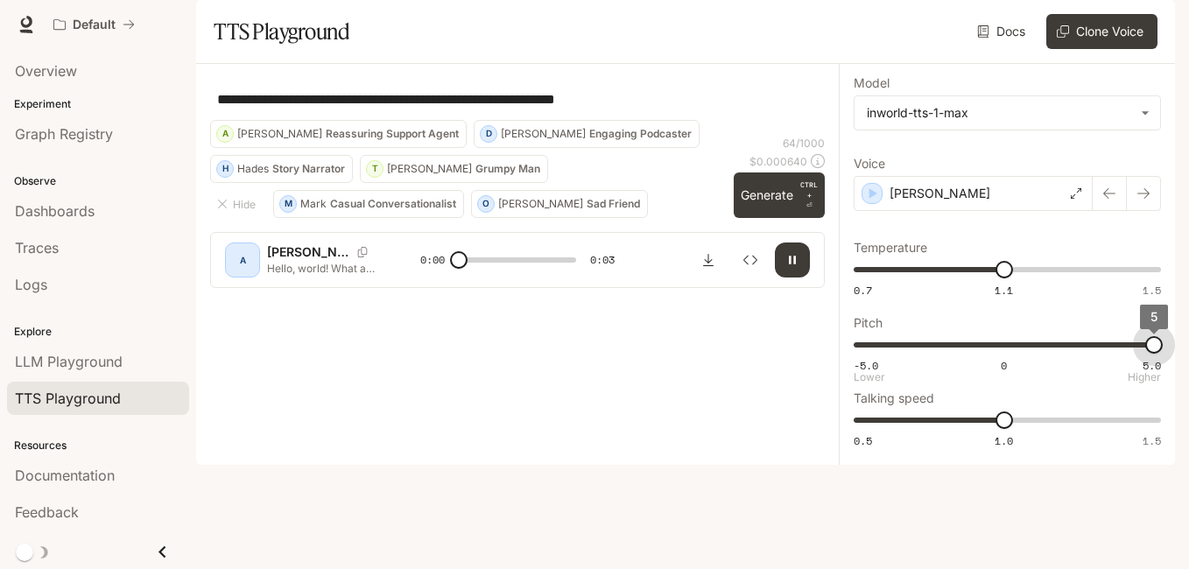
click at [1154, 358] on span "-5.0 0 5.0 5" at bounding box center [1004, 345] width 300 height 26
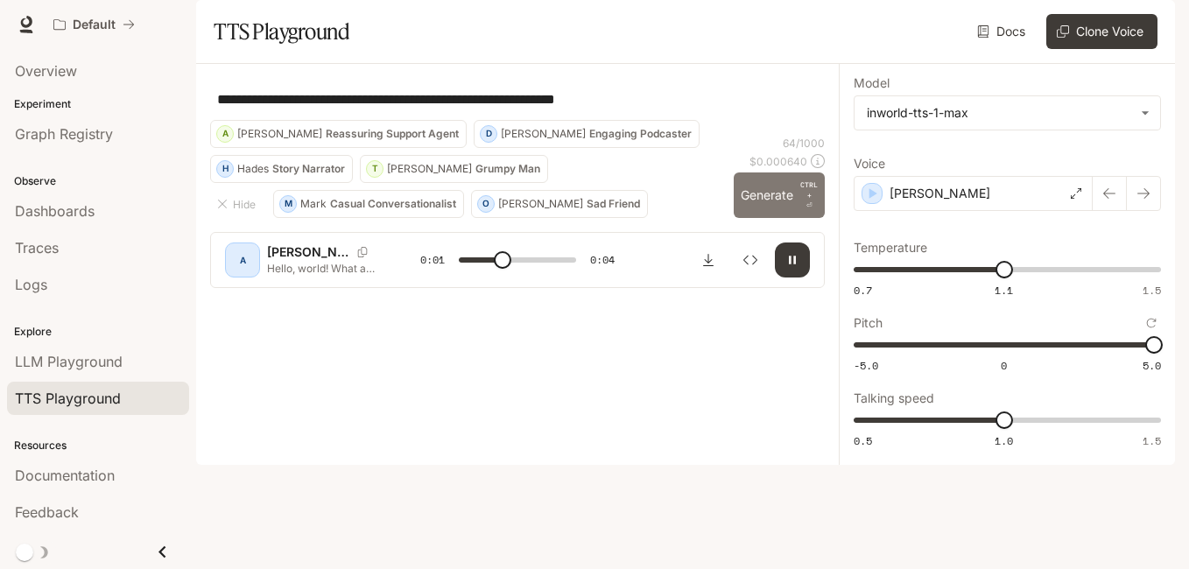
click at [775, 218] on button "Generate CTRL + ⏎" at bounding box center [779, 195] width 91 height 46
click at [791, 218] on button "Generate CTRL + ⏎" at bounding box center [779, 195] width 91 height 46
type input "*"
click at [975, 283] on span "0.7 1.1 1.5 1.1" at bounding box center [1004, 269] width 300 height 26
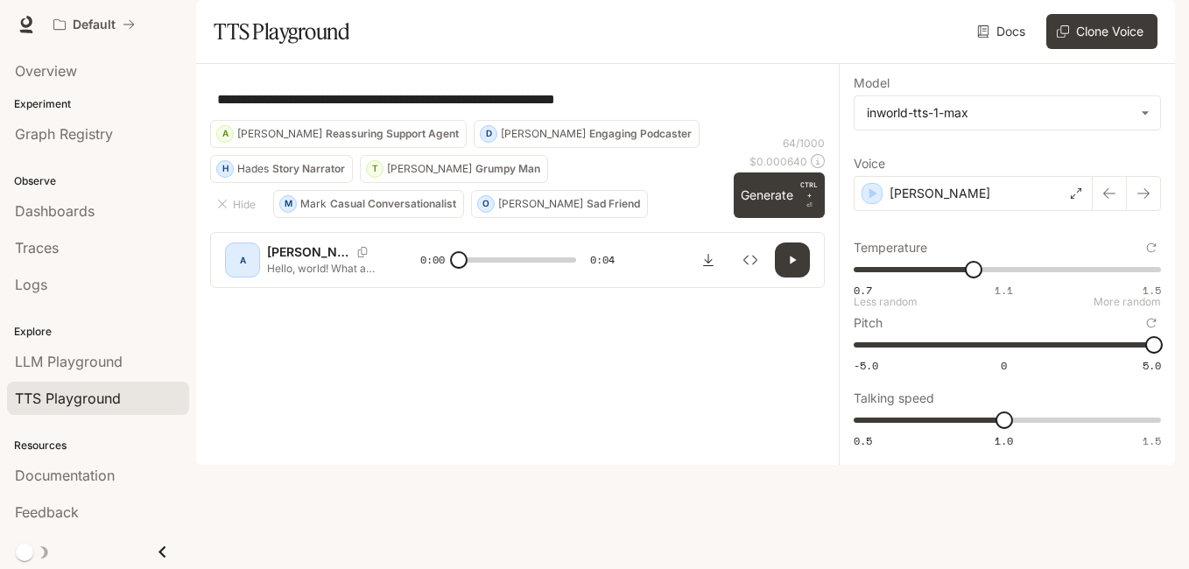
type input "****"
click at [910, 283] on span "0.7 1.1 1.5 1.02" at bounding box center [1004, 269] width 300 height 26
click at [790, 218] on button "Generate CTRL + ⏎" at bounding box center [779, 195] width 91 height 46
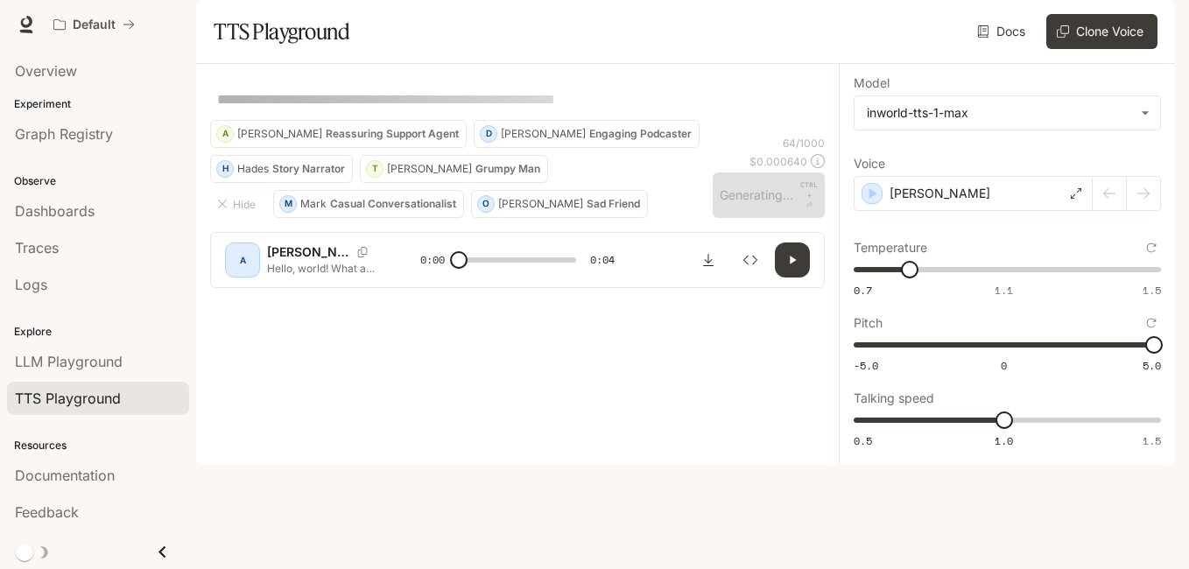
click at [789, 267] on icon "button" at bounding box center [792, 260] width 14 height 14
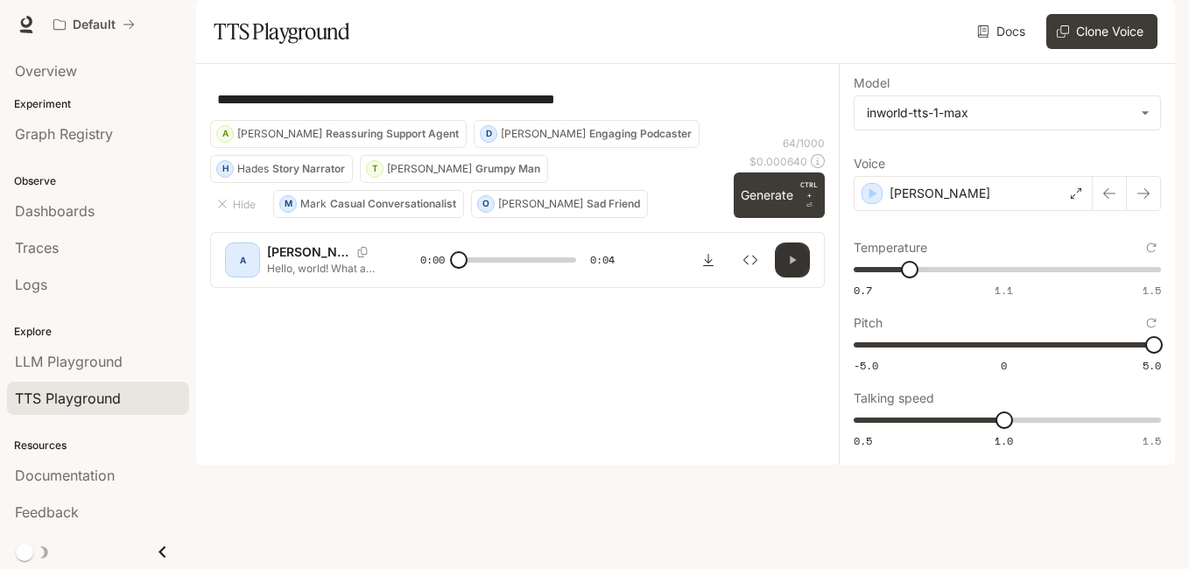
click at [789, 267] on icon "button" at bounding box center [792, 260] width 14 height 14
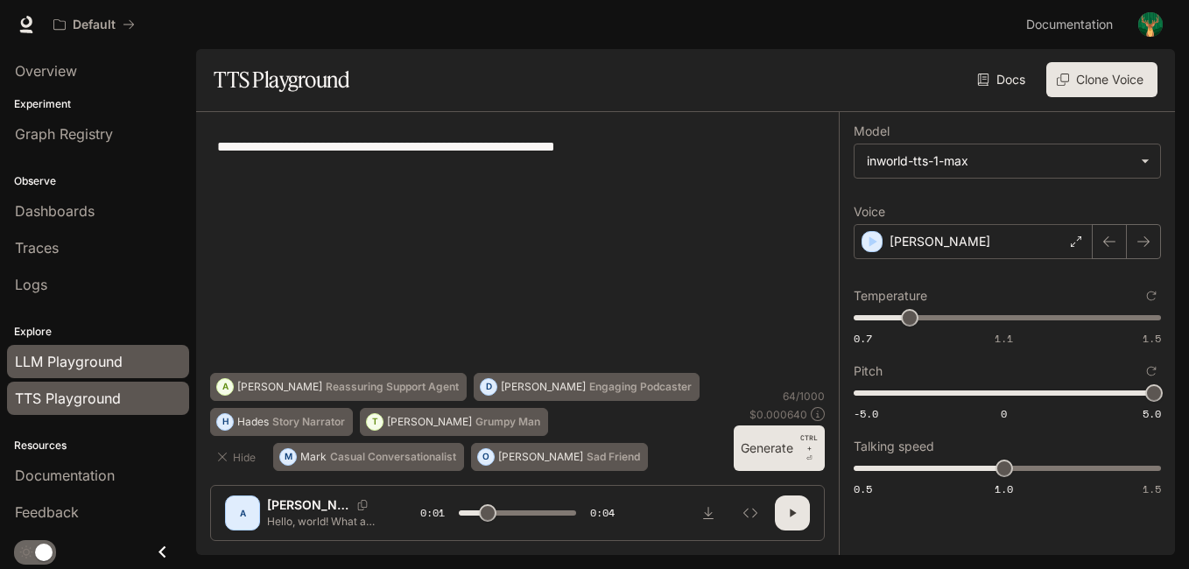
type input "***"
click at [100, 348] on link "LLM Playground" at bounding box center [98, 361] width 182 height 33
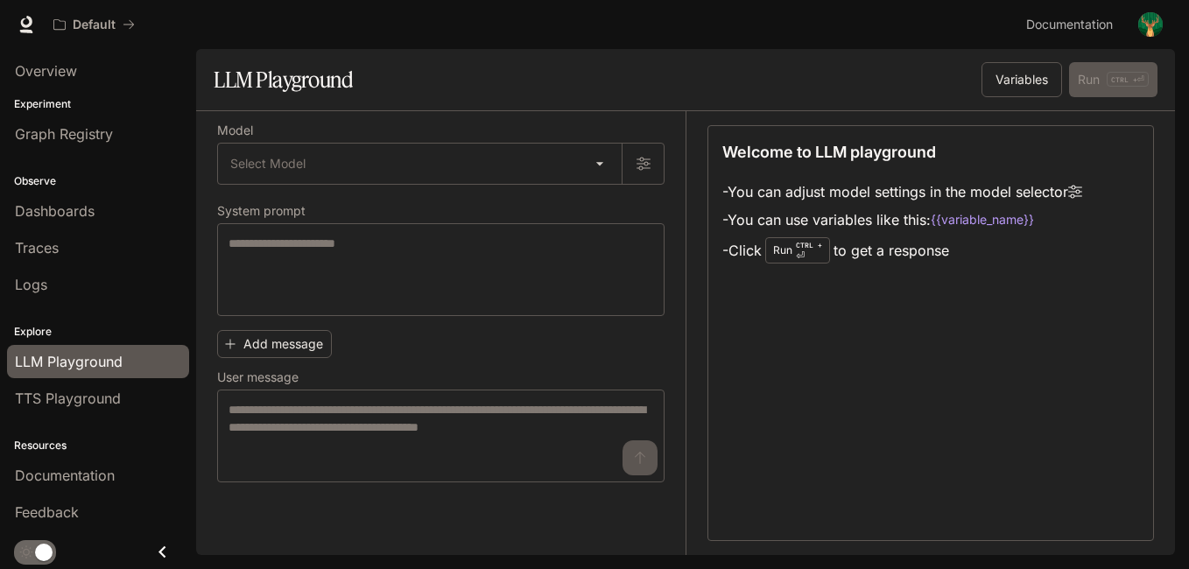
click at [785, 253] on div "Run CTRL + ⏎" at bounding box center [797, 250] width 65 height 26
click at [156, 128] on div "Graph Registry" at bounding box center [98, 133] width 166 height 21
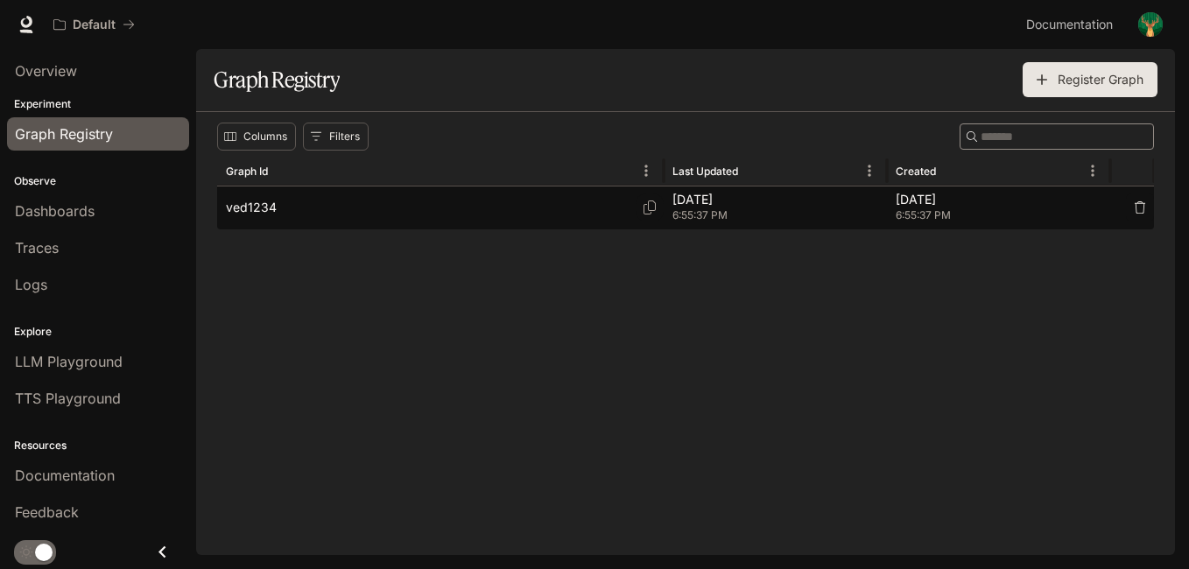
click at [252, 227] on div "ved1234" at bounding box center [440, 207] width 429 height 43
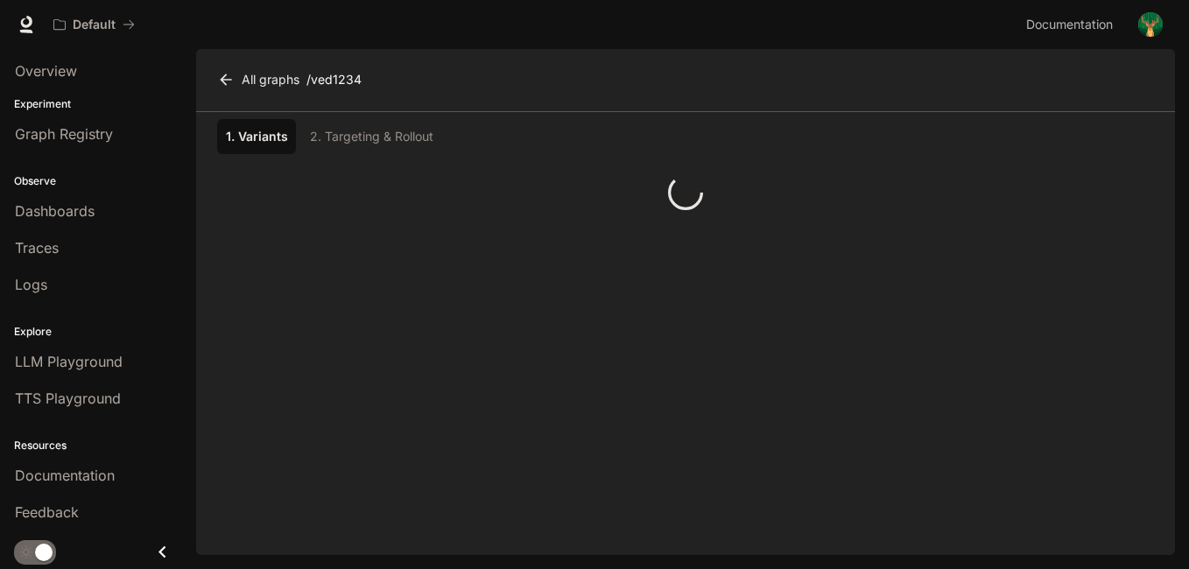
click at [252, 227] on div "1. Variants 2. Targeting & Rollout" at bounding box center [685, 333] width 979 height 443
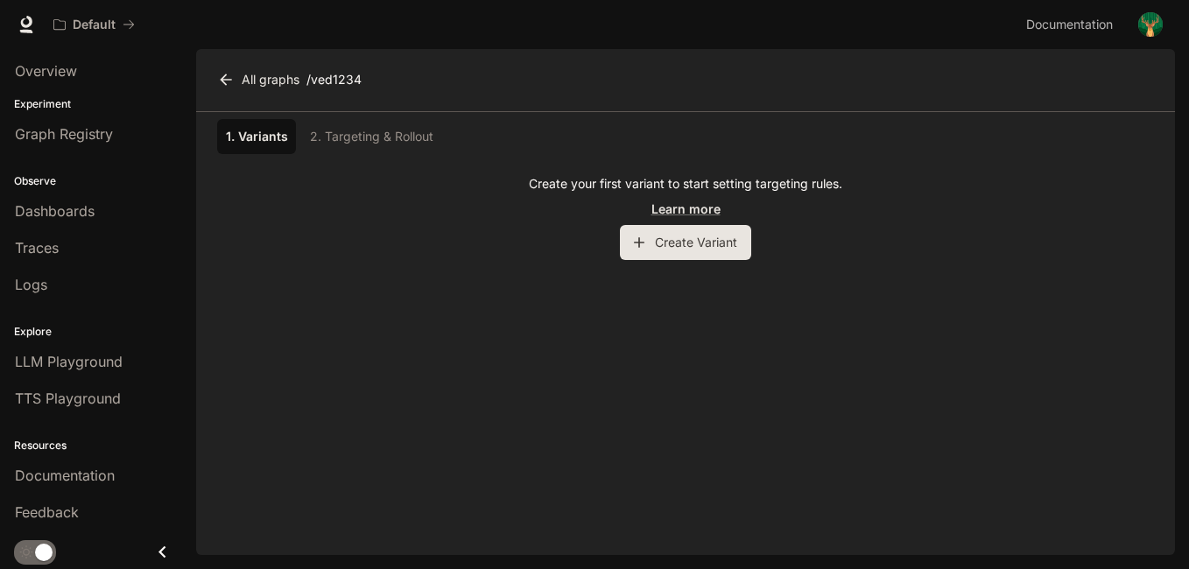
drag, startPoint x: 252, startPoint y: 227, endPoint x: 313, endPoint y: 333, distance: 122.4
click at [313, 333] on div "1. Variants 2. Targeting & Rollout Create your first variant to start setting t…" at bounding box center [685, 333] width 979 height 443
click at [403, 136] on div "1. Variants 2. Targeting & Rollout" at bounding box center [685, 136] width 937 height 35
click at [334, 75] on p "/ ved1234" at bounding box center [333, 80] width 55 height 18
click at [693, 214] on link "Learn more" at bounding box center [685, 209] width 69 height 18
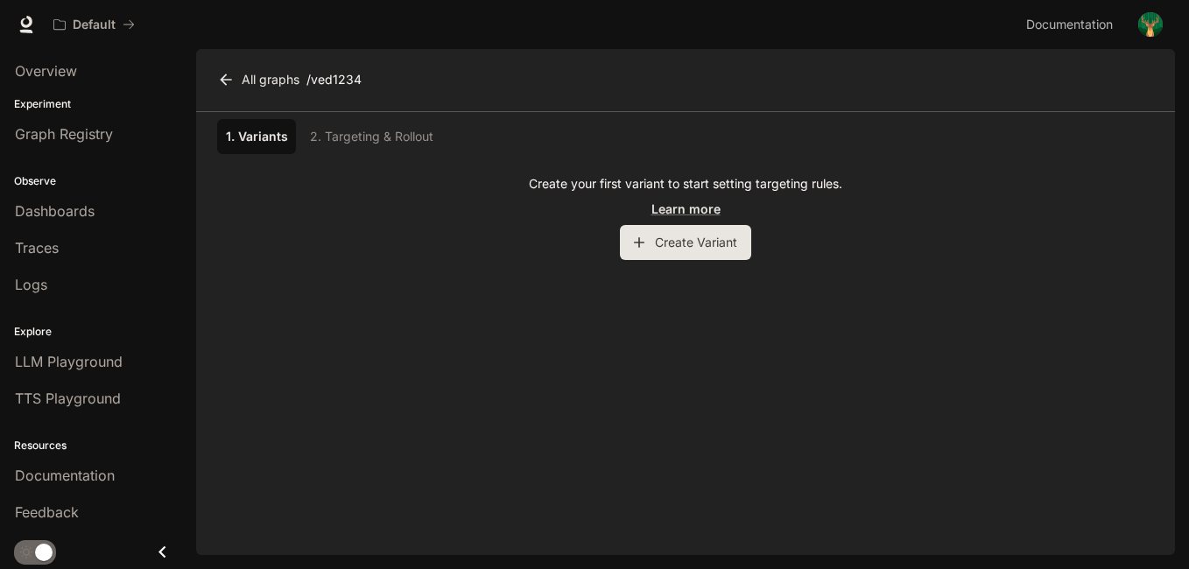
click at [641, 256] on button "Create Variant" at bounding box center [685, 242] width 131 height 35
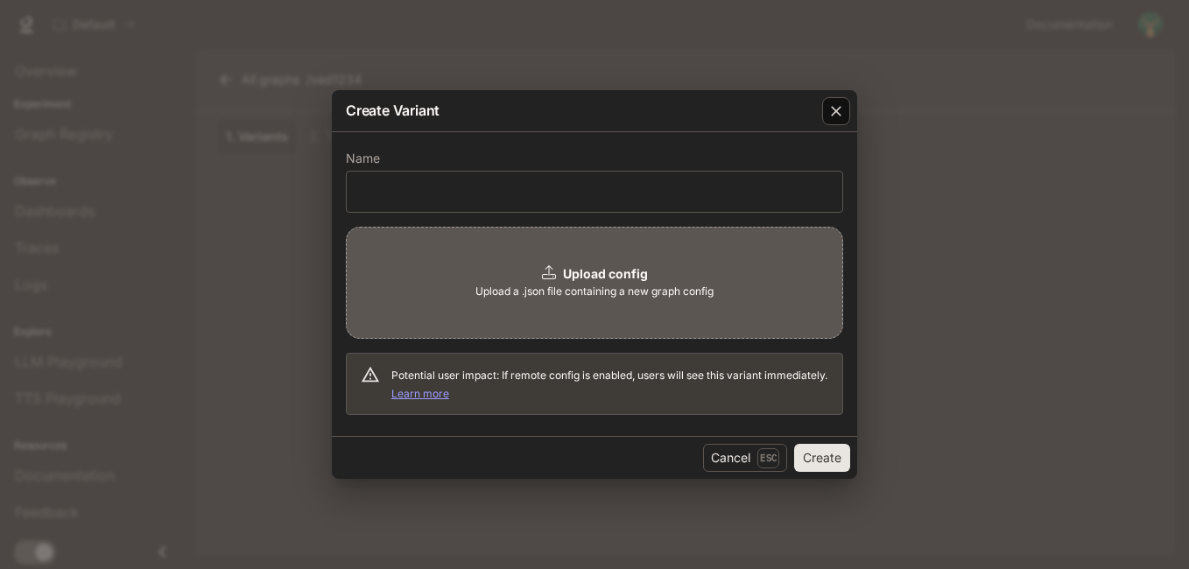
click at [833, 106] on icon "button" at bounding box center [836, 111] width 18 height 18
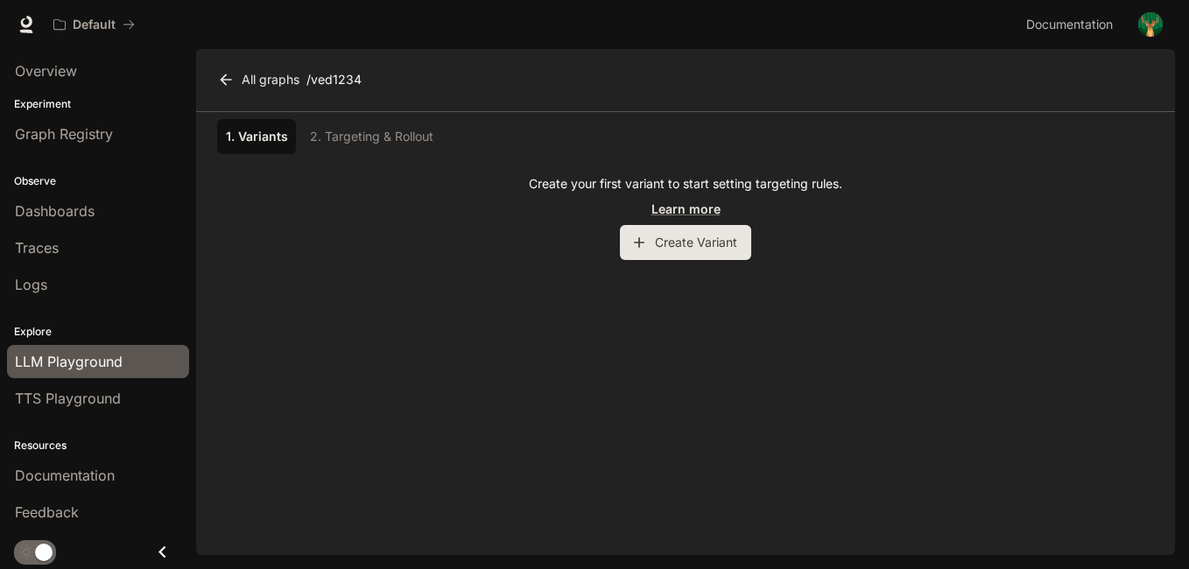
click at [86, 365] on span "LLM Playground" at bounding box center [69, 361] width 108 height 21
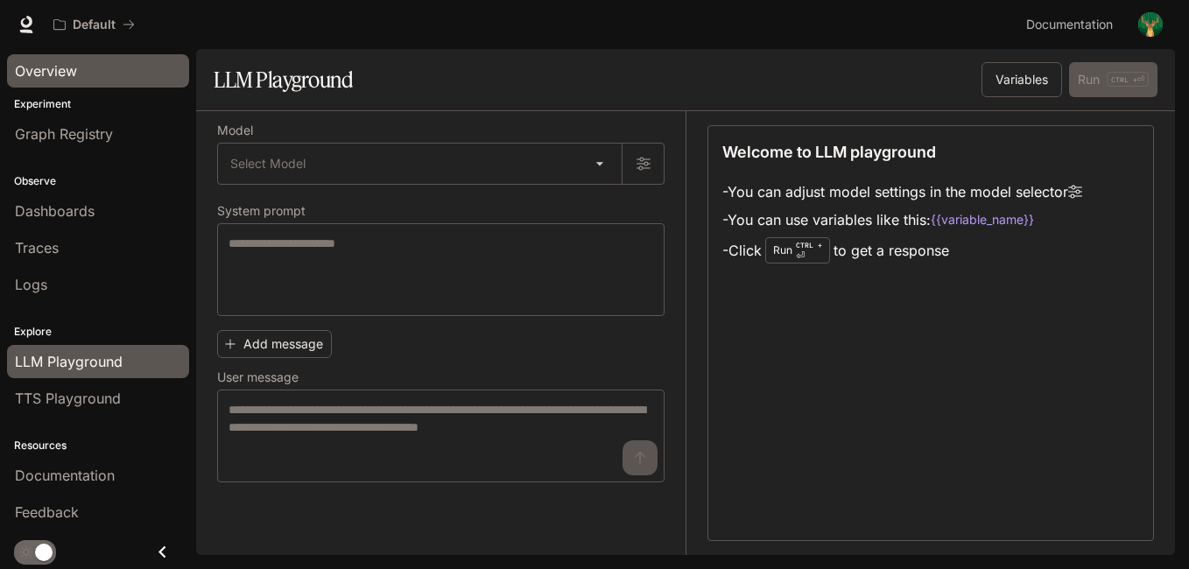
click at [132, 74] on div "Overview" at bounding box center [98, 70] width 166 height 21
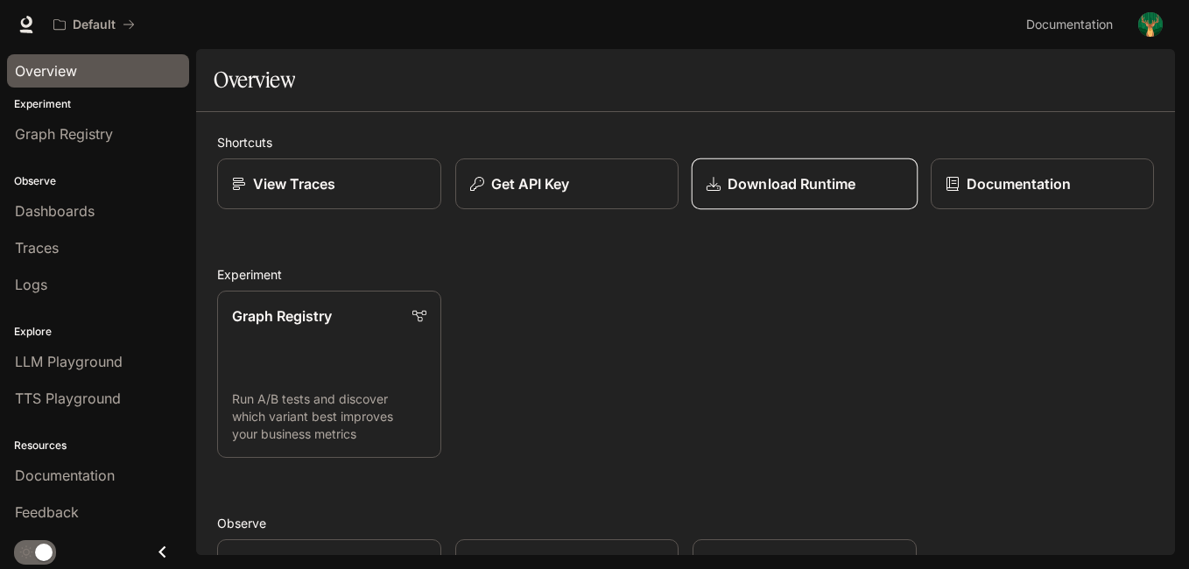
click at [811, 191] on p "Download Runtime" at bounding box center [791, 183] width 128 height 21
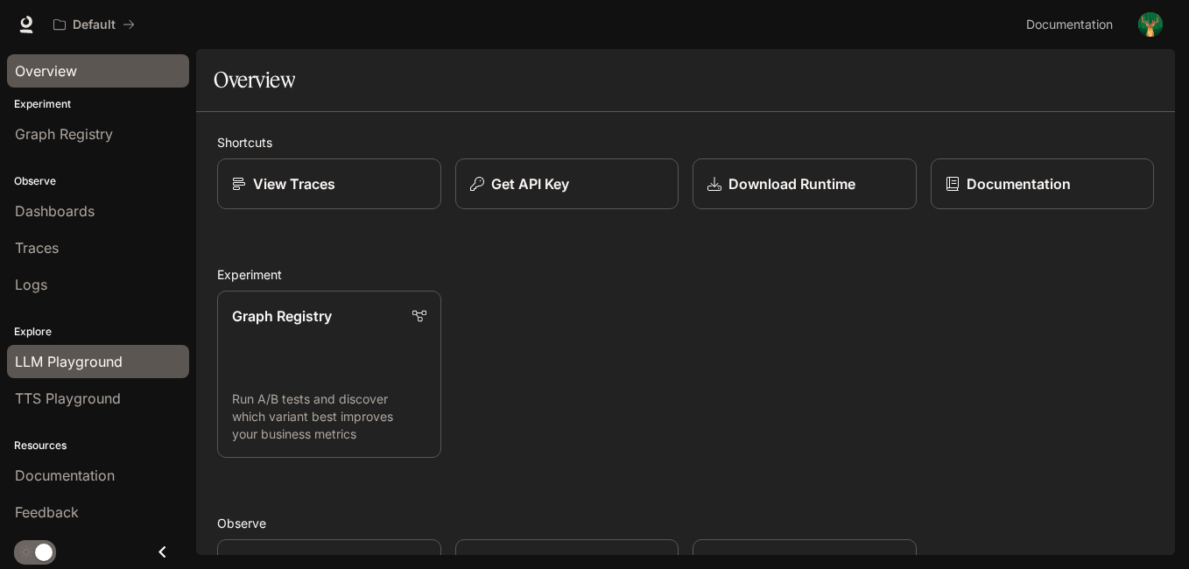
click at [102, 362] on span "LLM Playground" at bounding box center [69, 361] width 108 height 21
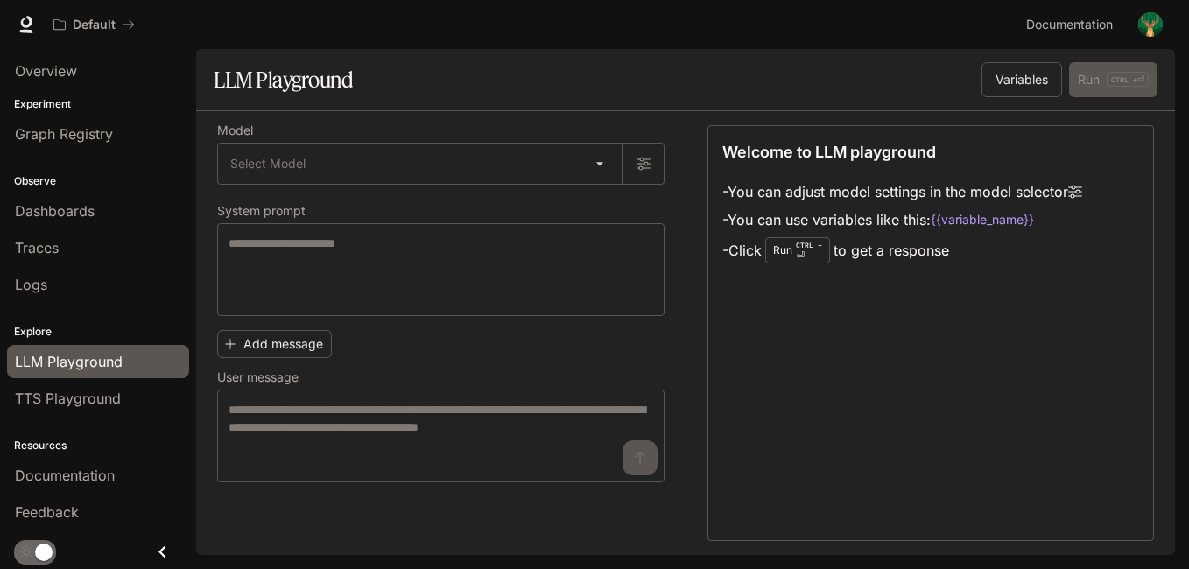
click at [827, 432] on div "Welcome to LLM playground - You can adjust model settings in the model selector…" at bounding box center [930, 333] width 446 height 416
click at [1015, 77] on button "Variables" at bounding box center [1021, 79] width 81 height 35
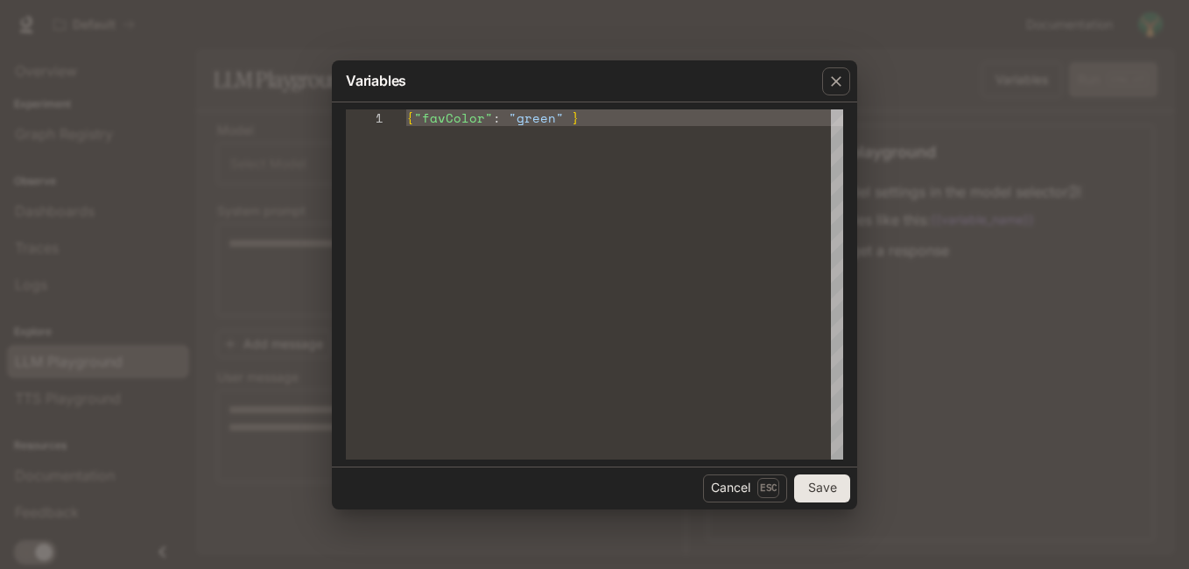
click at [831, 486] on button "Save" at bounding box center [822, 488] width 56 height 28
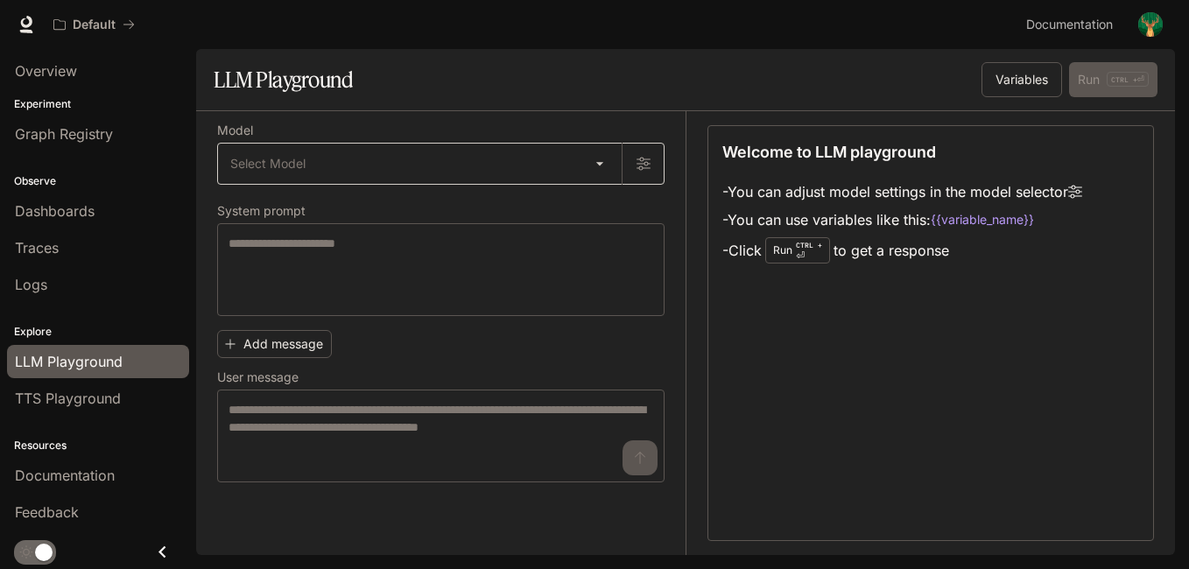
click at [591, 157] on body "Skip to main content Default Documentation Documentation Portal Overview Experi…" at bounding box center [594, 284] width 1189 height 569
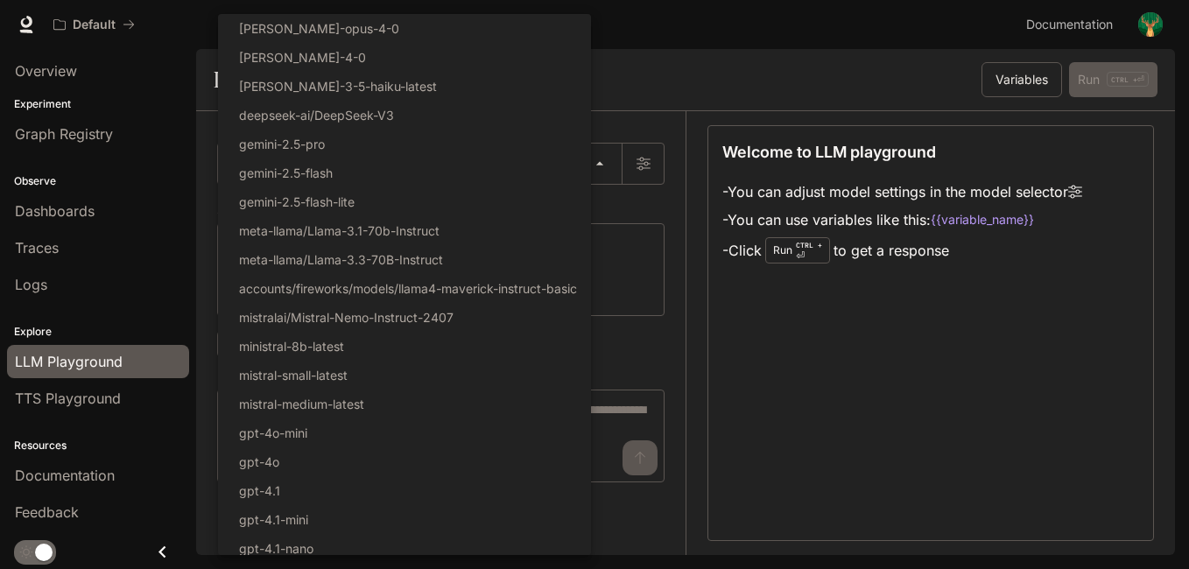
click at [876, 430] on div at bounding box center [594, 284] width 1189 height 569
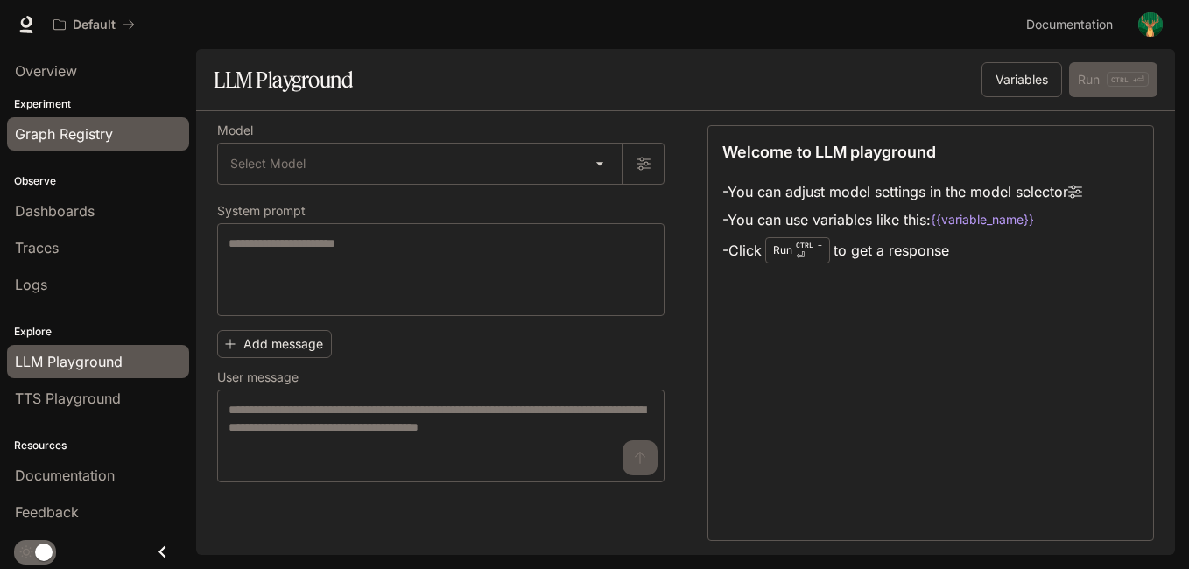
click at [100, 143] on span "Graph Registry" at bounding box center [64, 133] width 98 height 21
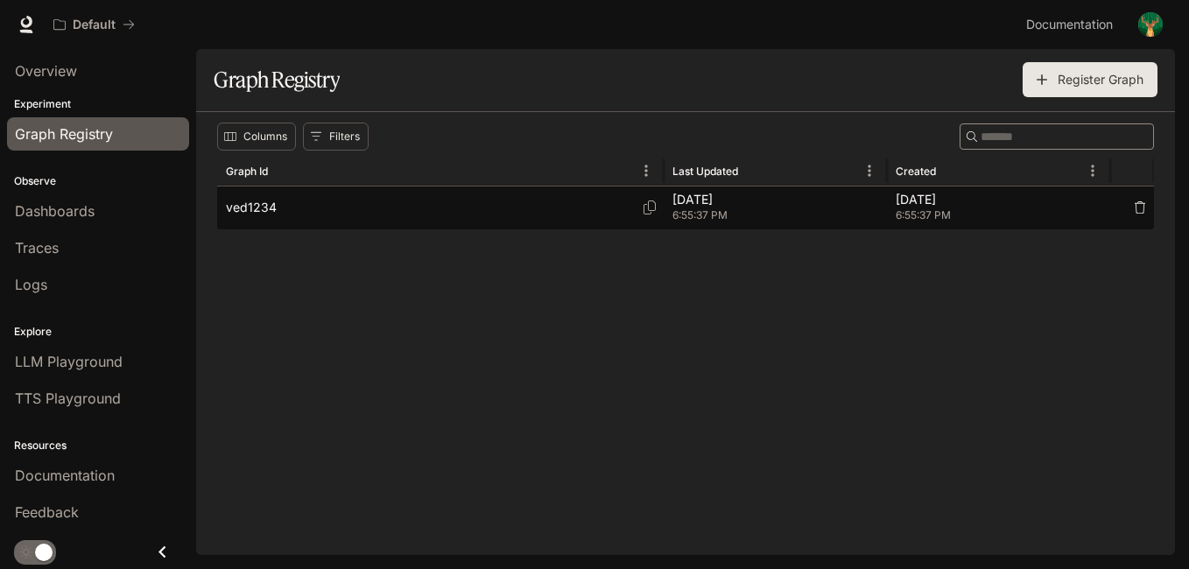
click at [518, 228] on div "ved1234" at bounding box center [440, 207] width 429 height 43
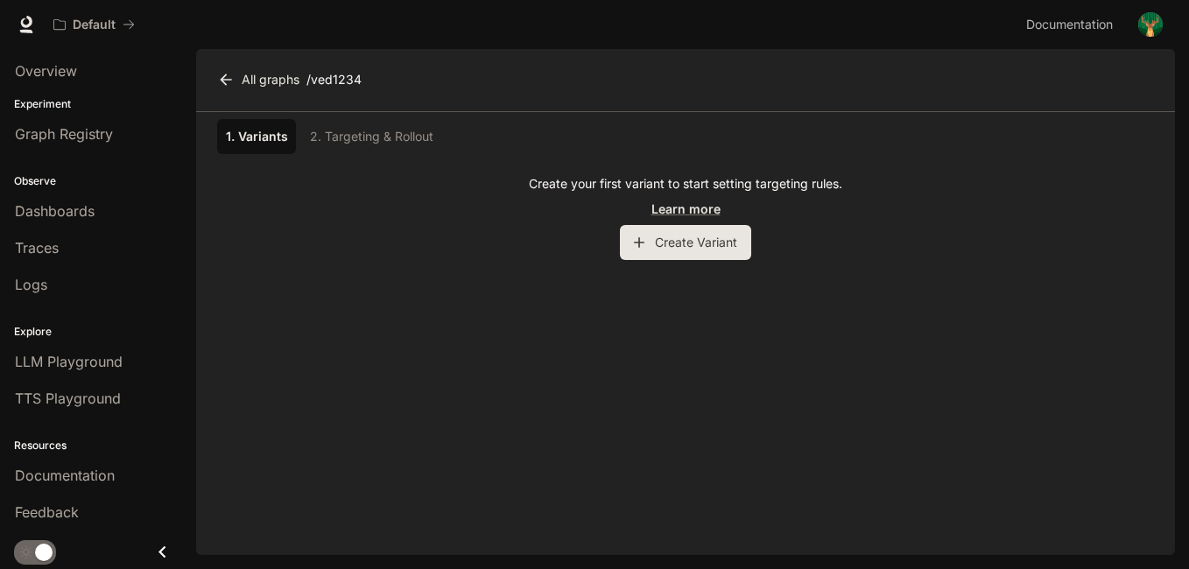
click at [673, 244] on button "Create Variant" at bounding box center [685, 242] width 131 height 35
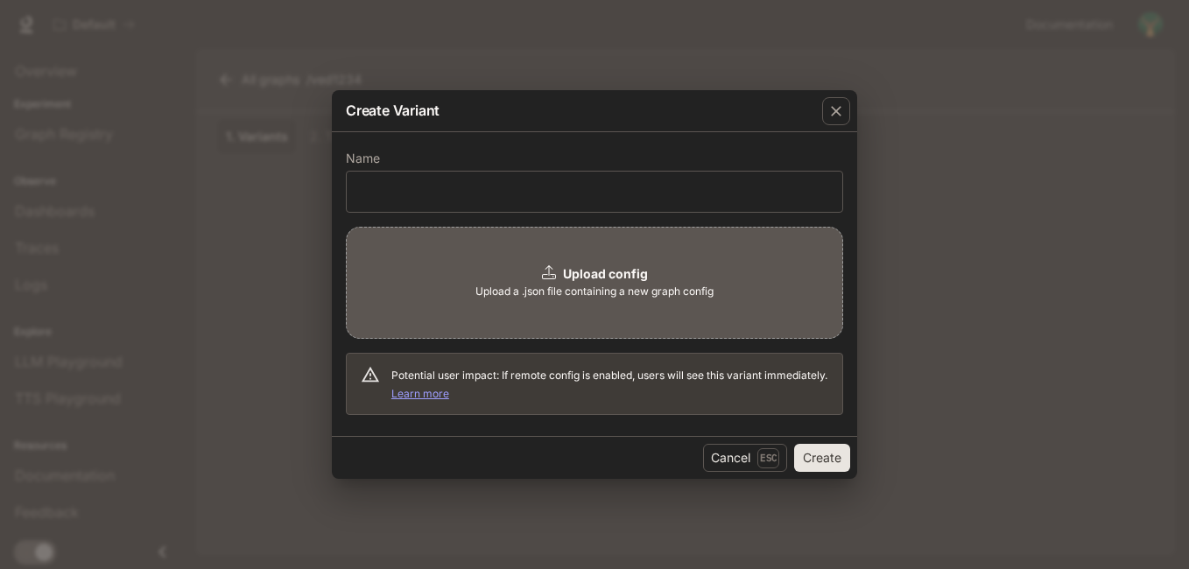
click at [673, 244] on div "Upload config Upload a .json file containing a new graph config" at bounding box center [594, 283] width 497 height 112
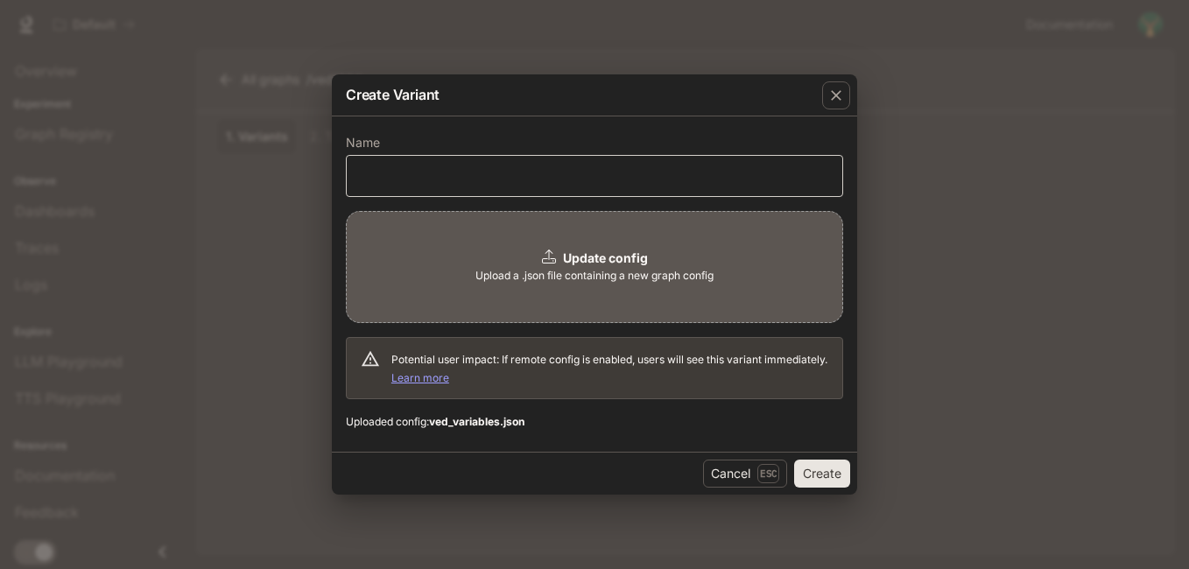
click at [563, 158] on div "​" at bounding box center [594, 176] width 497 height 42
type input "***"
click at [816, 477] on button "Create" at bounding box center [822, 474] width 56 height 28
click at [816, 477] on div "Cancel Esc Create" at bounding box center [594, 473] width 525 height 43
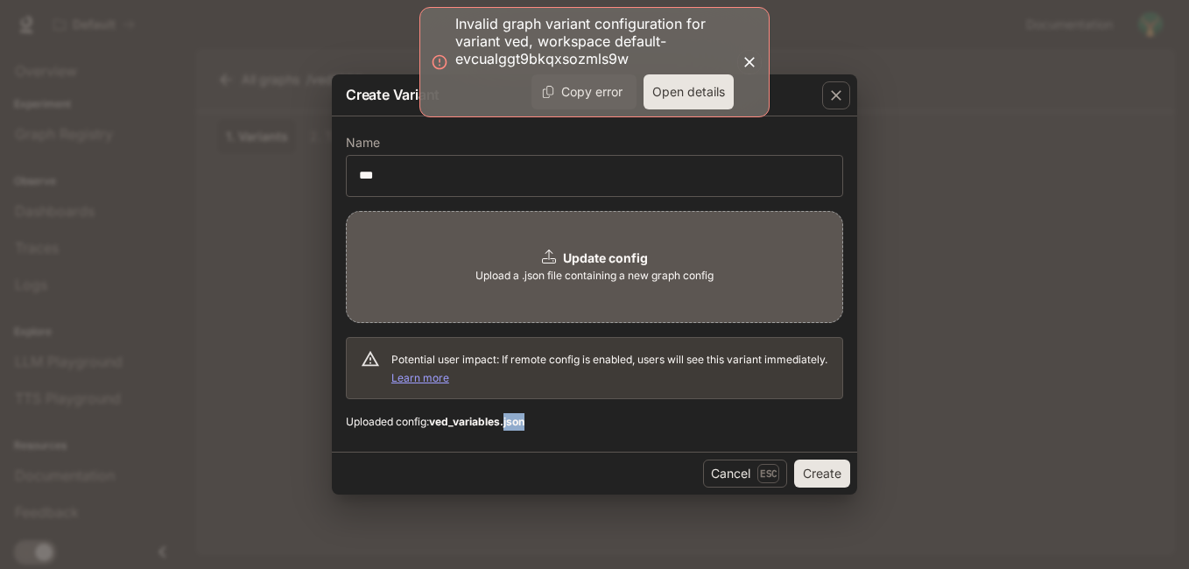
click at [754, 58] on icon "button" at bounding box center [749, 62] width 11 height 11
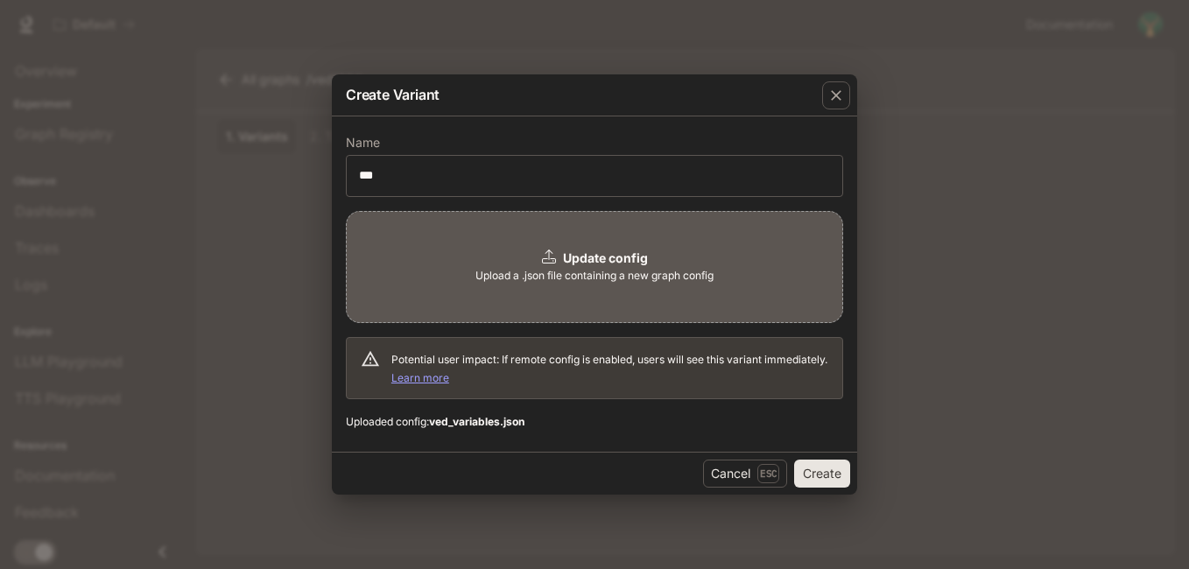
click at [1111, 403] on div "Create Variant Name *** ​ Update config Upload a .json file containing a new gr…" at bounding box center [594, 284] width 1189 height 569
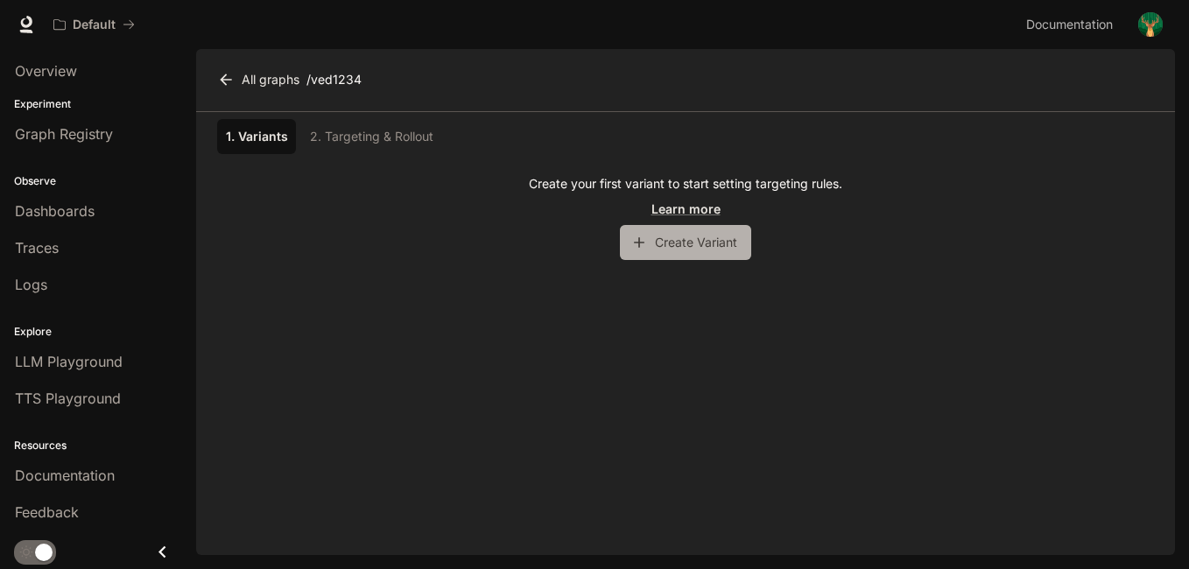
click at [718, 225] on button "Create Variant" at bounding box center [685, 242] width 131 height 35
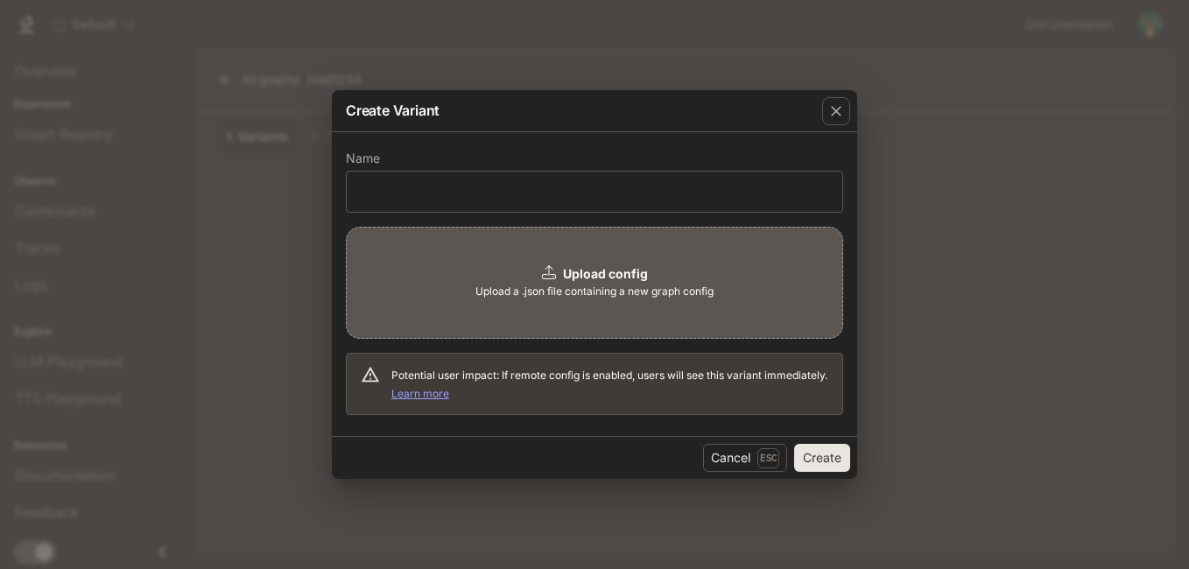
click at [591, 299] on span "Upload a .json file containing a new graph config" at bounding box center [594, 292] width 238 height 18
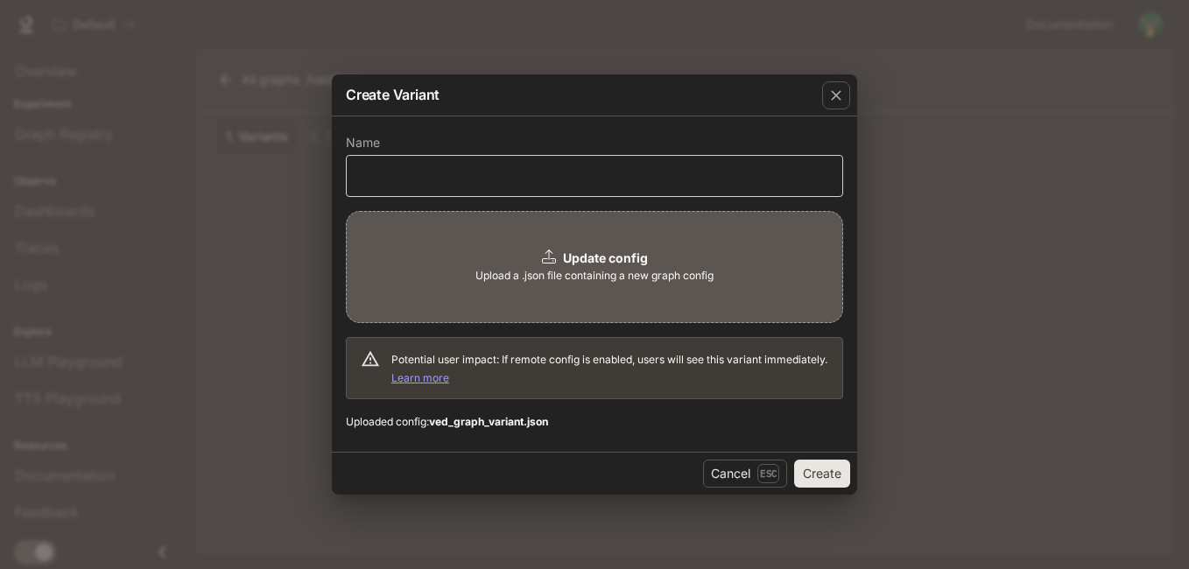
click at [571, 189] on div "​" at bounding box center [594, 176] width 497 height 42
type input "***"
click at [808, 467] on button "Create" at bounding box center [822, 474] width 56 height 28
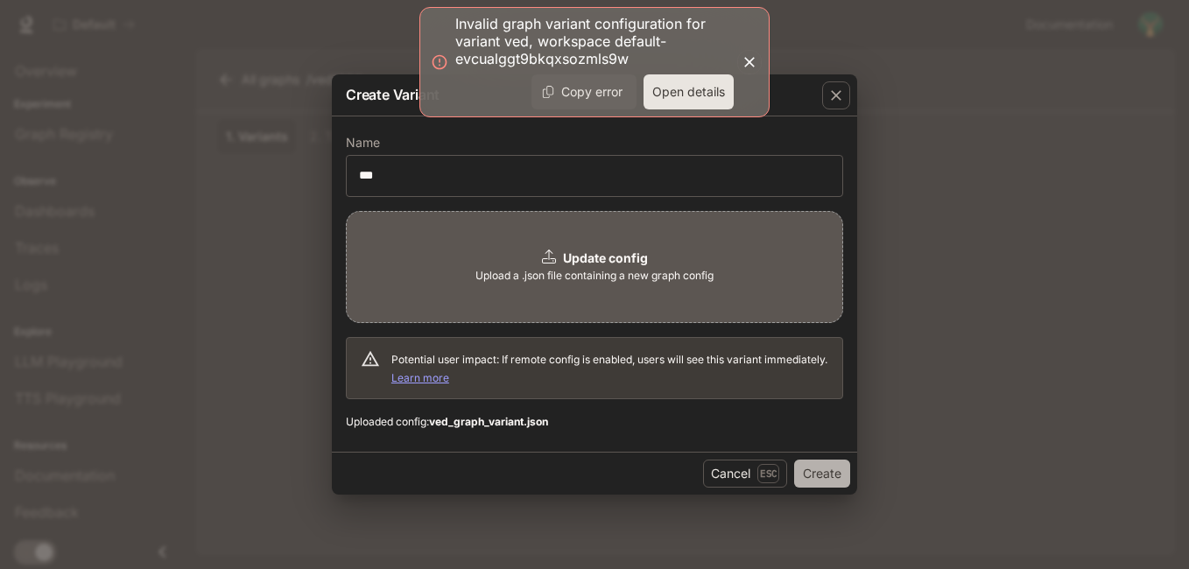
click at [808, 467] on button "Create" at bounding box center [822, 474] width 56 height 28
click at [655, 82] on button "Open details" at bounding box center [688, 91] width 90 height 35
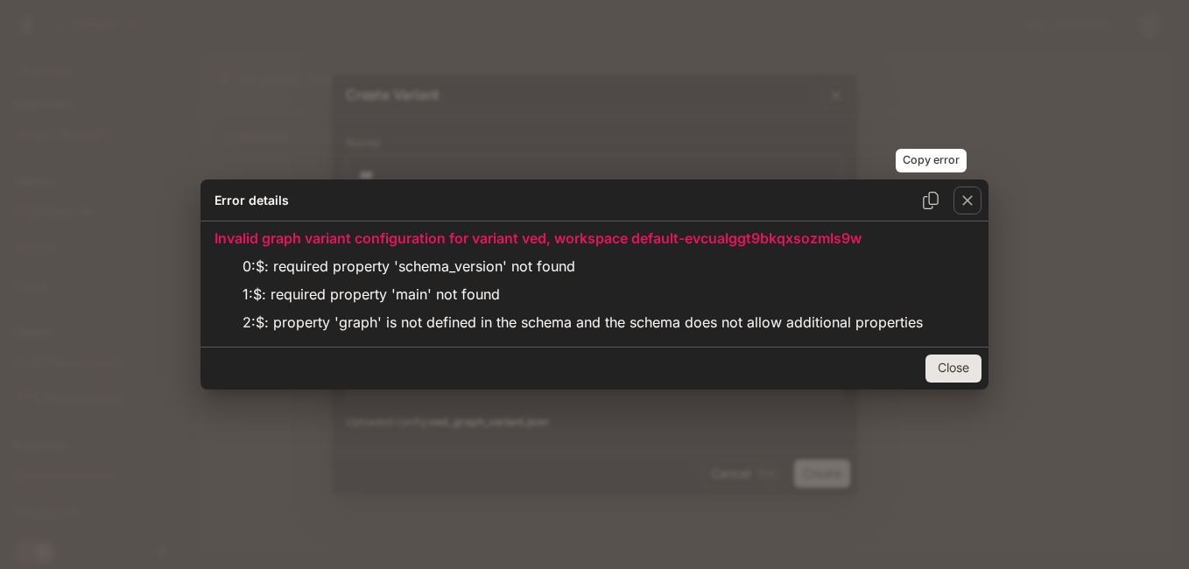
click at [929, 207] on icon "Copy error" at bounding box center [931, 201] width 18 height 18
click at [967, 366] on button "Close" at bounding box center [953, 369] width 56 height 28
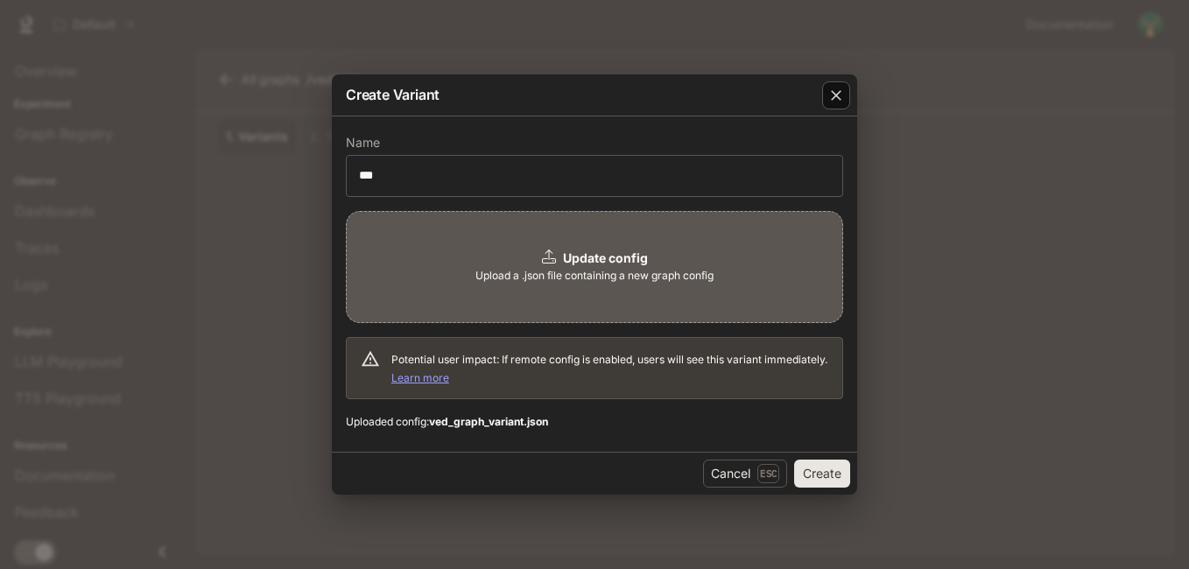
click at [834, 90] on icon "button" at bounding box center [836, 96] width 18 height 18
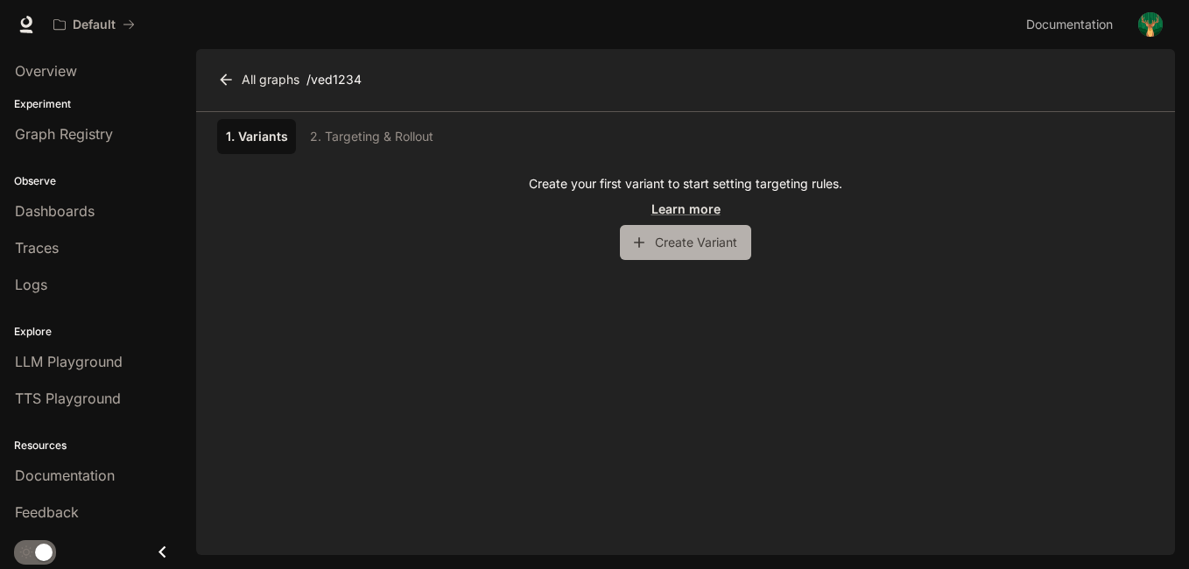
click at [717, 250] on button "Create Variant" at bounding box center [685, 242] width 131 height 35
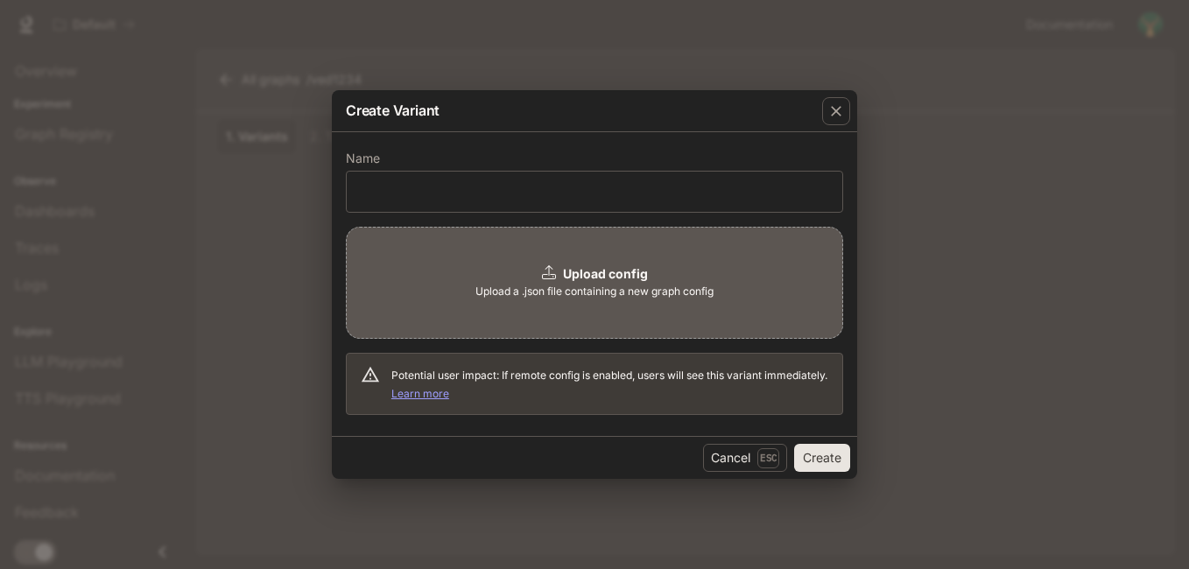
click at [449, 394] on link "Learn more" at bounding box center [420, 393] width 58 height 13
click at [833, 98] on div "button" at bounding box center [836, 111] width 28 height 28
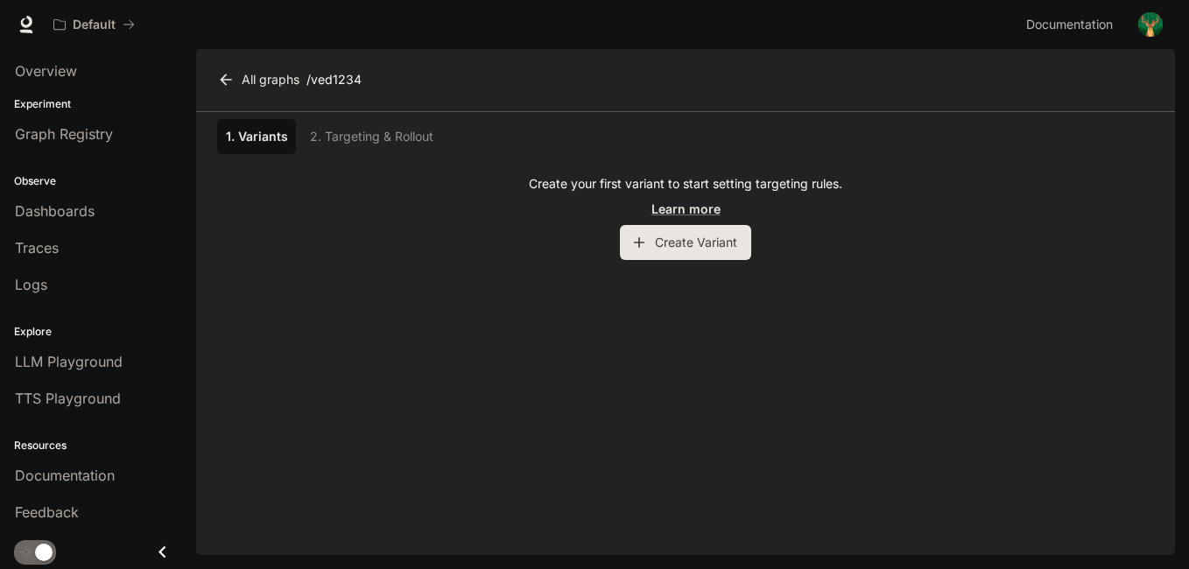
click at [833, 98] on div "button" at bounding box center [836, 111] width 28 height 28
drag, startPoint x: 256, startPoint y: 141, endPoint x: 381, endPoint y: 409, distance: 295.3
click at [381, 409] on div "1. Variants 2. Targeting & Rollout Create your first variant to start setting t…" at bounding box center [685, 333] width 979 height 443
drag, startPoint x: 381, startPoint y: 409, endPoint x: 854, endPoint y: 296, distance: 486.9
click at [854, 296] on div "1. Variants 2. Targeting & Rollout Create your first variant to start setting t…" at bounding box center [685, 333] width 979 height 443
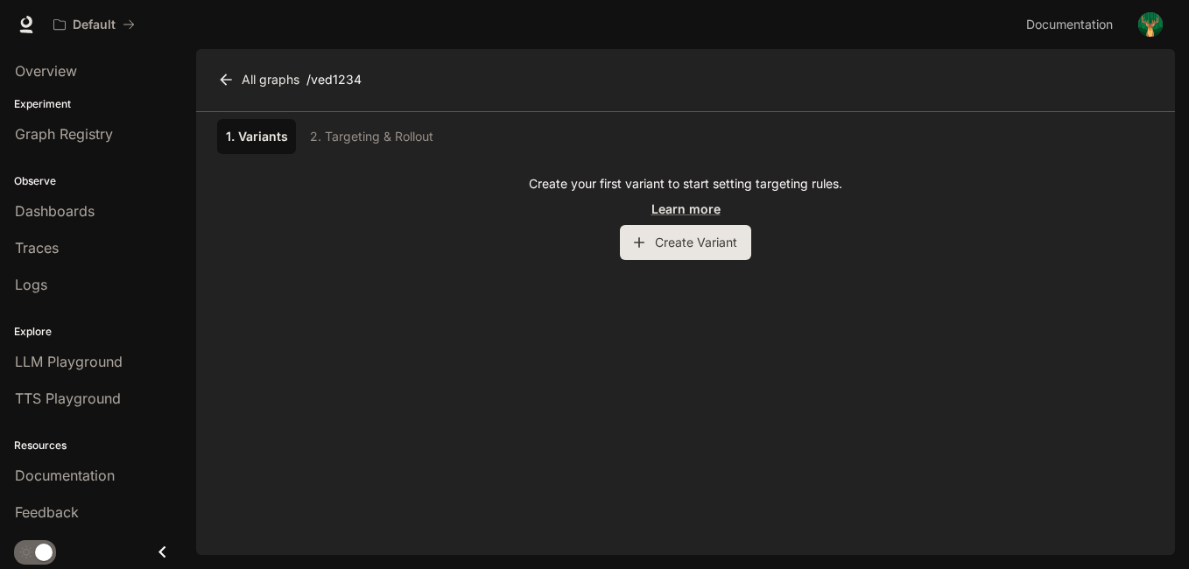
drag, startPoint x: 636, startPoint y: 244, endPoint x: 597, endPoint y: 342, distance: 105.3
click at [597, 342] on div "1. Variants 2. Targeting & Rollout Create your first variant to start setting t…" at bounding box center [685, 333] width 979 height 443
click at [692, 236] on button "Create Variant" at bounding box center [685, 242] width 131 height 35
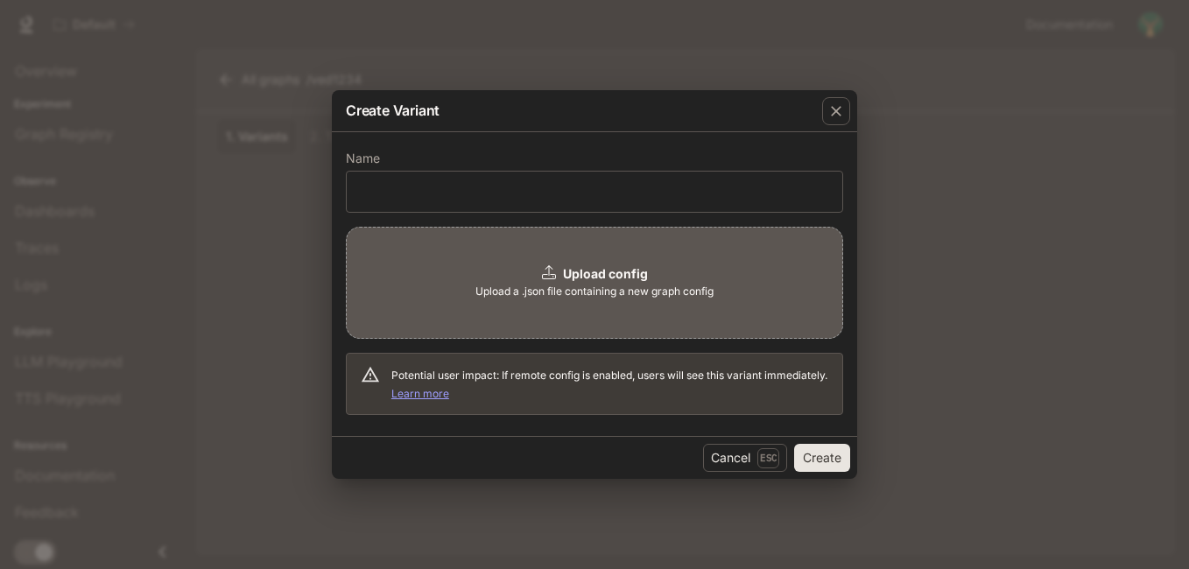
drag, startPoint x: 683, startPoint y: 243, endPoint x: 654, endPoint y: 341, distance: 101.4
click at [654, 341] on div "Upload config Upload a .json file containing a new graph config Potential user …" at bounding box center [594, 321] width 497 height 189
click at [965, 448] on div "Create Variant Name ​ Upload config Upload a .json file containing a new graph …" at bounding box center [594, 284] width 1189 height 569
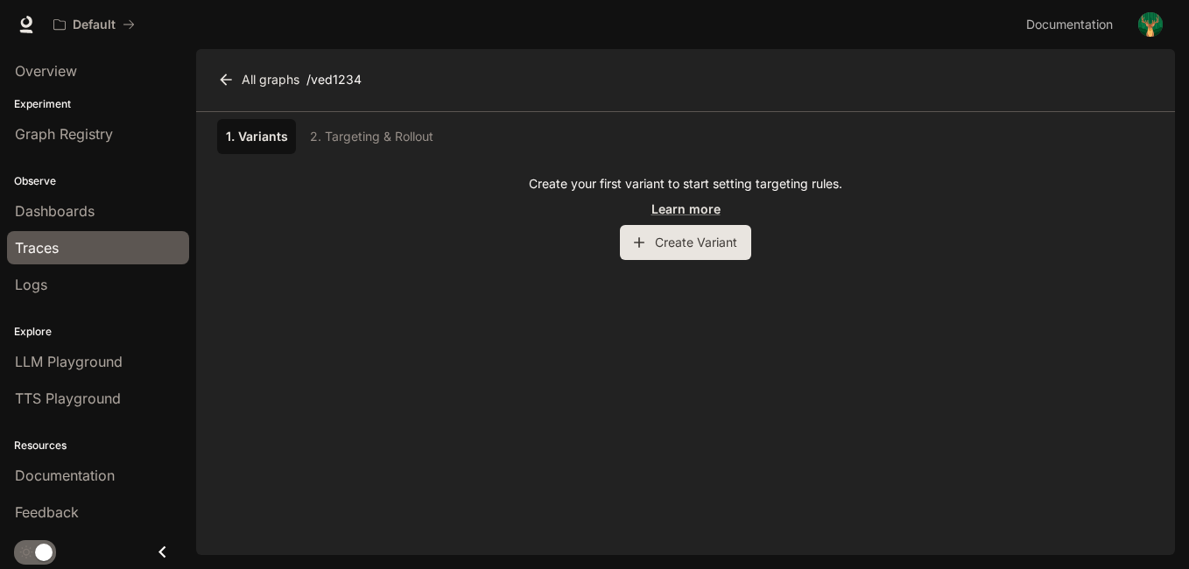
click at [121, 236] on link "Traces" at bounding box center [98, 247] width 182 height 33
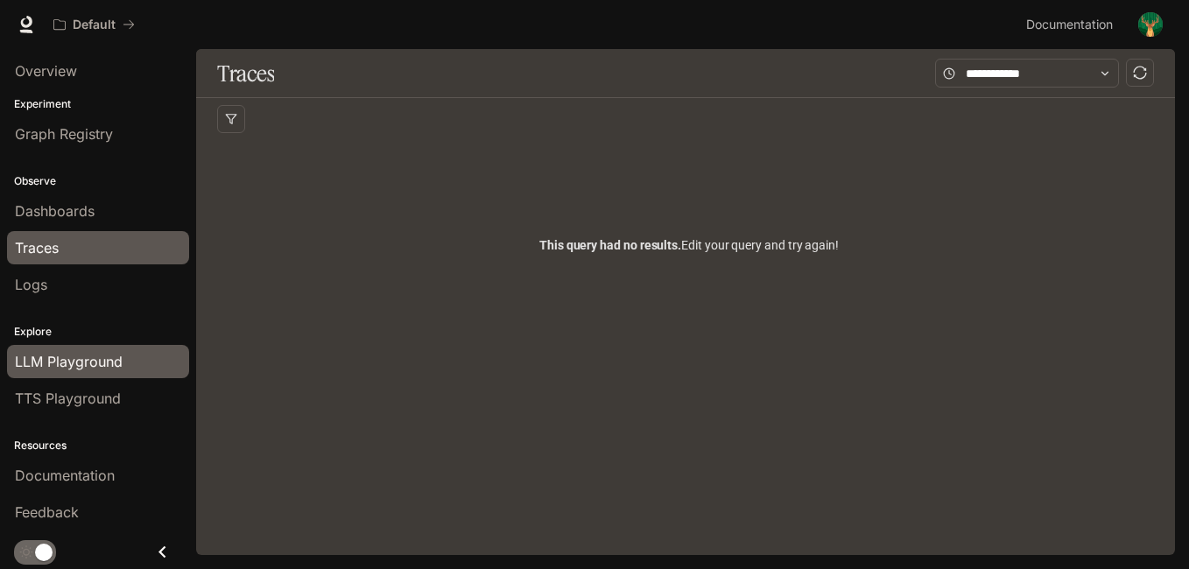
click at [102, 375] on link "LLM Playground" at bounding box center [98, 361] width 182 height 33
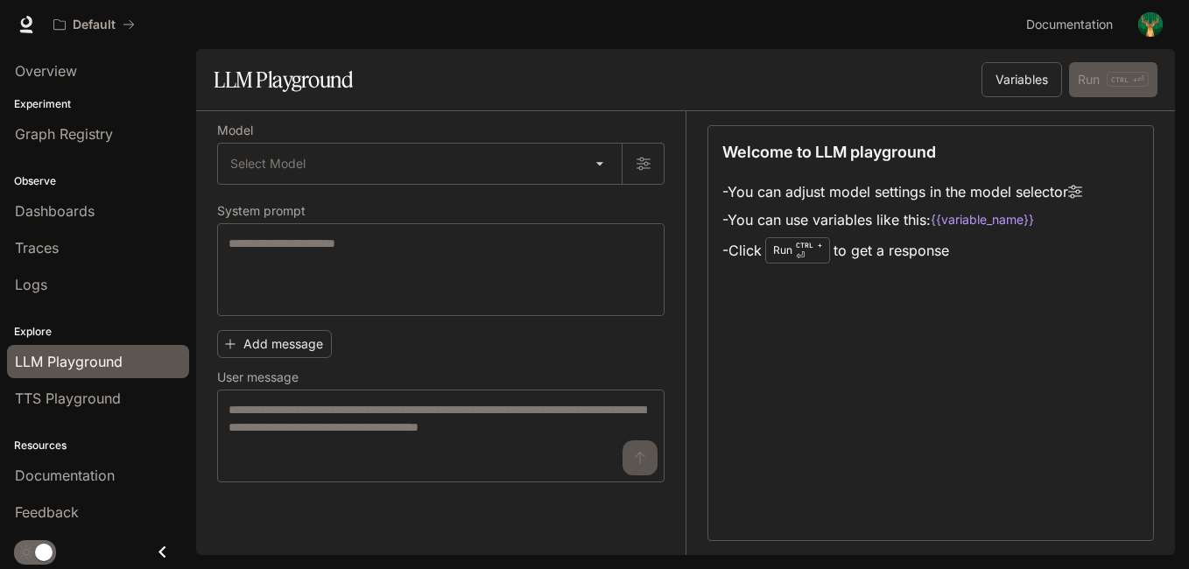
click at [102, 375] on link "LLM Playground" at bounding box center [98, 361] width 182 height 33
click at [1082, 302] on div "Welcome to LLM playground - You can adjust model settings in the model selector…" at bounding box center [930, 333] width 446 height 416
